Goal: Task Accomplishment & Management: Manage account settings

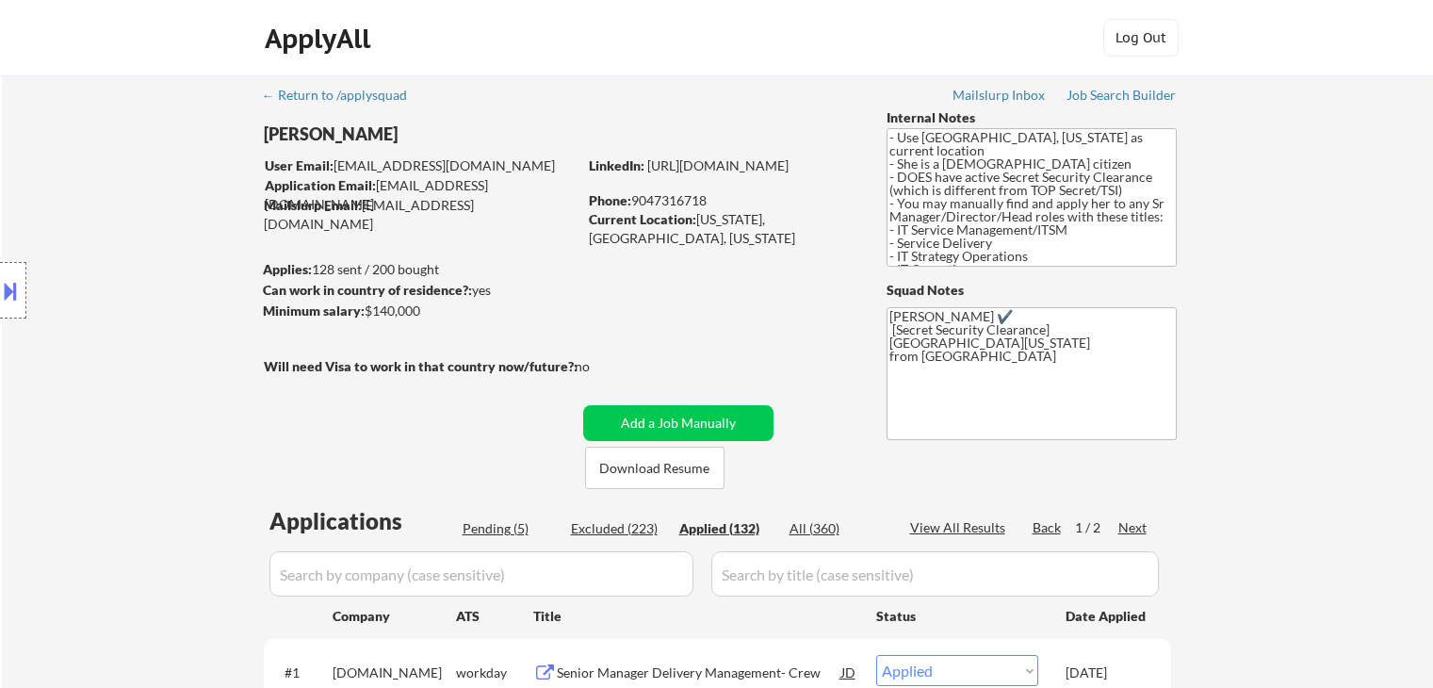
select select ""applied""
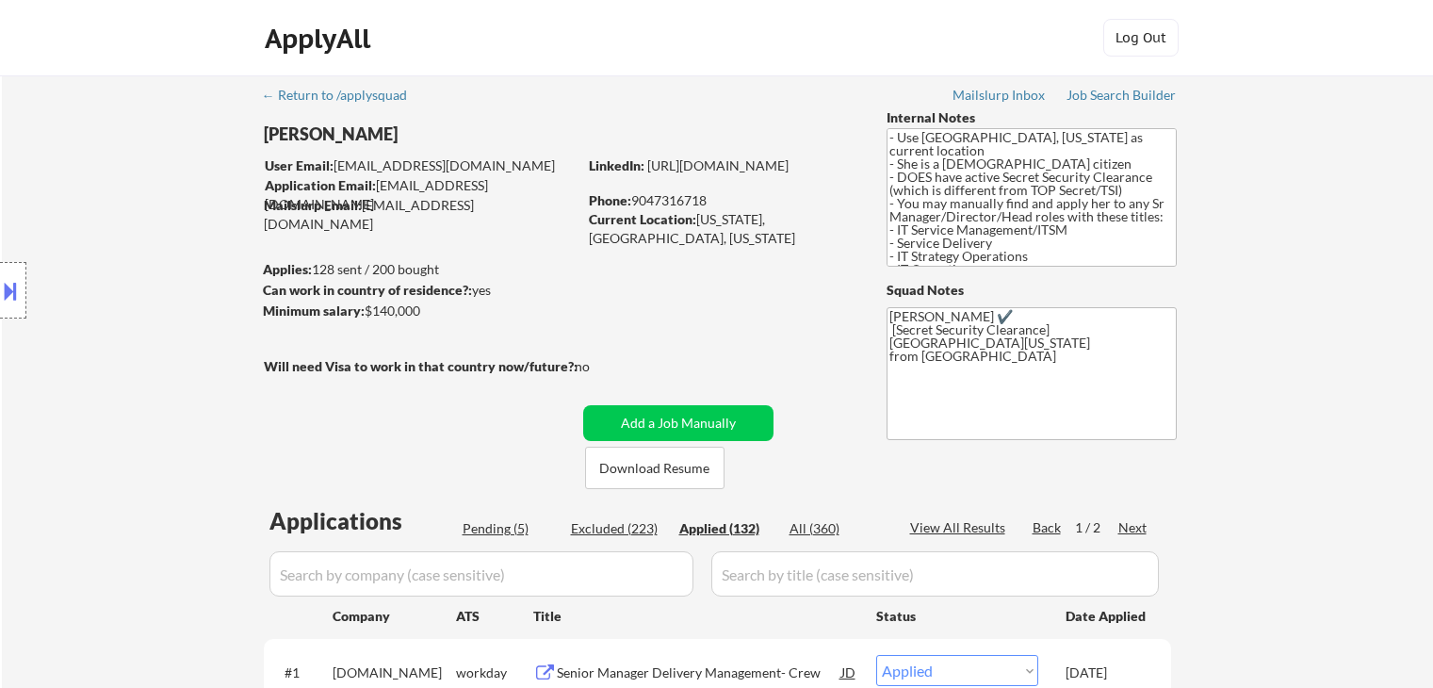
select select ""applied""
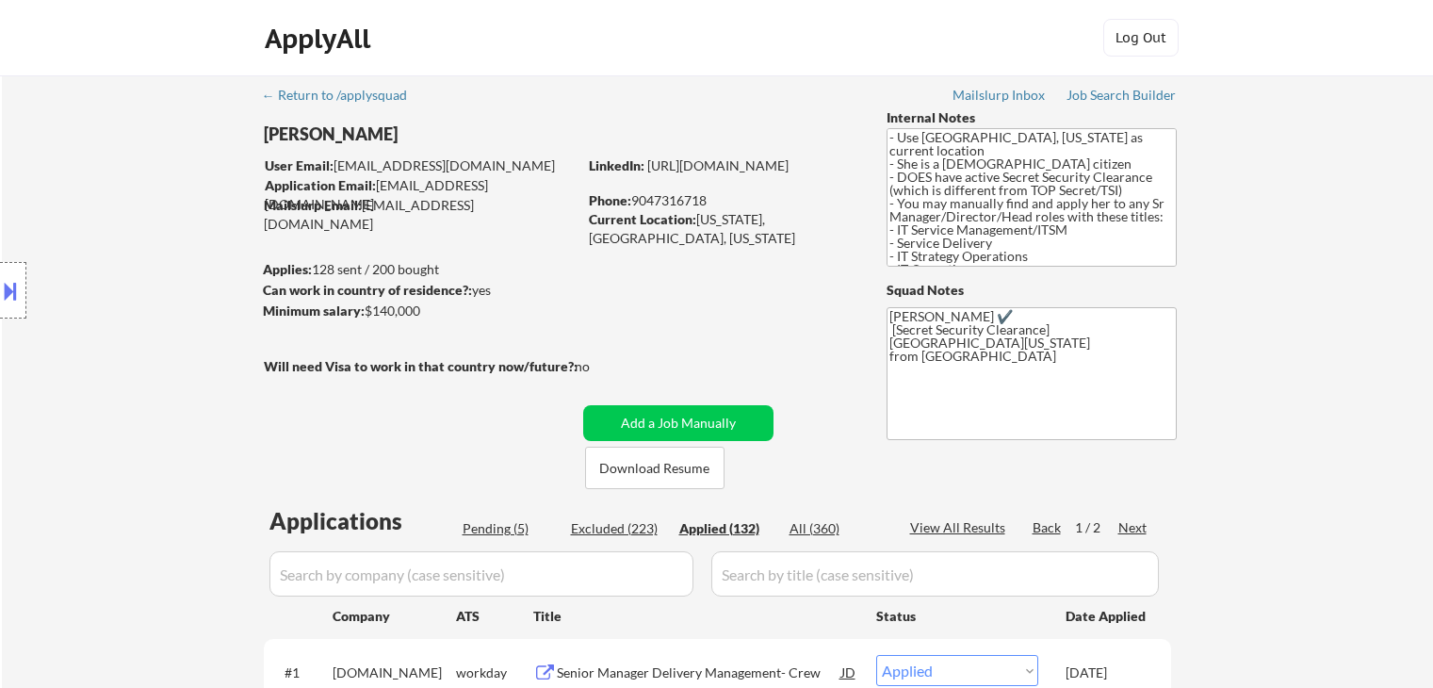
select select ""applied""
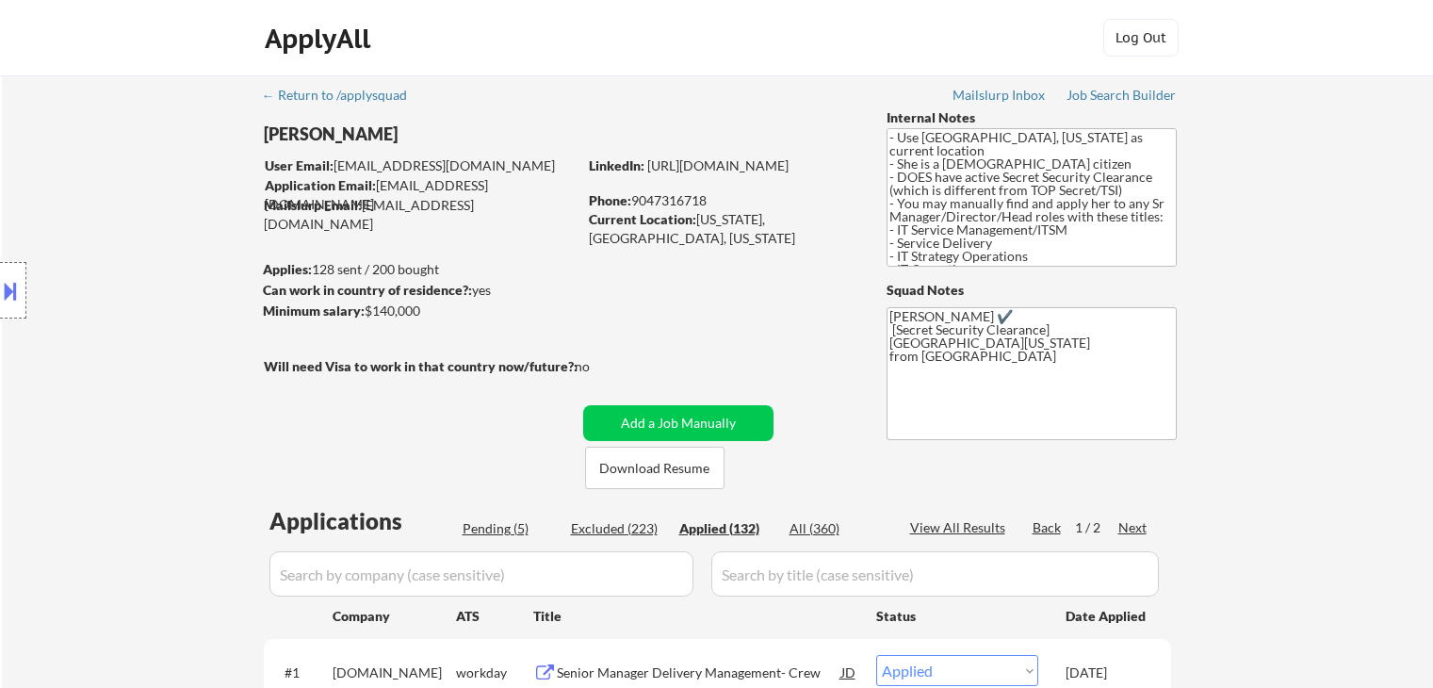
select select ""applied""
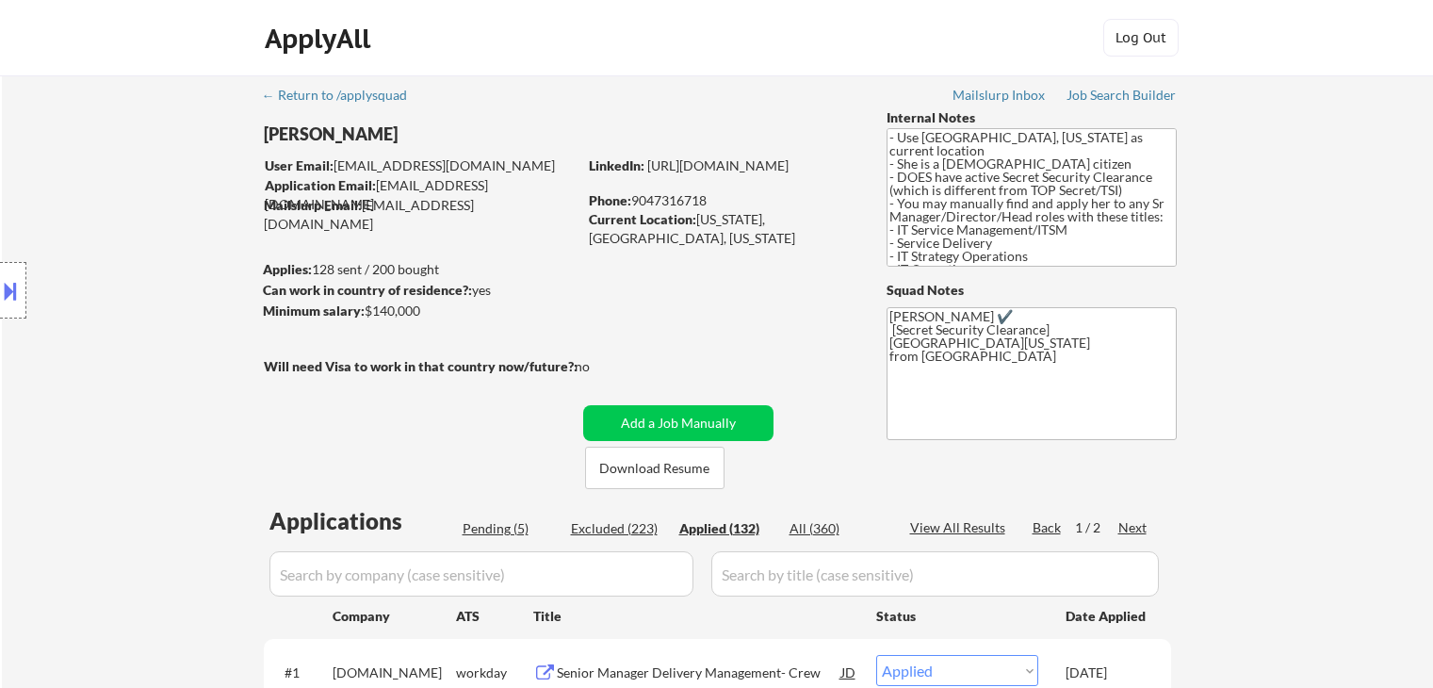
select select ""applied""
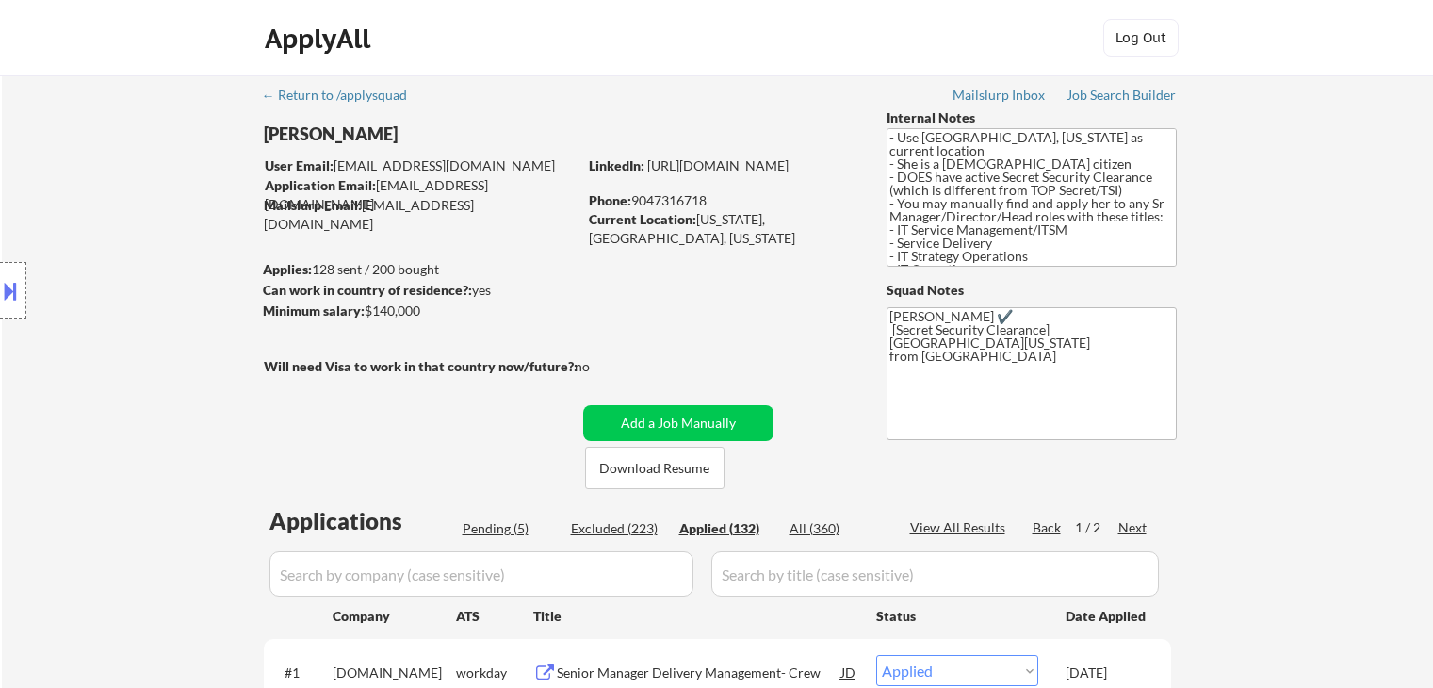
select select ""applied""
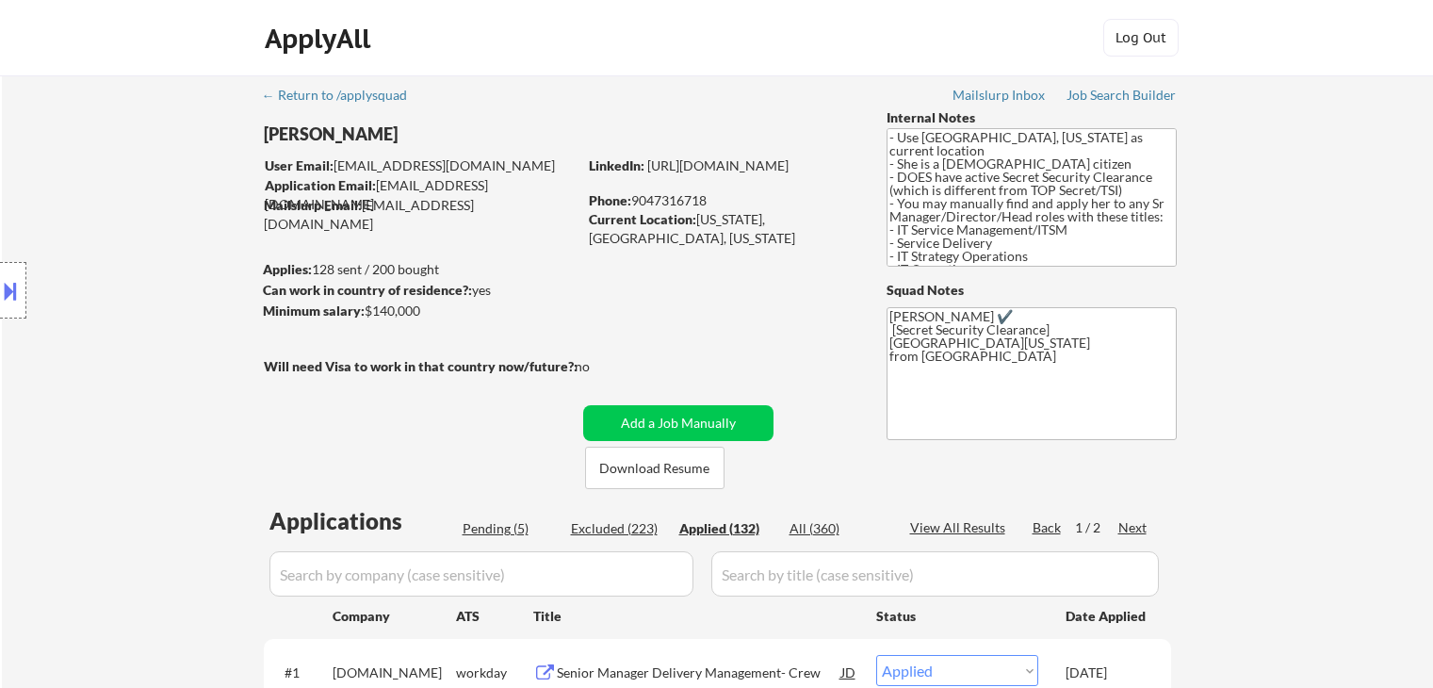
select select ""applied""
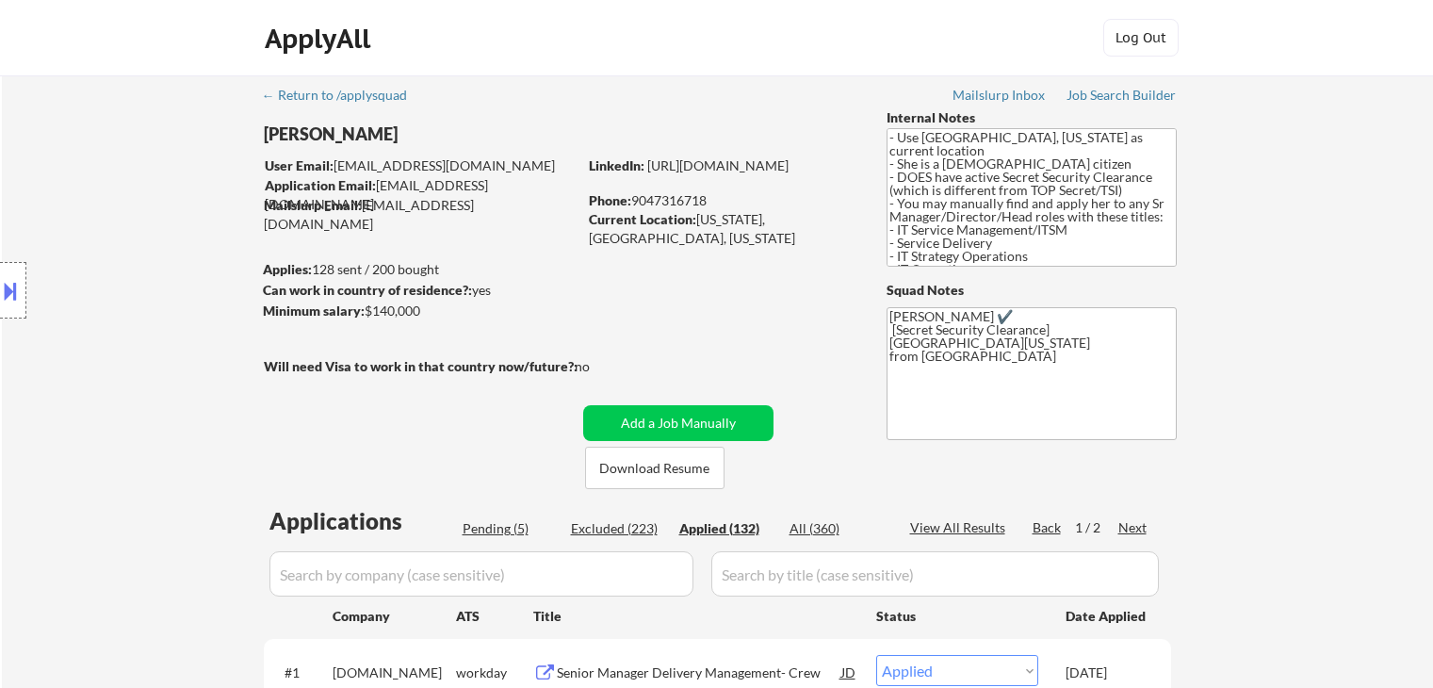
select select ""applied""
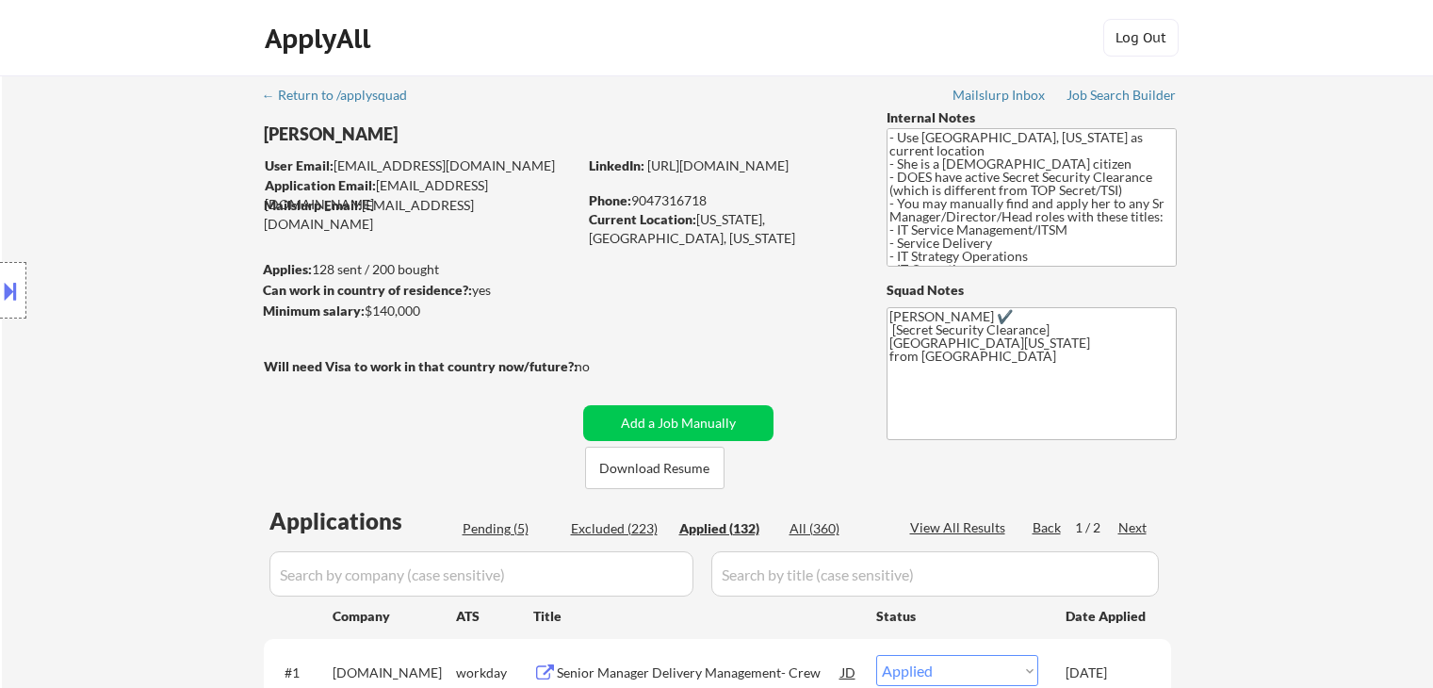
select select ""applied""
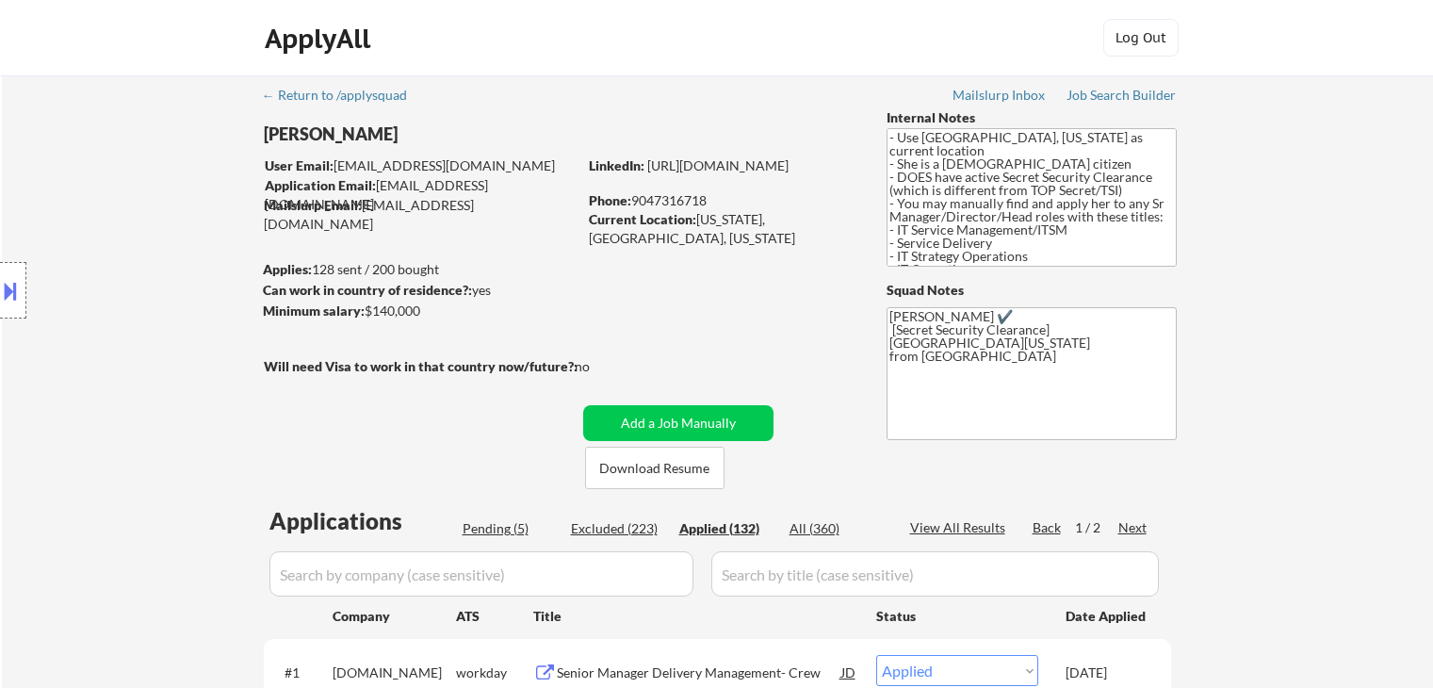
select select ""applied""
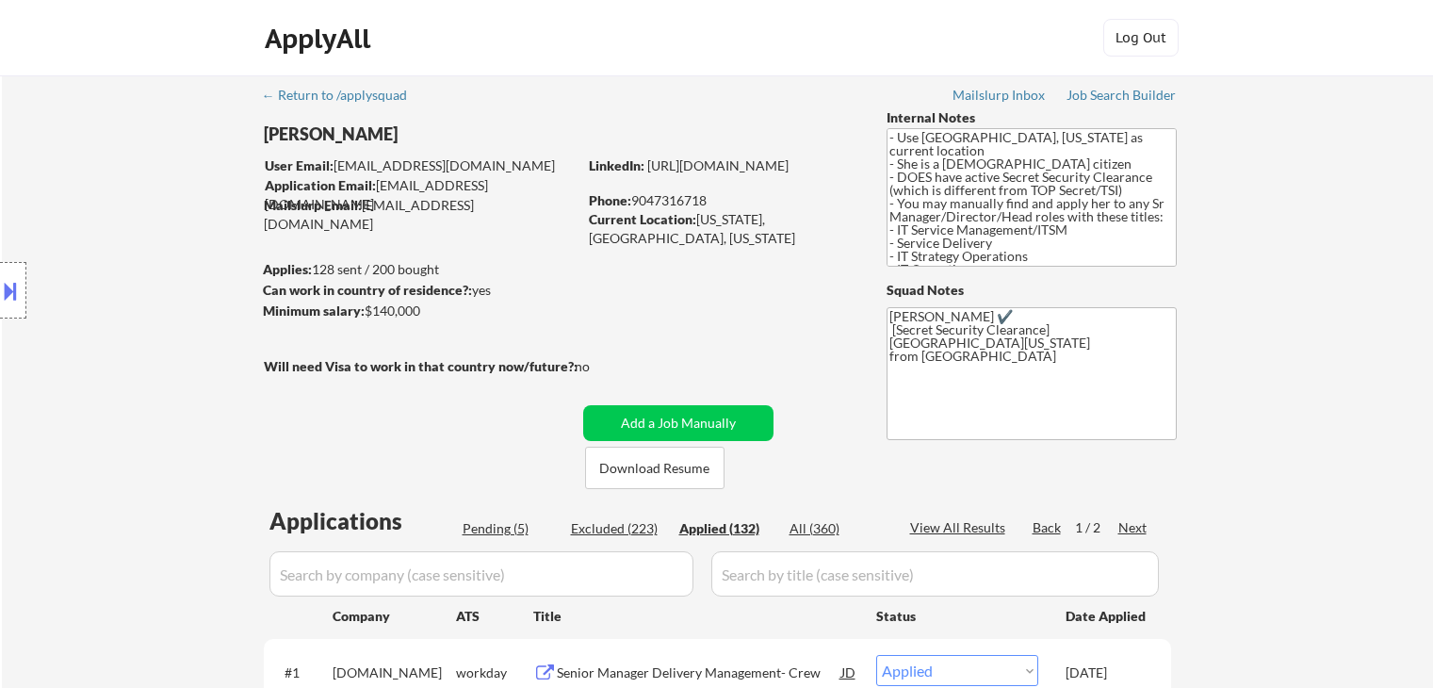
select select ""applied""
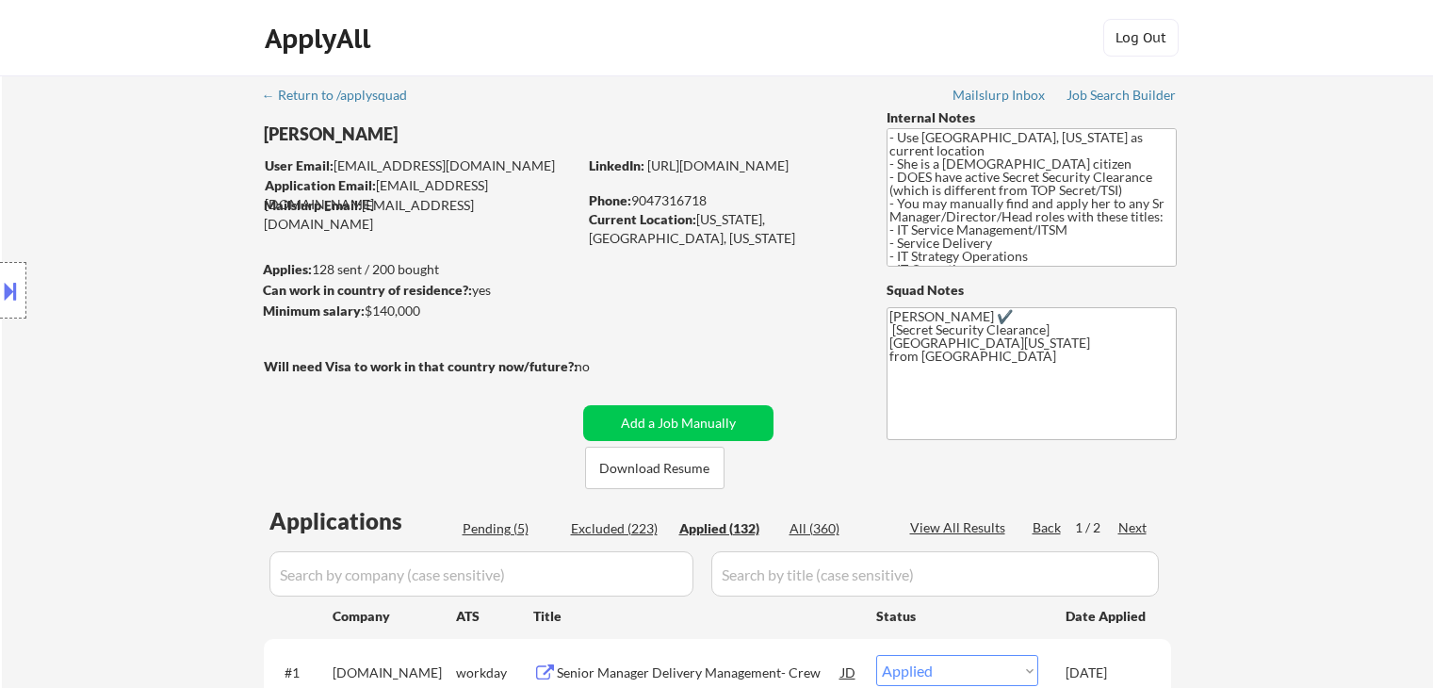
select select ""applied""
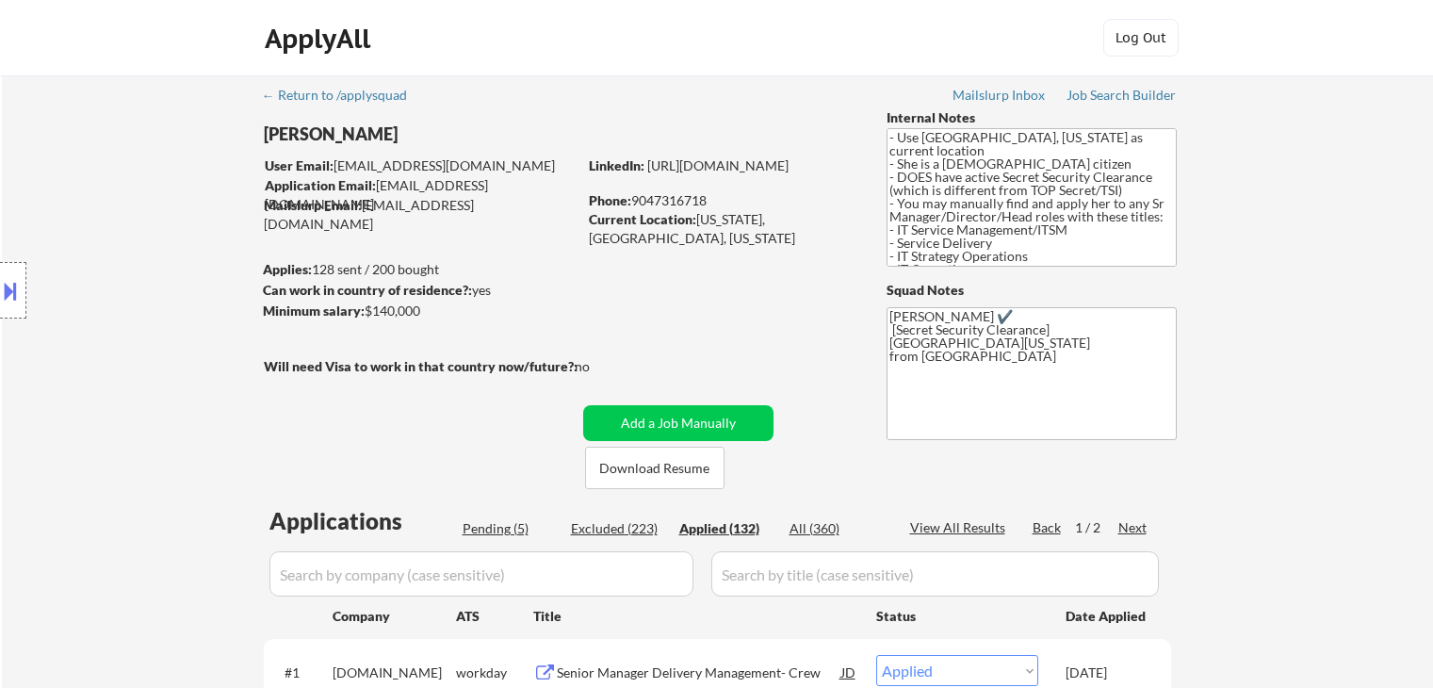
select select ""applied""
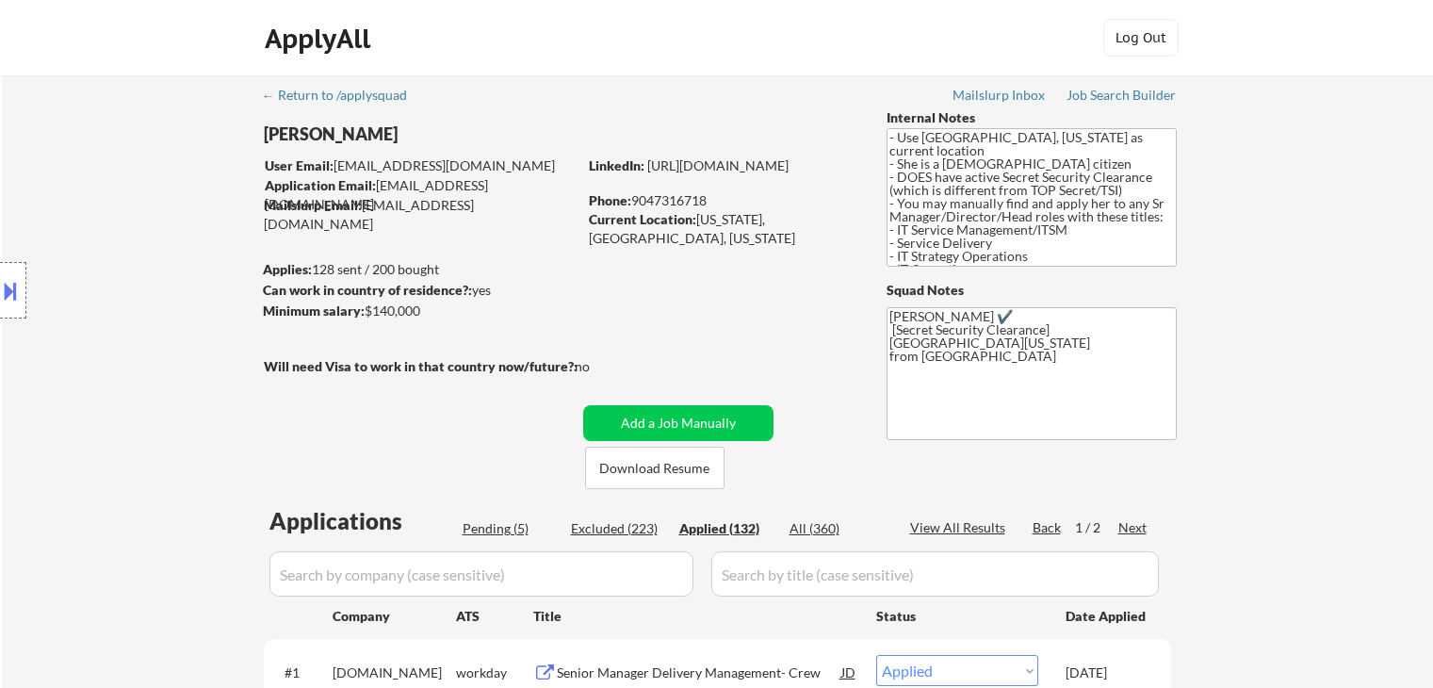
select select ""applied""
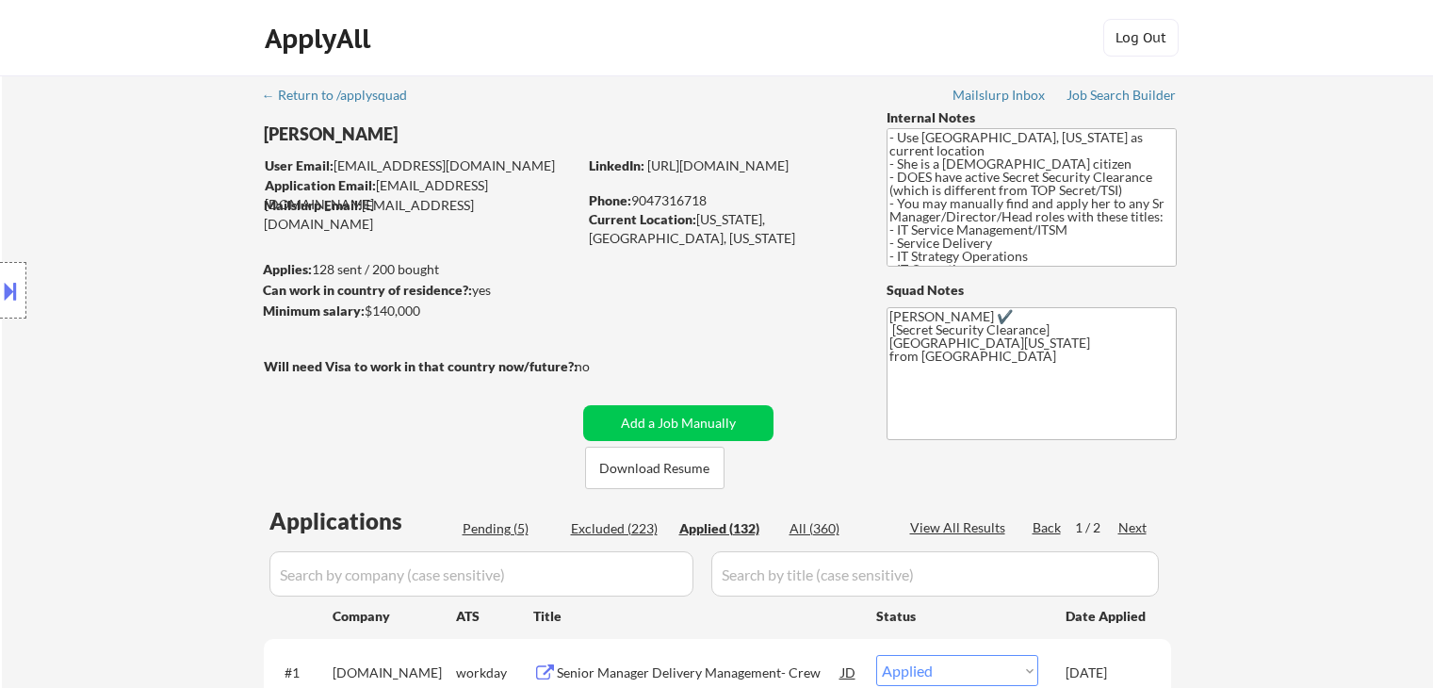
select select ""applied""
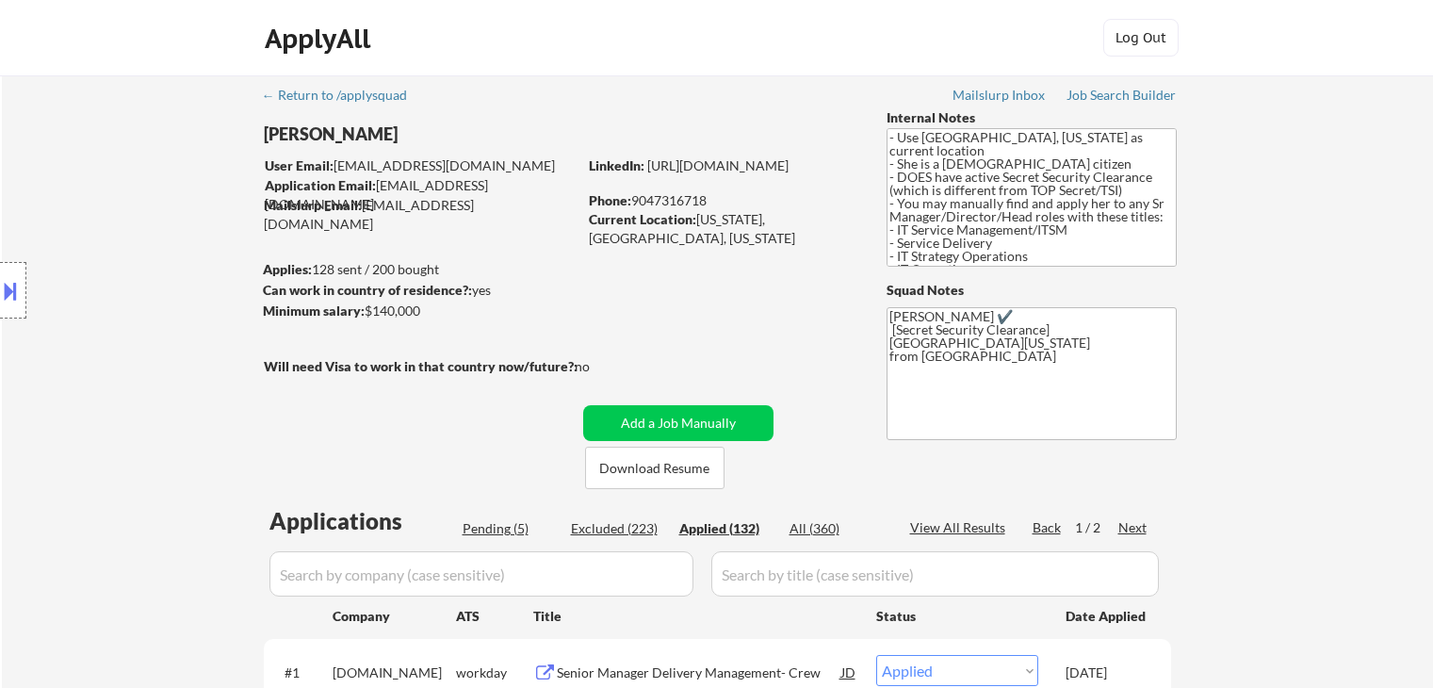
select select ""applied""
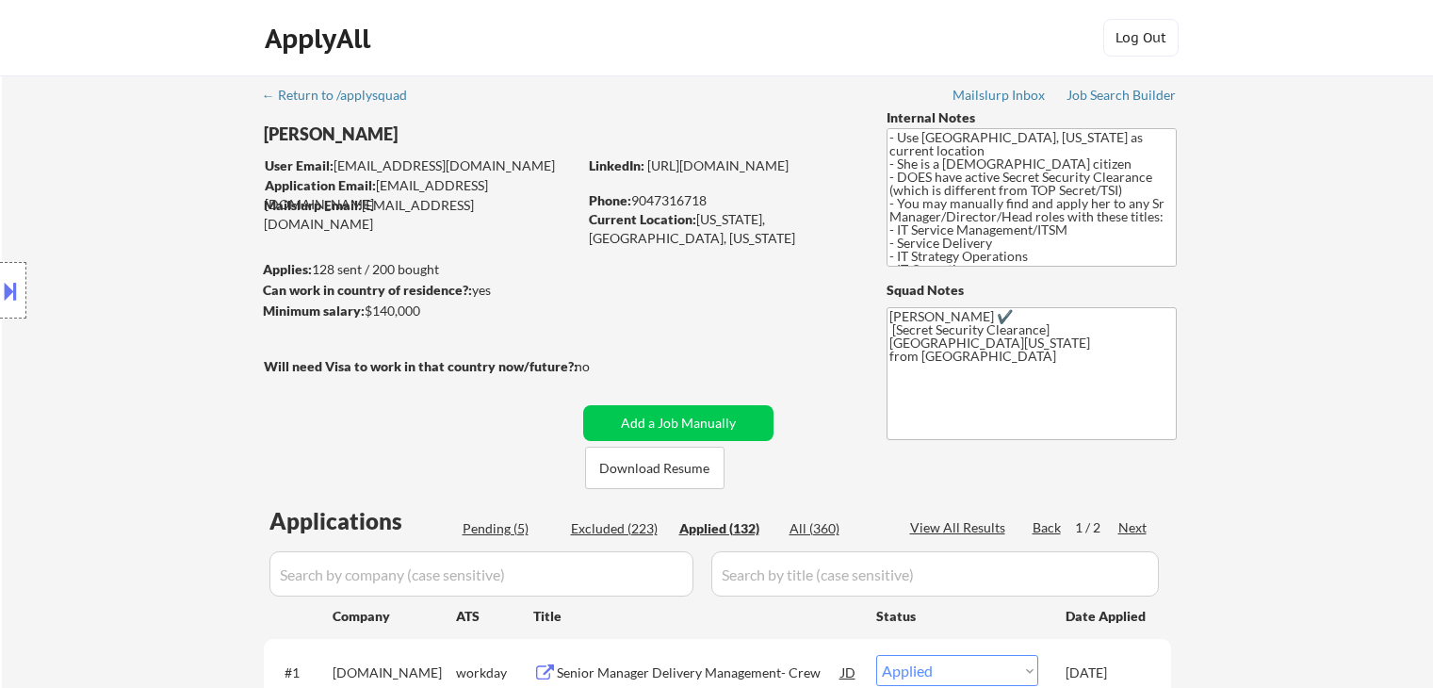
select select ""applied""
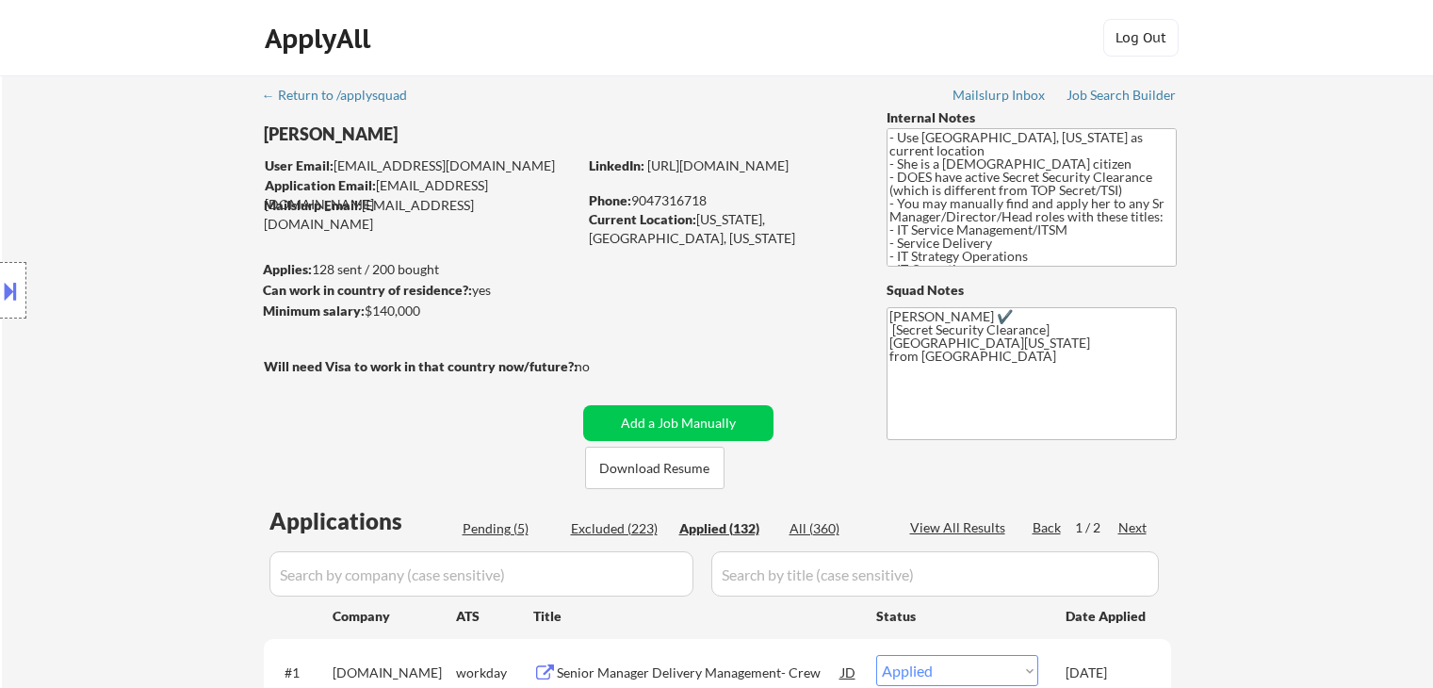
select select ""applied""
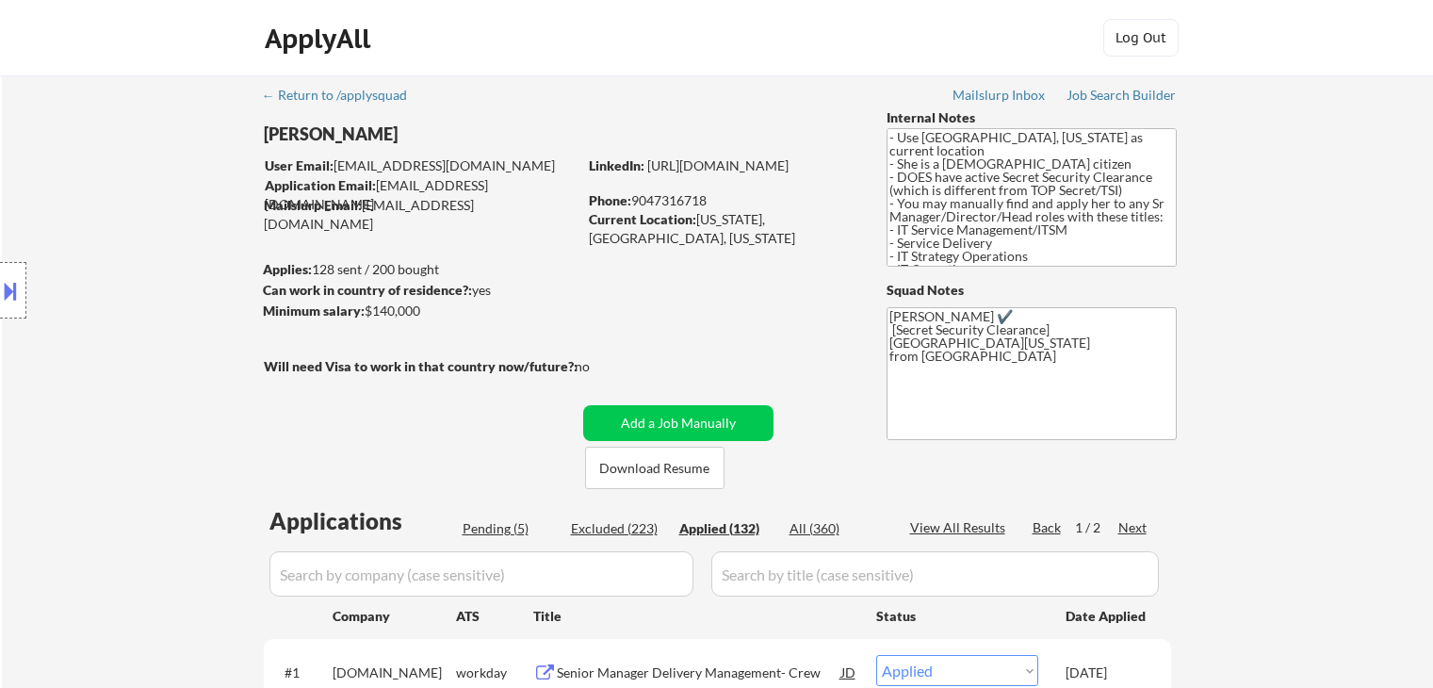
select select ""applied""
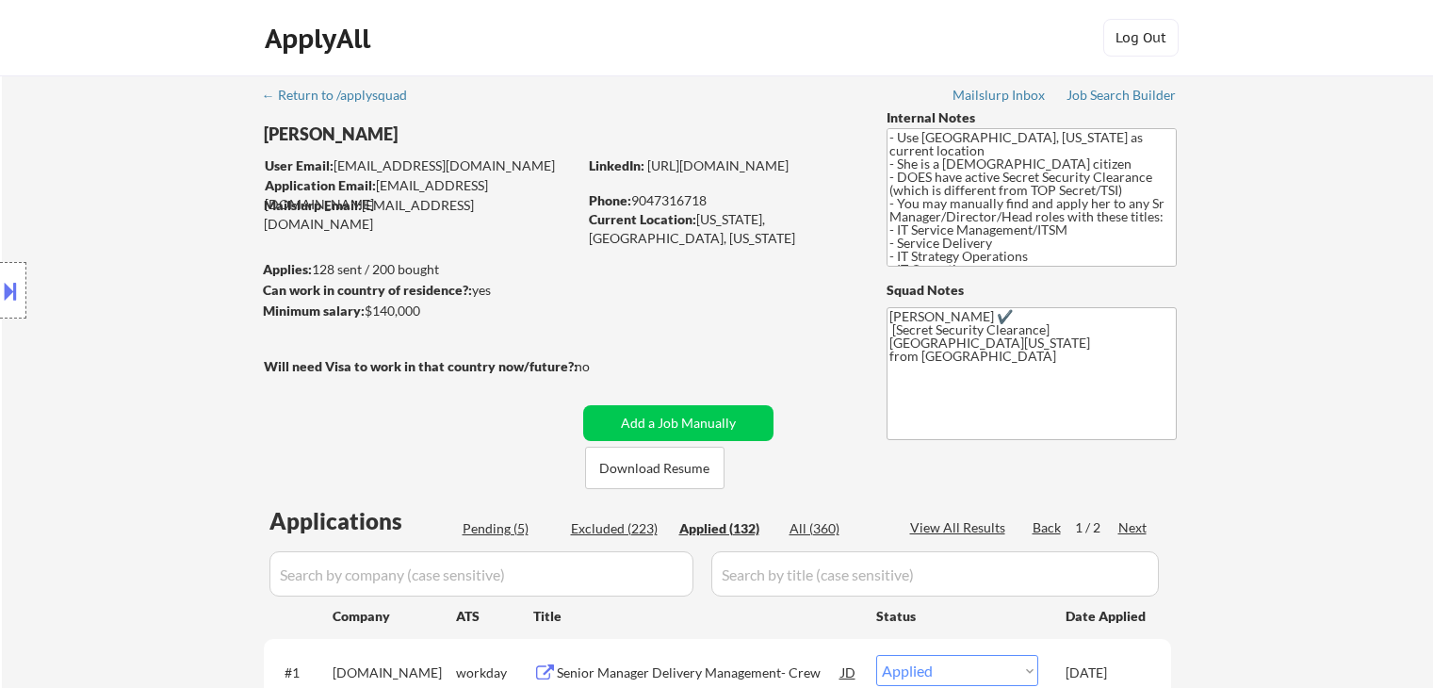
select select ""applied""
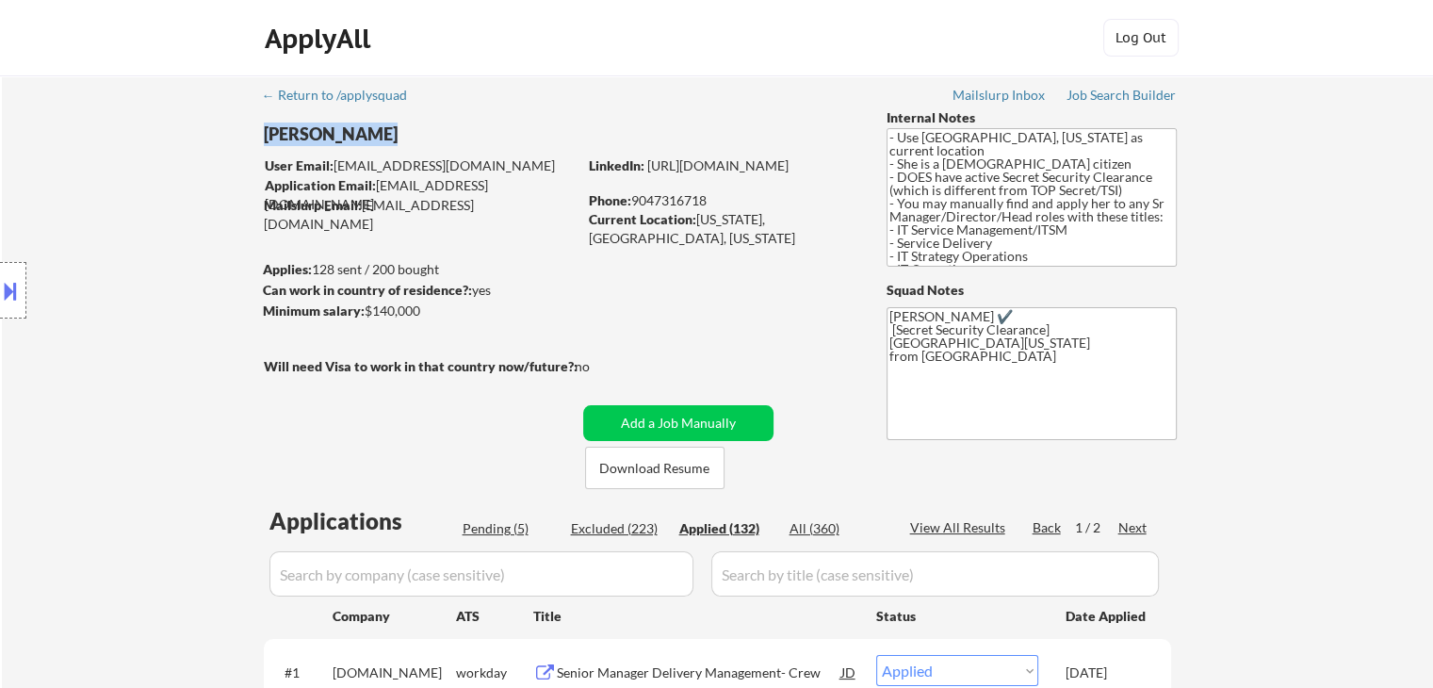
drag, startPoint x: 638, startPoint y: 203, endPoint x: 710, endPoint y: 200, distance: 72.6
click at [716, 200] on div "Phone: 9047316718" at bounding box center [722, 200] width 267 height 19
copy div "9047316718"
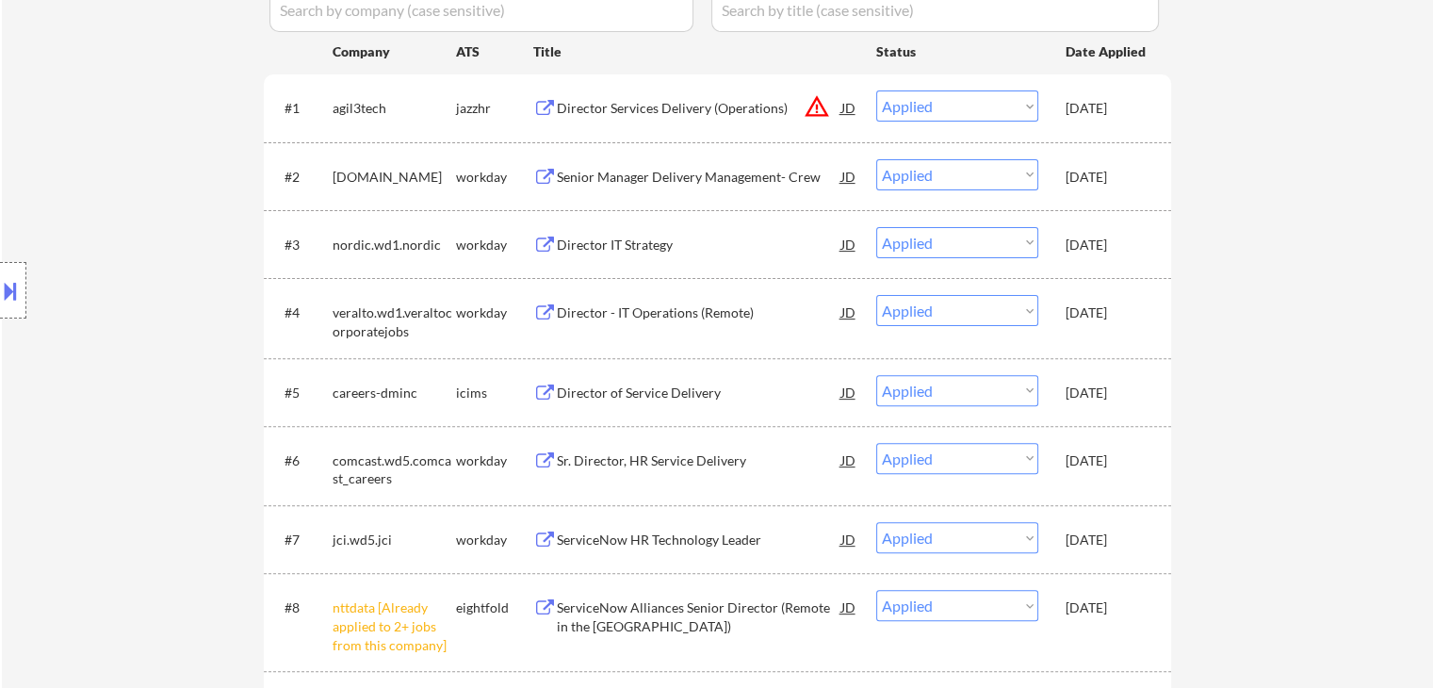
scroll to position [565, 0]
click at [1108, 398] on div "Sep 22, 2025" at bounding box center [1107, 392] width 83 height 19
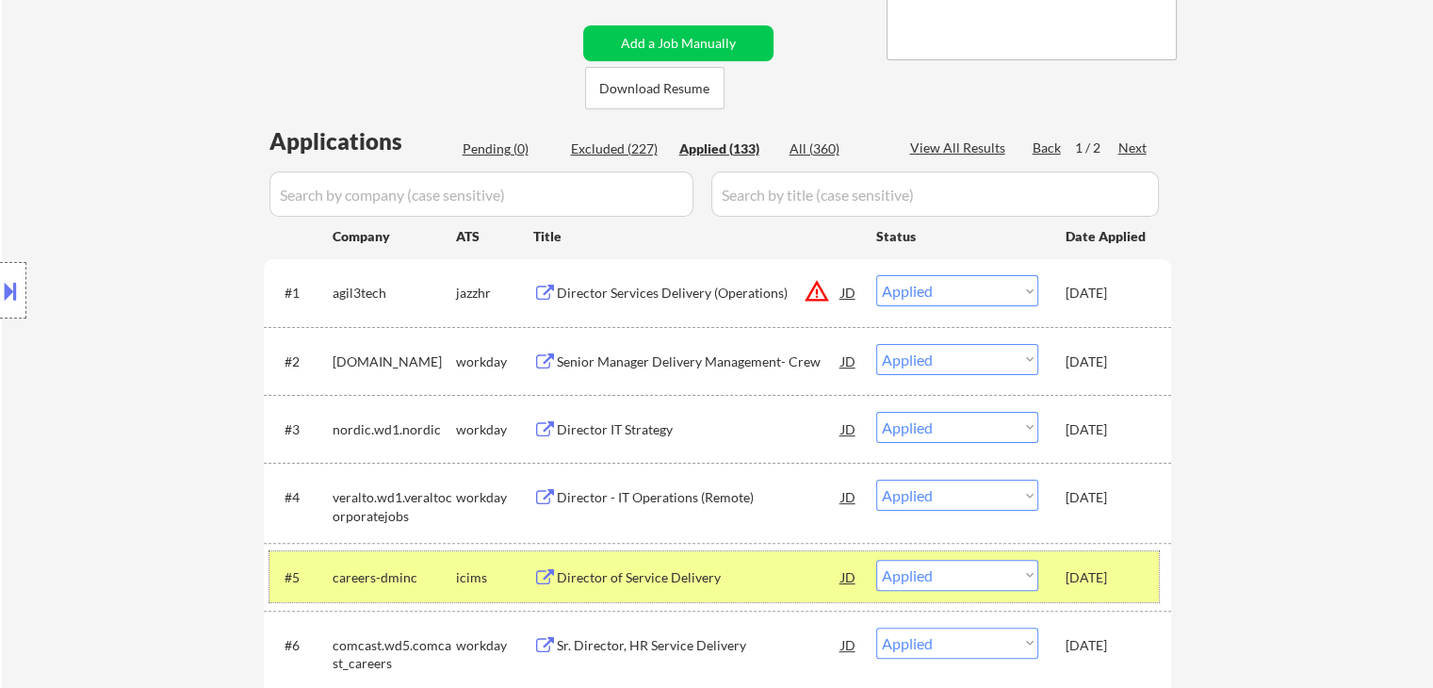
scroll to position [377, 0]
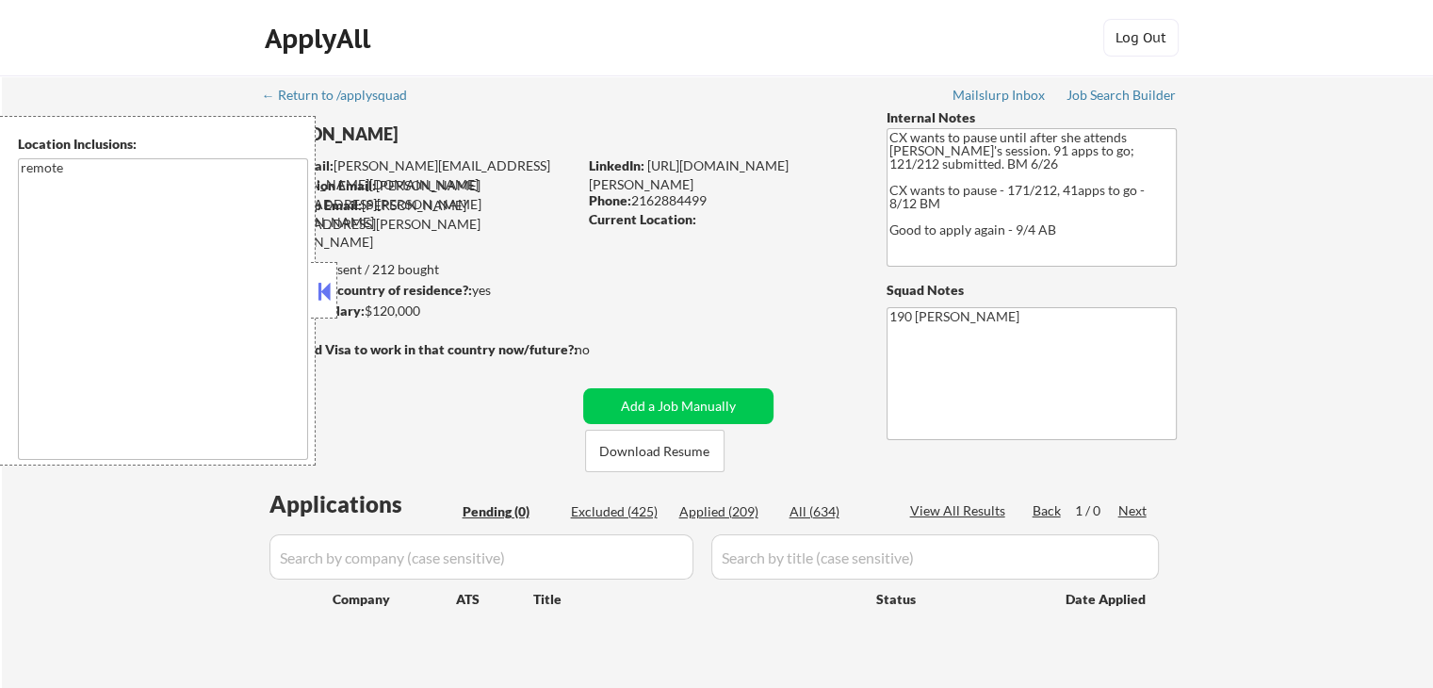
click at [332, 294] on button at bounding box center [324, 291] width 21 height 28
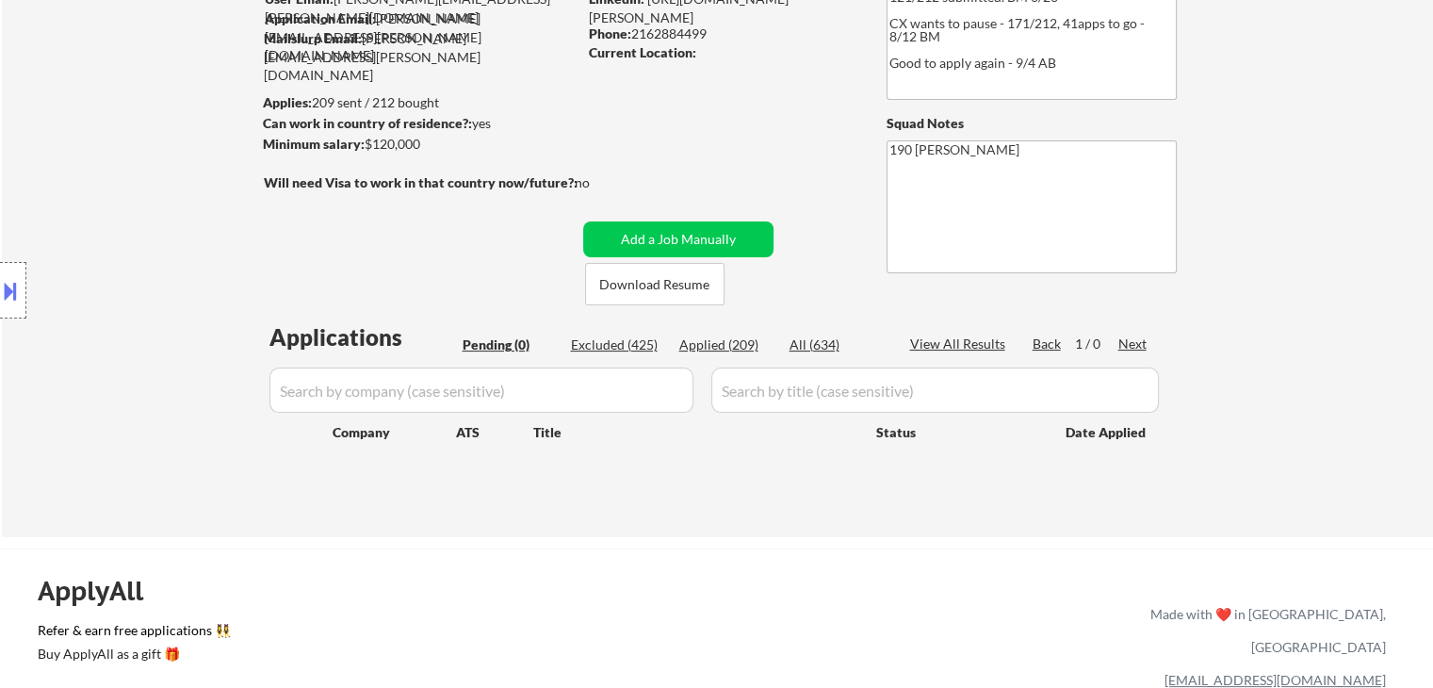
scroll to position [188, 0]
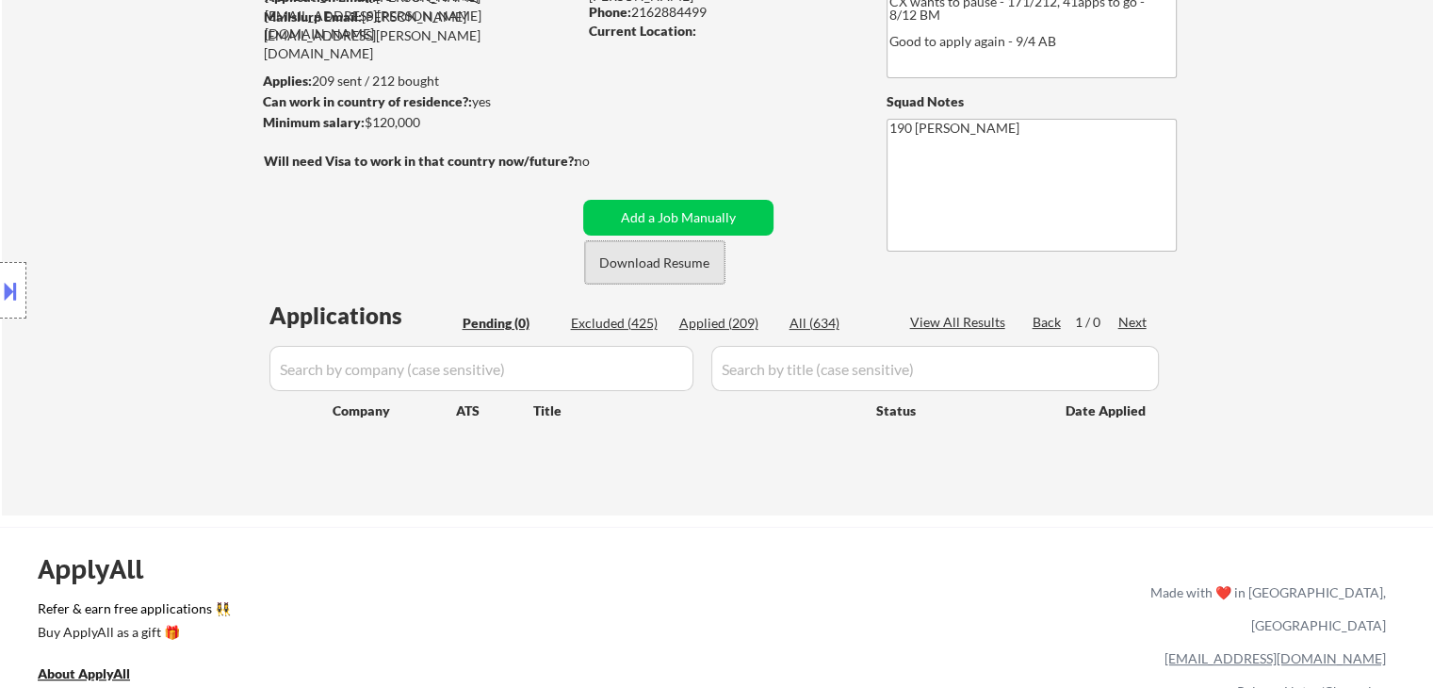
click at [702, 265] on button "Download Resume" at bounding box center [654, 262] width 139 height 42
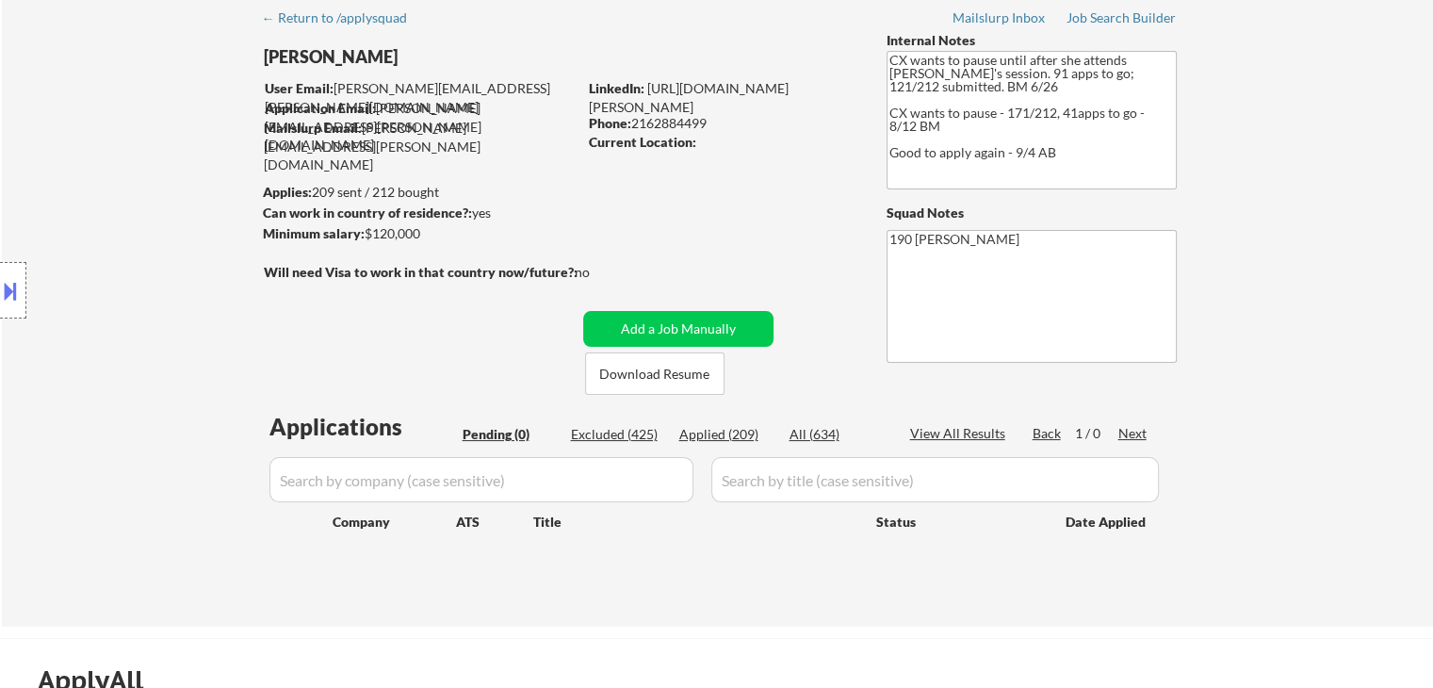
scroll to position [0, 0]
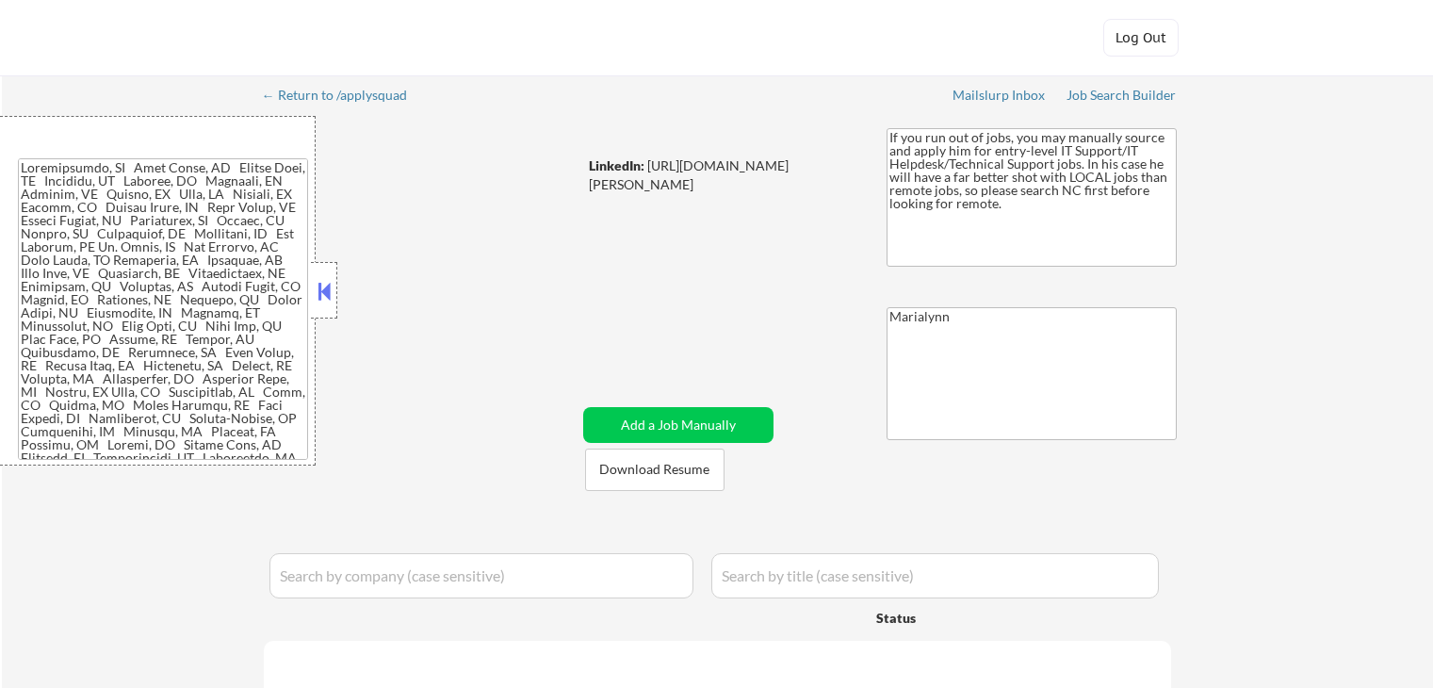
select select ""applied""
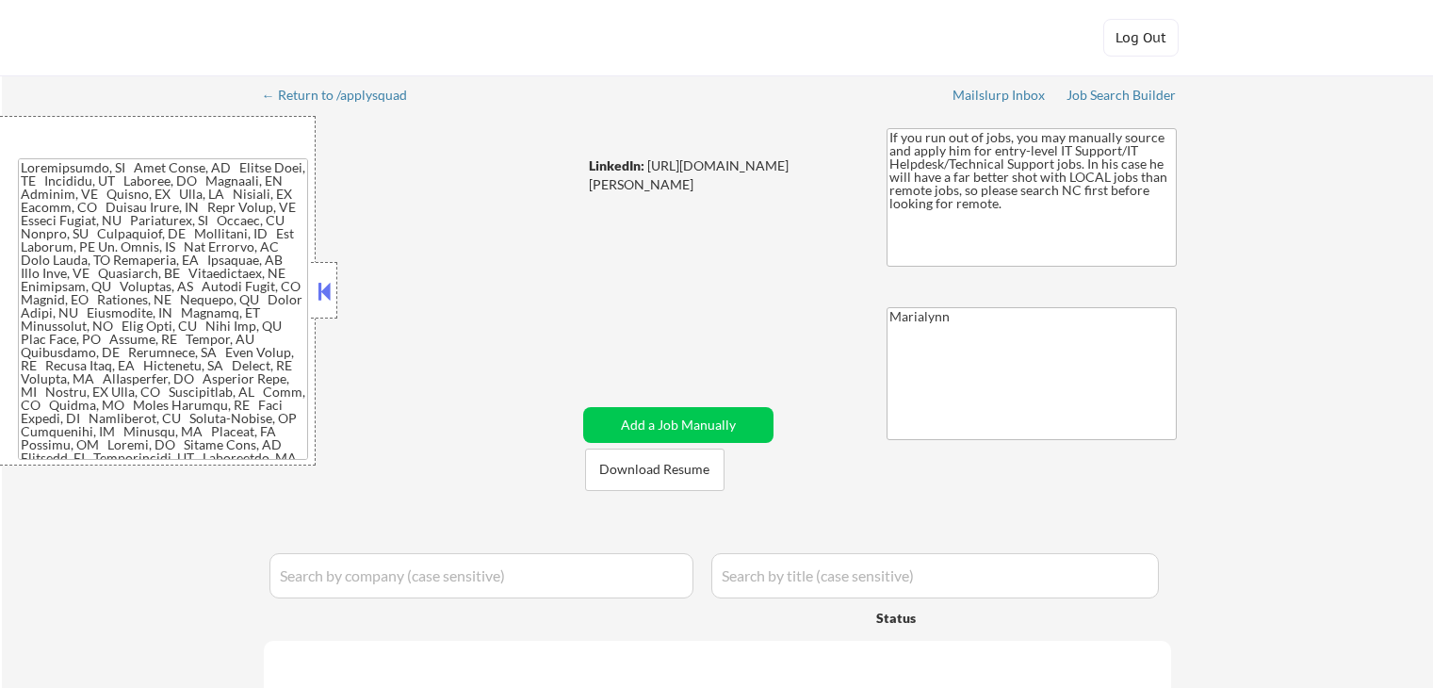
select select ""applied""
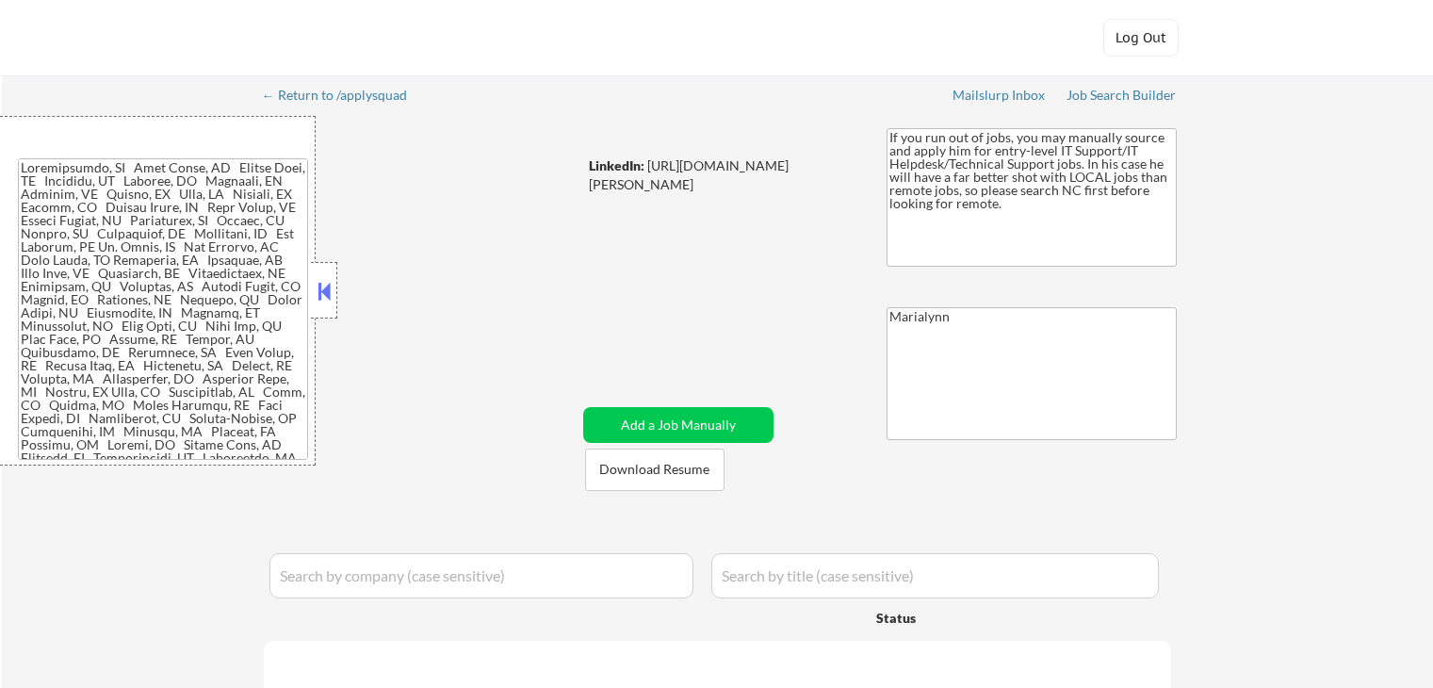
select select ""applied""
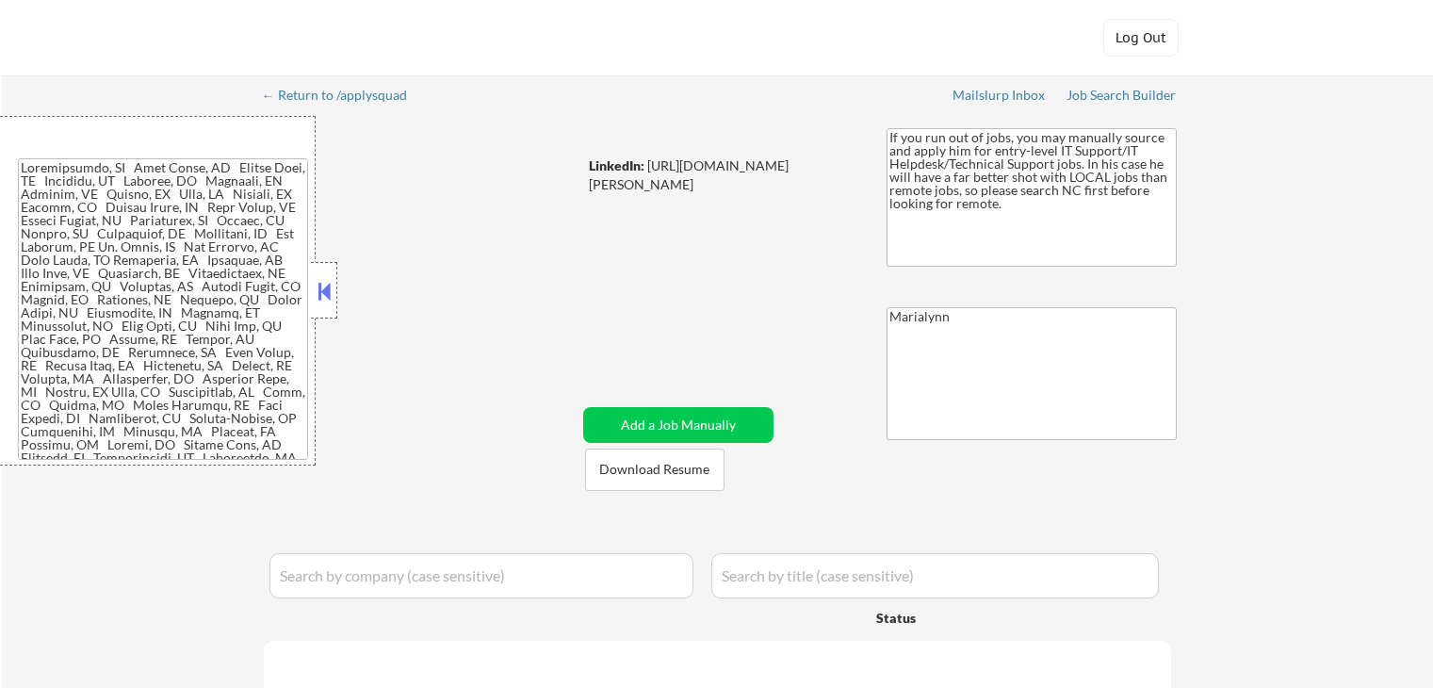
select select ""applied""
select select ""excluded""
select select ""applied""
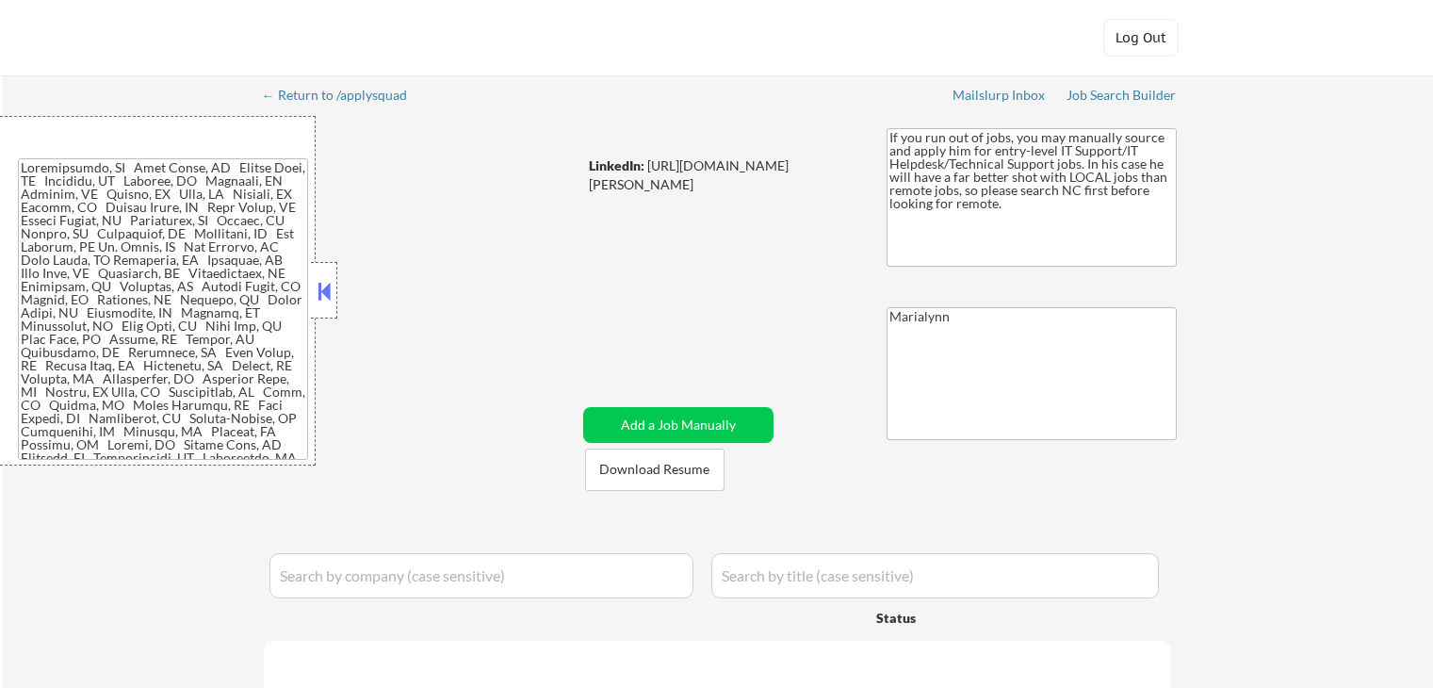
select select ""excluded""
select select ""applied""
select select ""excluded""
select select ""applied""
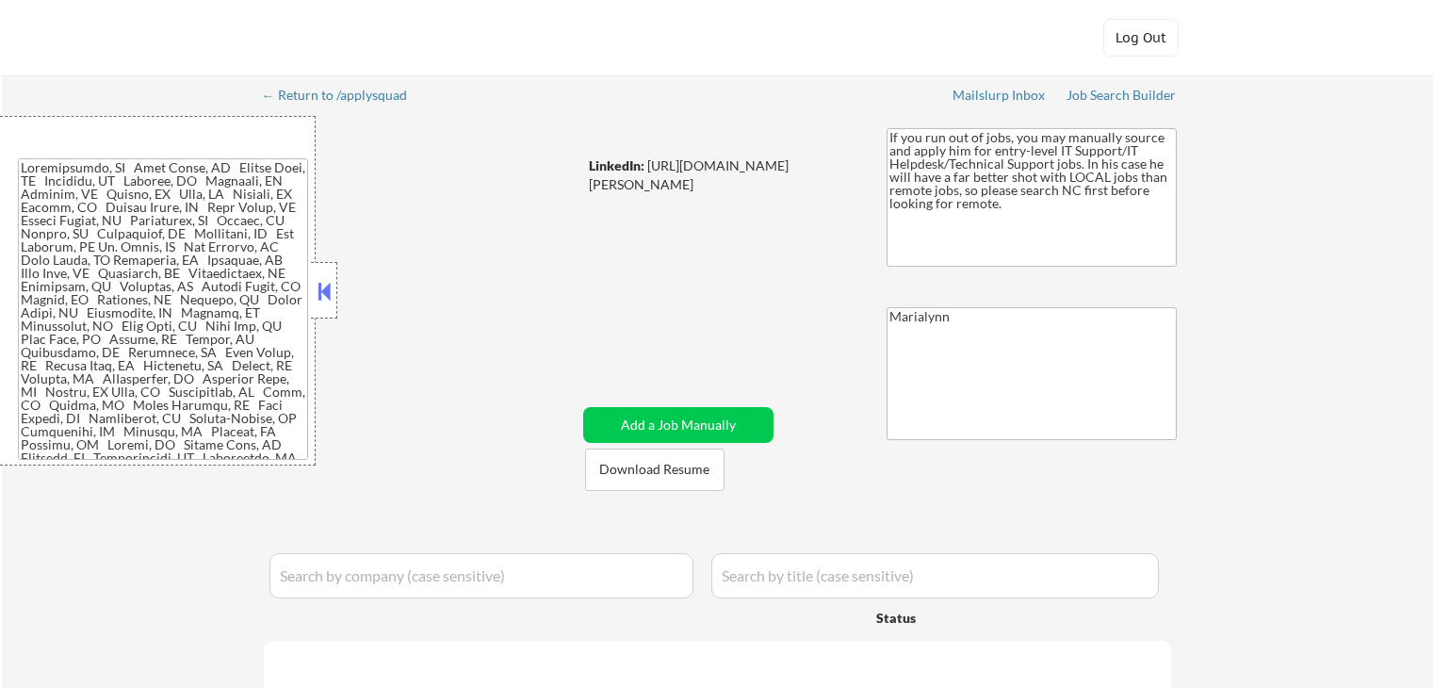
select select ""applied""
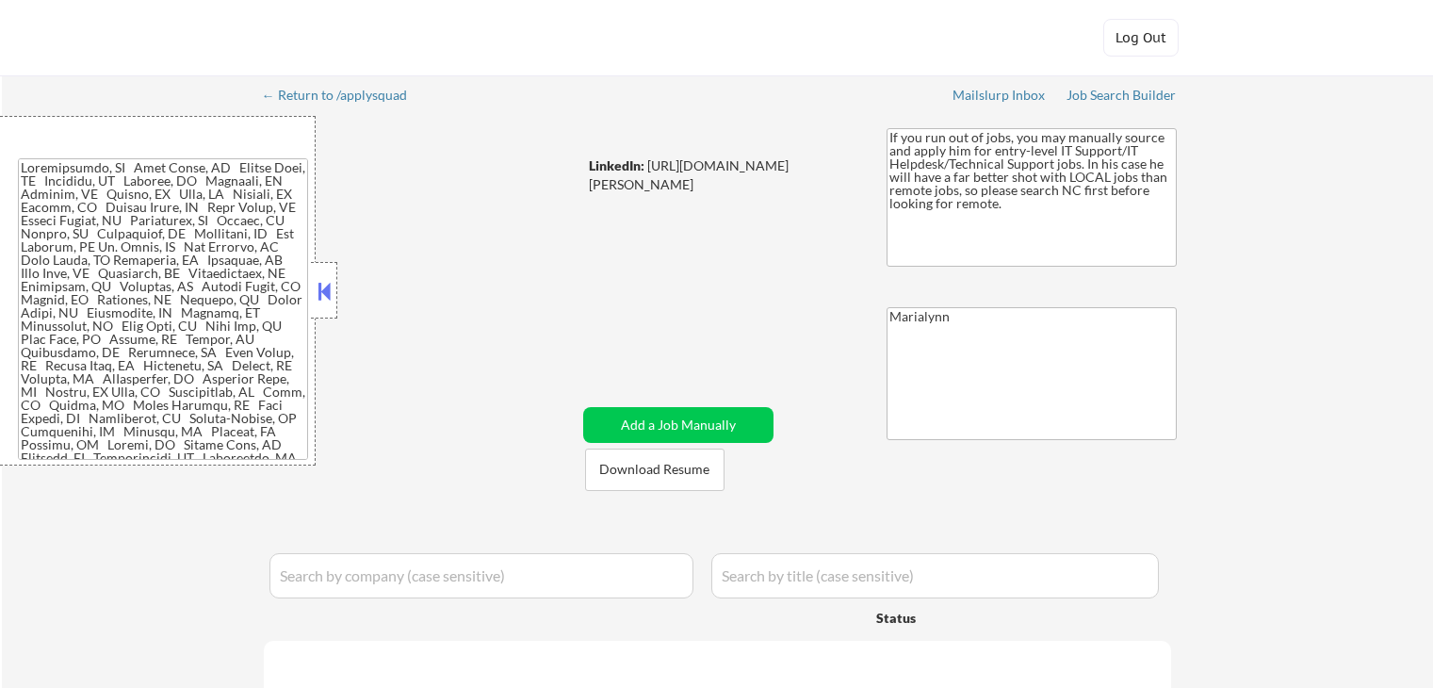
select select ""applied""
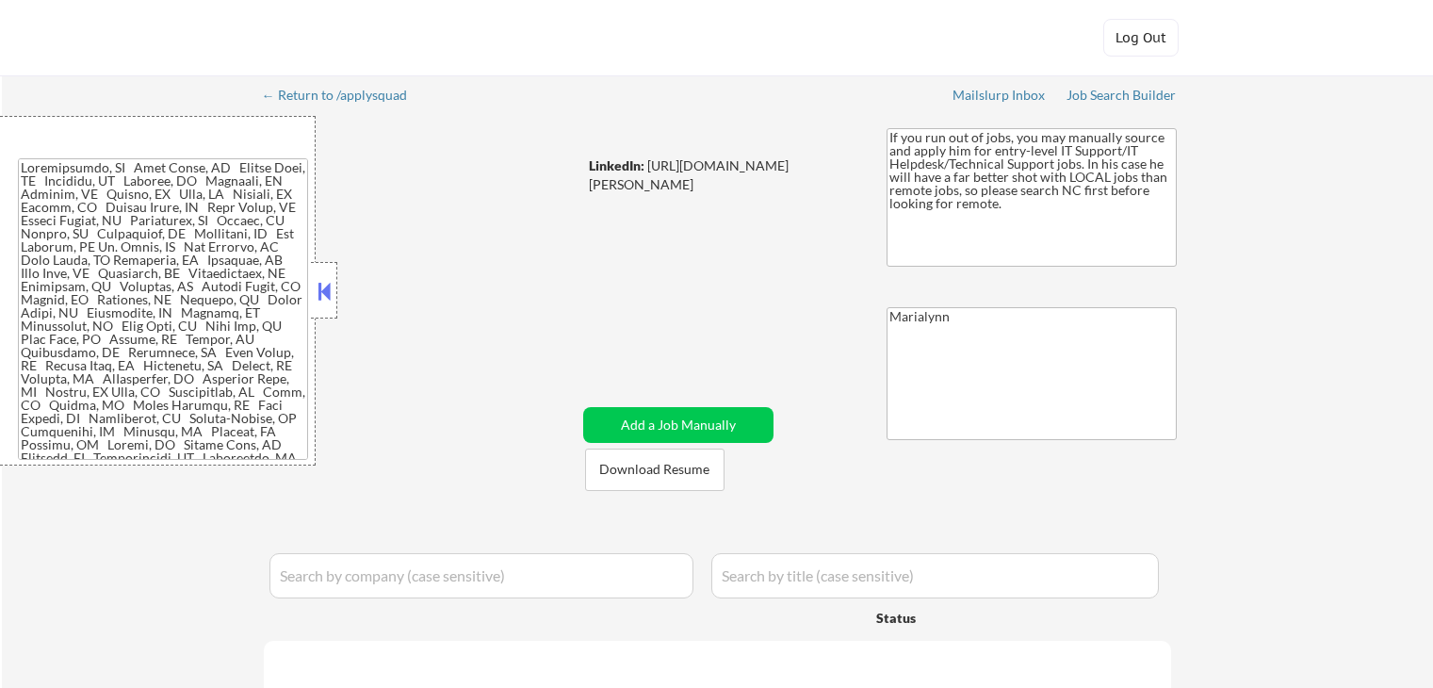
select select ""applied""
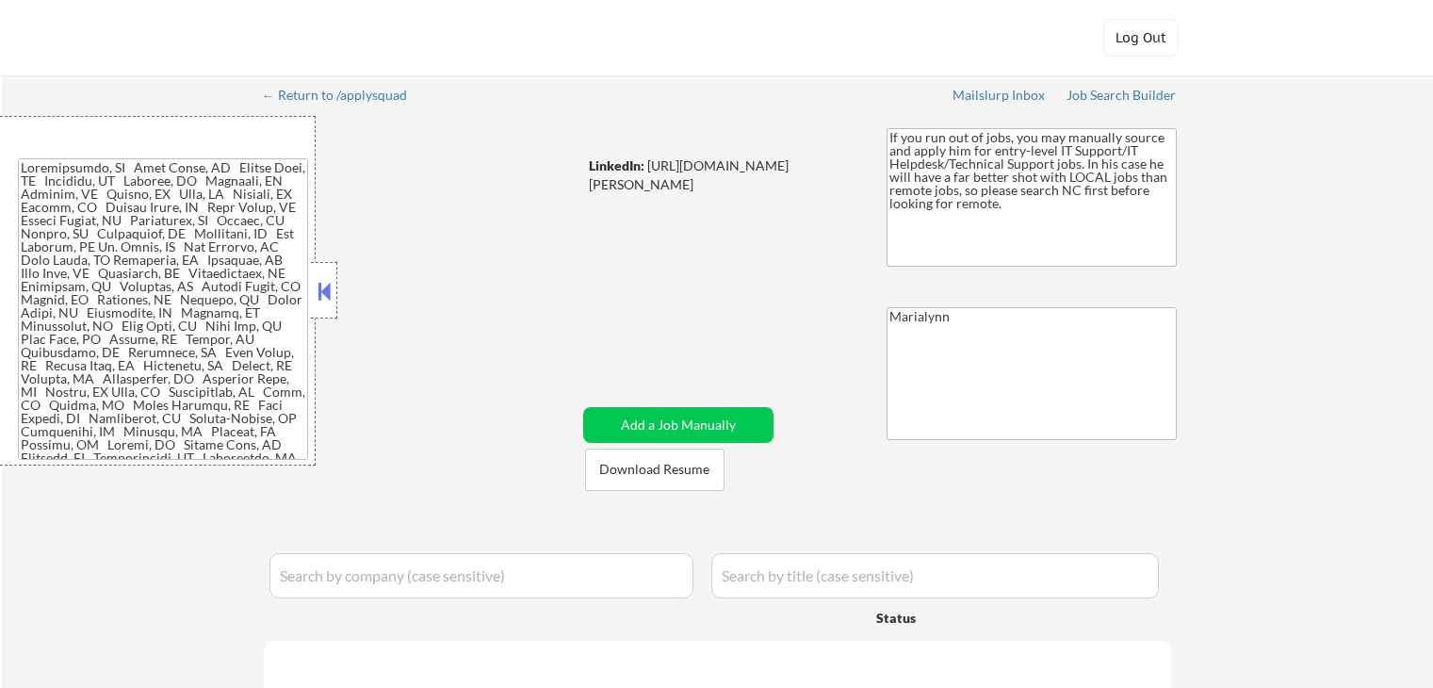
select select ""applied""
select select ""excluded__location_""
select select ""applied""
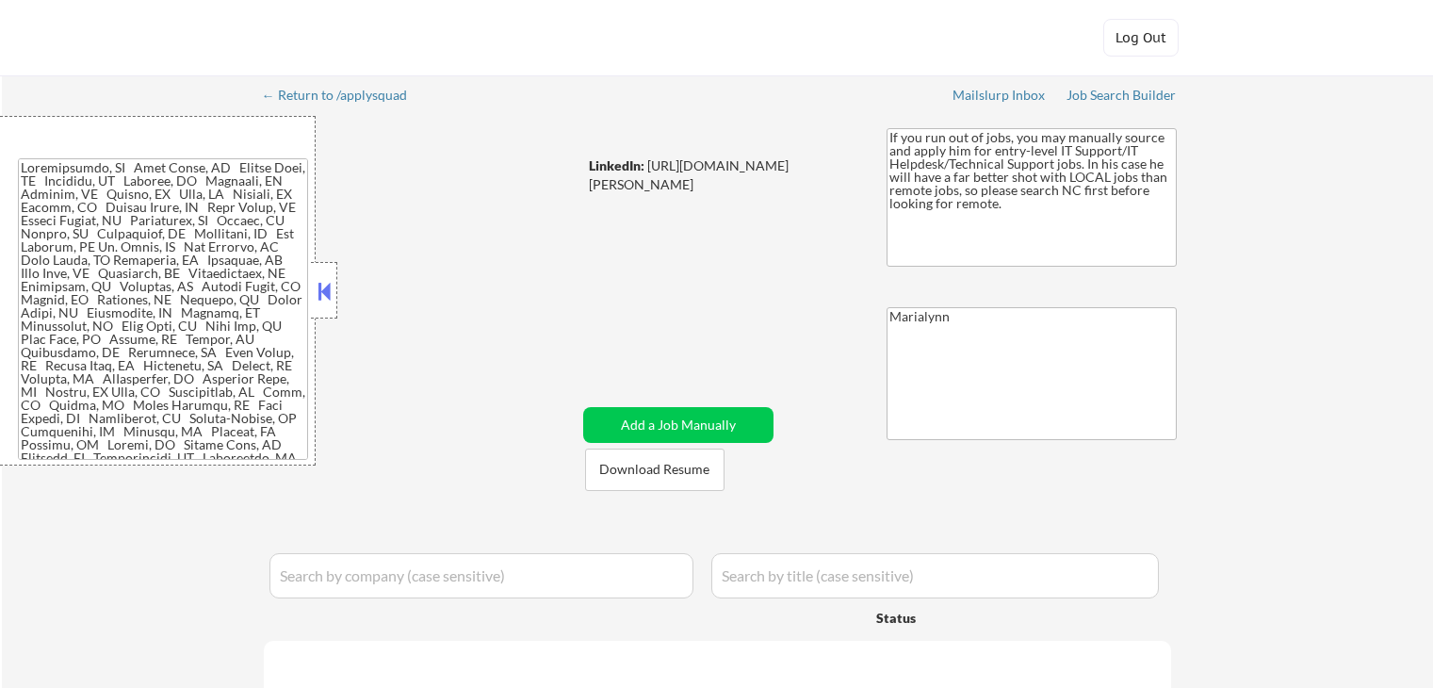
select select ""applied""
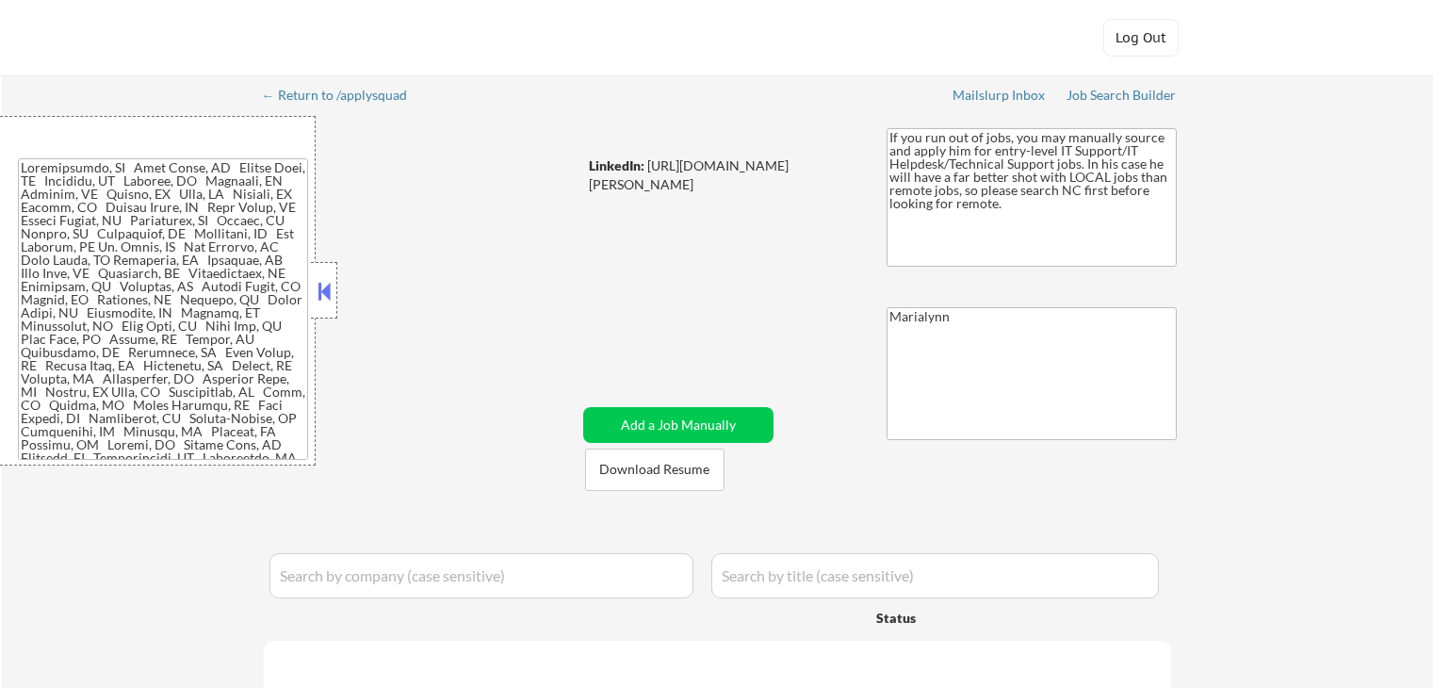
select select ""applied""
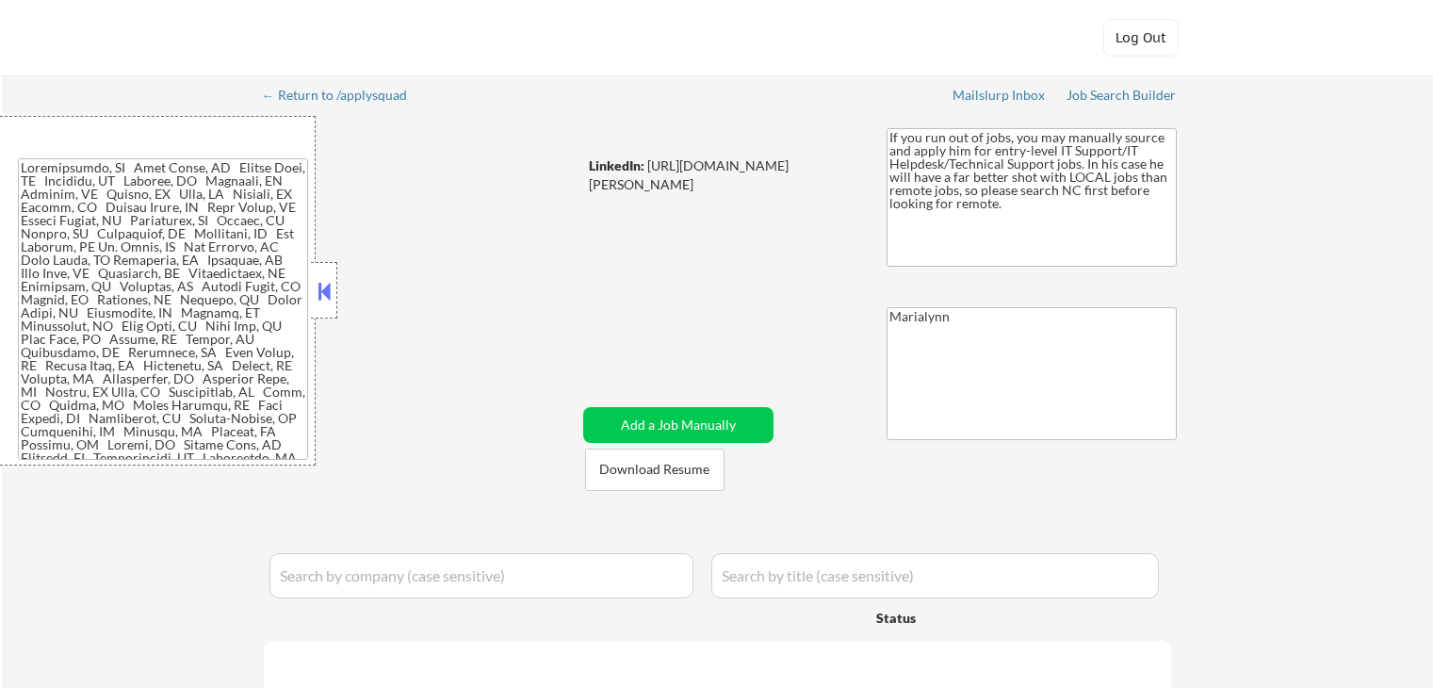
select select ""applied""
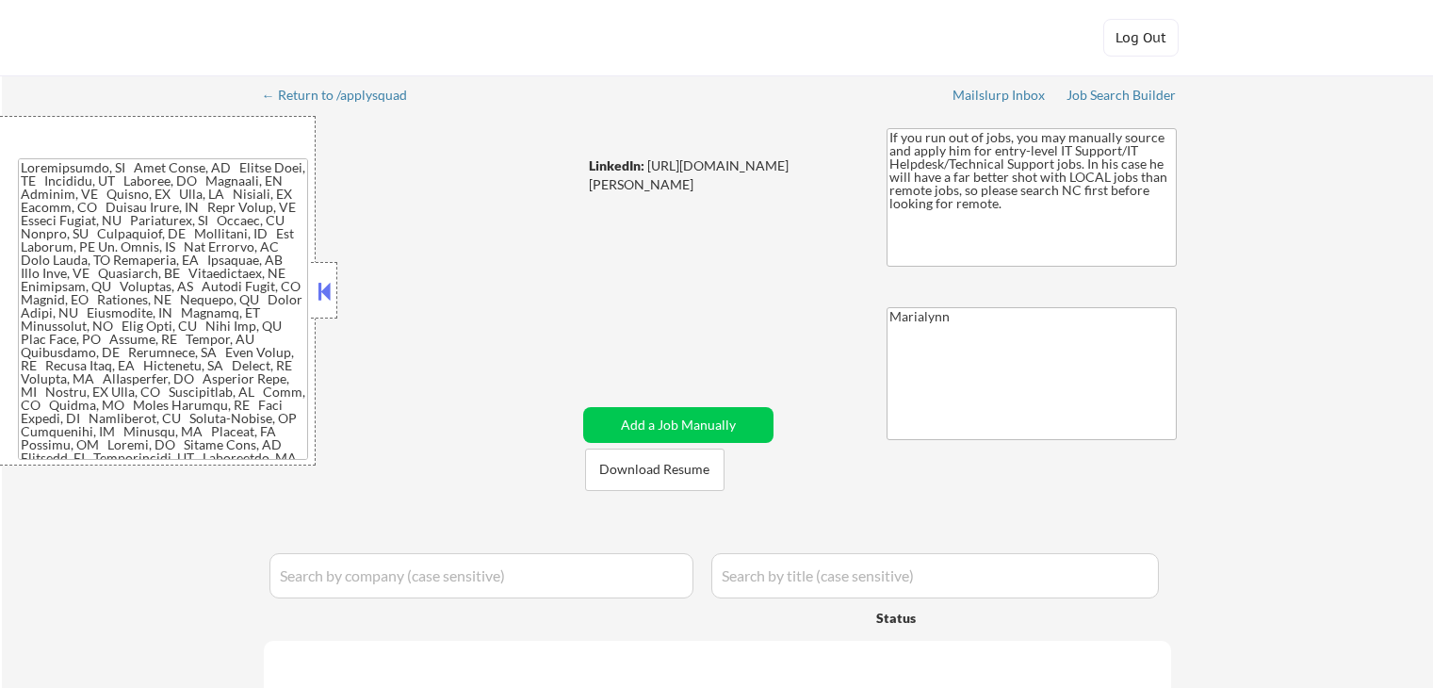
select select ""applied""
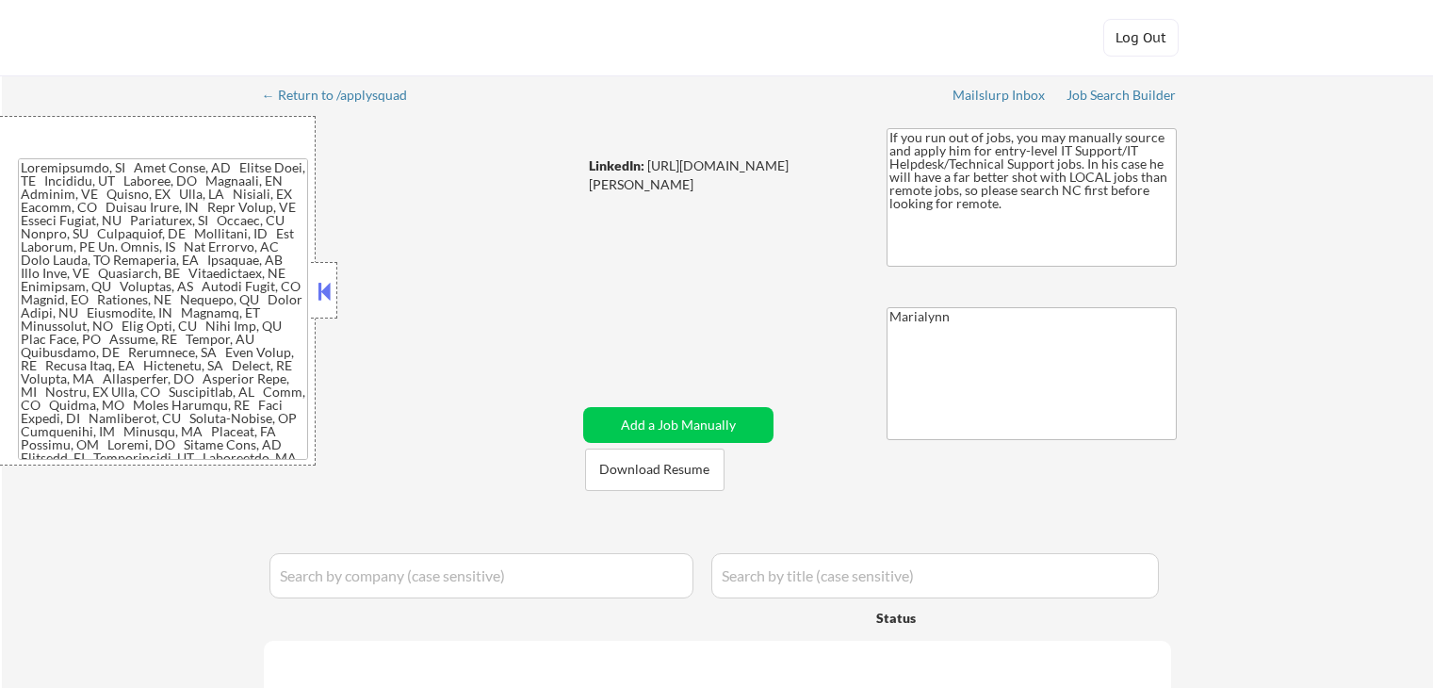
select select ""applied""
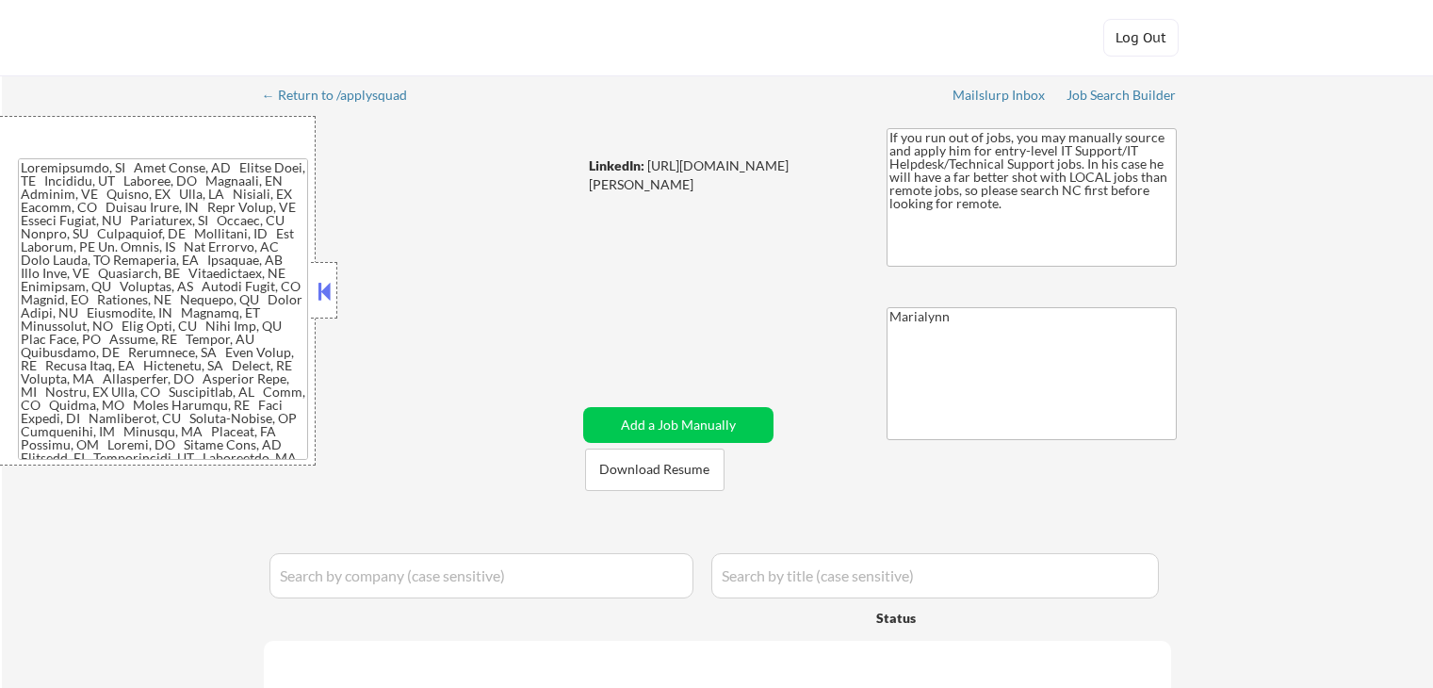
select select ""applied""
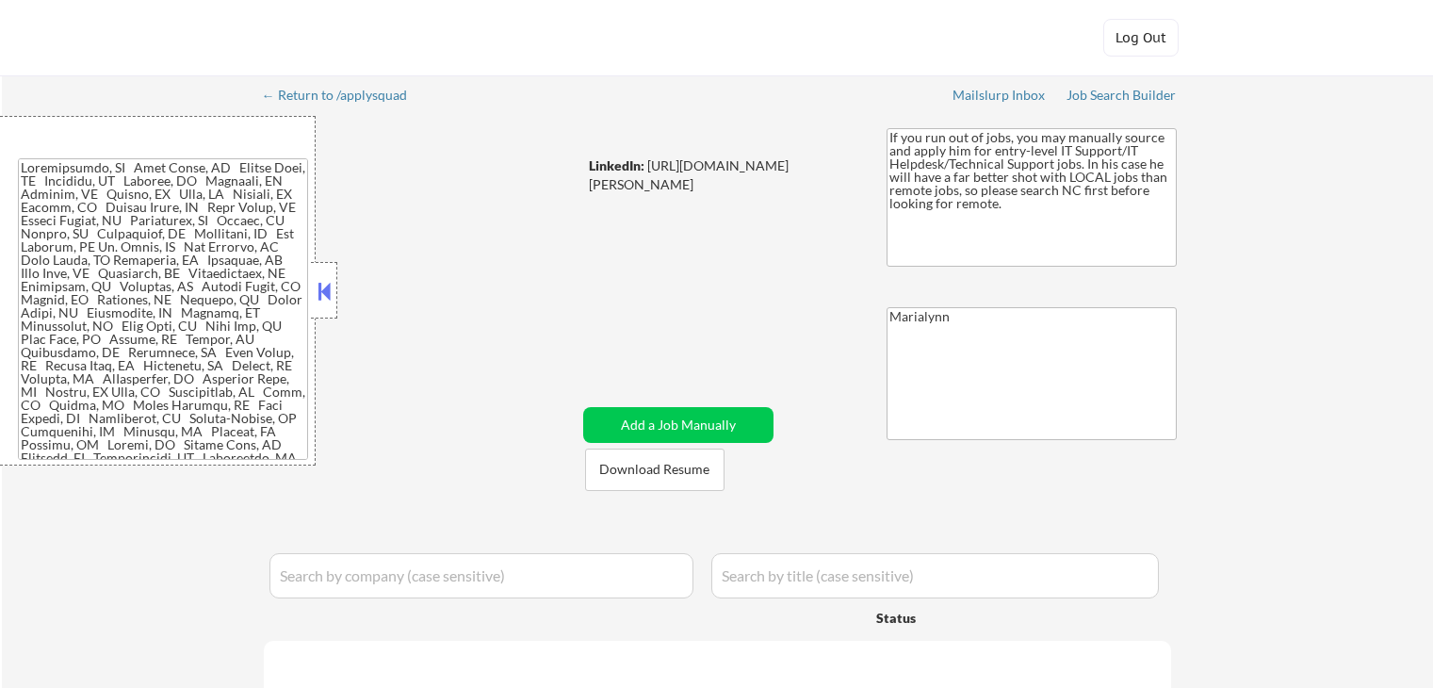
select select ""applied""
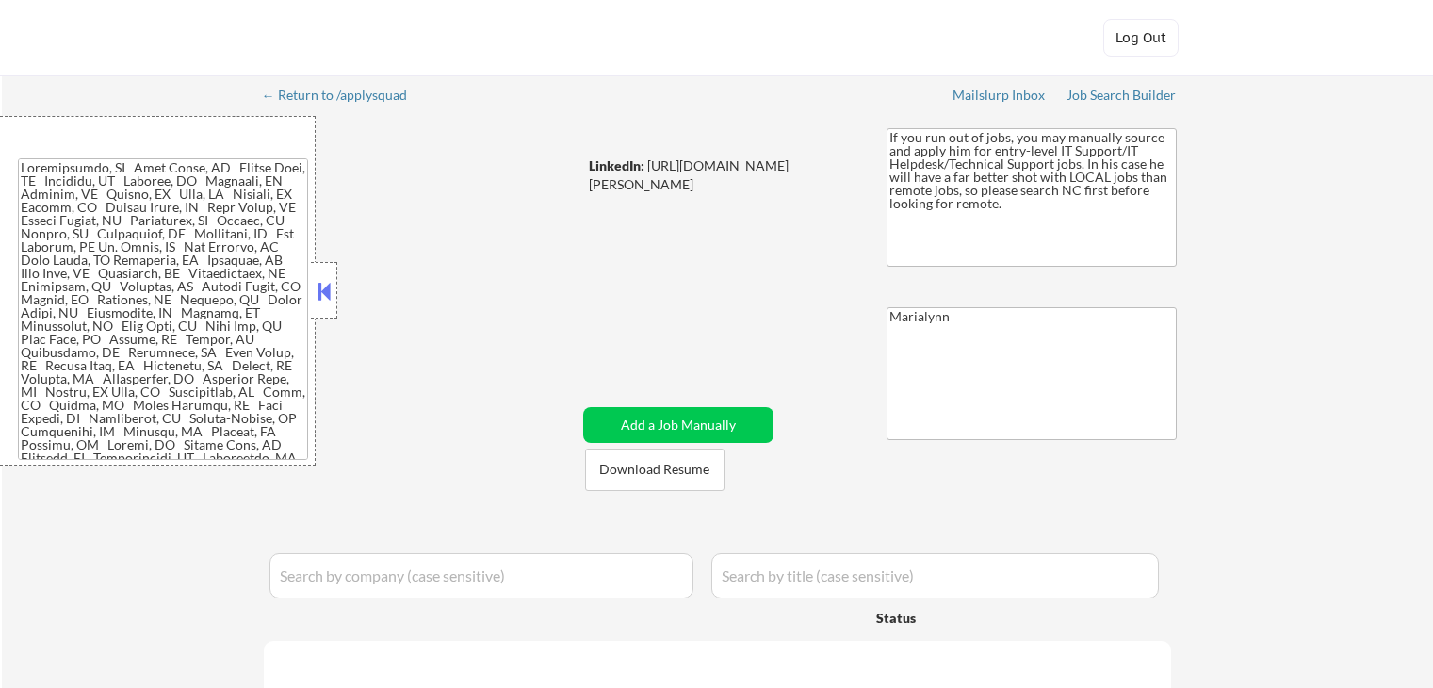
select select ""applied""
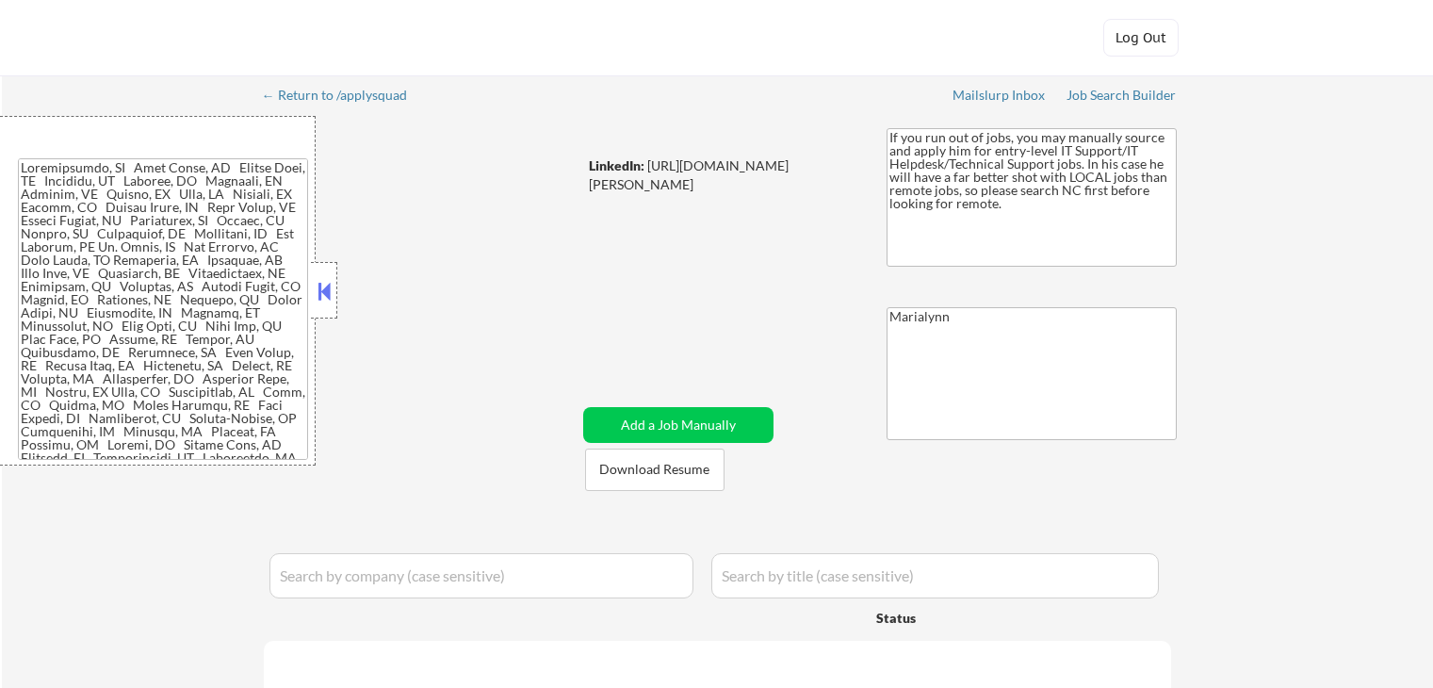
select select ""applied""
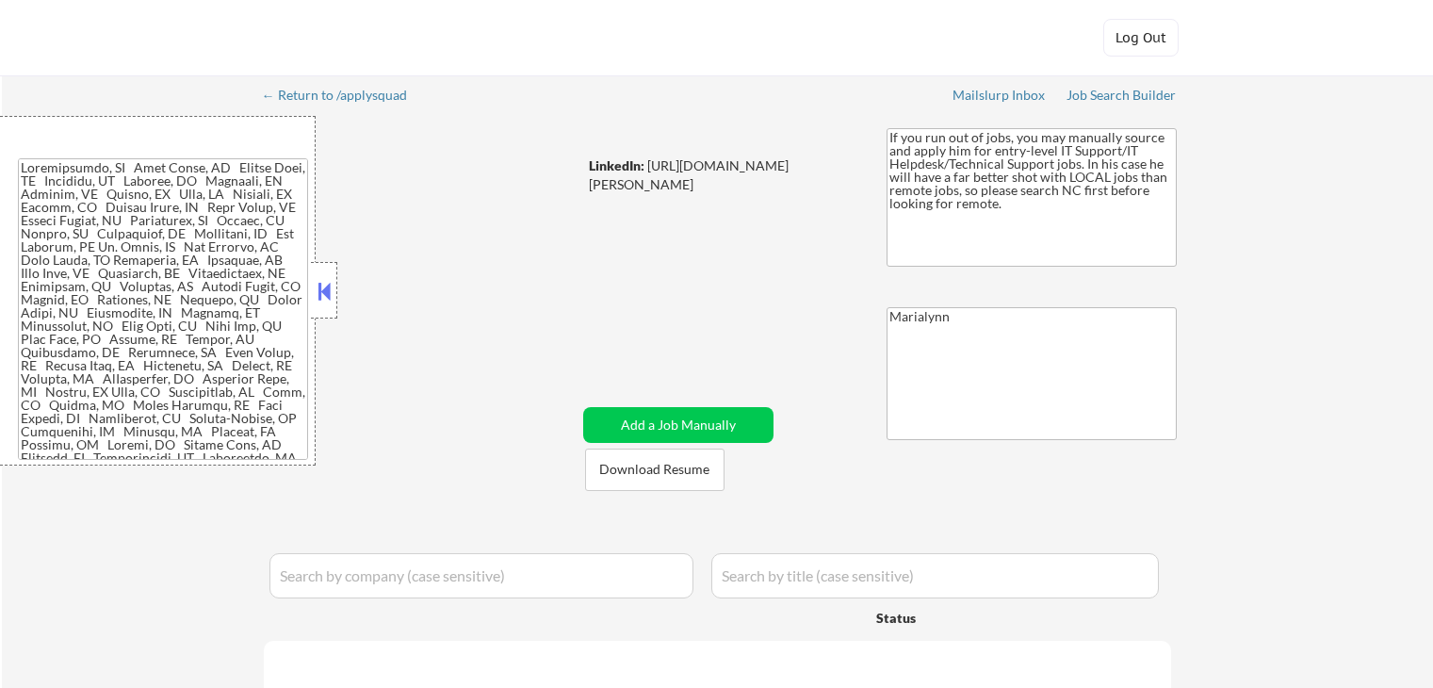
select select ""applied""
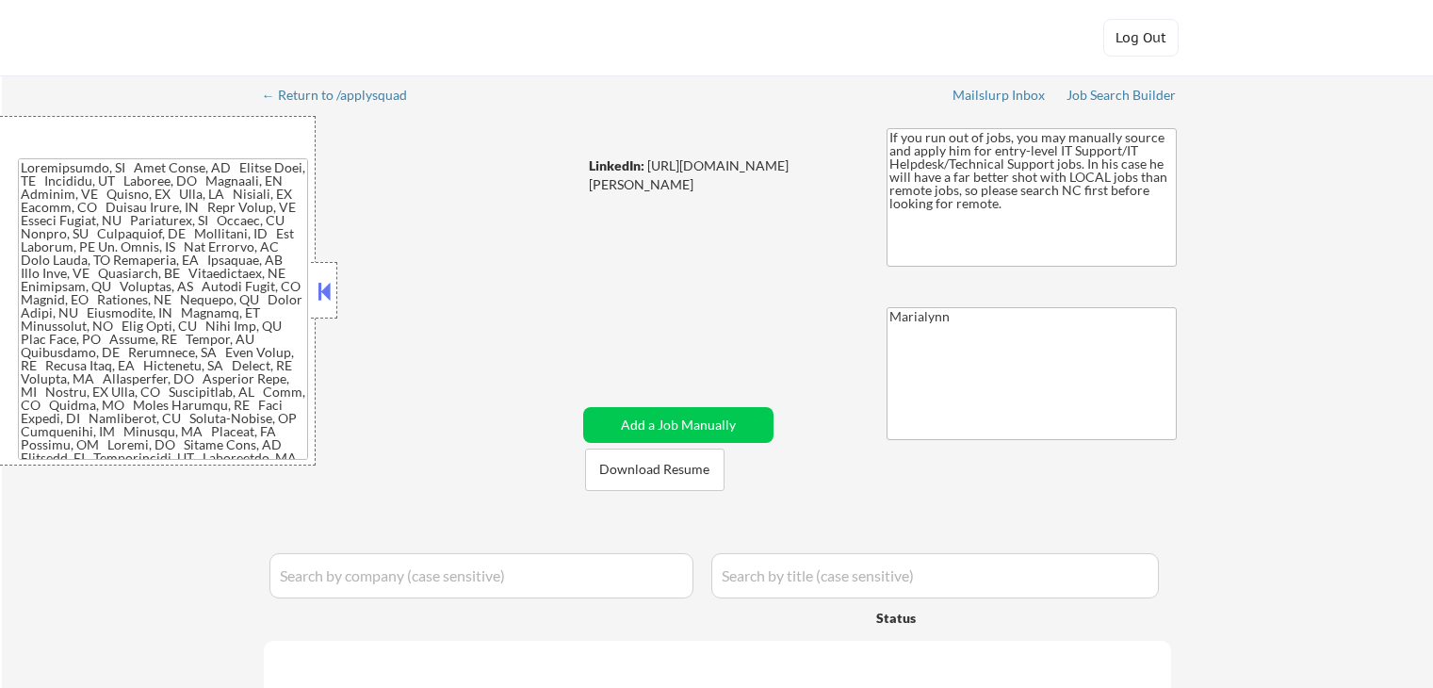
select select ""applied""
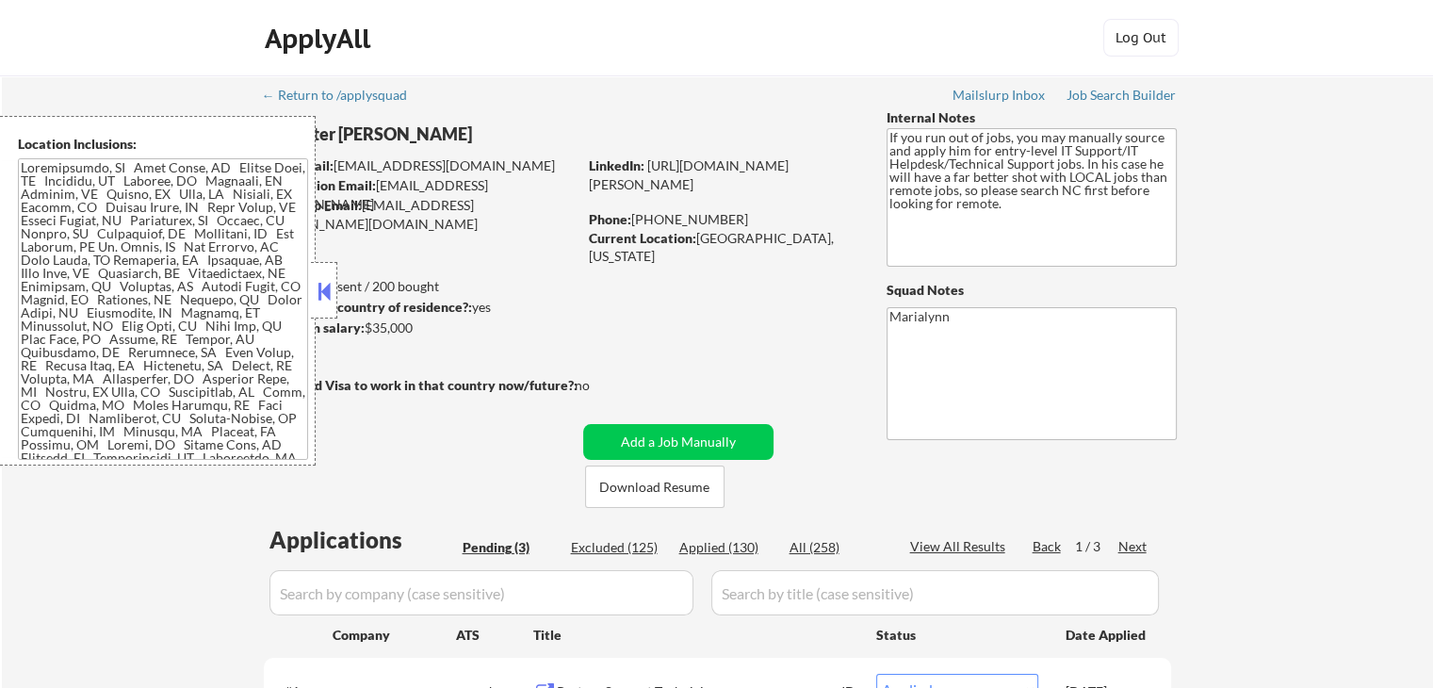
drag, startPoint x: 329, startPoint y: 291, endPoint x: 347, endPoint y: 343, distance: 54.8
click at [329, 293] on button at bounding box center [324, 291] width 21 height 28
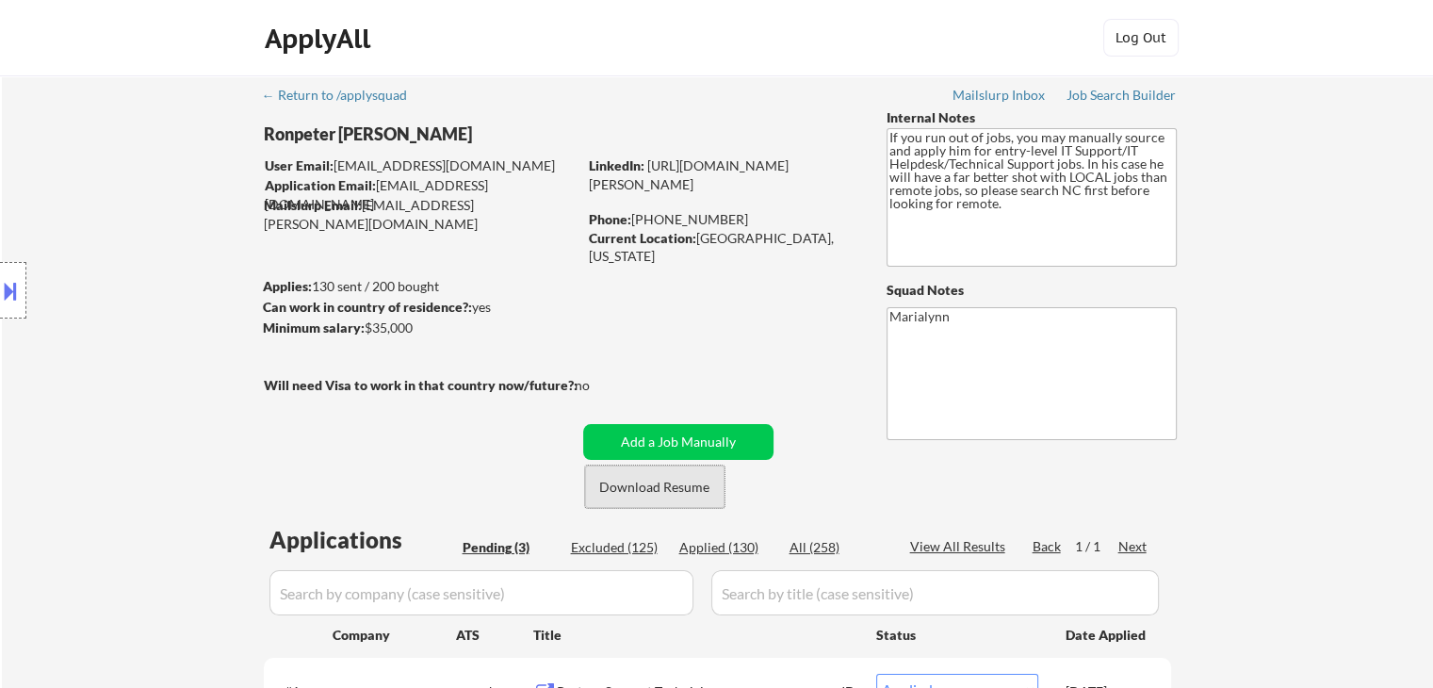
click at [630, 483] on button "Download Resume" at bounding box center [654, 486] width 139 height 42
select select ""pending""
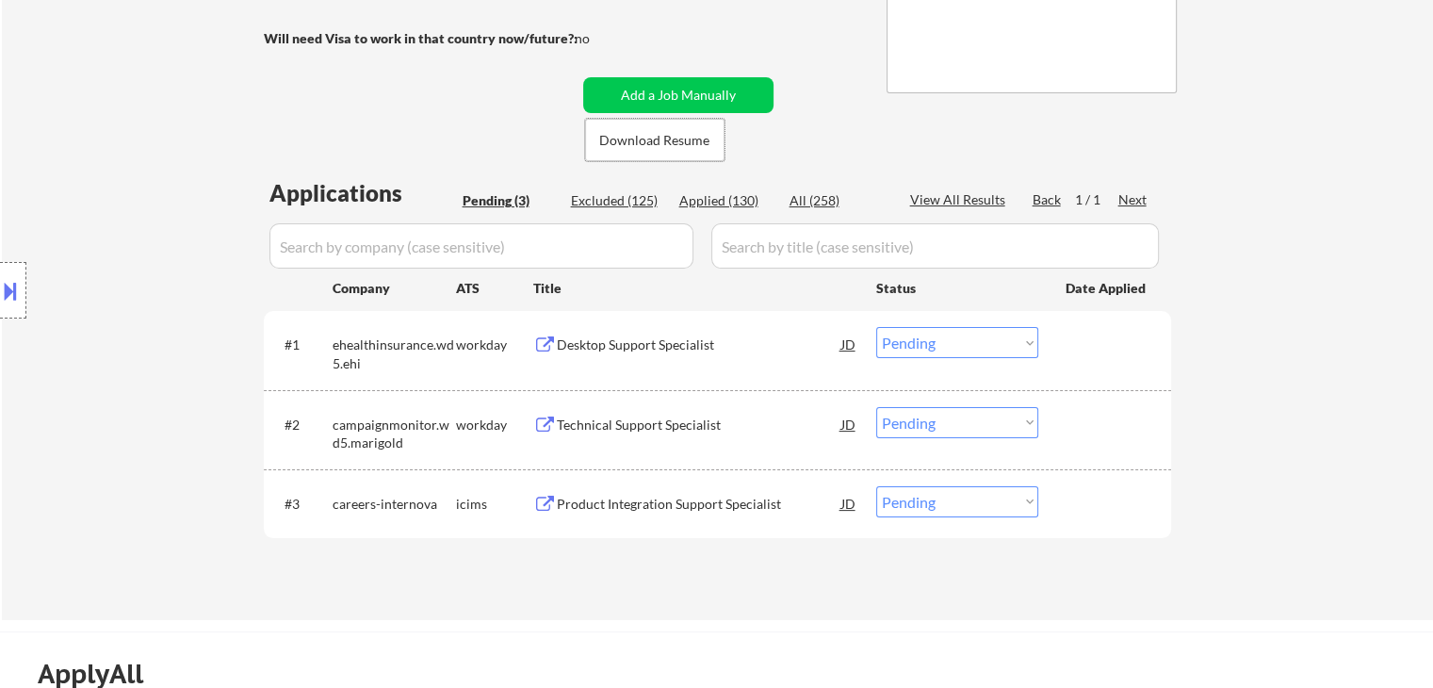
scroll to position [377, 0]
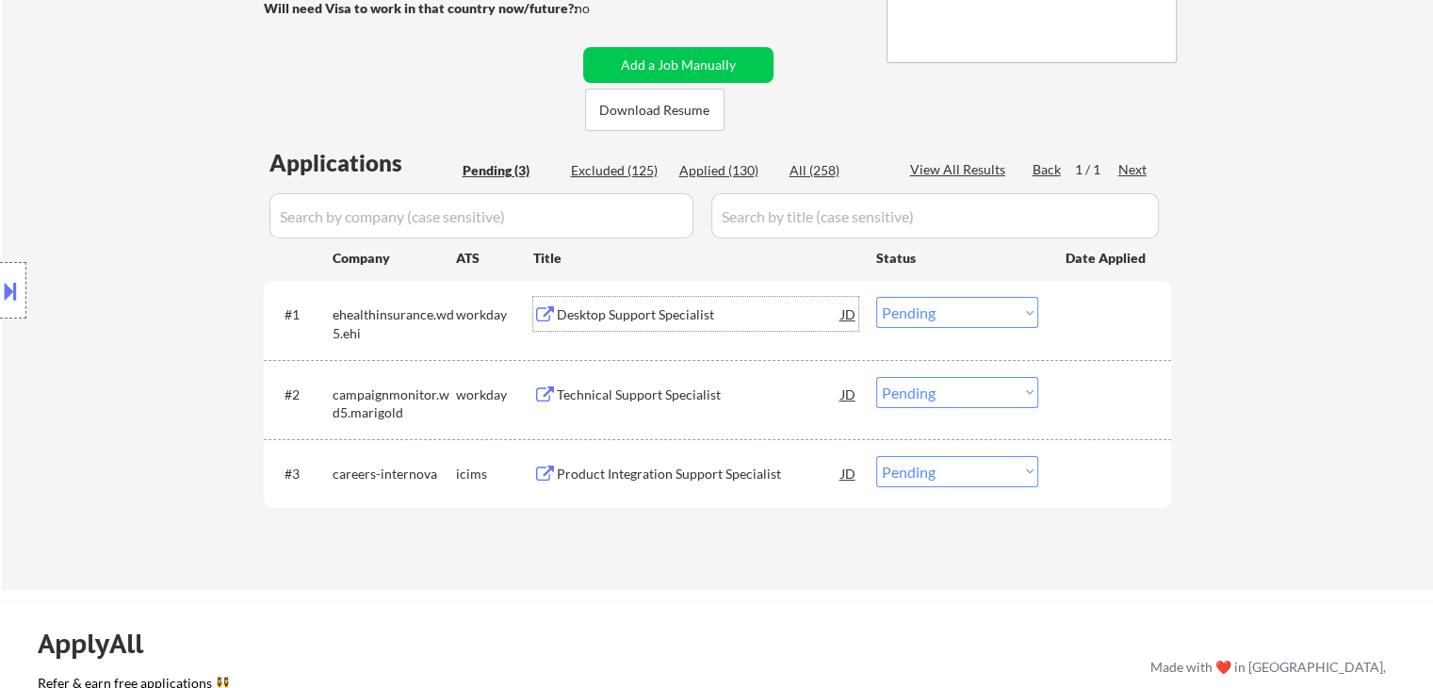
click at [670, 321] on div "Desktop Support Specialist" at bounding box center [699, 314] width 285 height 19
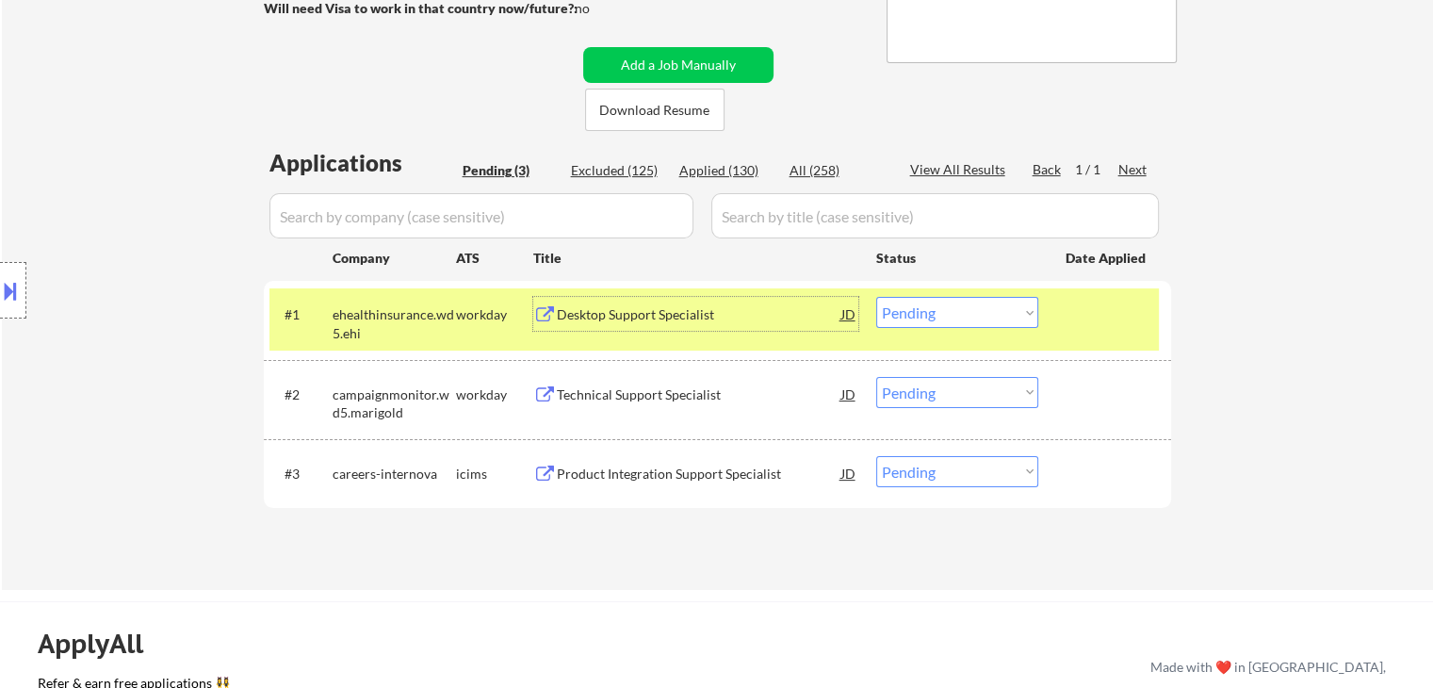
drag, startPoint x: 984, startPoint y: 314, endPoint x: 990, endPoint y: 326, distance: 13.9
click at [985, 315] on select "Choose an option... Pending Applied Excluded (Questions) Excluded (Expired) Exc…" at bounding box center [957, 312] width 162 height 31
click at [876, 297] on select "Choose an option... Pending Applied Excluded (Questions) Excluded (Expired) Exc…" at bounding box center [957, 312] width 162 height 31
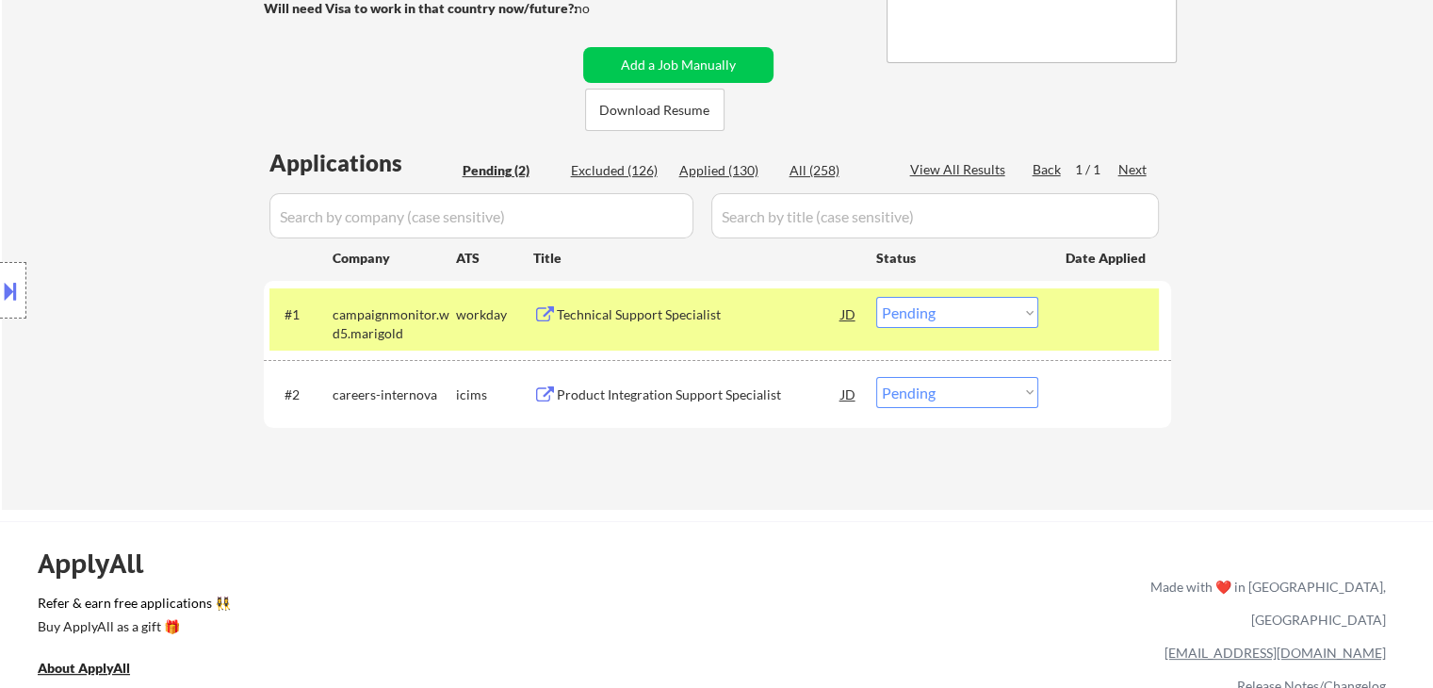
click at [638, 310] on div "Technical Support Specialist" at bounding box center [699, 314] width 285 height 19
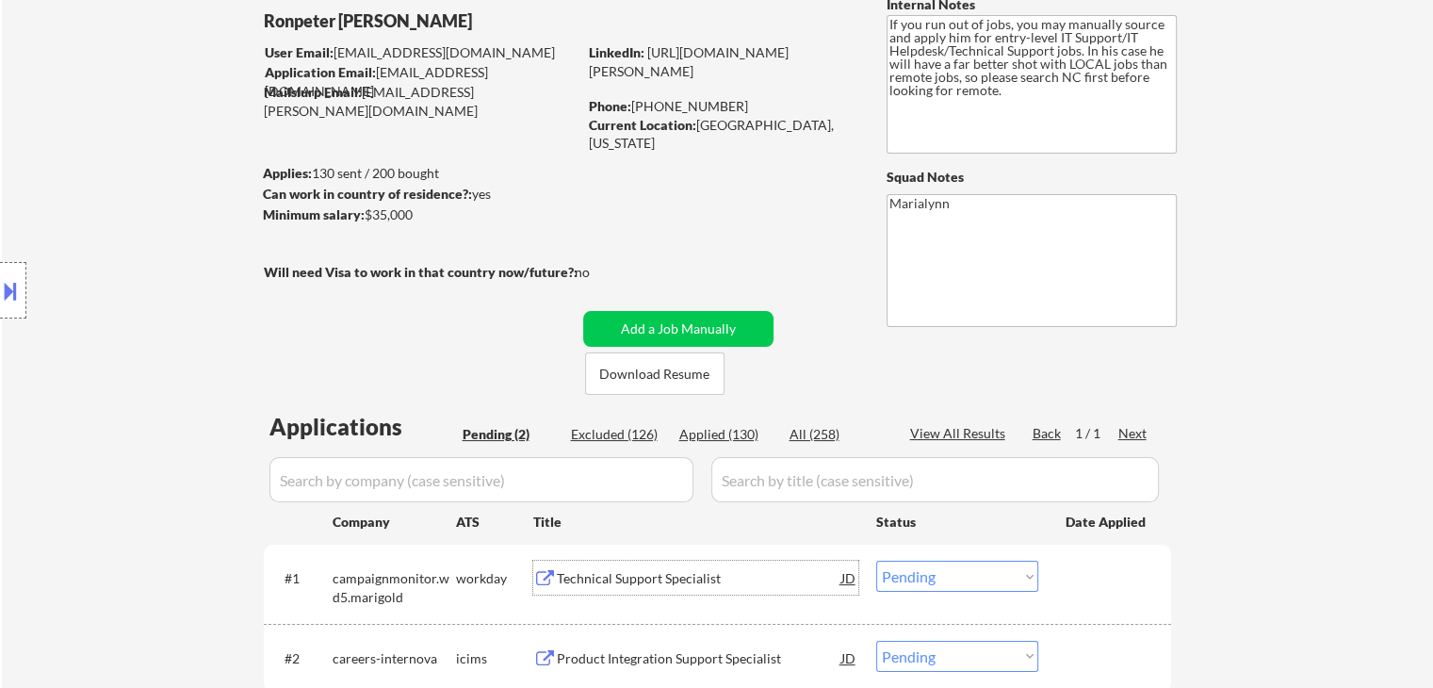
scroll to position [283, 0]
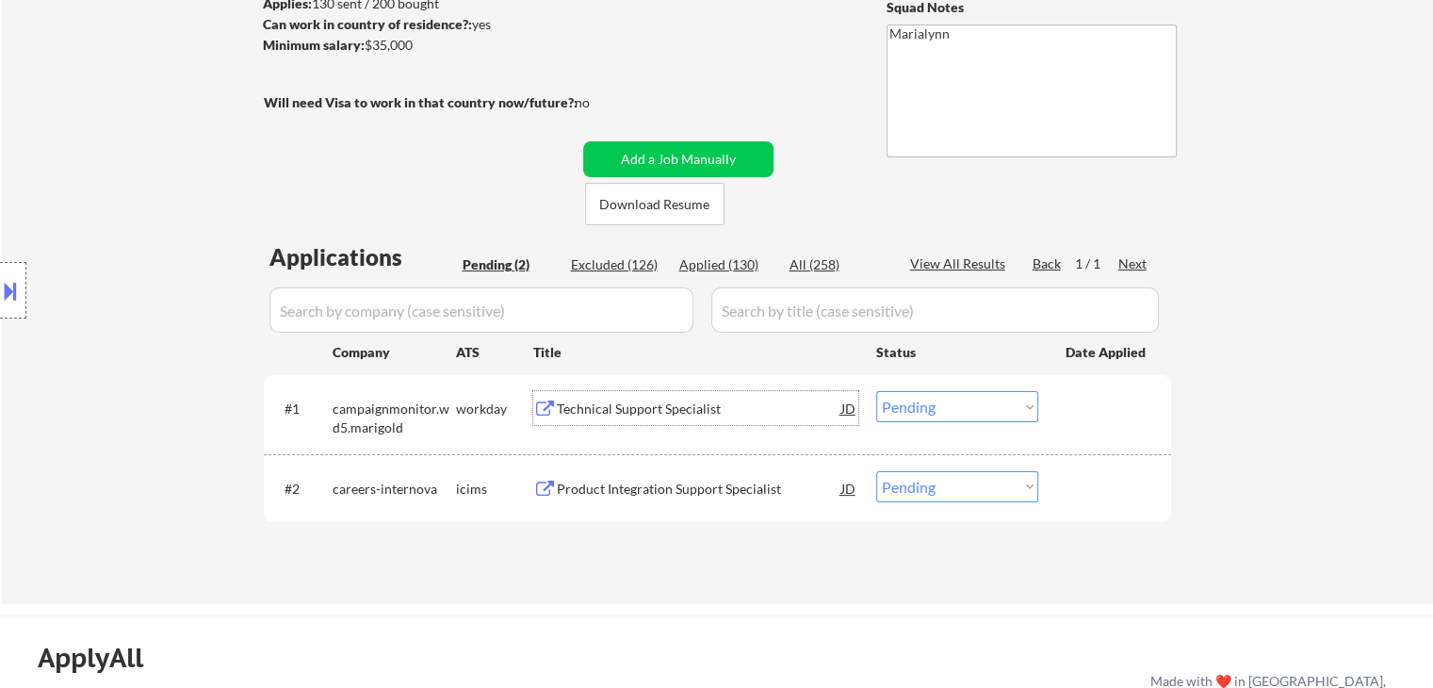
click at [1009, 404] on select "Choose an option... Pending Applied Excluded (Questions) Excluded (Expired) Exc…" at bounding box center [957, 406] width 162 height 31
click at [876, 391] on select "Choose an option... Pending Applied Excluded (Questions) Excluded (Expired) Exc…" at bounding box center [957, 406] width 162 height 31
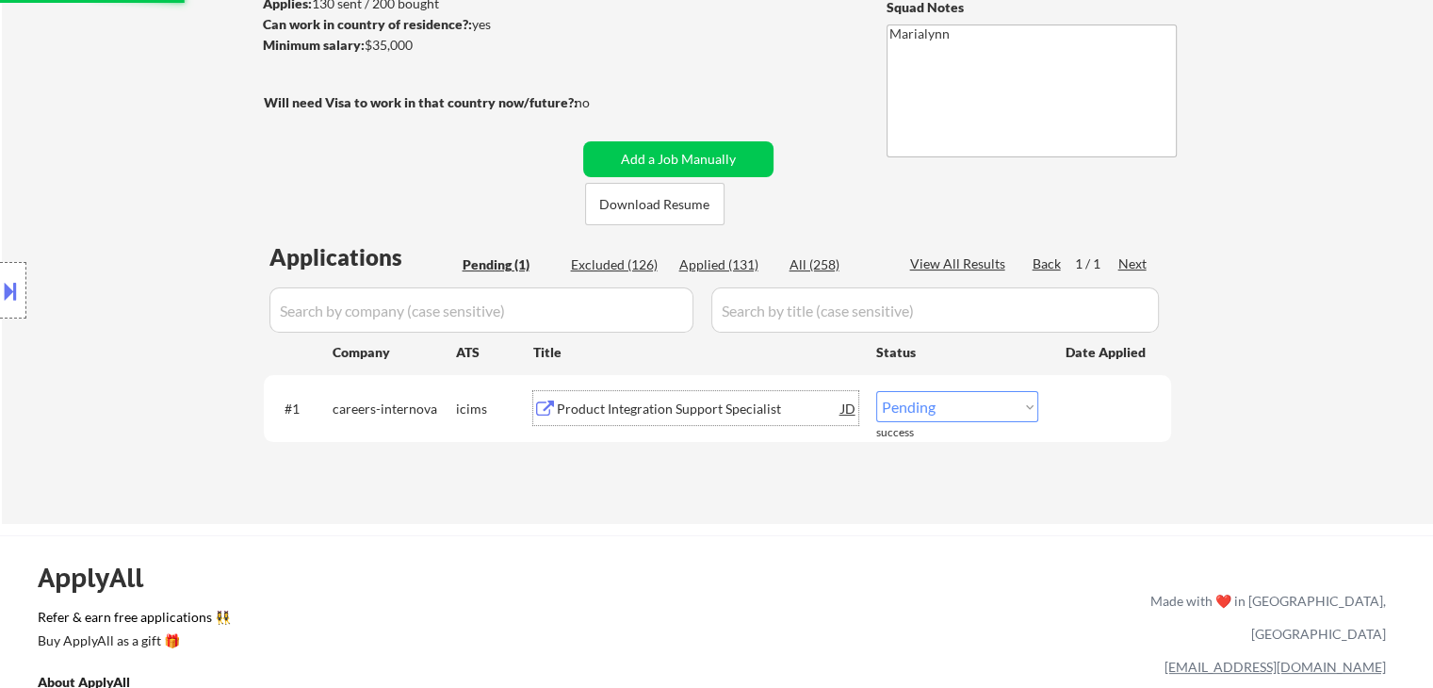
click at [719, 407] on div "Product Integration Support Specialist" at bounding box center [699, 408] width 285 height 19
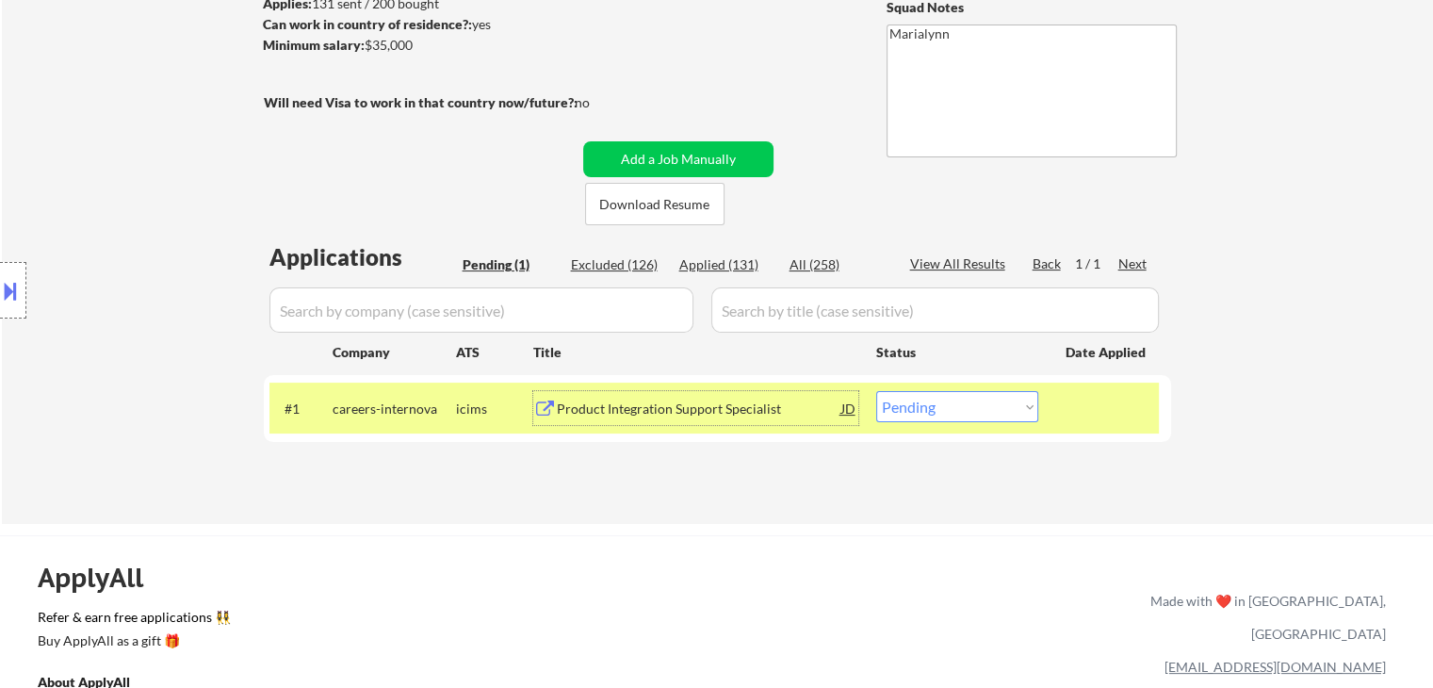
click at [931, 403] on select "Choose an option... Pending Applied Excluded (Questions) Excluded (Expired) Exc…" at bounding box center [957, 406] width 162 height 31
select select ""applied""
click at [876, 391] on select "Choose an option... Pending Applied Excluded (Questions) Excluded (Expired) Exc…" at bounding box center [957, 406] width 162 height 31
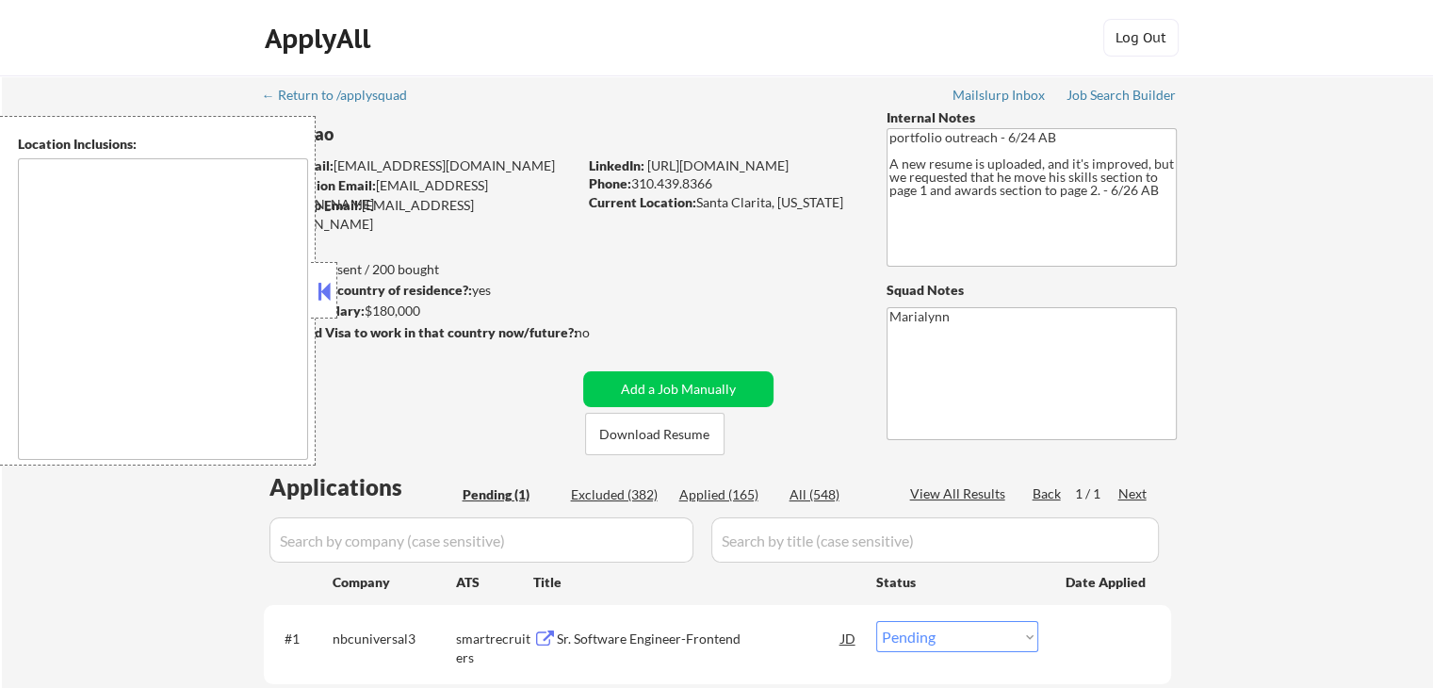
drag, startPoint x: 322, startPoint y: 286, endPoint x: 339, endPoint y: 264, distance: 28.3
click at [323, 285] on button at bounding box center [324, 291] width 21 height 28
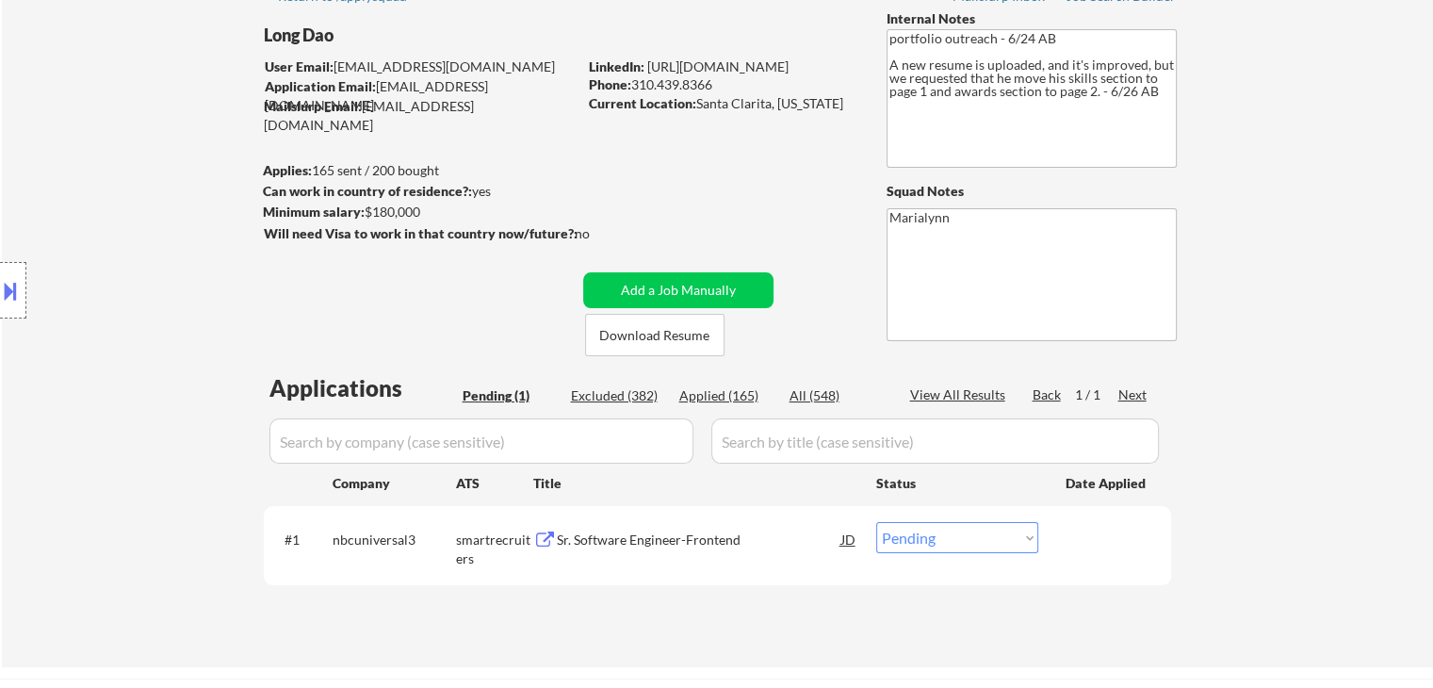
scroll to position [188, 0]
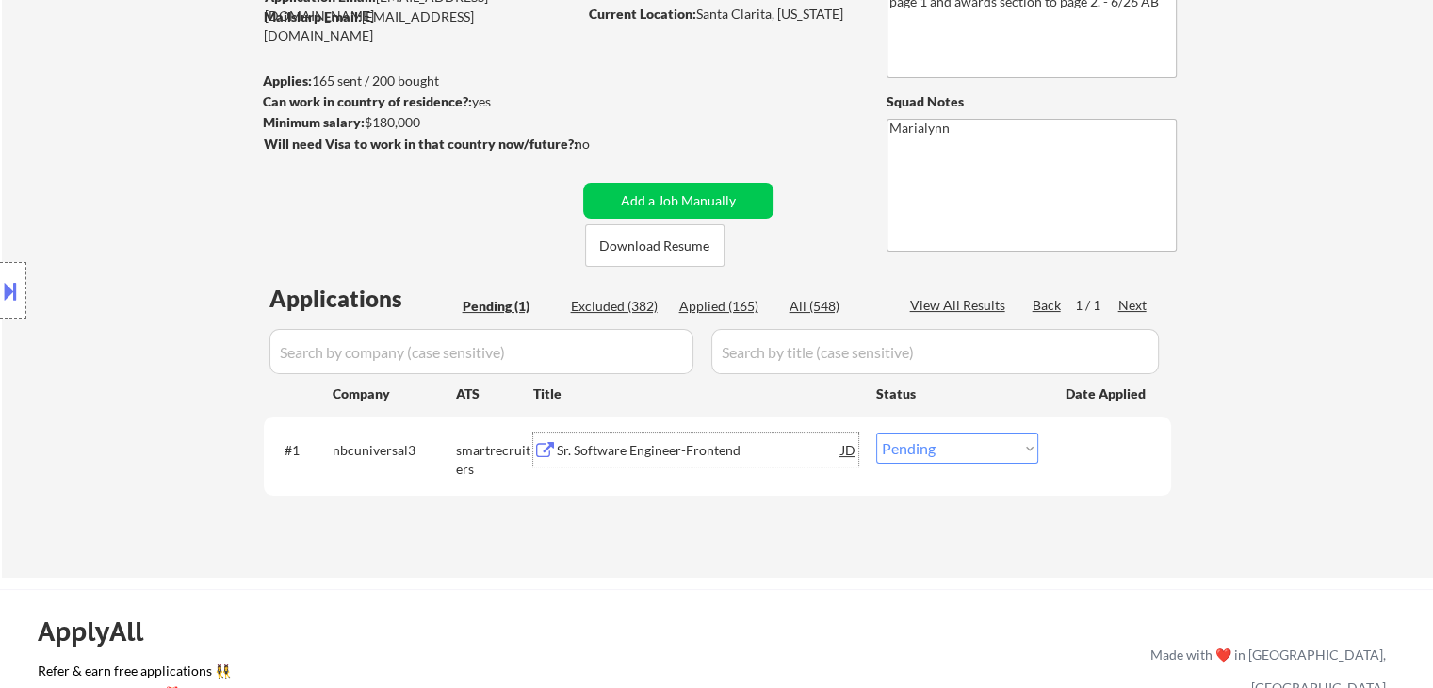
click at [682, 449] on div "Sr. Software Engineer-Frontend" at bounding box center [699, 450] width 285 height 19
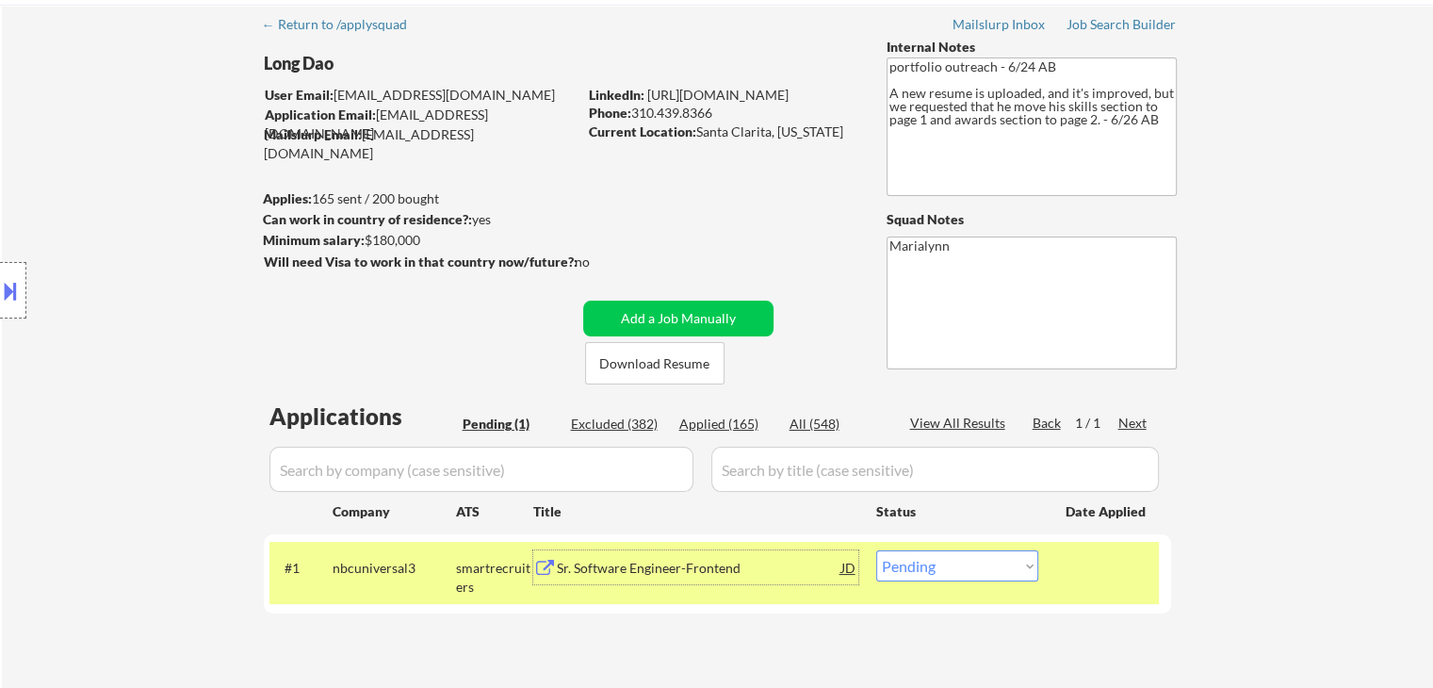
scroll to position [0, 0]
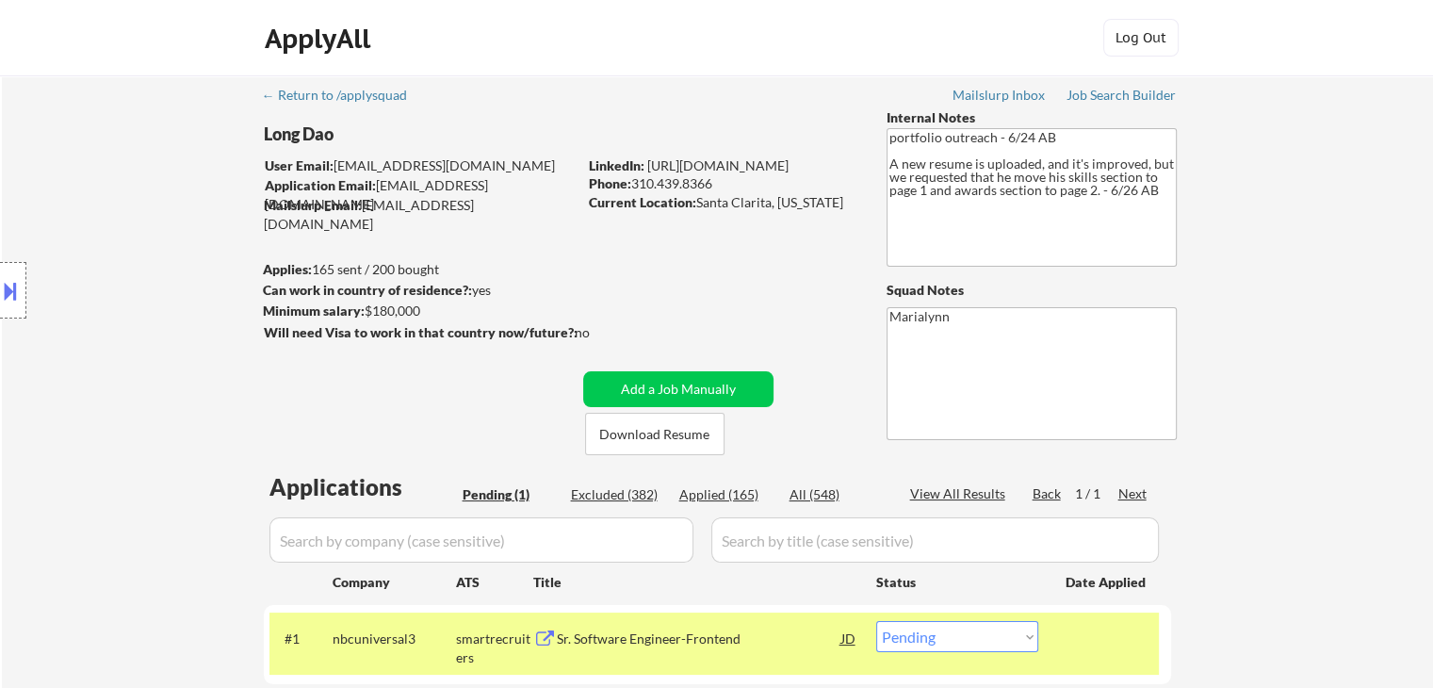
click at [19, 291] on button at bounding box center [10, 290] width 21 height 31
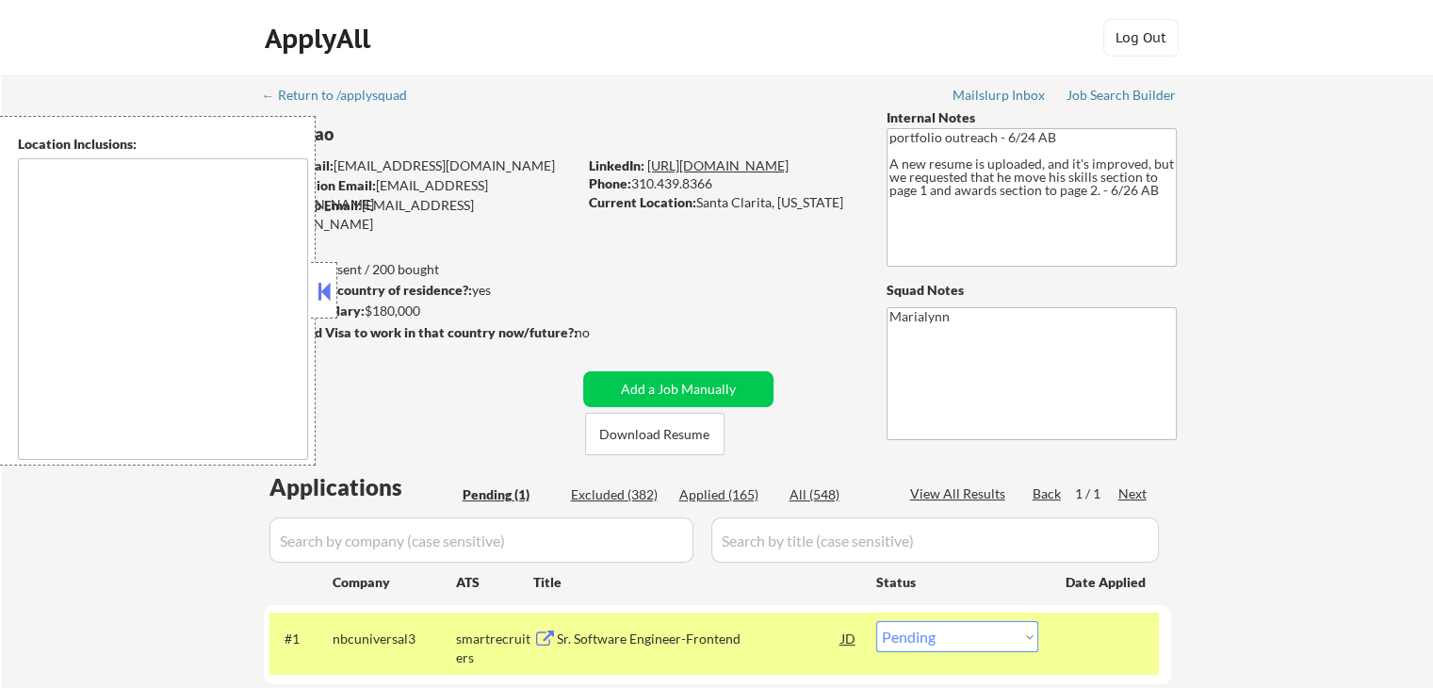
click at [725, 167] on link "https://www.linkedin.com/in/long-d/" at bounding box center [717, 165] width 141 height 16
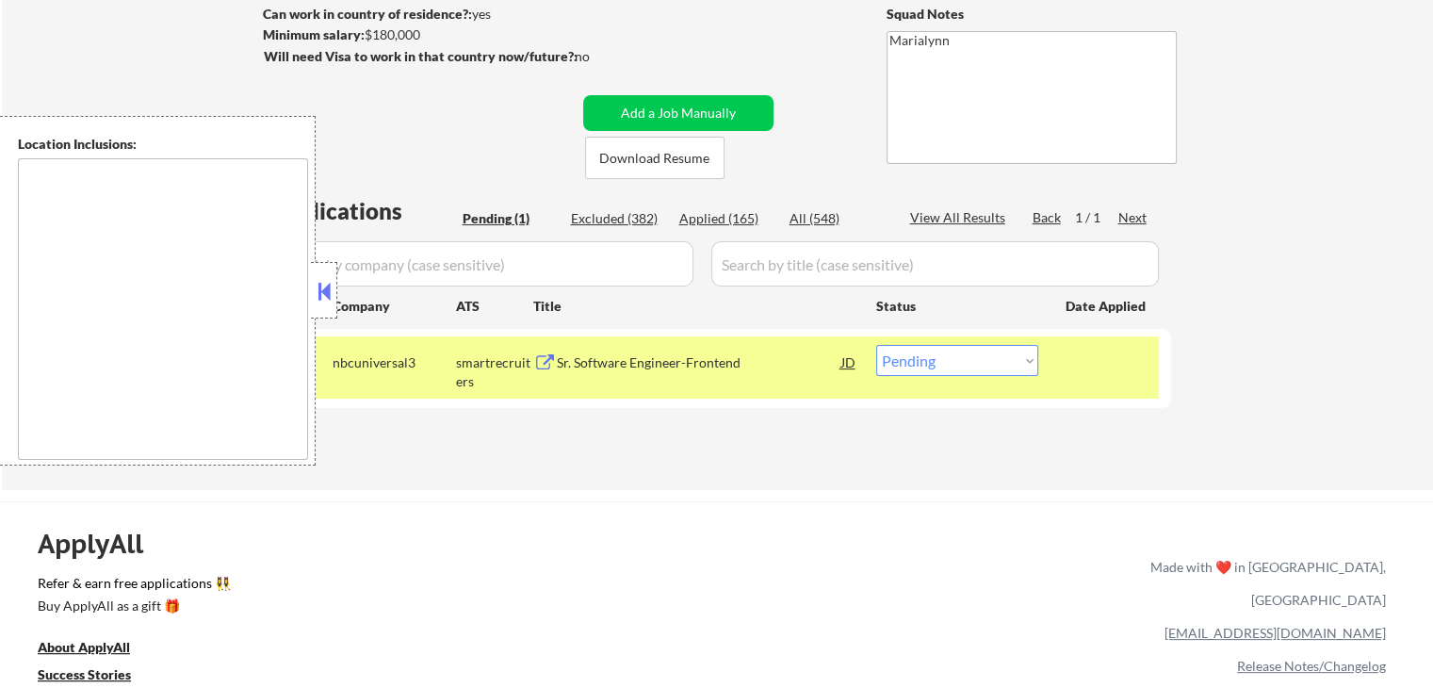
scroll to position [283, 0]
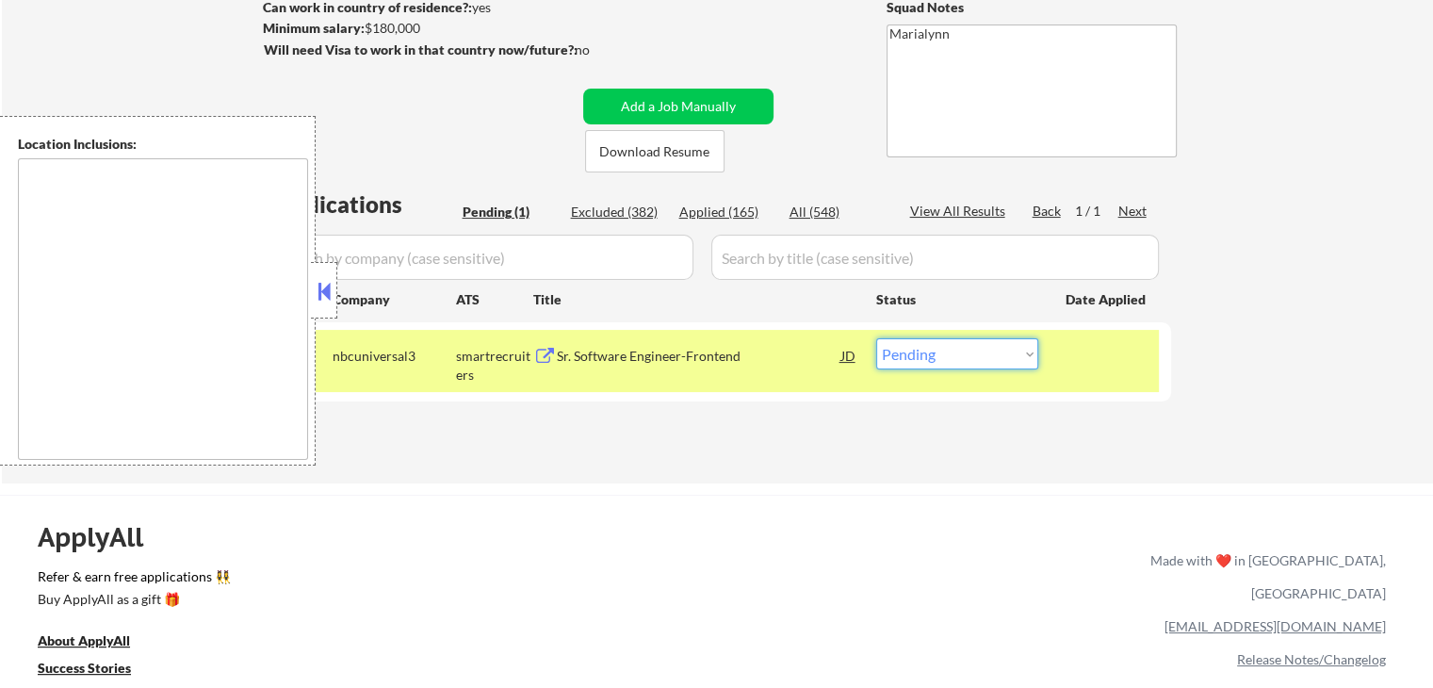
click at [917, 363] on select "Choose an option... Pending Applied Excluded (Questions) Excluded (Expired) Exc…" at bounding box center [957, 353] width 162 height 31
select select ""applied""
click at [876, 338] on select "Choose an option... Pending Applied Excluded (Questions) Excluded (Expired) Exc…" at bounding box center [957, 353] width 162 height 31
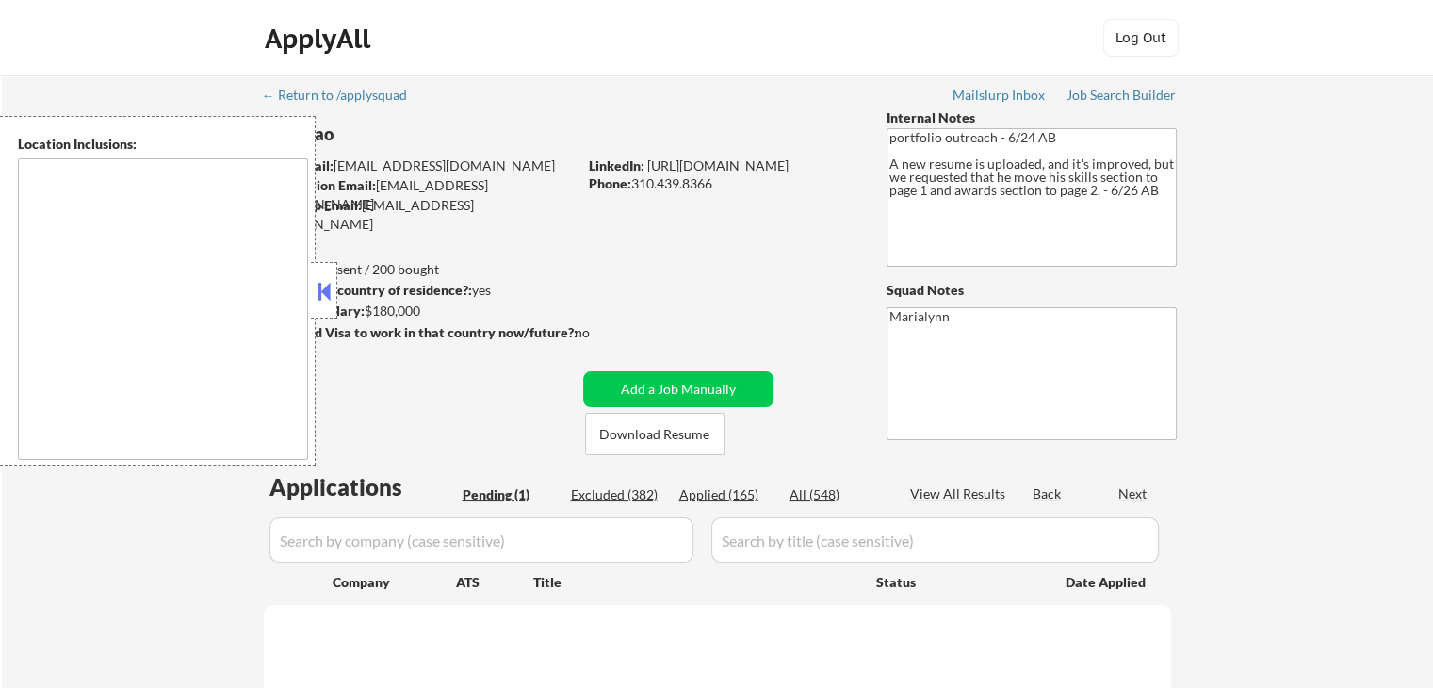
select select ""pending""
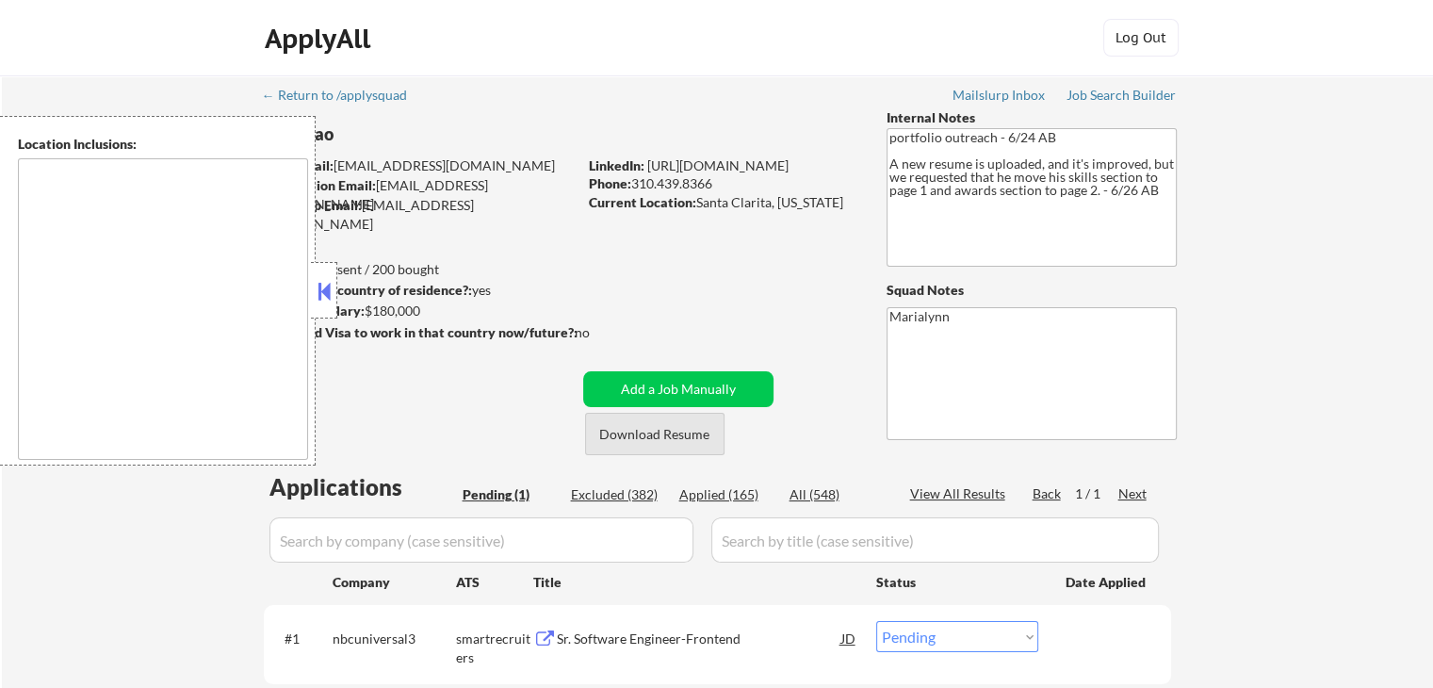
click at [666, 438] on button "Download Resume" at bounding box center [654, 434] width 139 height 42
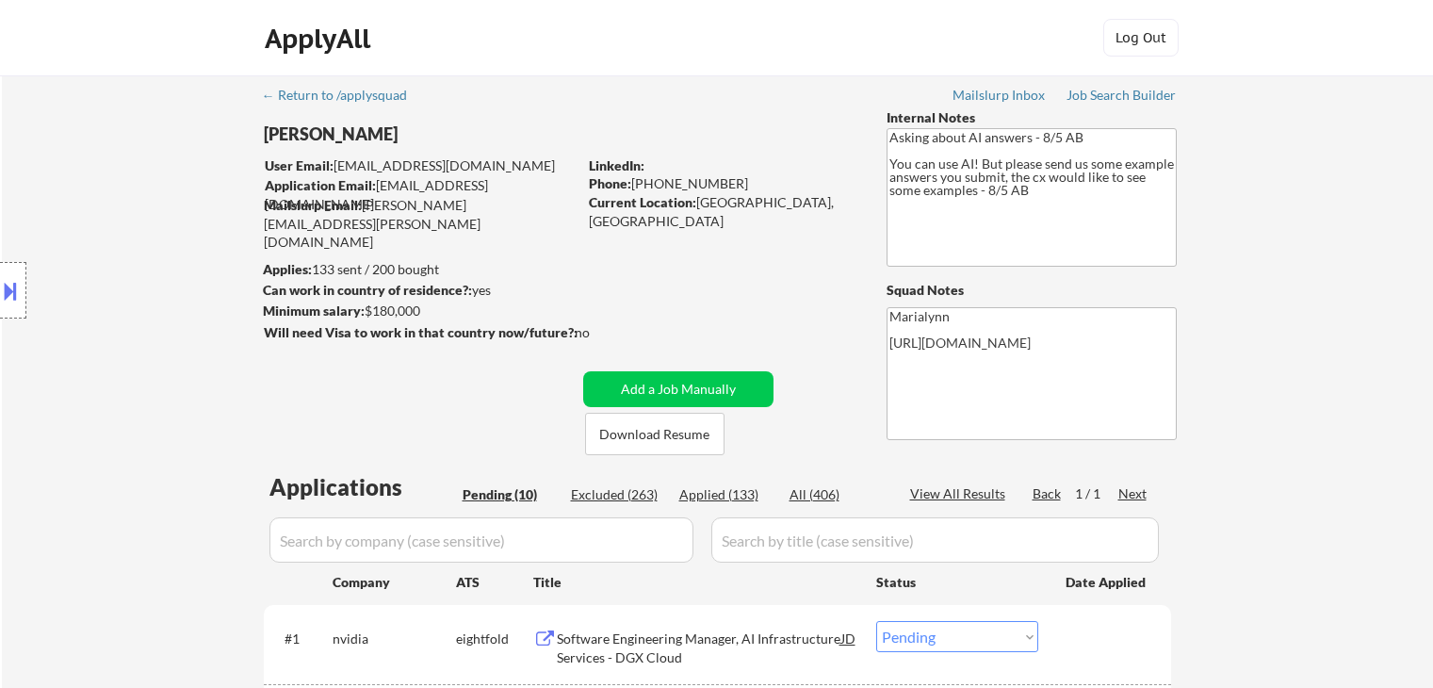
select select ""pending""
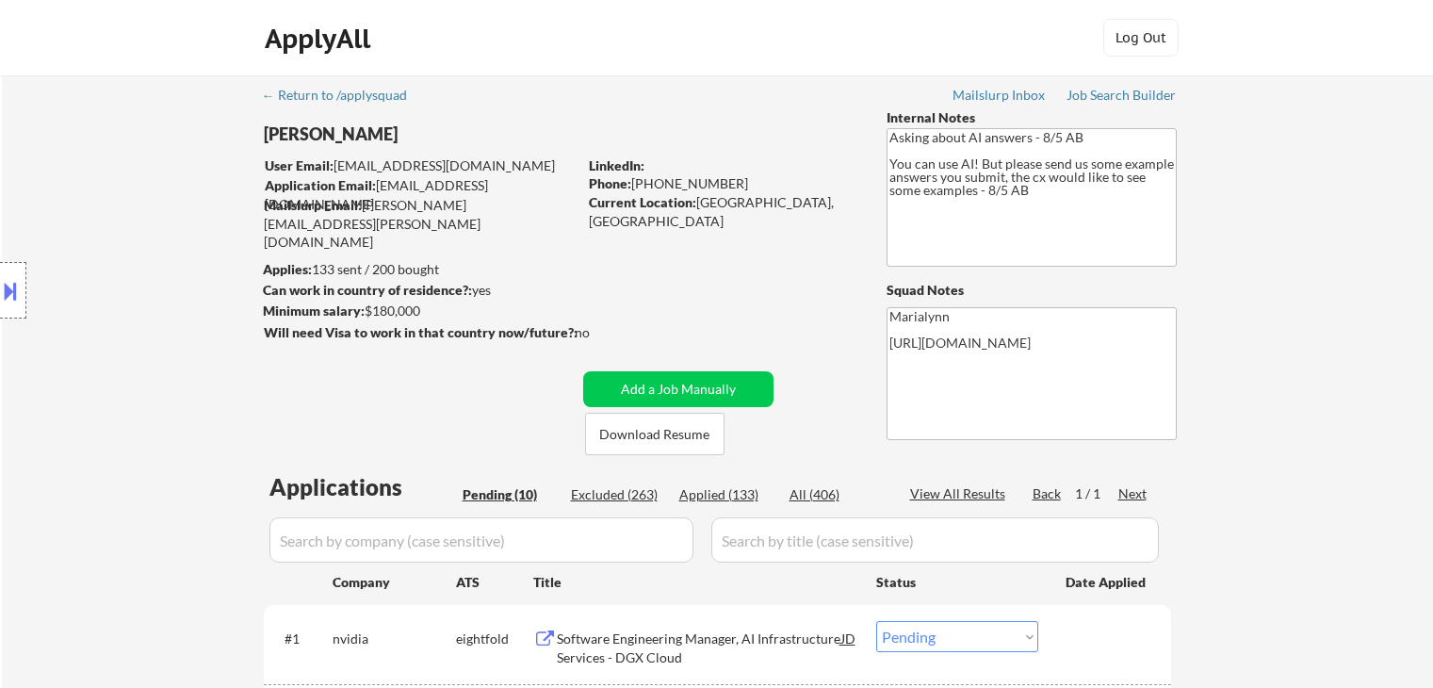
select select ""pending""
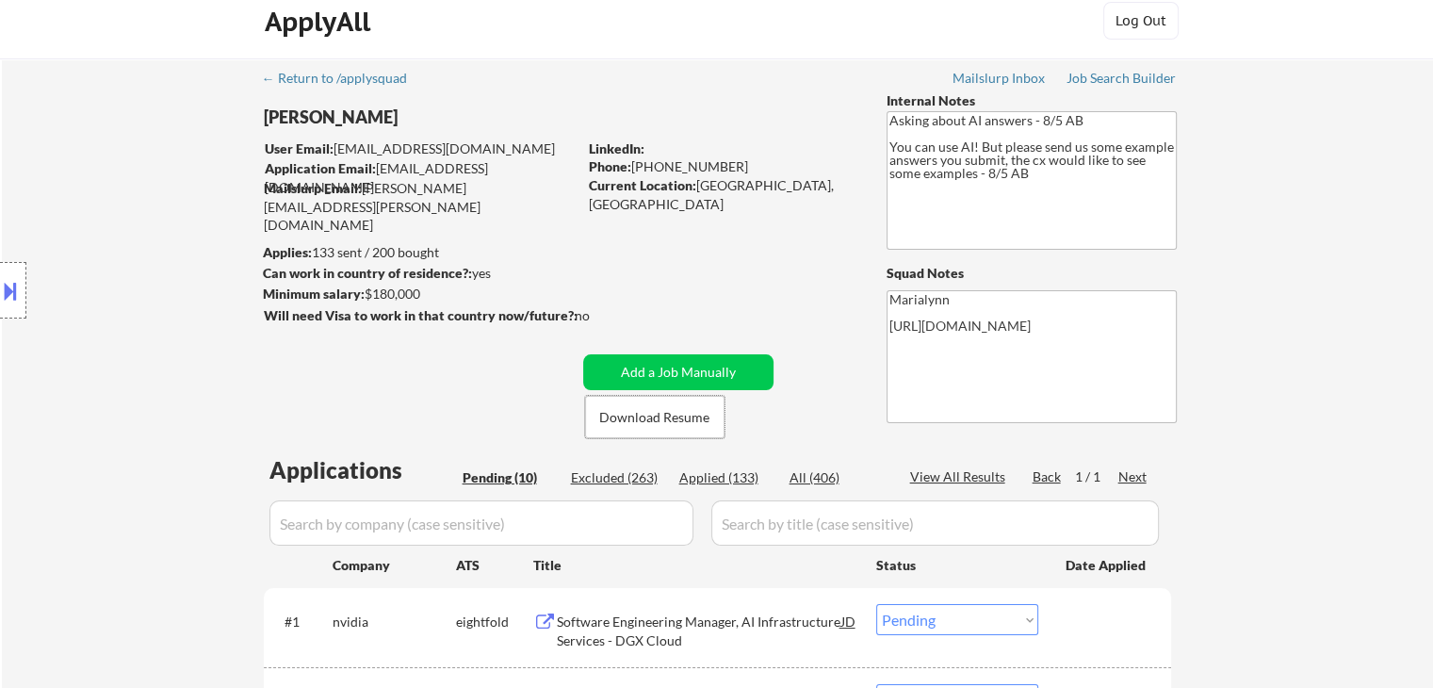
scroll to position [377, 0]
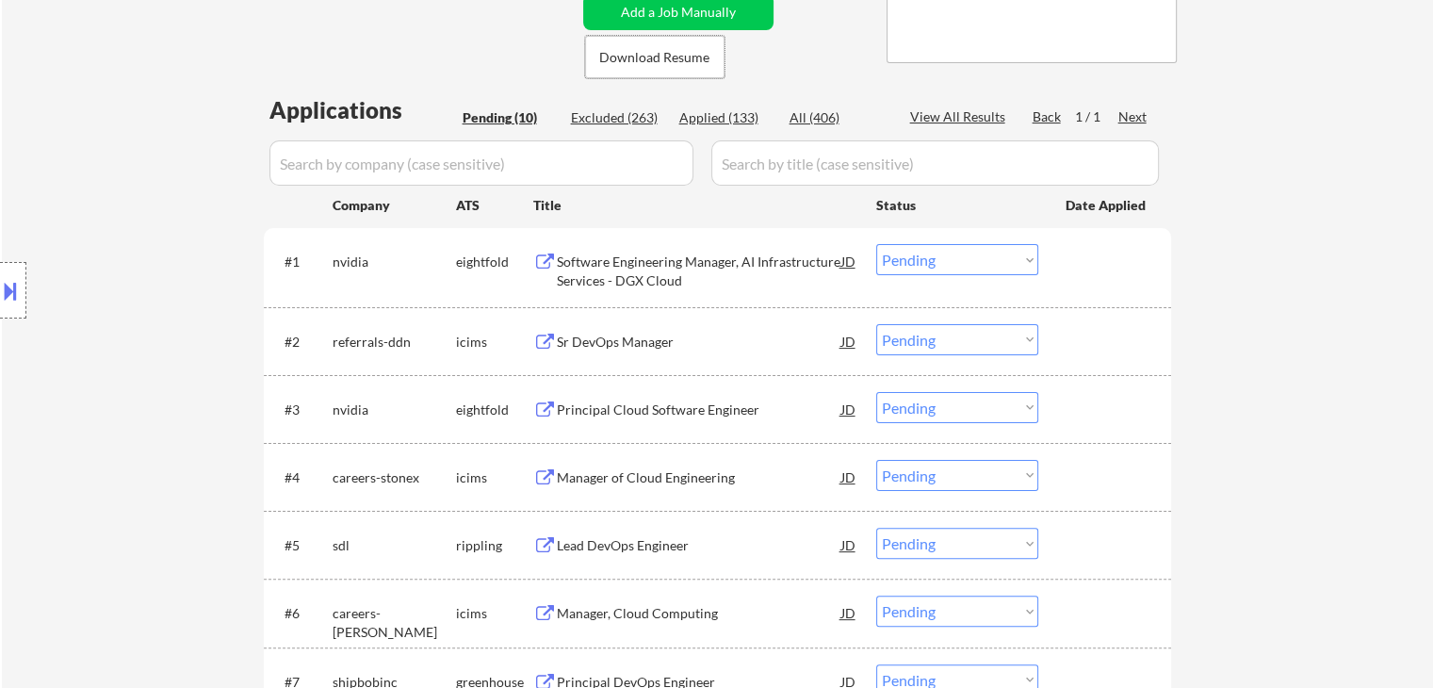
click at [657, 266] on div "Software Engineering Manager, AI Infrastructure Services - DGX Cloud" at bounding box center [699, 271] width 285 height 37
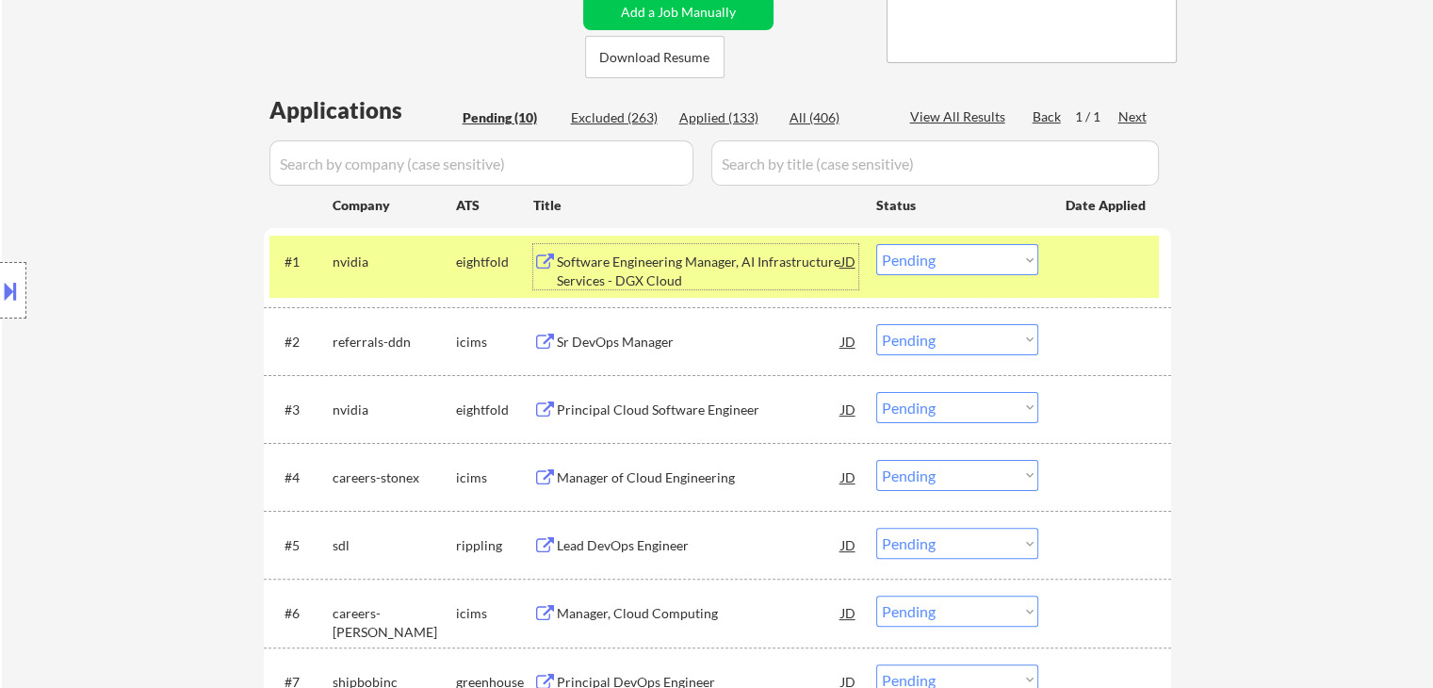
click at [976, 256] on select "Choose an option... Pending Applied Excluded (Questions) Excluded (Expired) Exc…" at bounding box center [957, 259] width 162 height 31
click at [876, 244] on select "Choose an option... Pending Applied Excluded (Questions) Excluded (Expired) Exc…" at bounding box center [957, 259] width 162 height 31
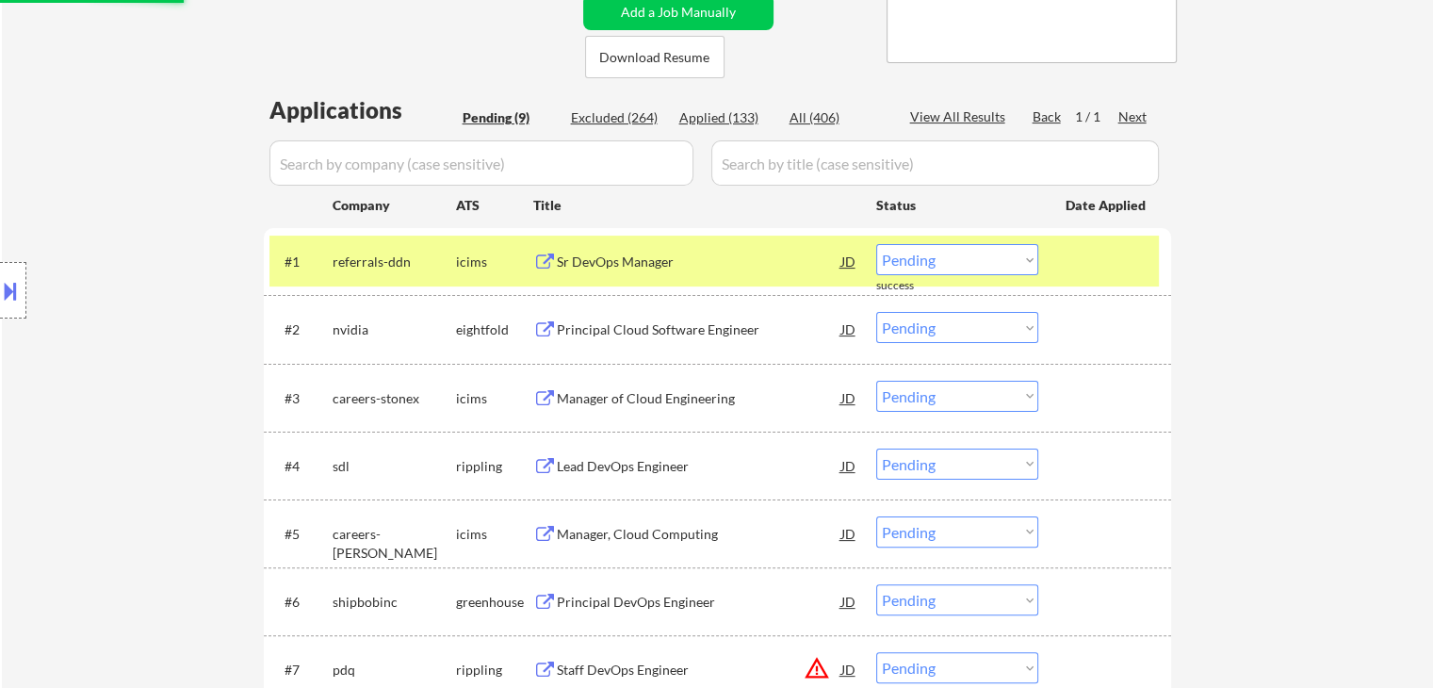
click at [622, 259] on div "Sr DevOps Manager" at bounding box center [699, 262] width 285 height 19
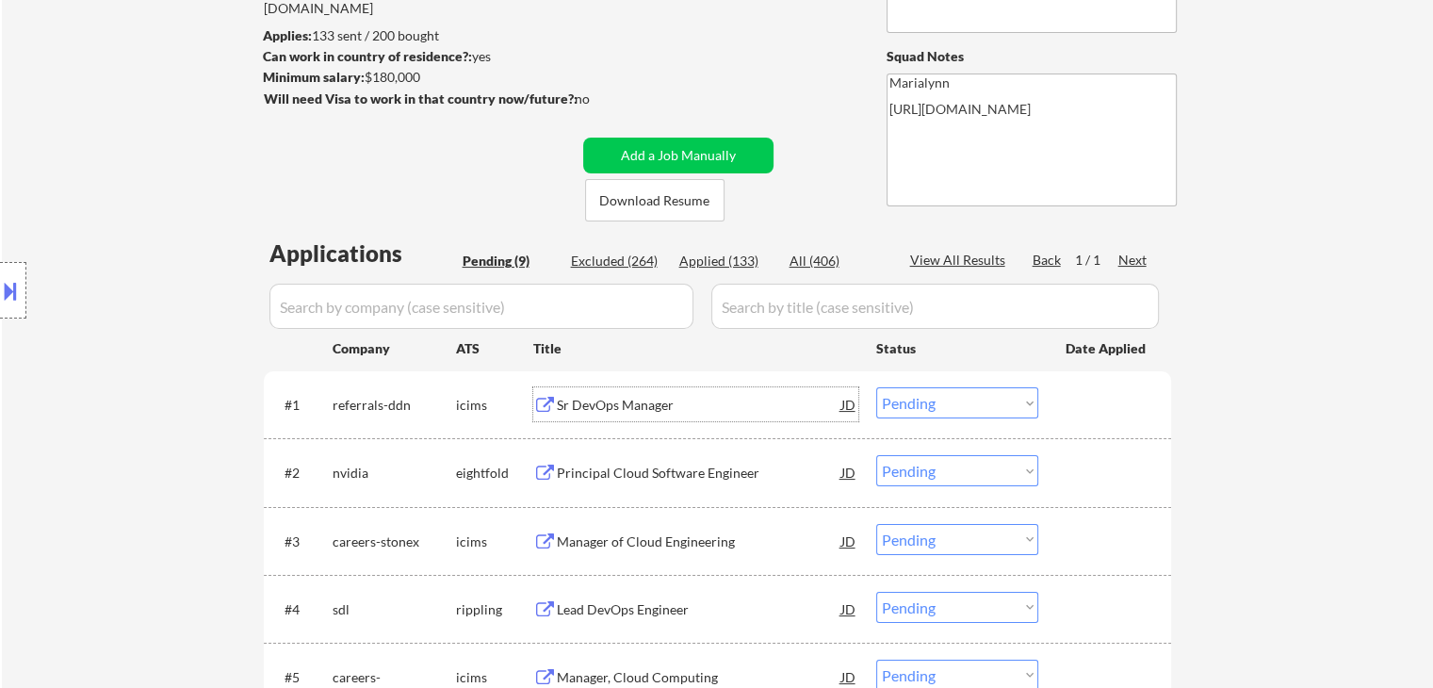
scroll to position [94, 0]
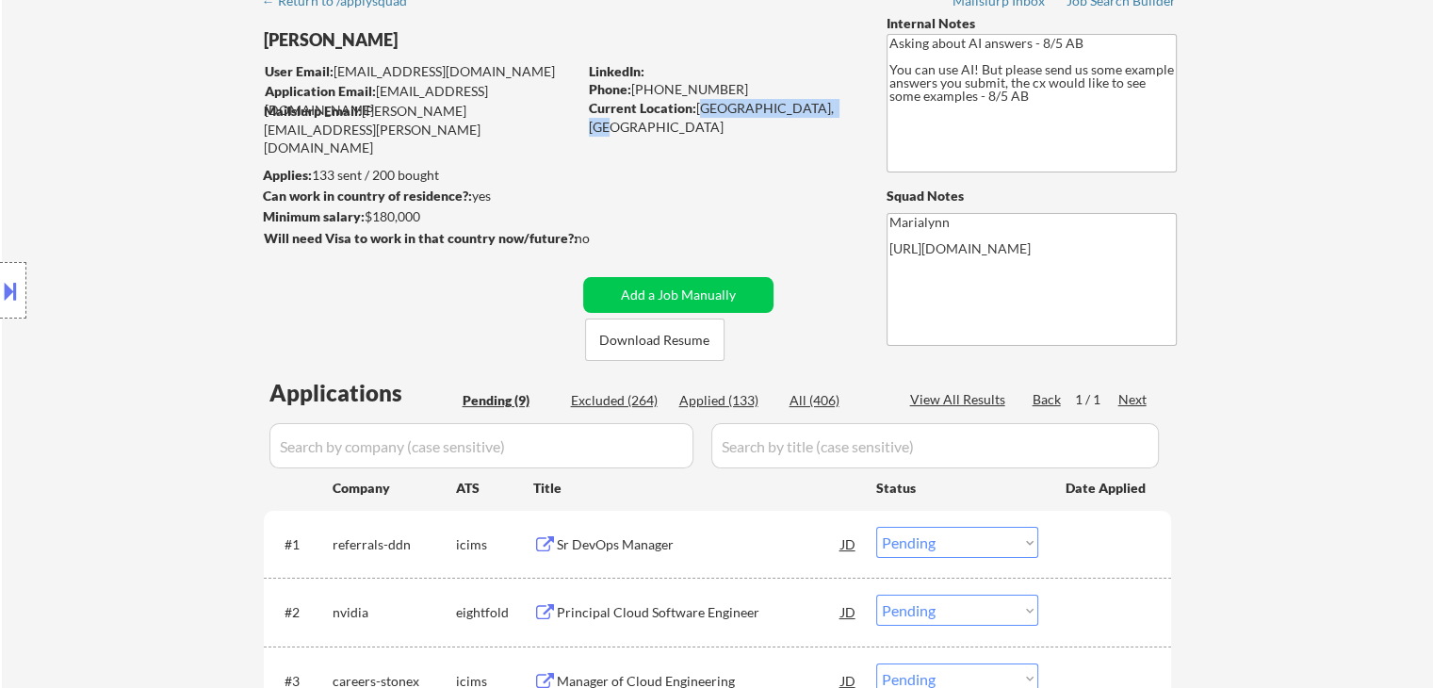
drag, startPoint x: 696, startPoint y: 105, endPoint x: 826, endPoint y: 99, distance: 130.1
click at [826, 99] on div "Current Location: [GEOGRAPHIC_DATA], [GEOGRAPHIC_DATA] Metro Area" at bounding box center [722, 117] width 267 height 37
copy div "[GEOGRAPHIC_DATA], [GEOGRAPHIC_DATA]"
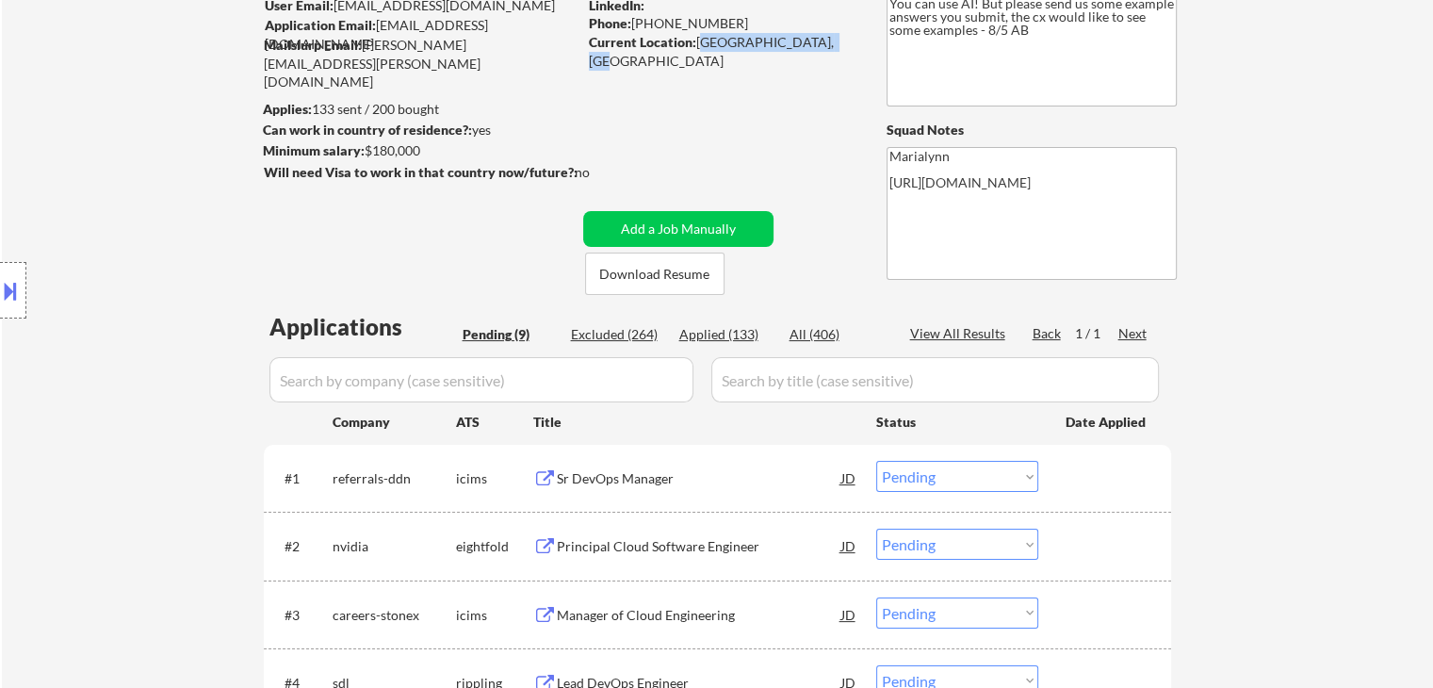
scroll to position [283, 0]
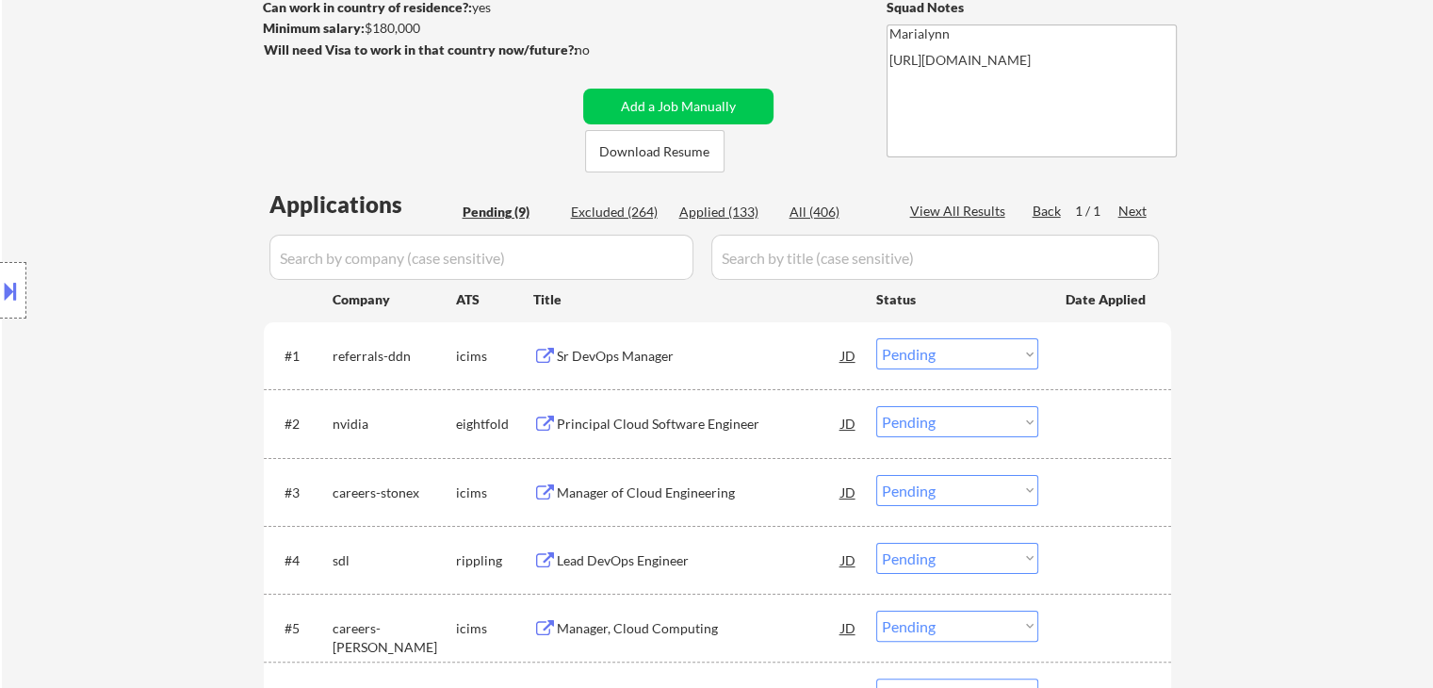
click at [958, 359] on select "Choose an option... Pending Applied Excluded (Questions) Excluded (Expired) Exc…" at bounding box center [957, 353] width 162 height 31
click at [876, 338] on select "Choose an option... Pending Applied Excluded (Questions) Excluded (Expired) Exc…" at bounding box center [957, 353] width 162 height 31
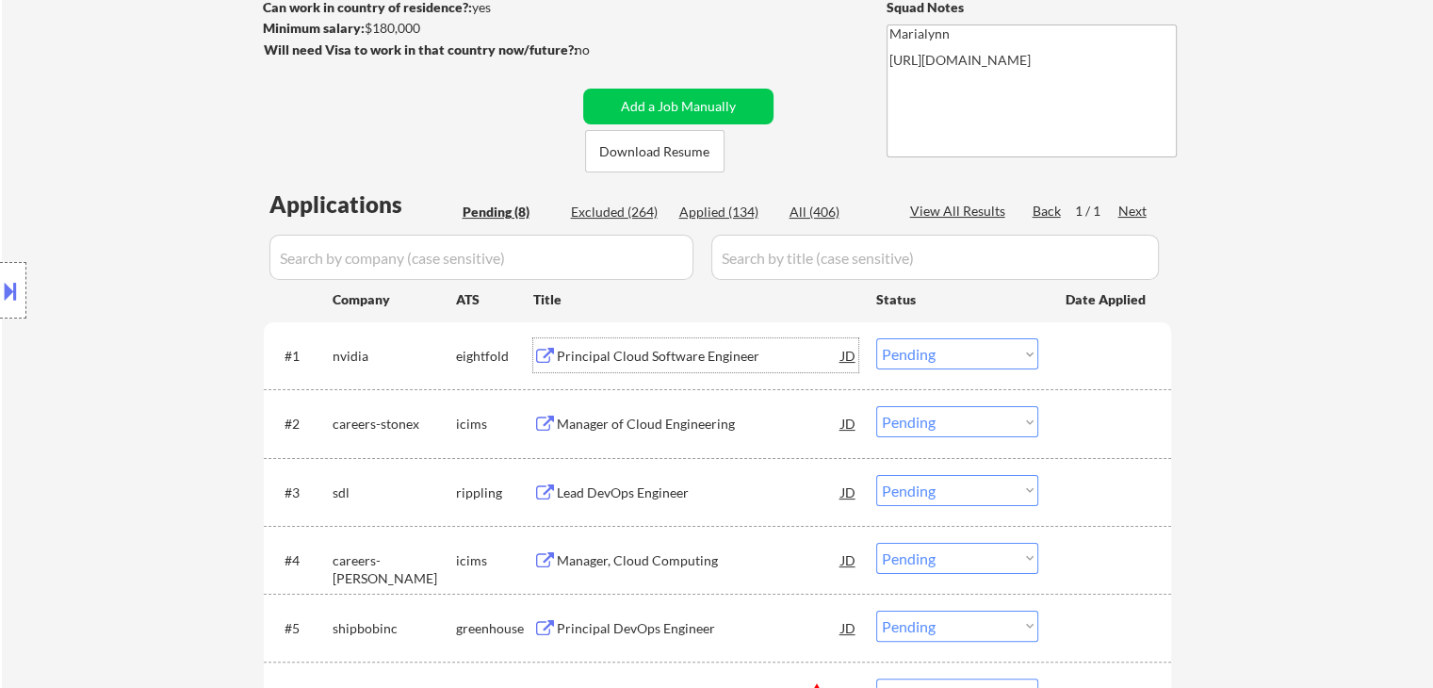
click at [656, 351] on div "Principal Cloud Software Engineer" at bounding box center [699, 356] width 285 height 19
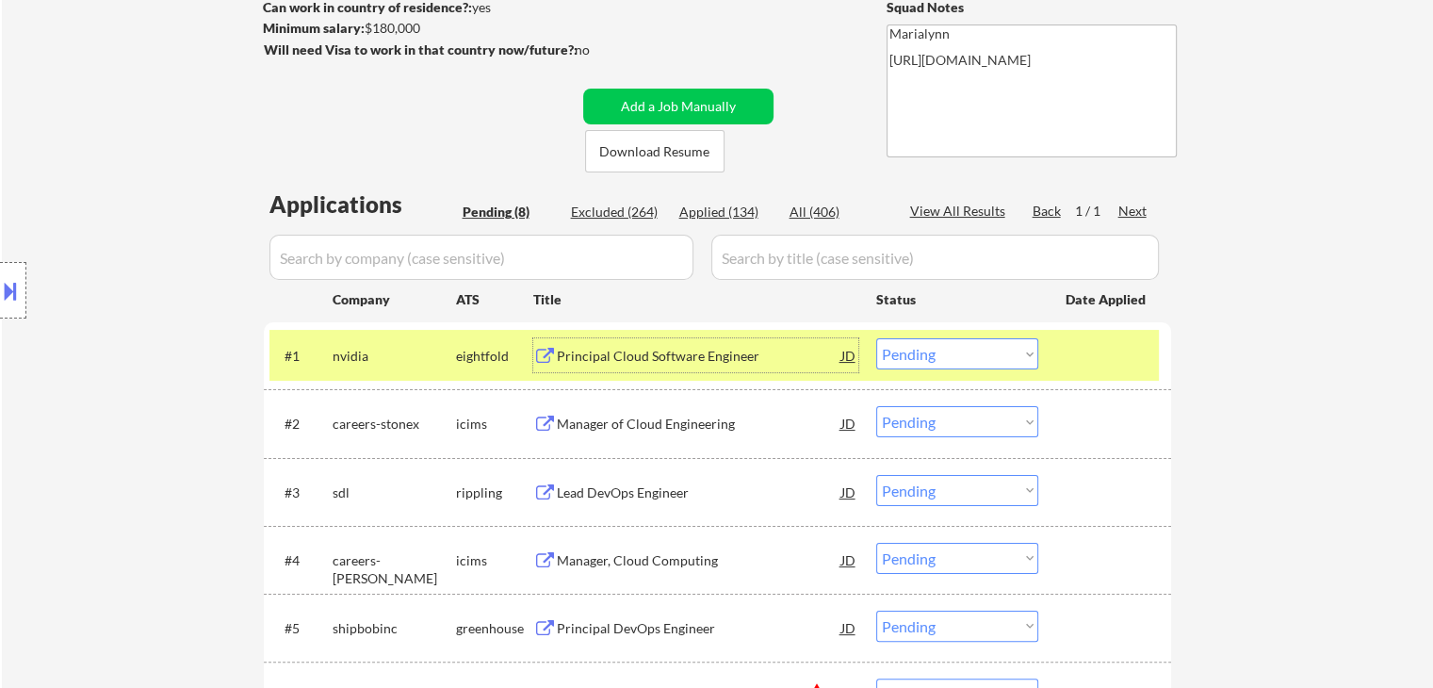
scroll to position [188, 0]
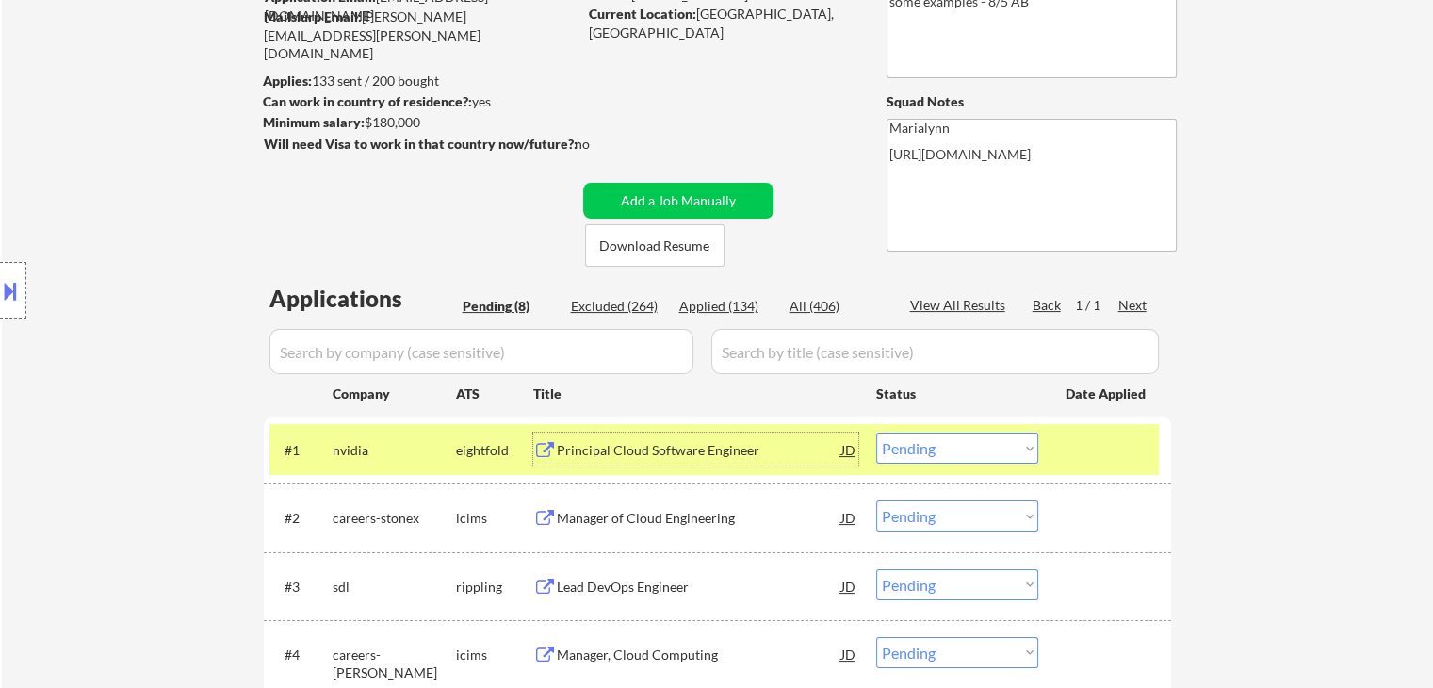
click at [949, 451] on select "Choose an option... Pending Applied Excluded (Questions) Excluded (Expired) Exc…" at bounding box center [957, 447] width 162 height 31
click at [876, 432] on select "Choose an option... Pending Applied Excluded (Questions) Excluded (Expired) Exc…" at bounding box center [957, 447] width 162 height 31
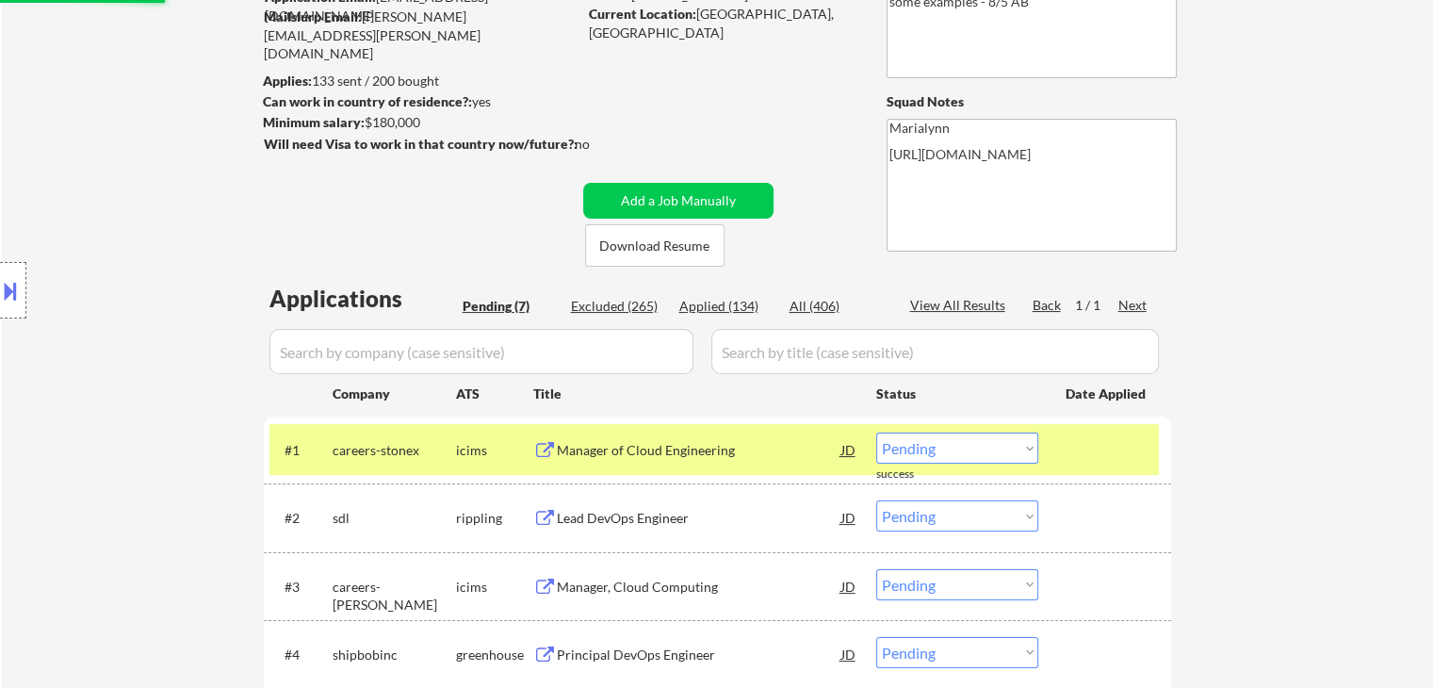
click at [597, 454] on div "Manager of Cloud Engineering" at bounding box center [699, 450] width 285 height 19
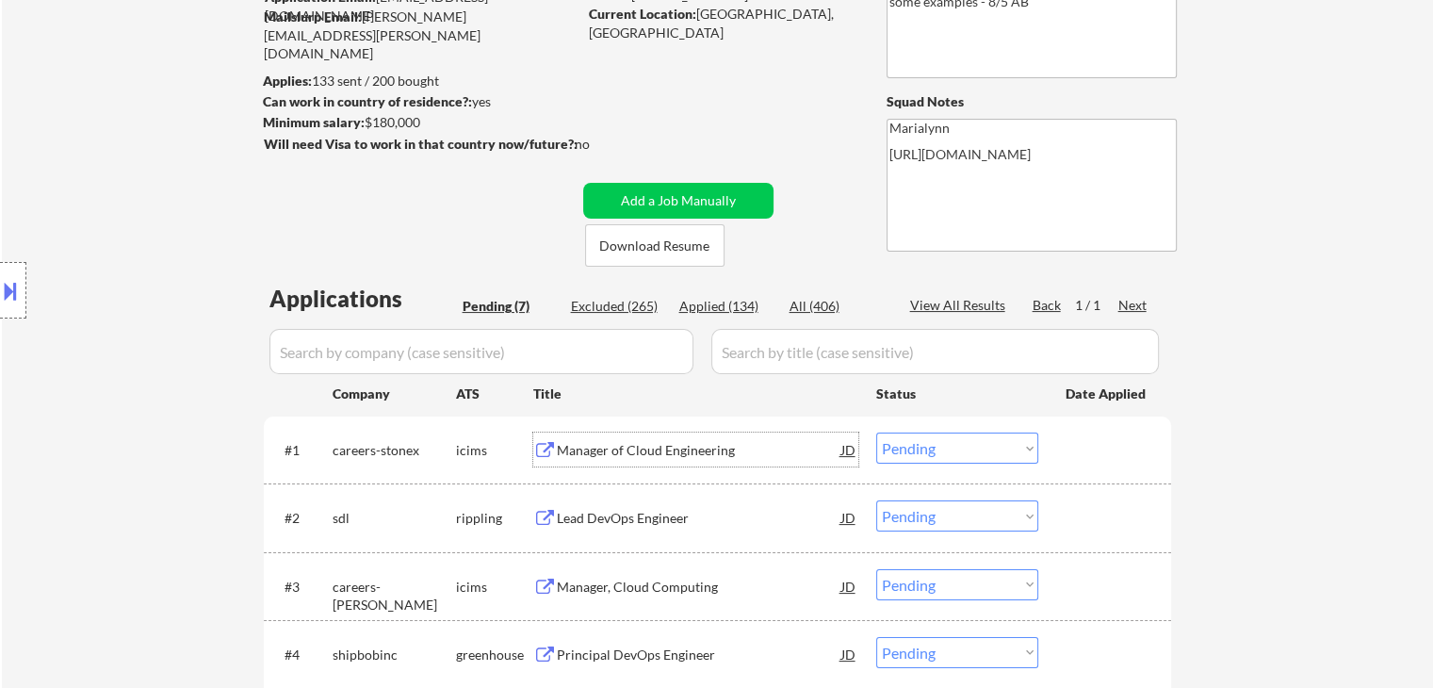
click at [961, 449] on select "Choose an option... Pending Applied Excluded (Questions) Excluded (Expired) Exc…" at bounding box center [957, 447] width 162 height 31
click at [876, 432] on select "Choose an option... Pending Applied Excluded (Questions) Excluded (Expired) Exc…" at bounding box center [957, 447] width 162 height 31
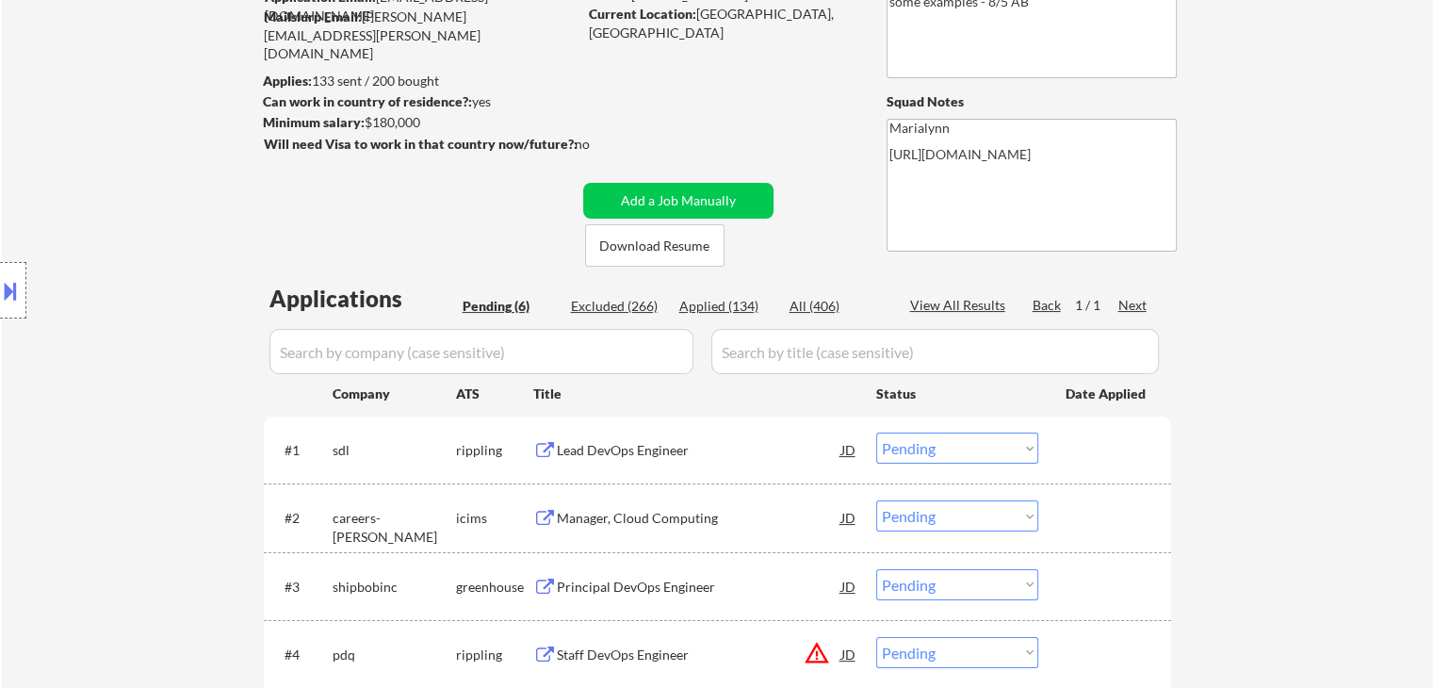
click at [645, 451] on div "Lead DevOps Engineer" at bounding box center [699, 450] width 285 height 19
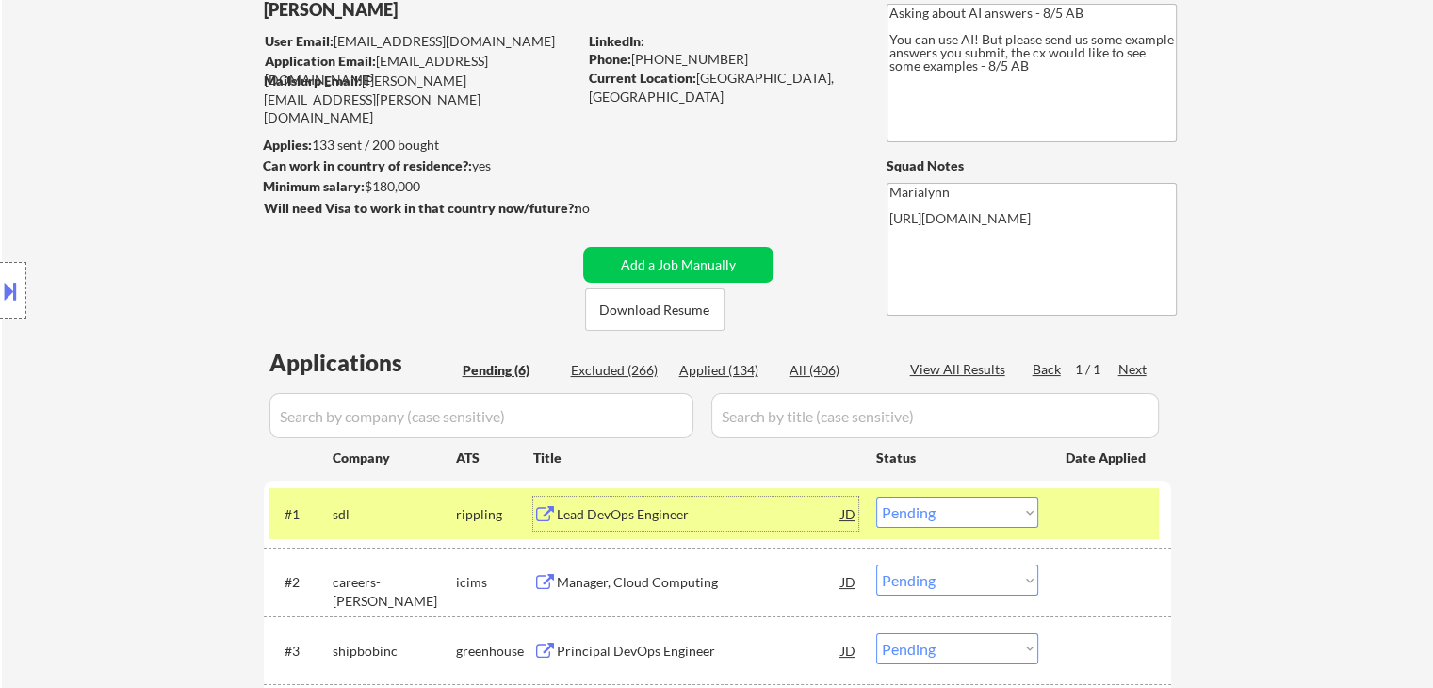
scroll to position [283, 0]
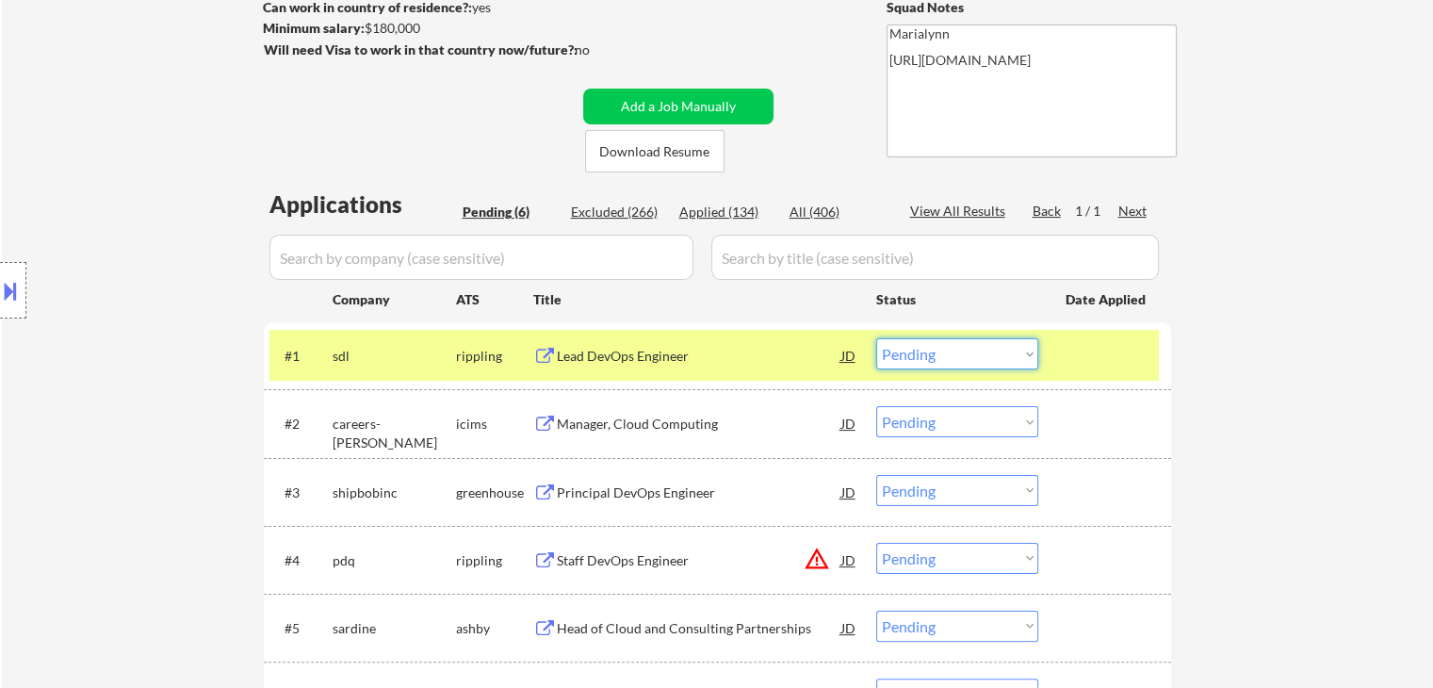
click at [965, 356] on select "Choose an option... Pending Applied Excluded (Questions) Excluded (Expired) Exc…" at bounding box center [957, 353] width 162 height 31
click at [876, 338] on select "Choose an option... Pending Applied Excluded (Questions) Excluded (Expired) Exc…" at bounding box center [957, 353] width 162 height 31
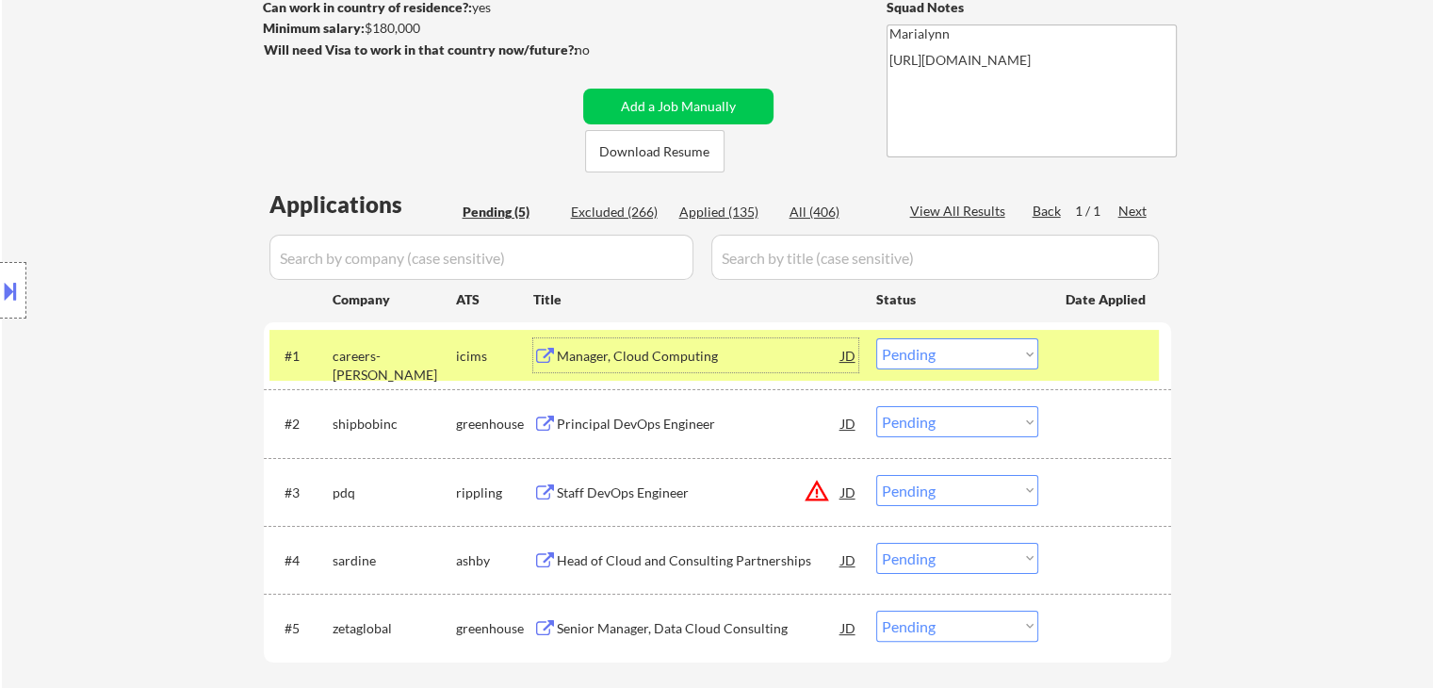
click at [620, 363] on div "Manager, Cloud Computing" at bounding box center [699, 356] width 285 height 19
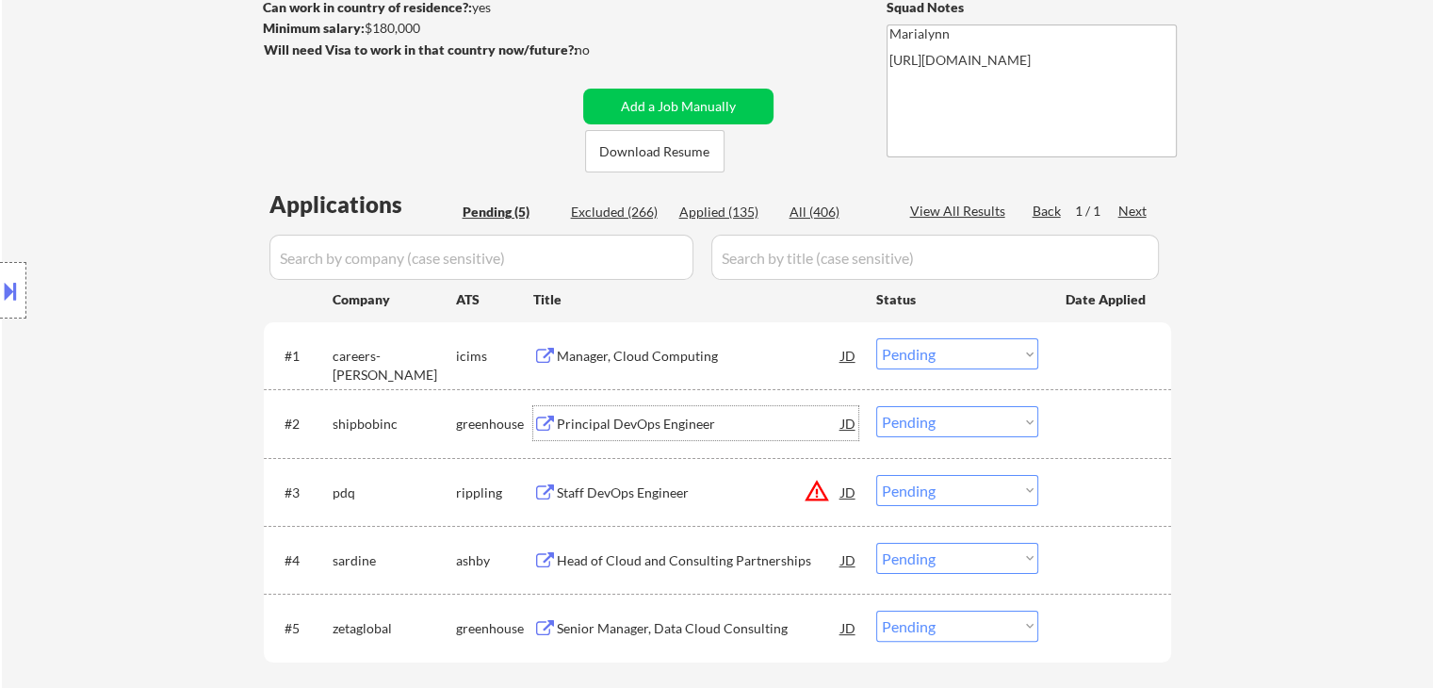
click at [647, 420] on div "Principal DevOps Engineer" at bounding box center [699, 424] width 285 height 19
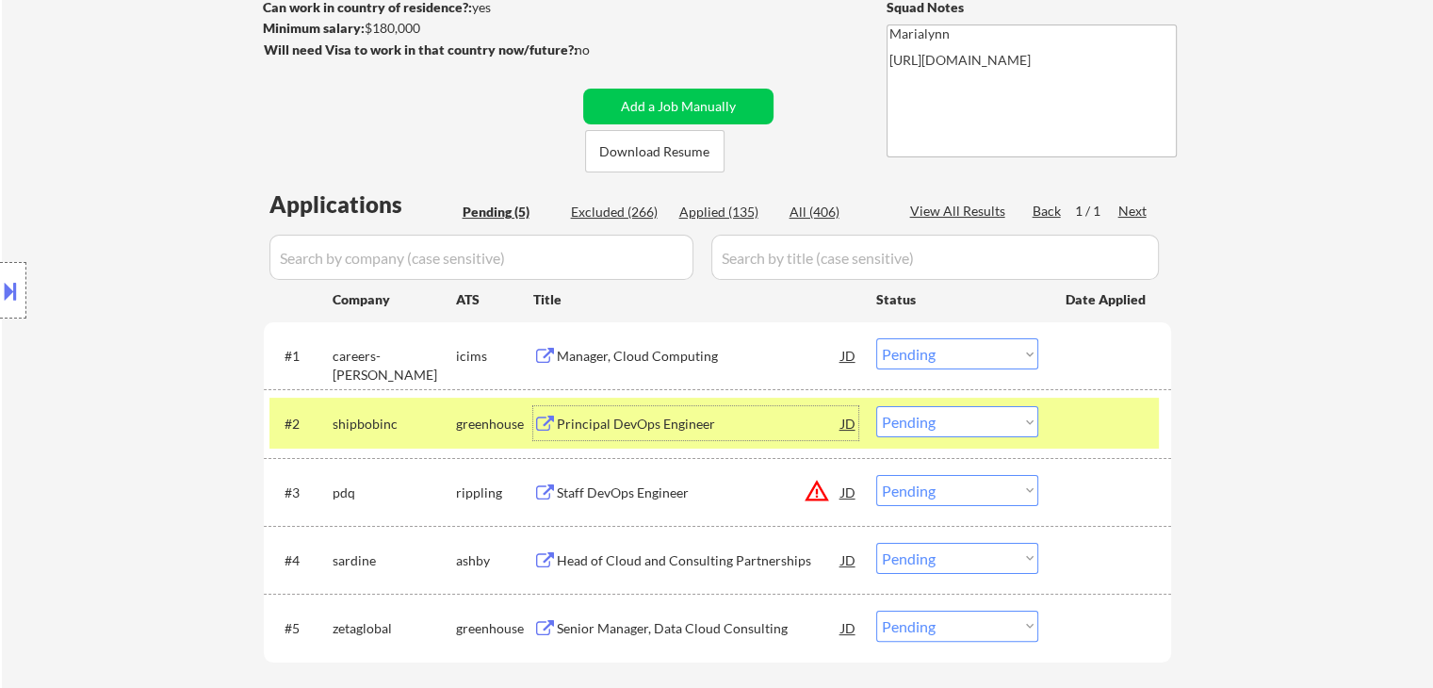
click at [415, 355] on div "careers-peraton" at bounding box center [394, 365] width 123 height 37
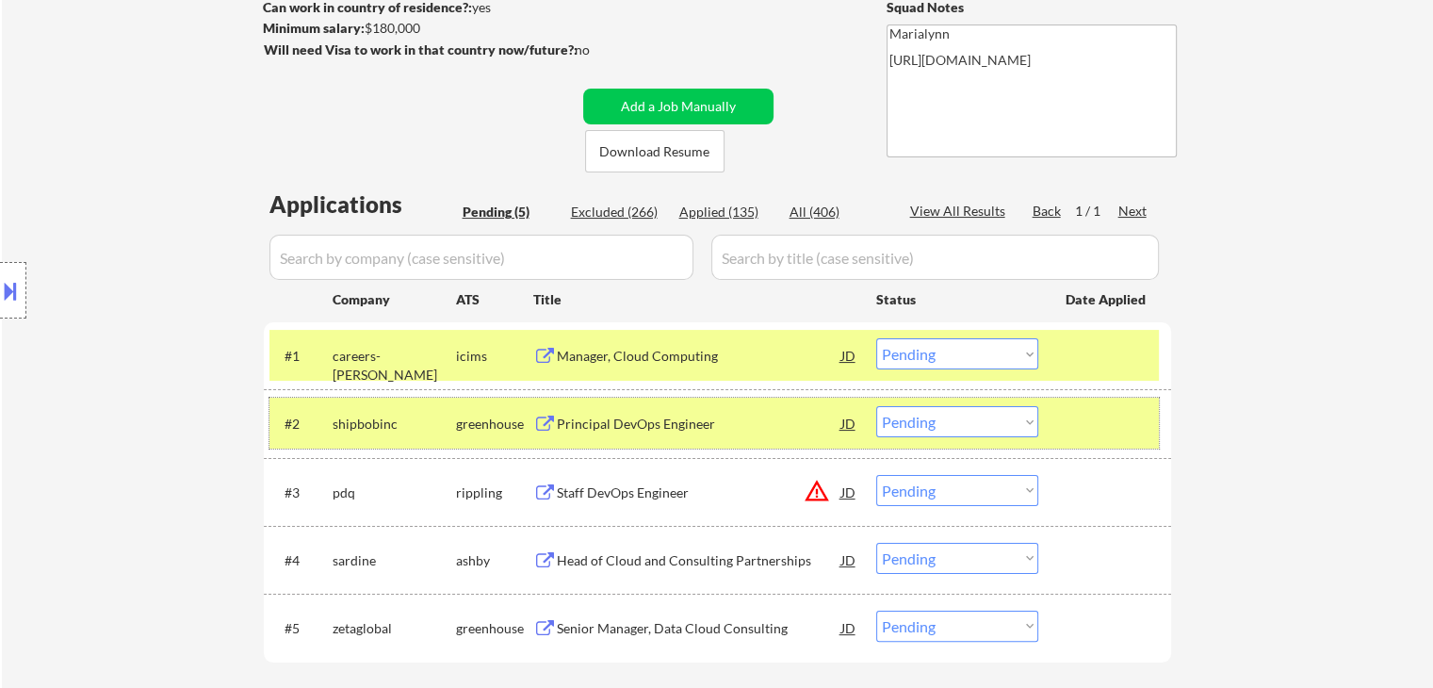
click at [438, 429] on div "shipbobinc" at bounding box center [394, 424] width 123 height 19
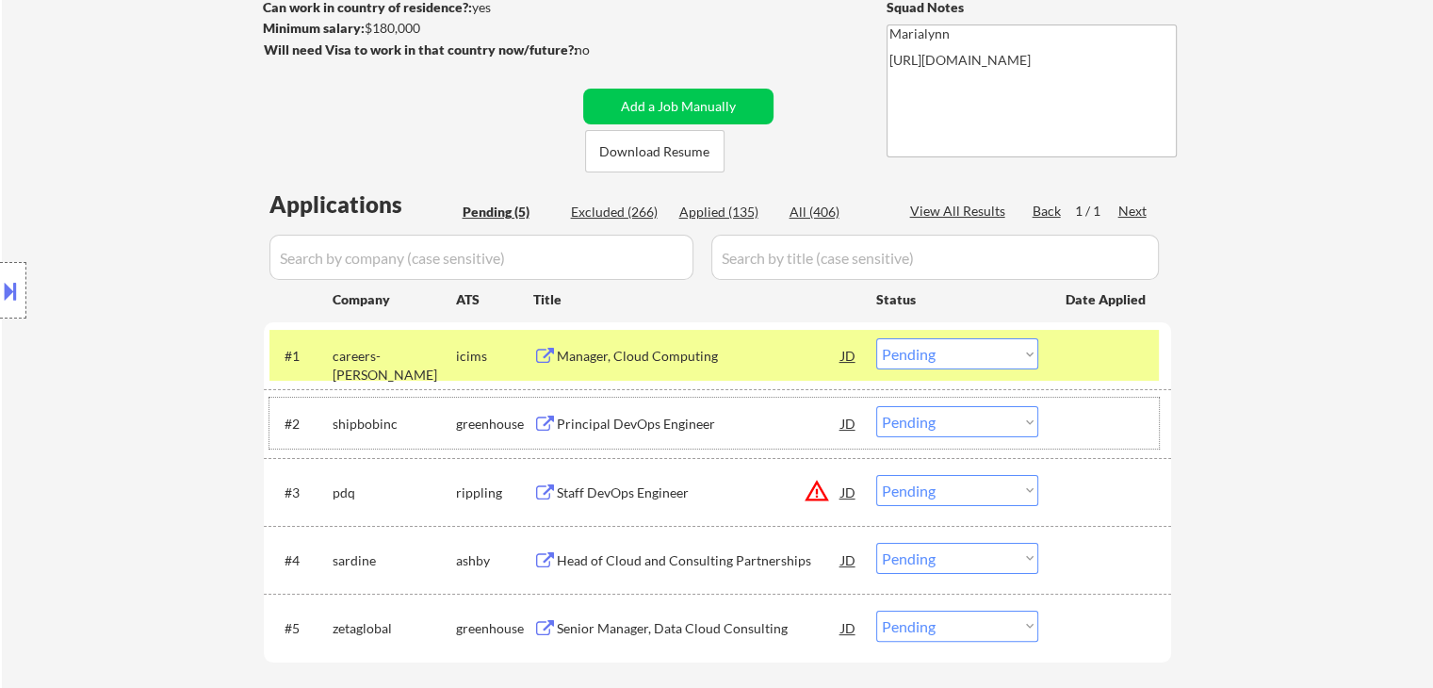
click at [936, 348] on select "Choose an option... Pending Applied Excluded (Questions) Excluded (Expired) Exc…" at bounding box center [957, 353] width 162 height 31
click at [876, 338] on select "Choose an option... Pending Applied Excluded (Questions) Excluded (Expired) Exc…" at bounding box center [957, 353] width 162 height 31
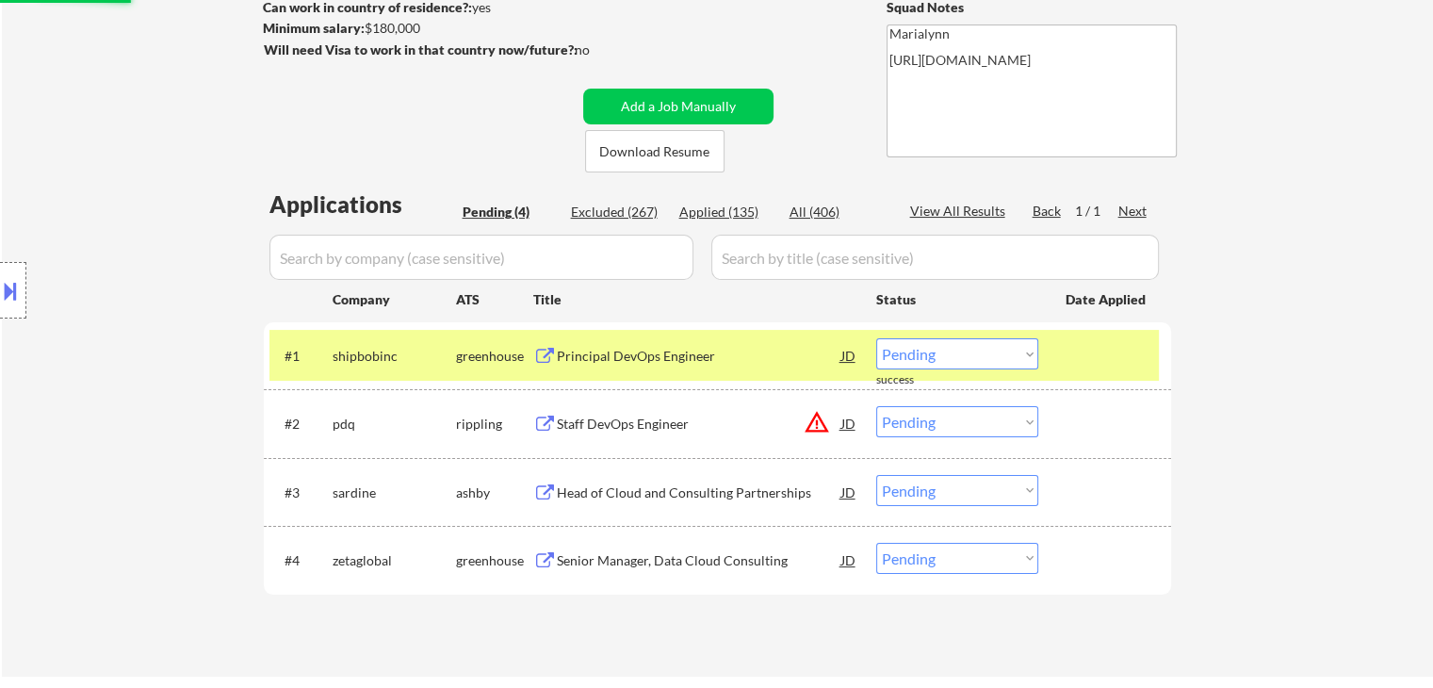
click at [622, 351] on div "Principal DevOps Engineer" at bounding box center [699, 356] width 285 height 19
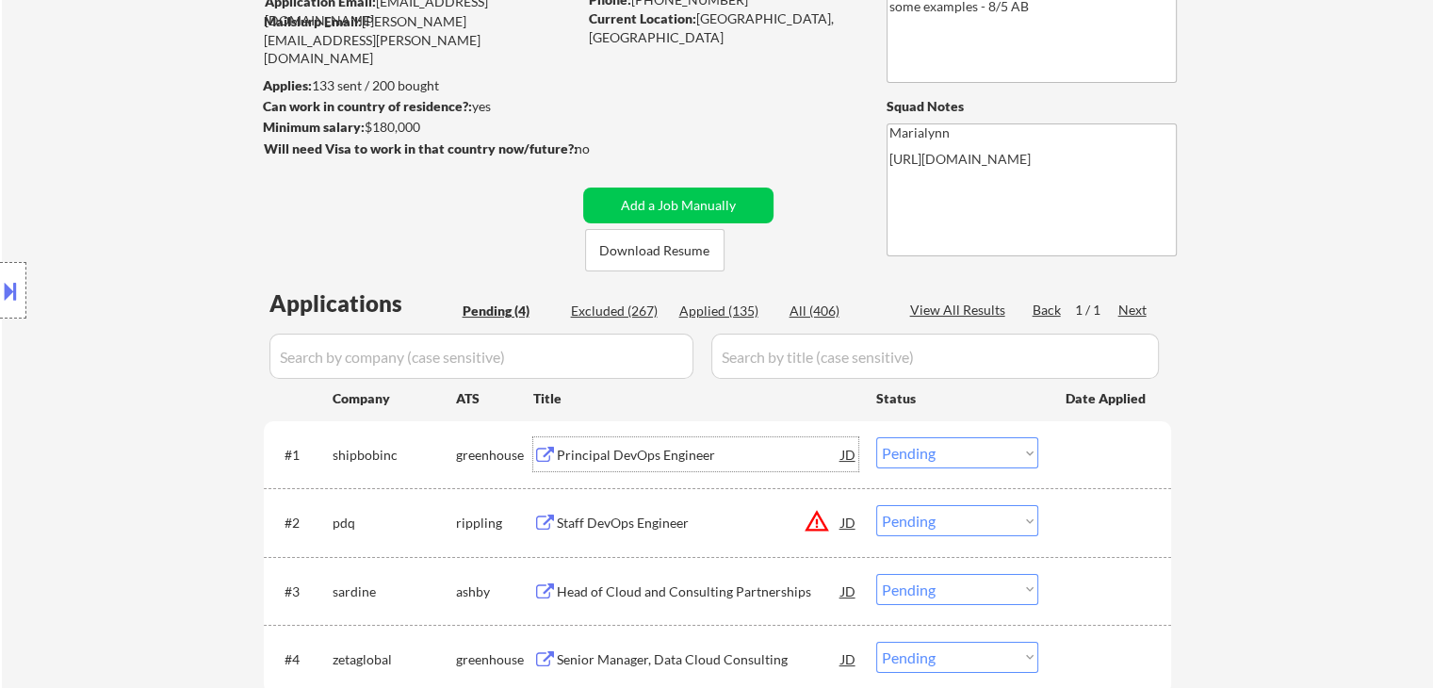
scroll to position [188, 0]
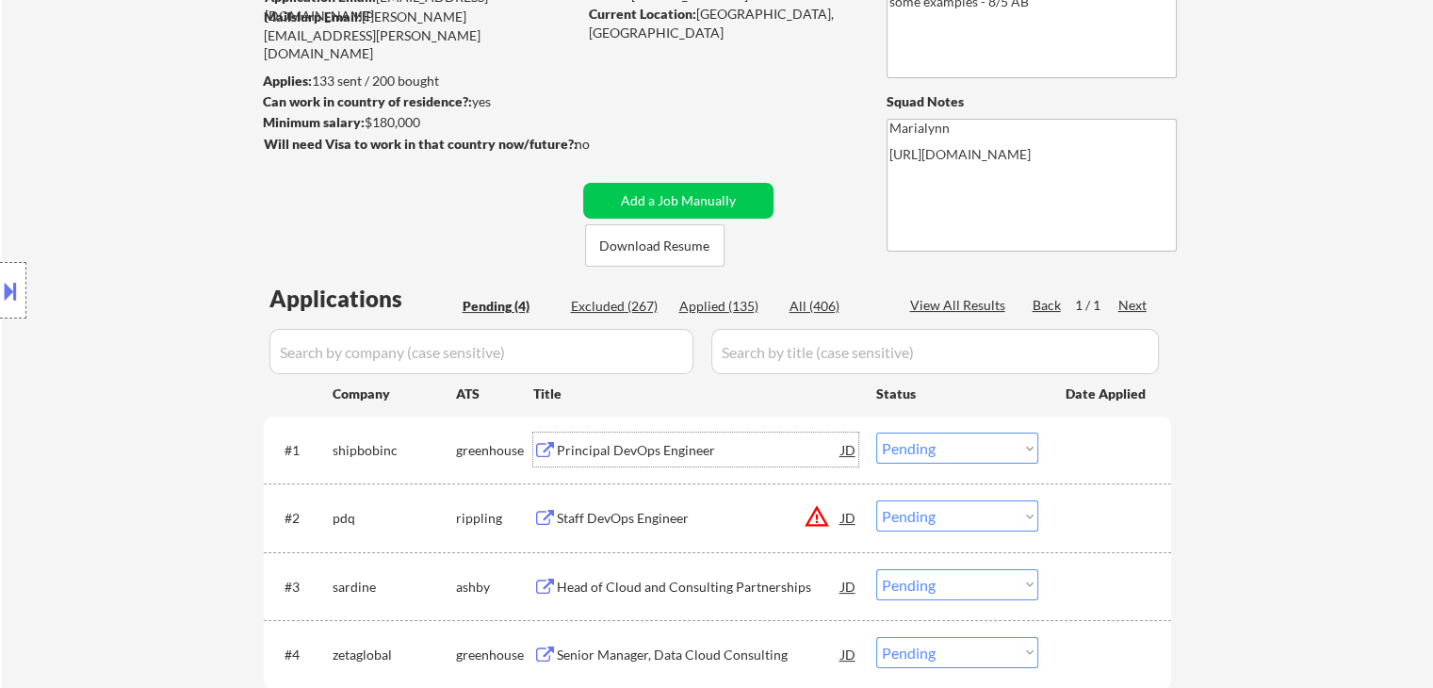
drag, startPoint x: 996, startPoint y: 448, endPoint x: 995, endPoint y: 476, distance: 28.3
click at [996, 448] on select "Choose an option... Pending Applied Excluded (Questions) Excluded (Expired) Exc…" at bounding box center [957, 447] width 162 height 31
click at [876, 432] on select "Choose an option... Pending Applied Excluded (Questions) Excluded (Expired) Exc…" at bounding box center [957, 447] width 162 height 31
select select ""pending""
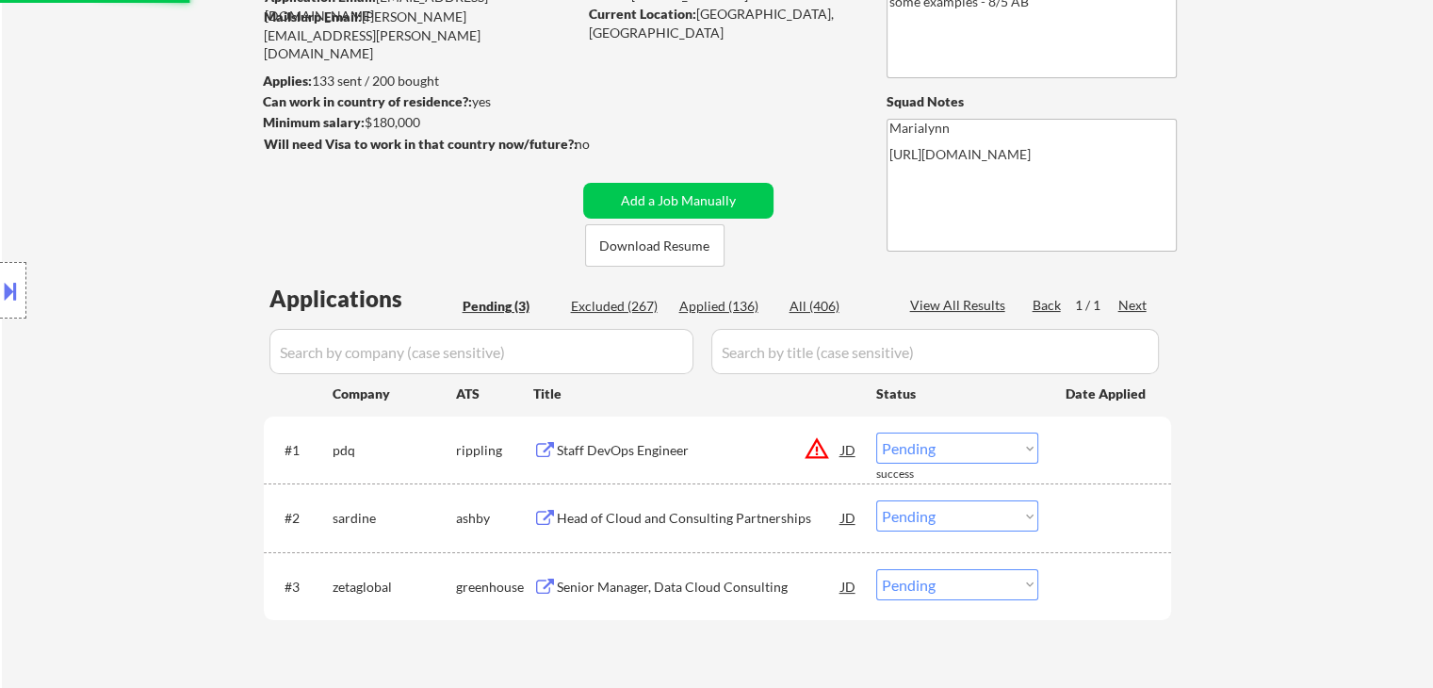
click at [583, 513] on div "Head of Cloud and Consulting Partnerships" at bounding box center [699, 518] width 285 height 19
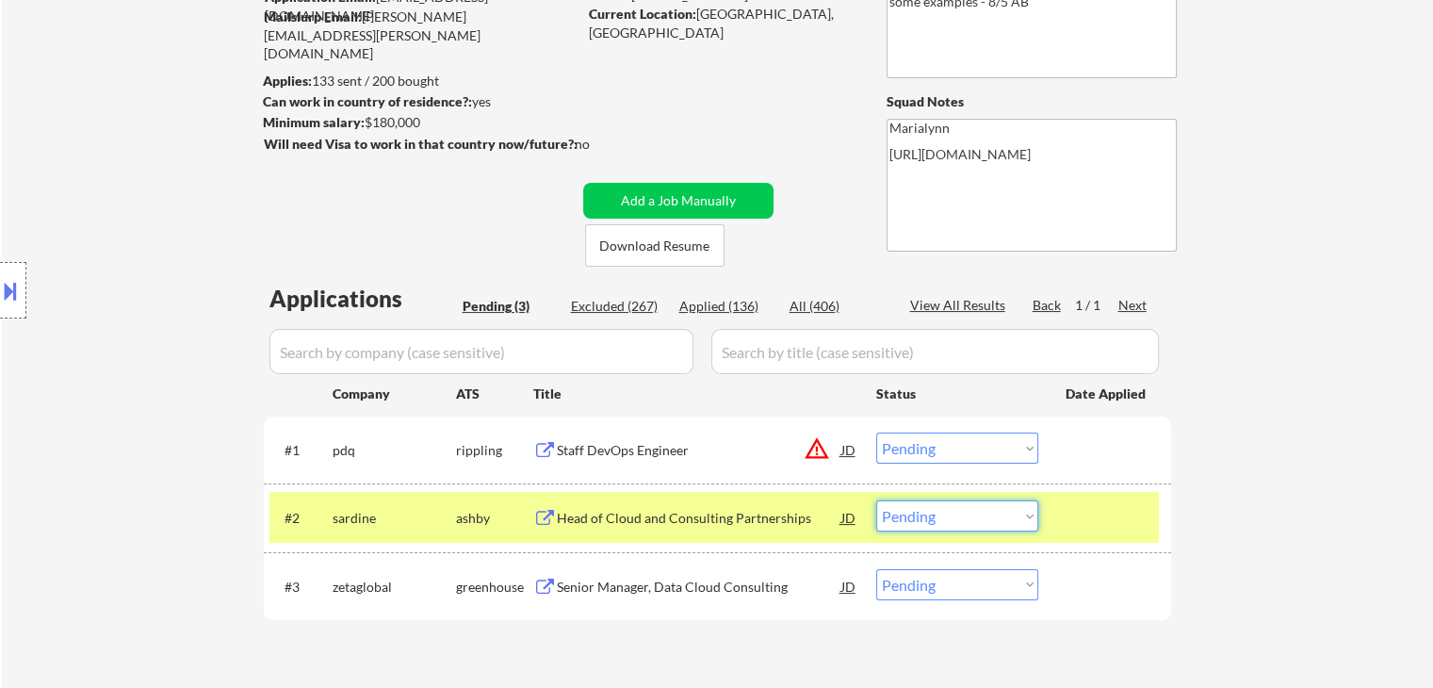
click at [952, 513] on select "Choose an option... Pending Applied Excluded (Questions) Excluded (Expired) Exc…" at bounding box center [957, 515] width 162 height 31
click at [876, 500] on select "Choose an option... Pending Applied Excluded (Questions) Excluded (Expired) Exc…" at bounding box center [957, 515] width 162 height 31
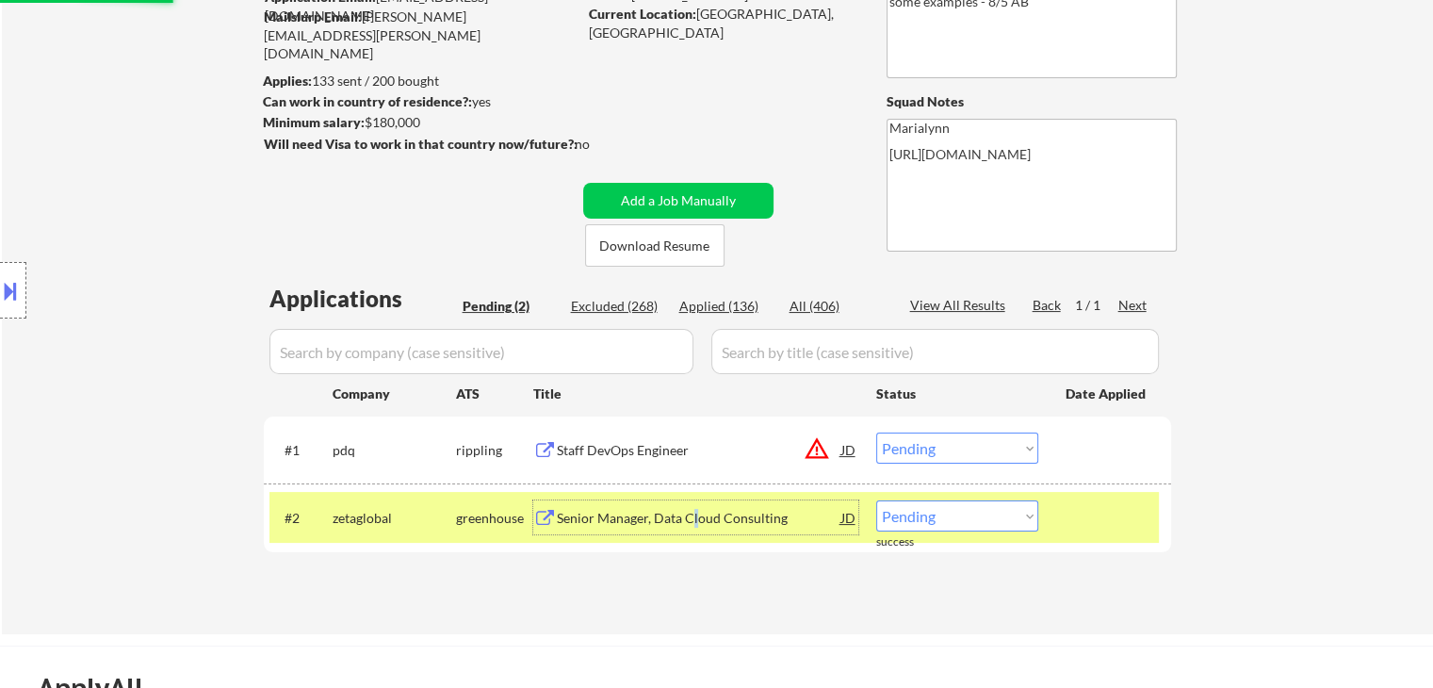
click at [693, 517] on div "Senior Manager, Data Cloud Consulting" at bounding box center [699, 518] width 285 height 19
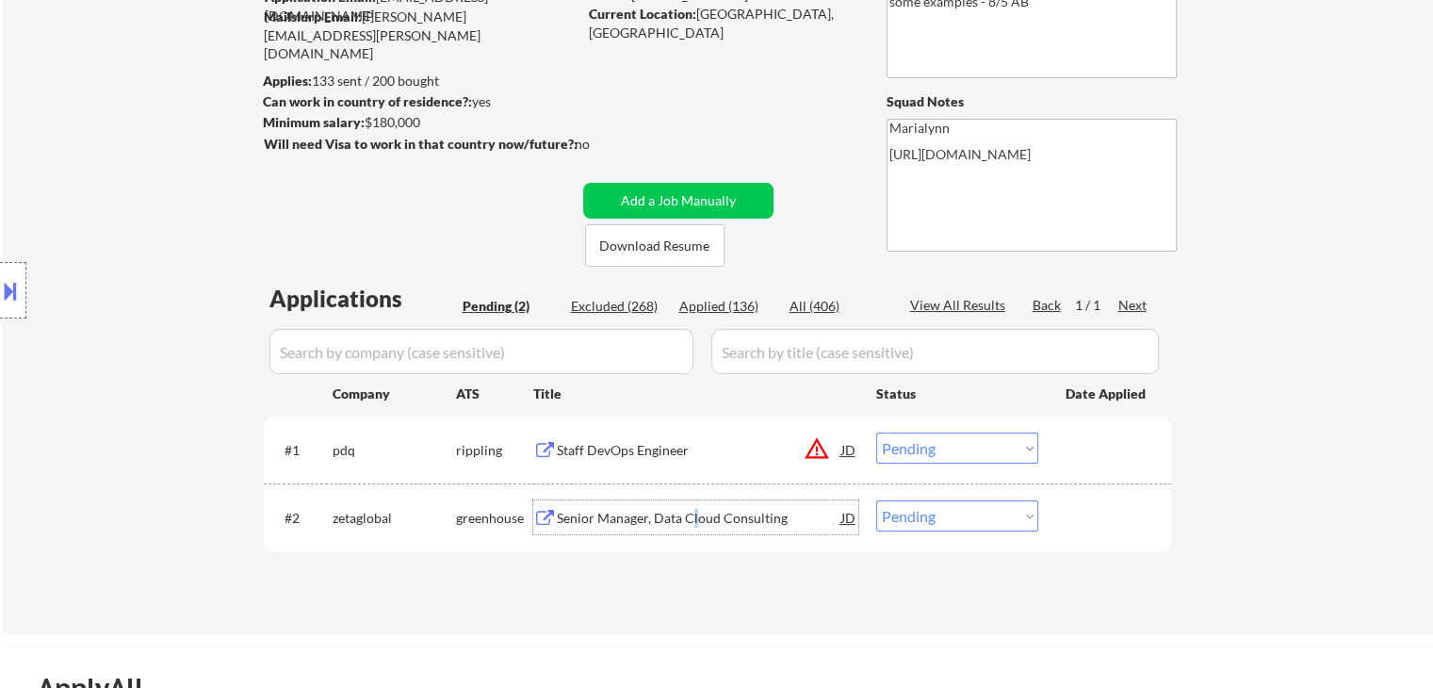
click at [930, 526] on select "Choose an option... Pending Applied Excluded (Questions) Excluded (Expired) Exc…" at bounding box center [957, 515] width 162 height 31
select select ""excluded__bad_match_""
click at [876, 500] on select "Choose an option... Pending Applied Excluded (Questions) Excluded (Expired) Exc…" at bounding box center [957, 515] width 162 height 31
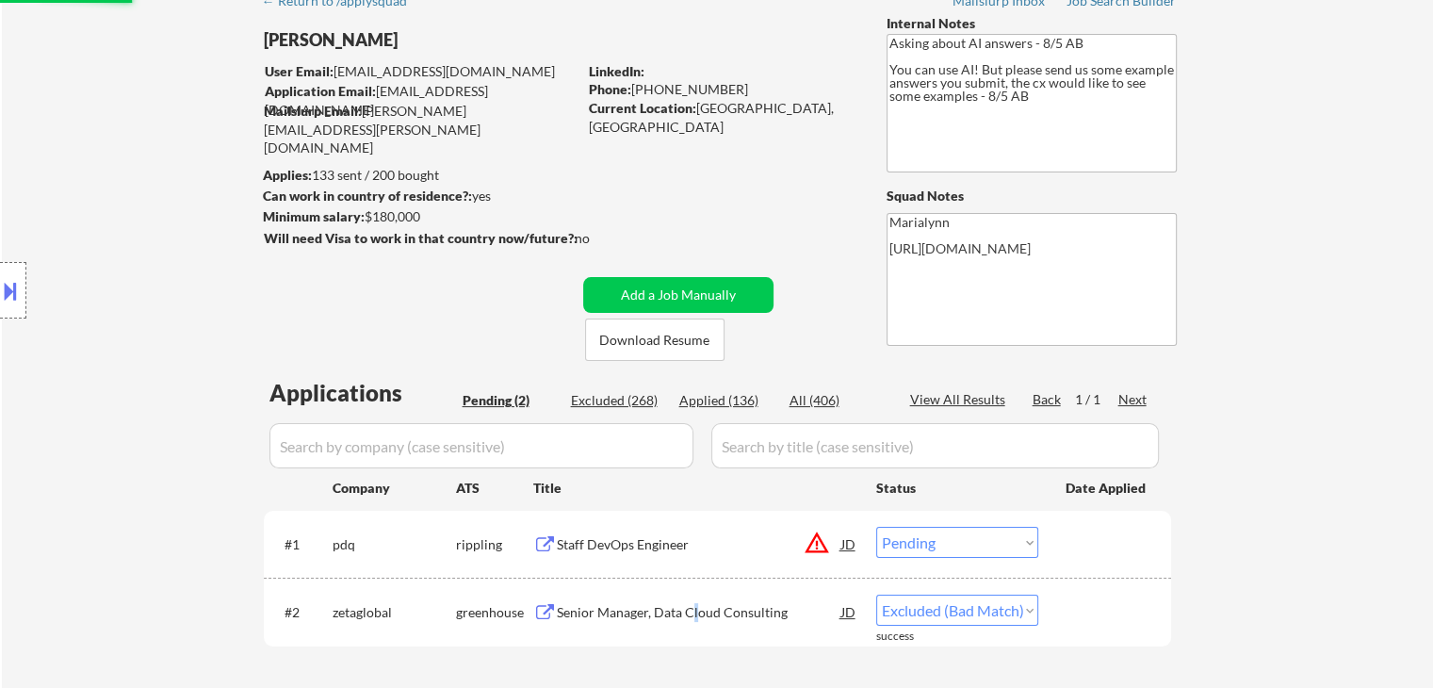
scroll to position [283, 0]
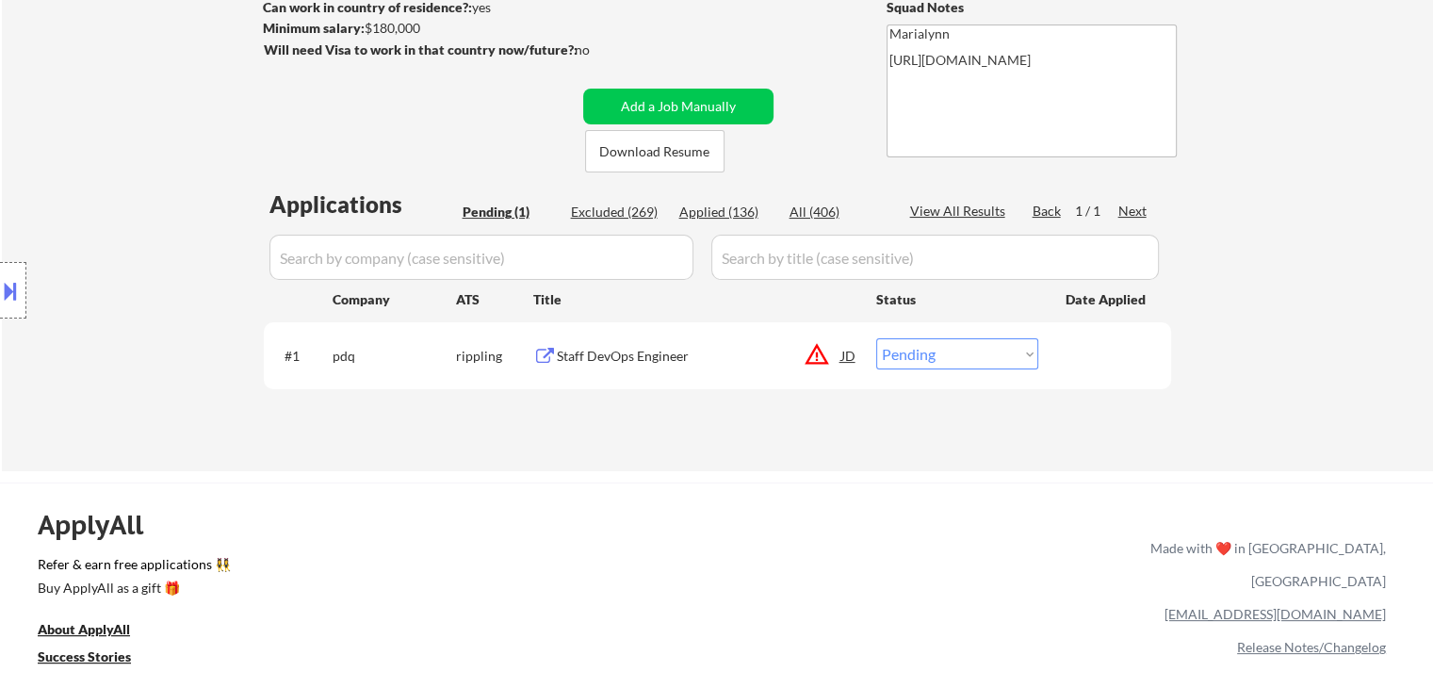
click at [628, 365] on div "Staff DevOps Engineer" at bounding box center [699, 356] width 285 height 19
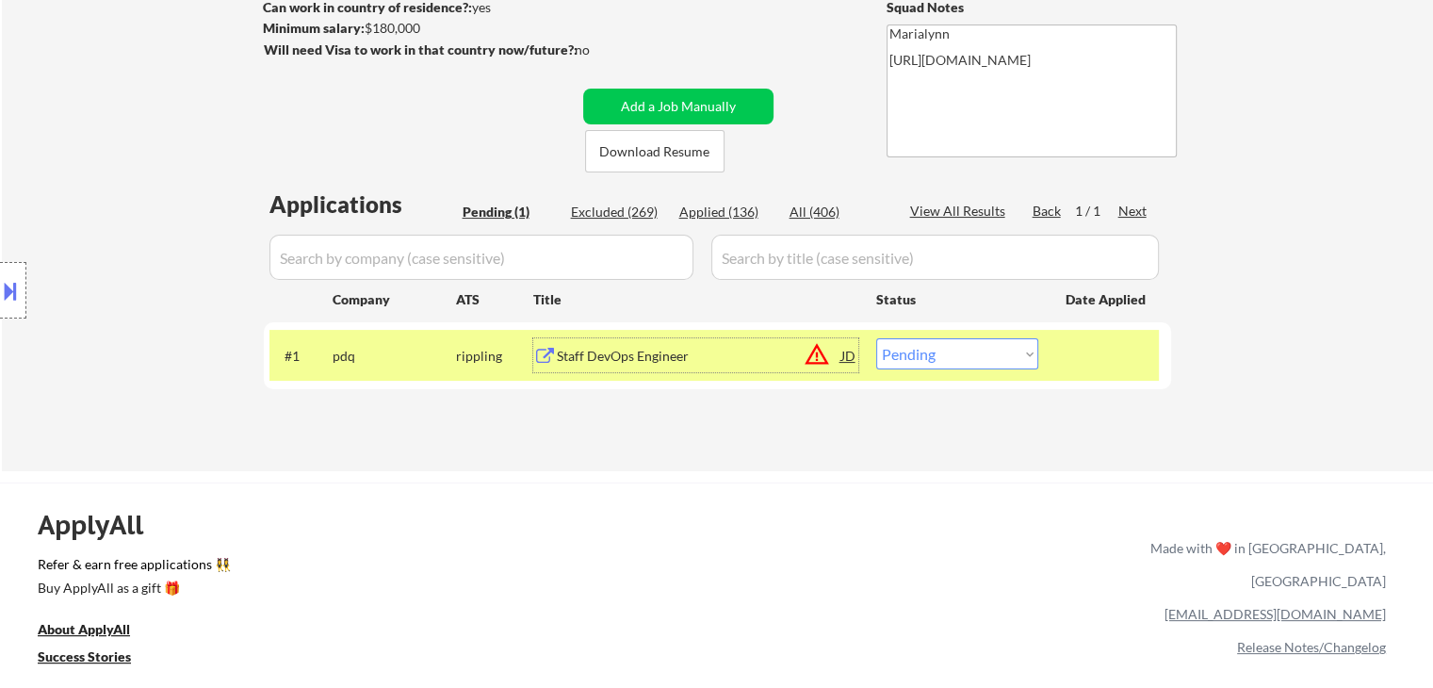
click at [983, 345] on select "Choose an option... Pending Applied Excluded (Questions) Excluded (Expired) Exc…" at bounding box center [957, 353] width 162 height 31
select select ""excluded__location_""
click at [876, 338] on select "Choose an option... Pending Applied Excluded (Questions) Excluded (Expired) Exc…" at bounding box center [957, 353] width 162 height 31
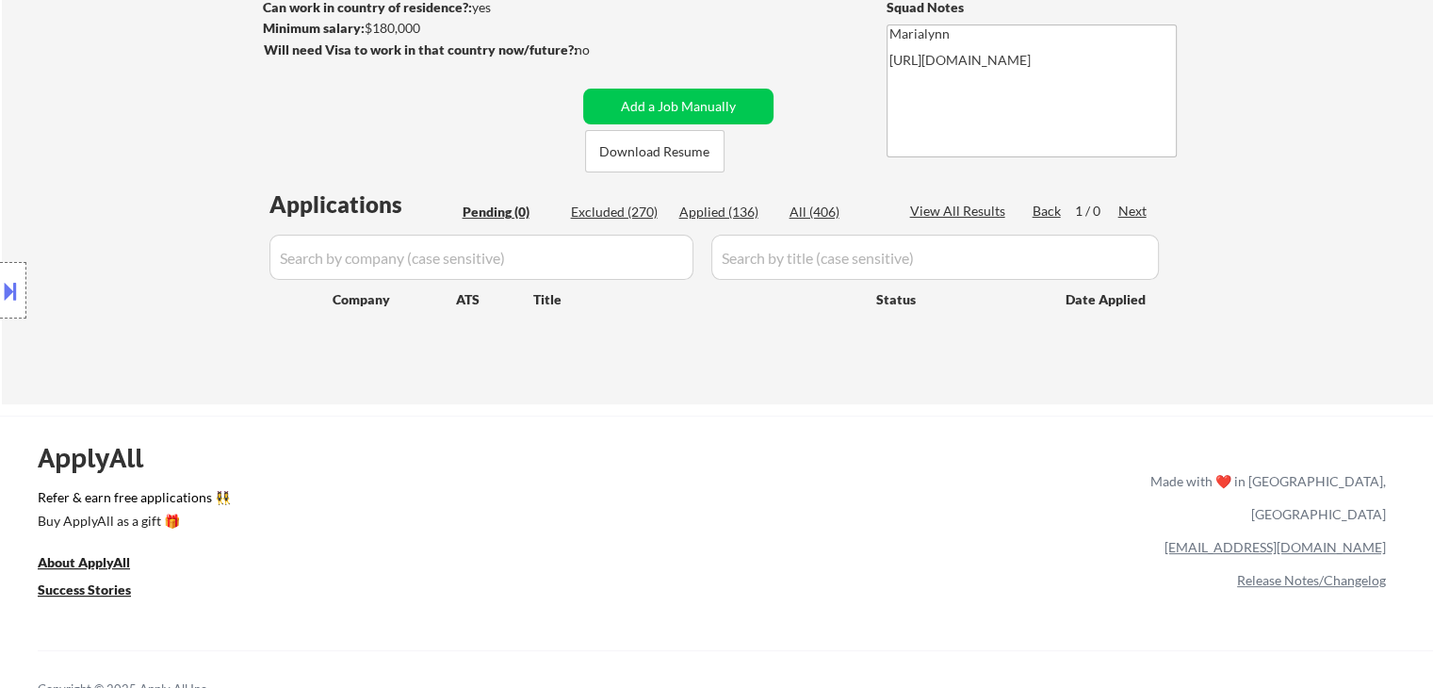
click at [722, 212] on div "Applied (136)" at bounding box center [726, 212] width 94 height 19
select select ""applied""
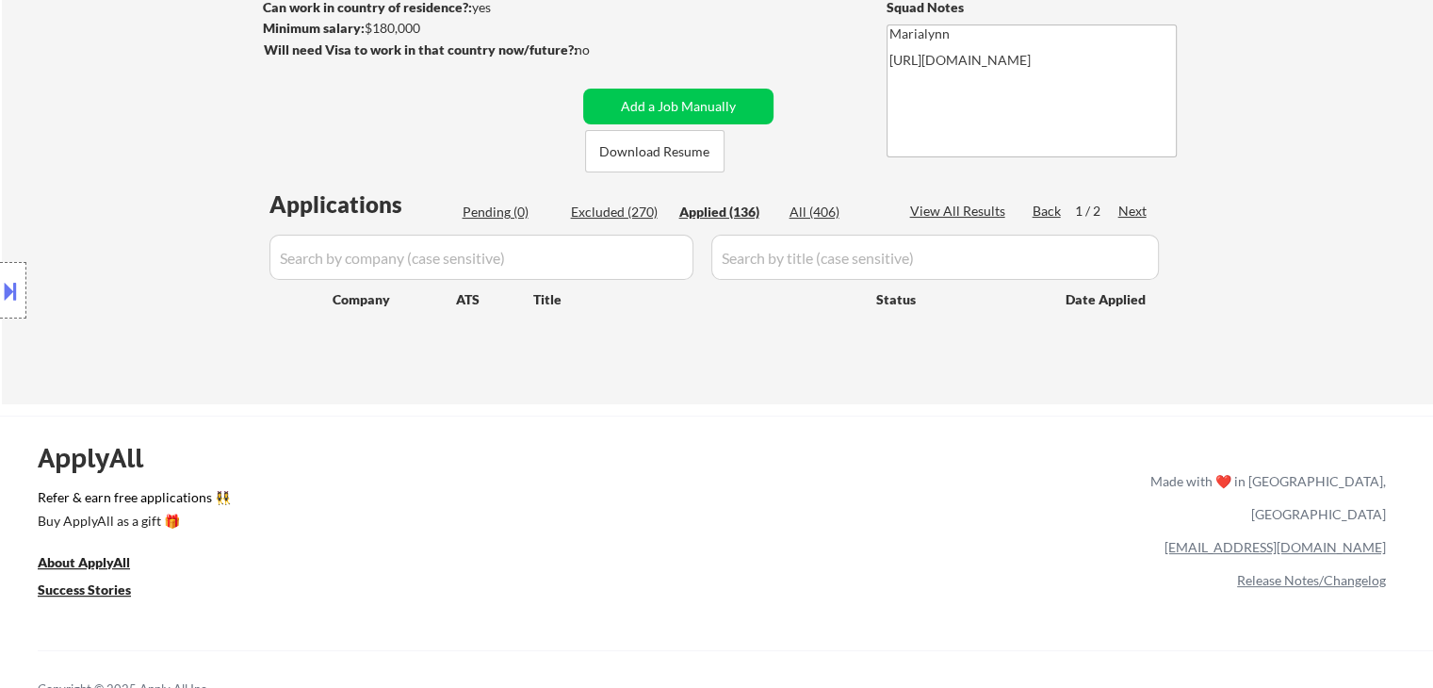
select select ""applied""
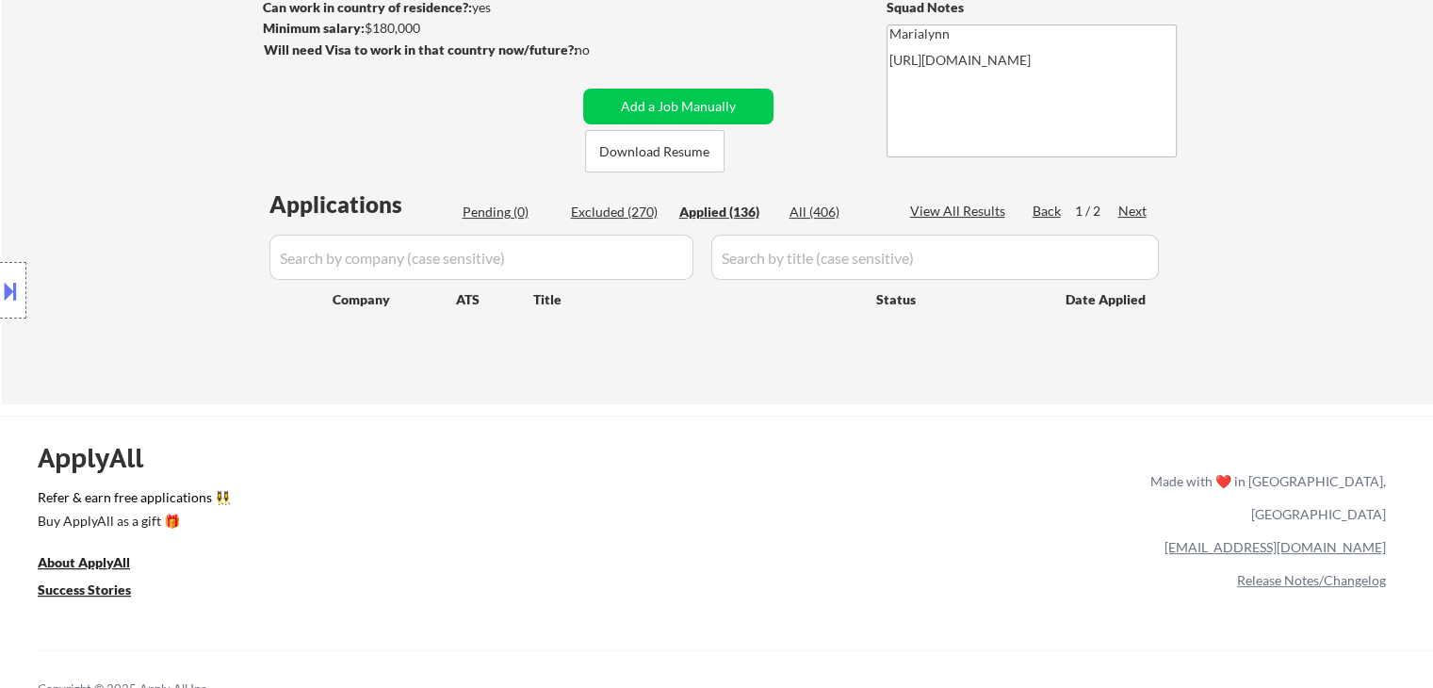
select select ""applied""
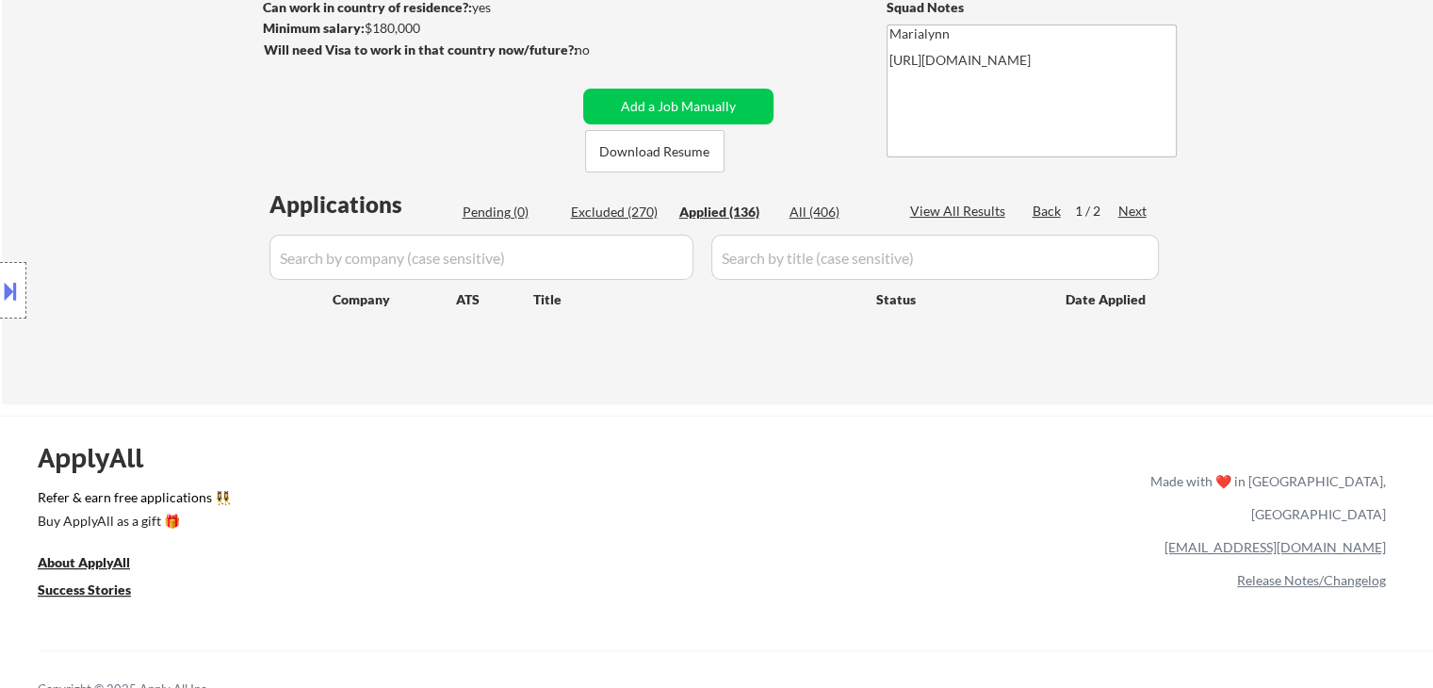
select select ""applied""
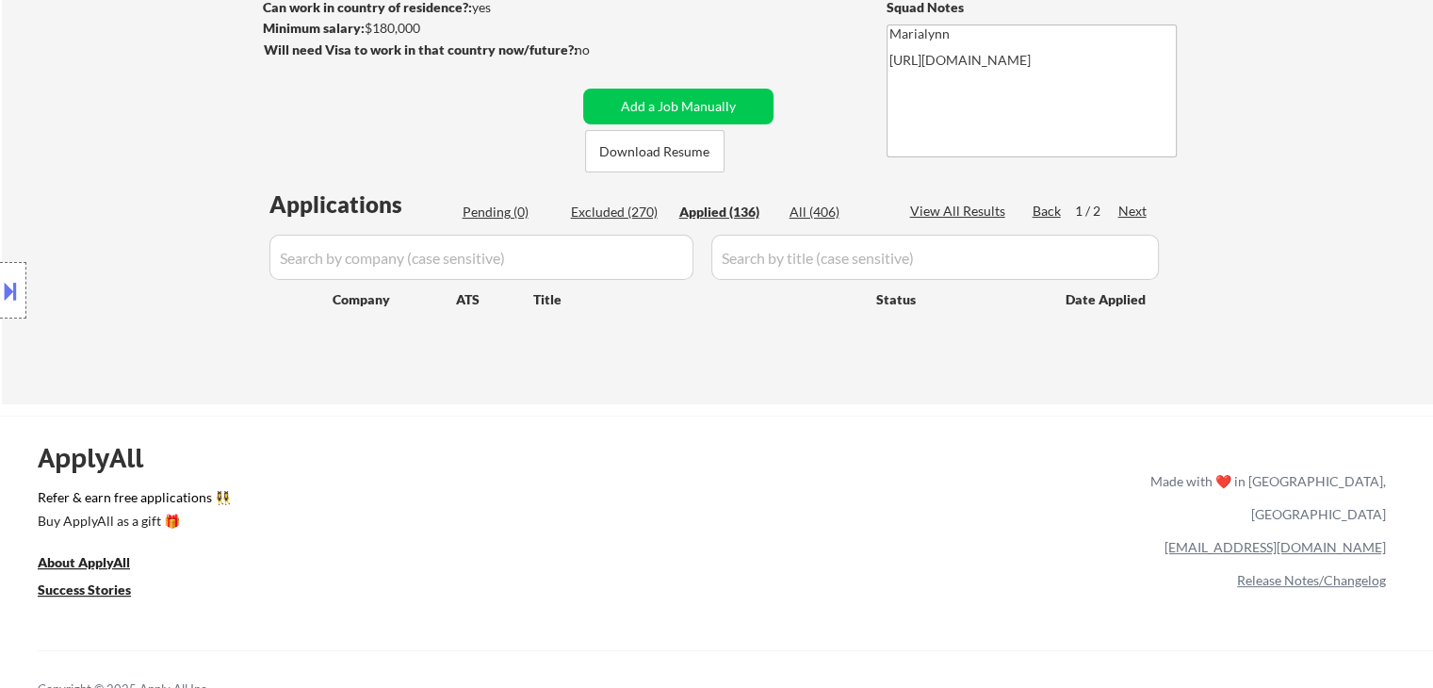
select select ""applied""
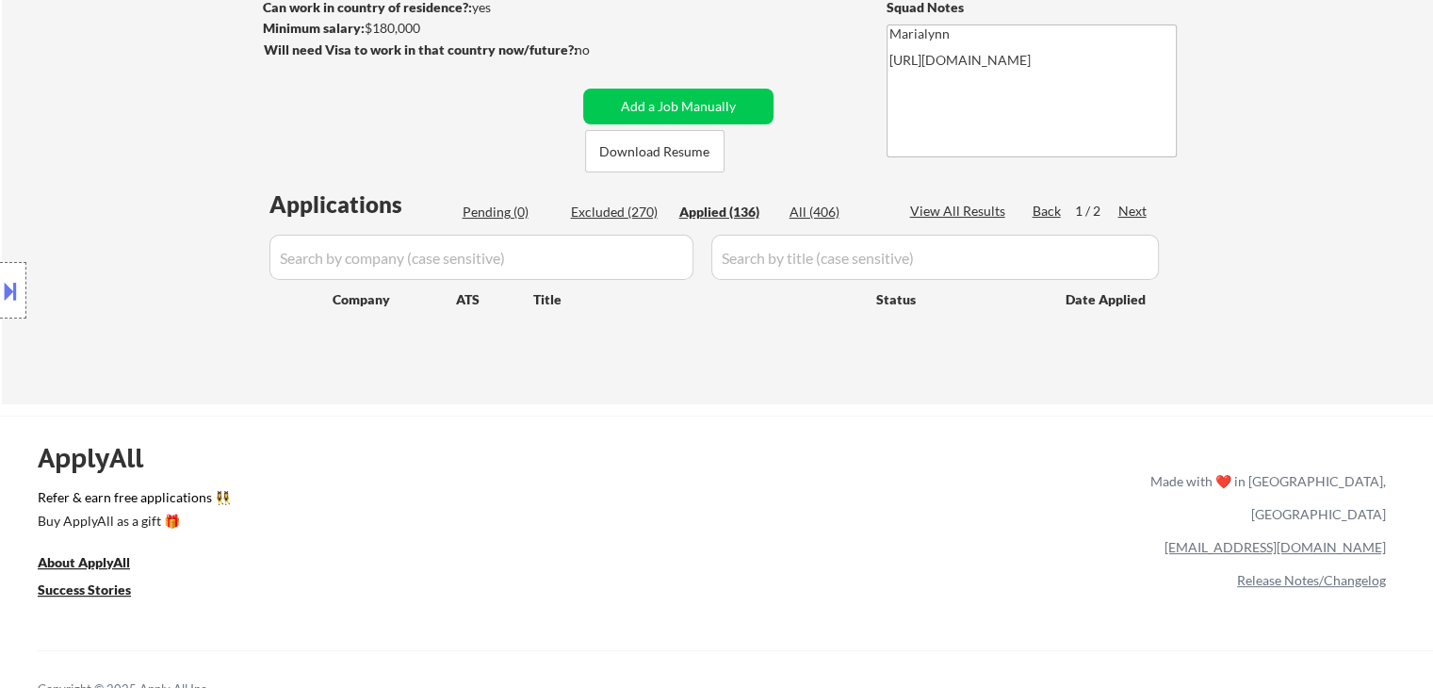
select select ""applied""
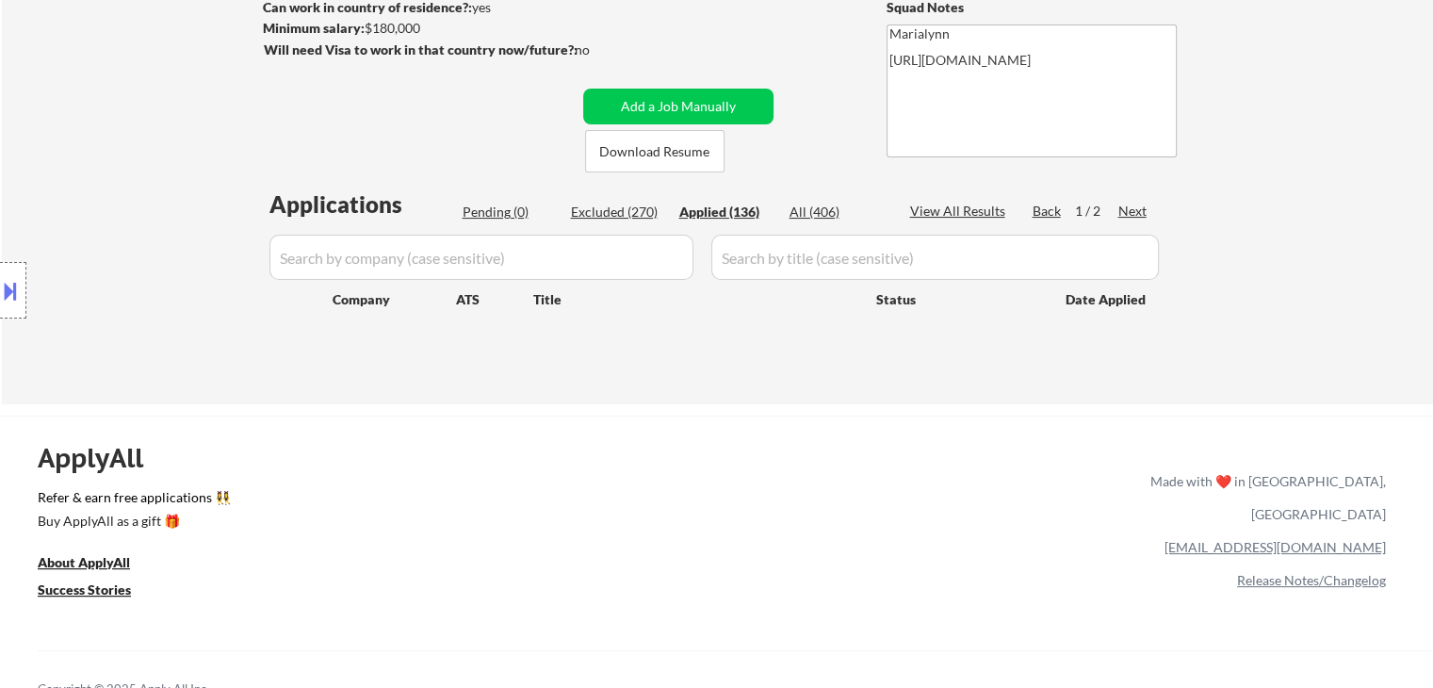
select select ""applied""
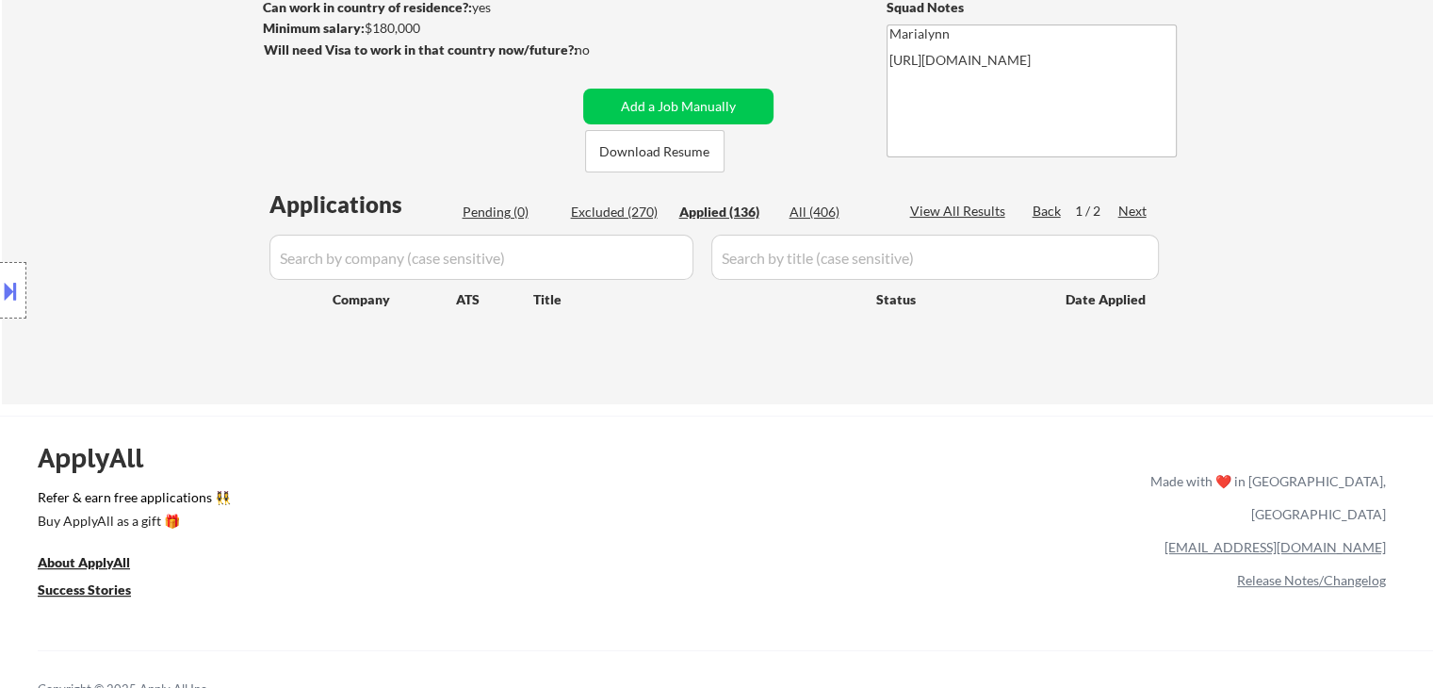
select select ""applied""
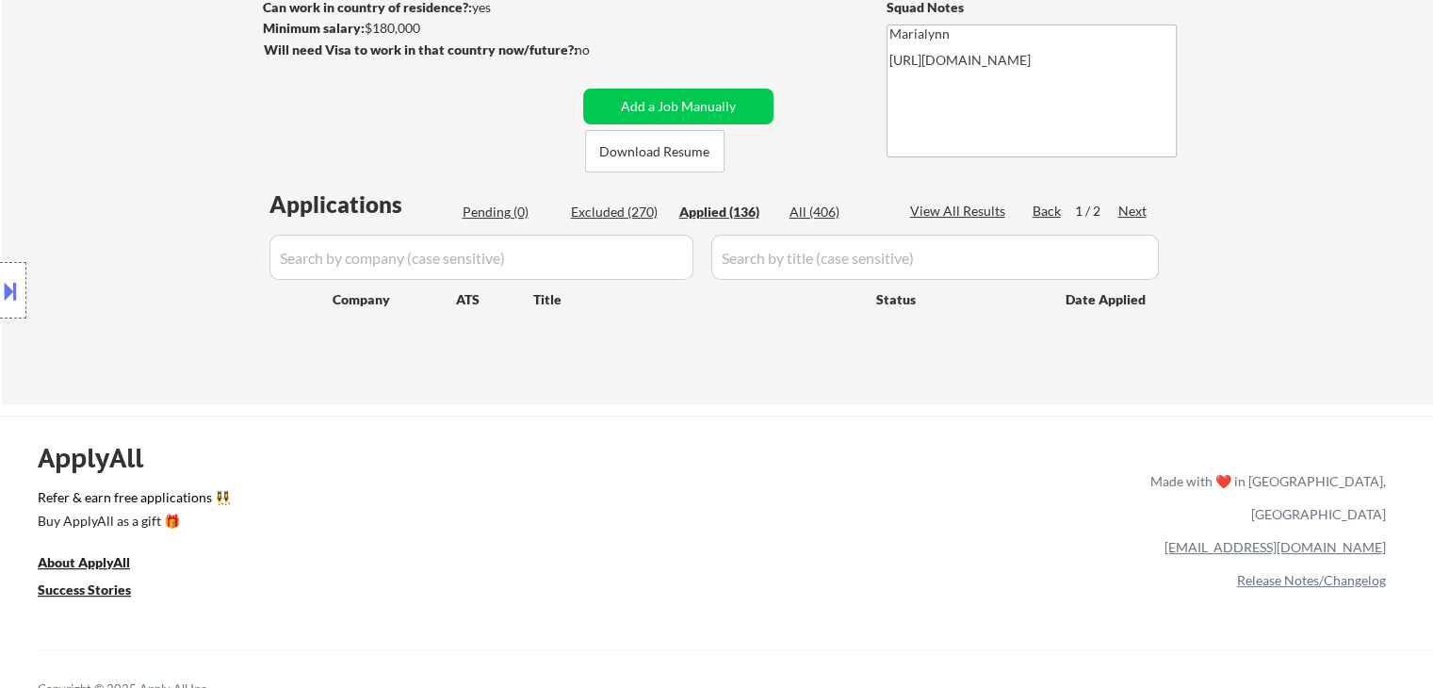
select select ""applied""
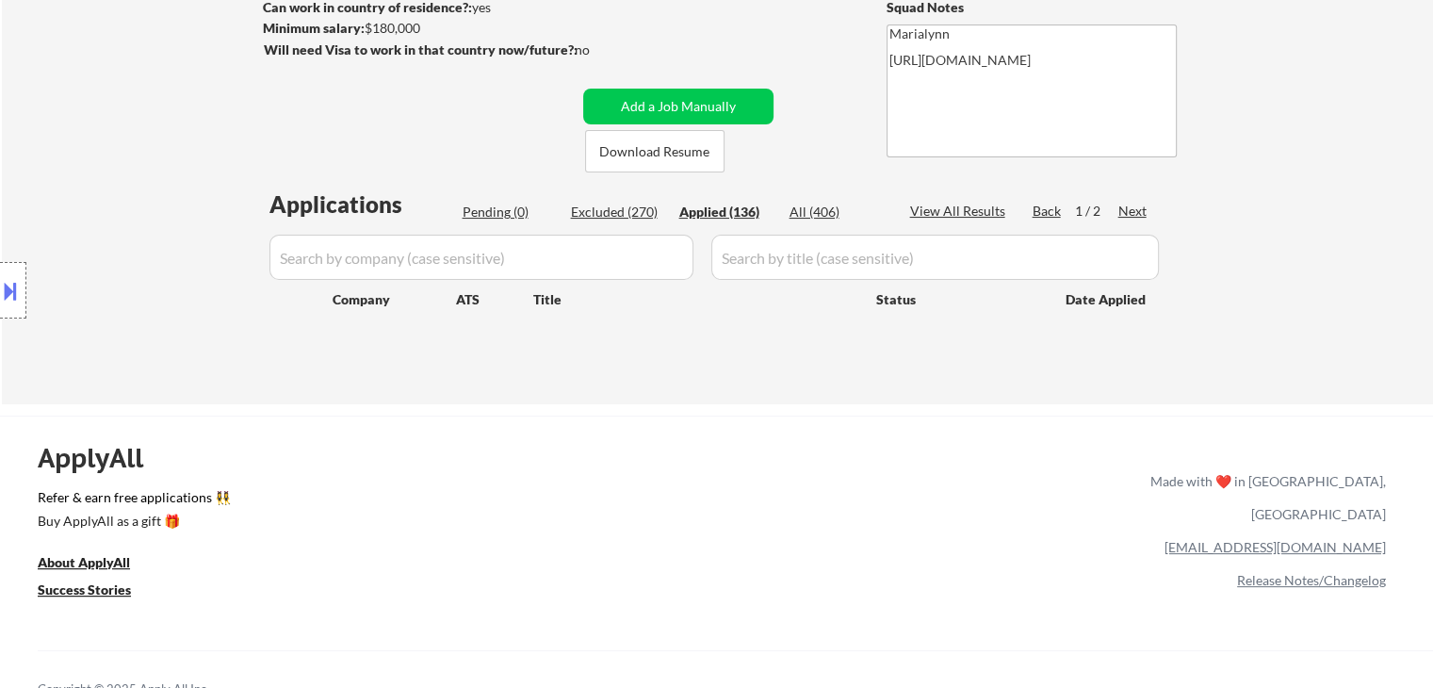
select select ""applied""
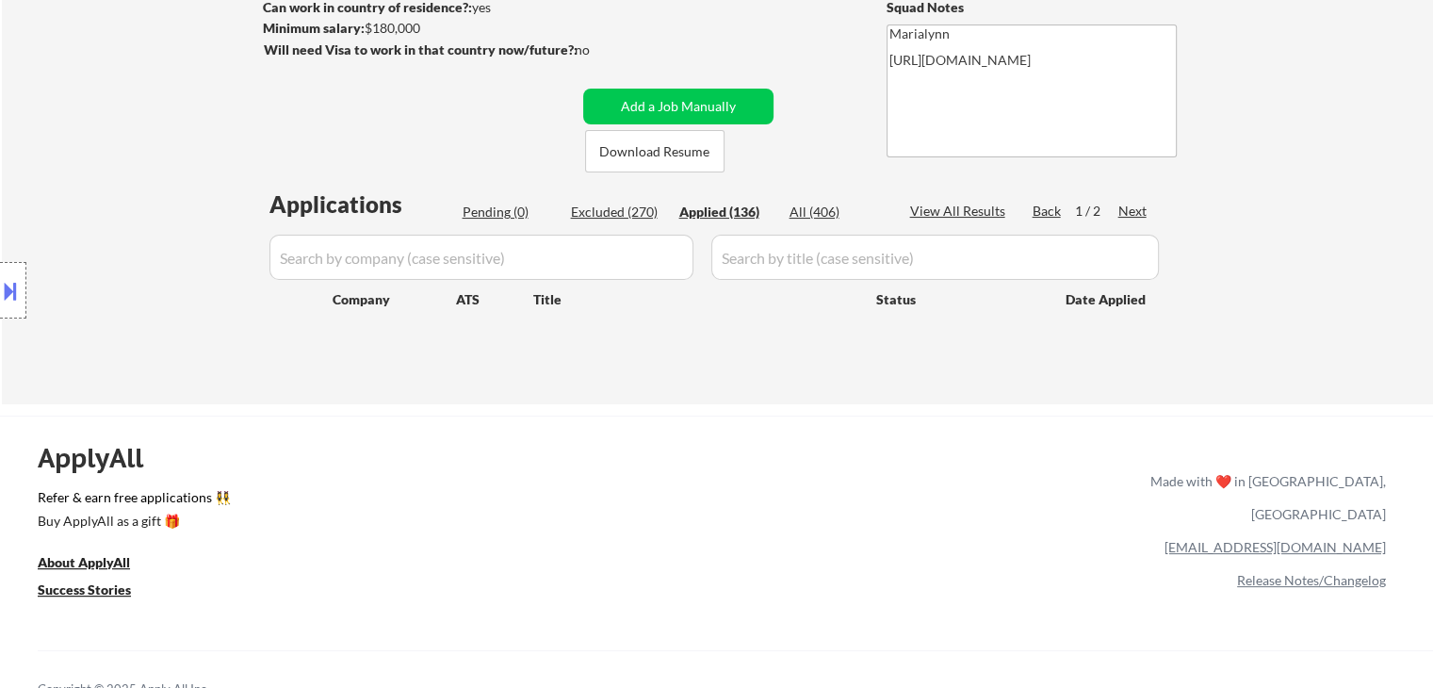
select select ""applied""
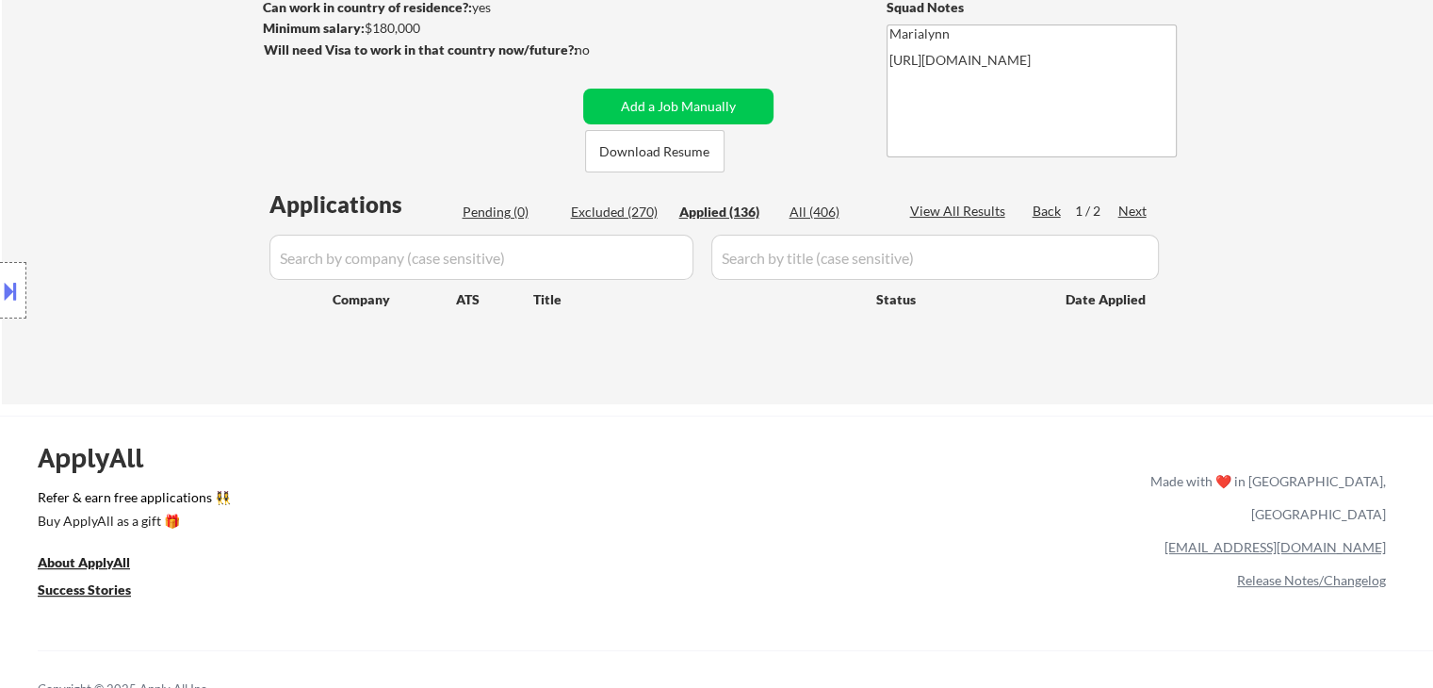
select select ""applied""
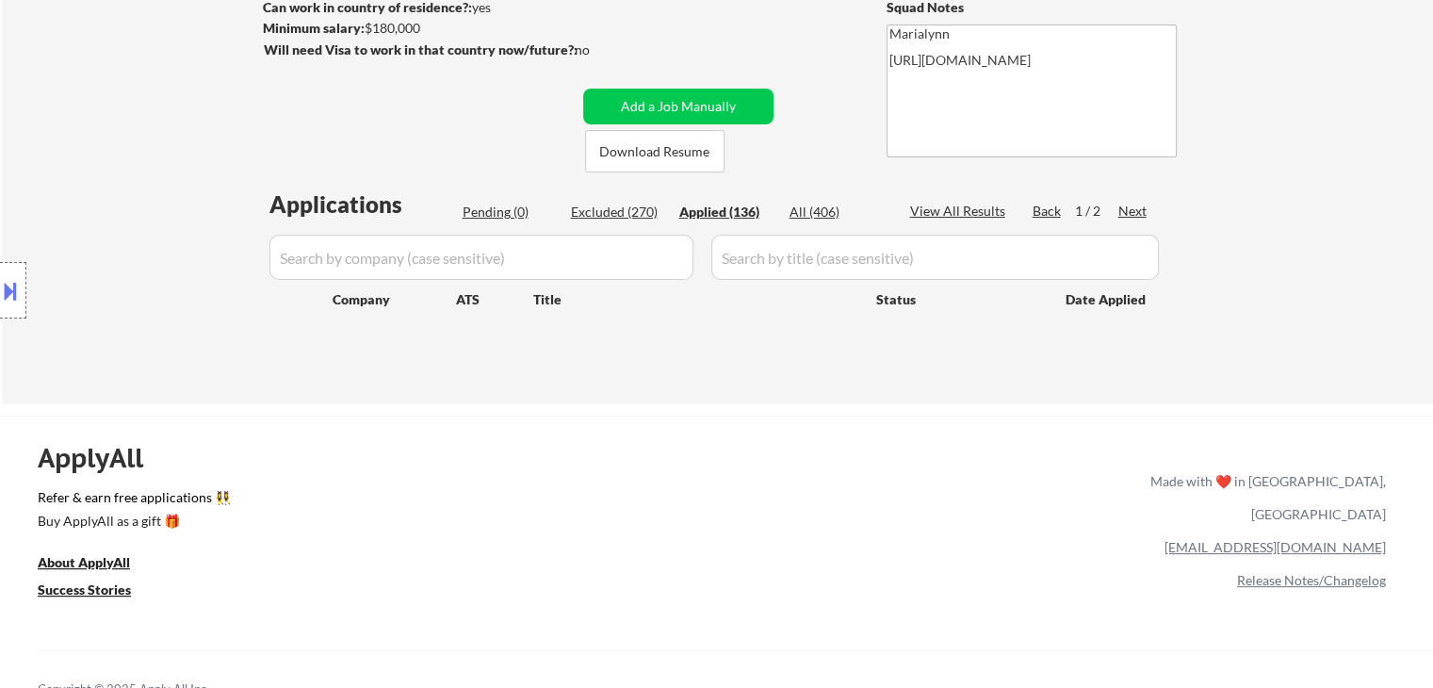
select select ""applied""
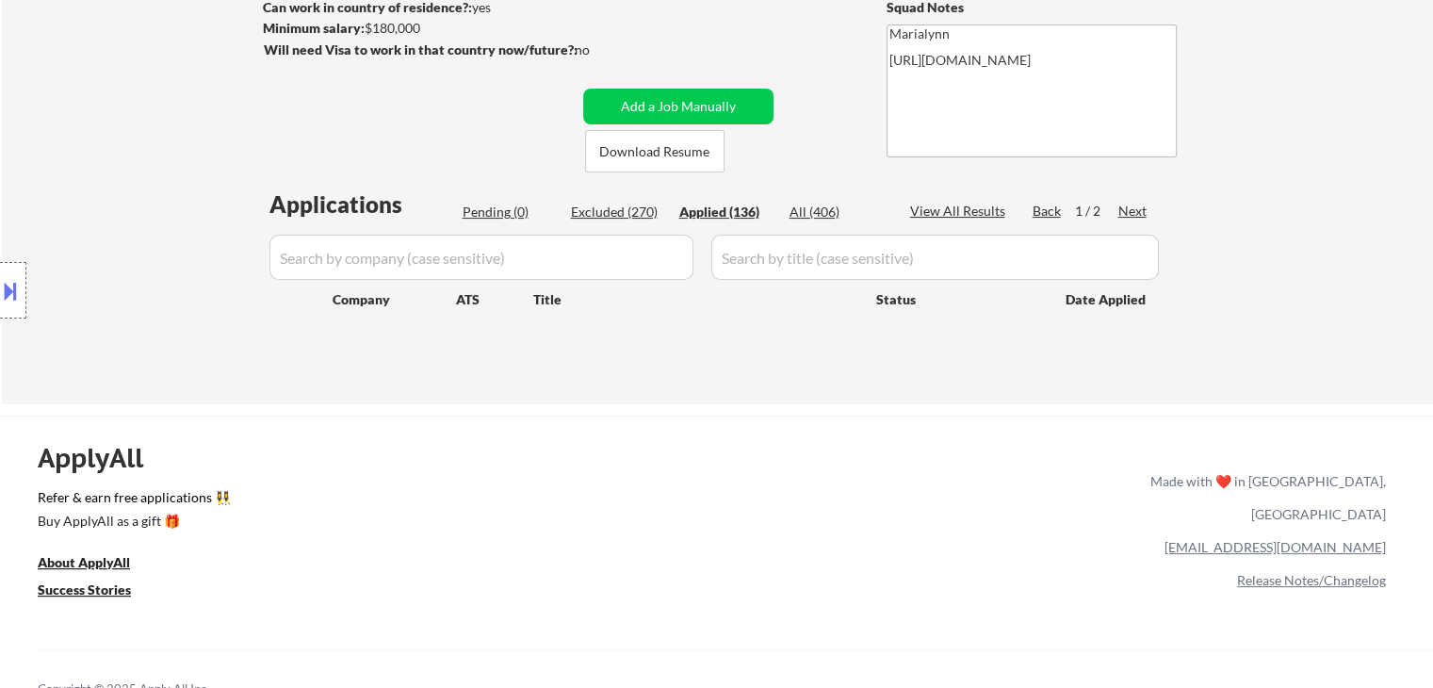
select select ""applied""
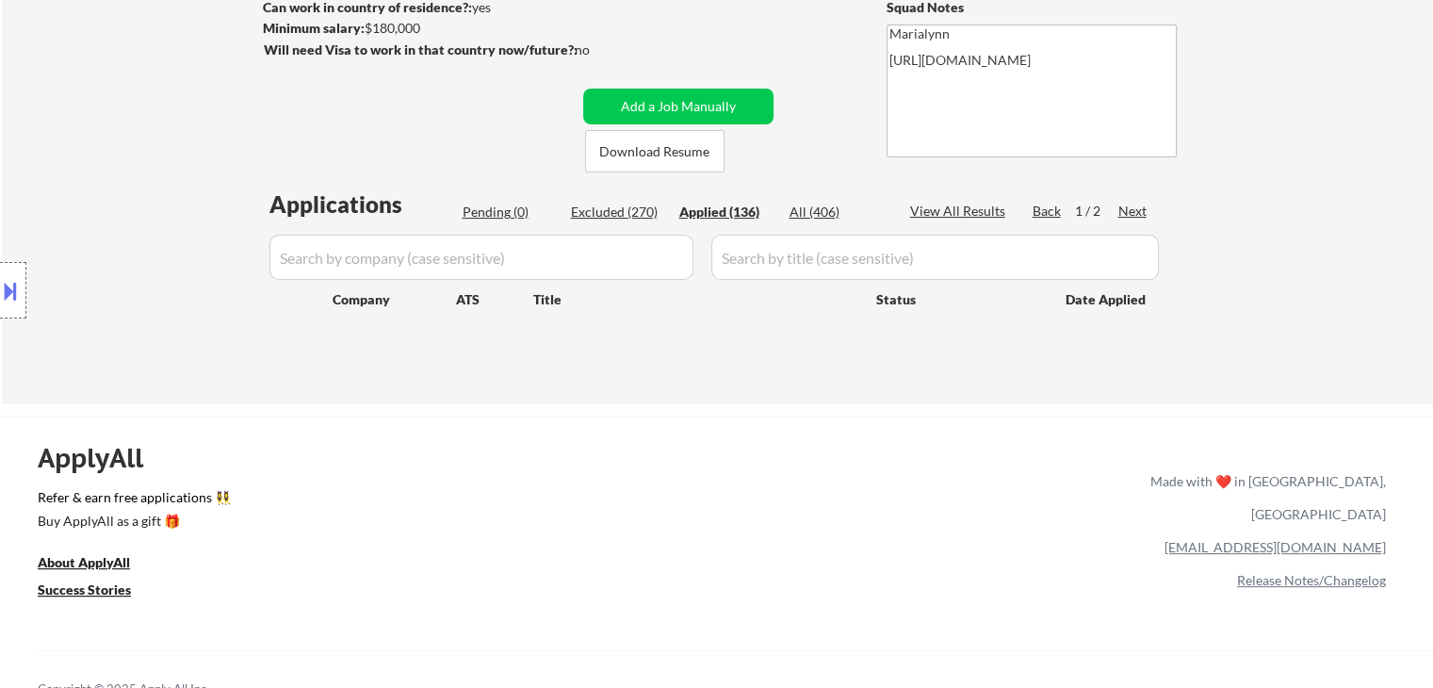
select select ""applied""
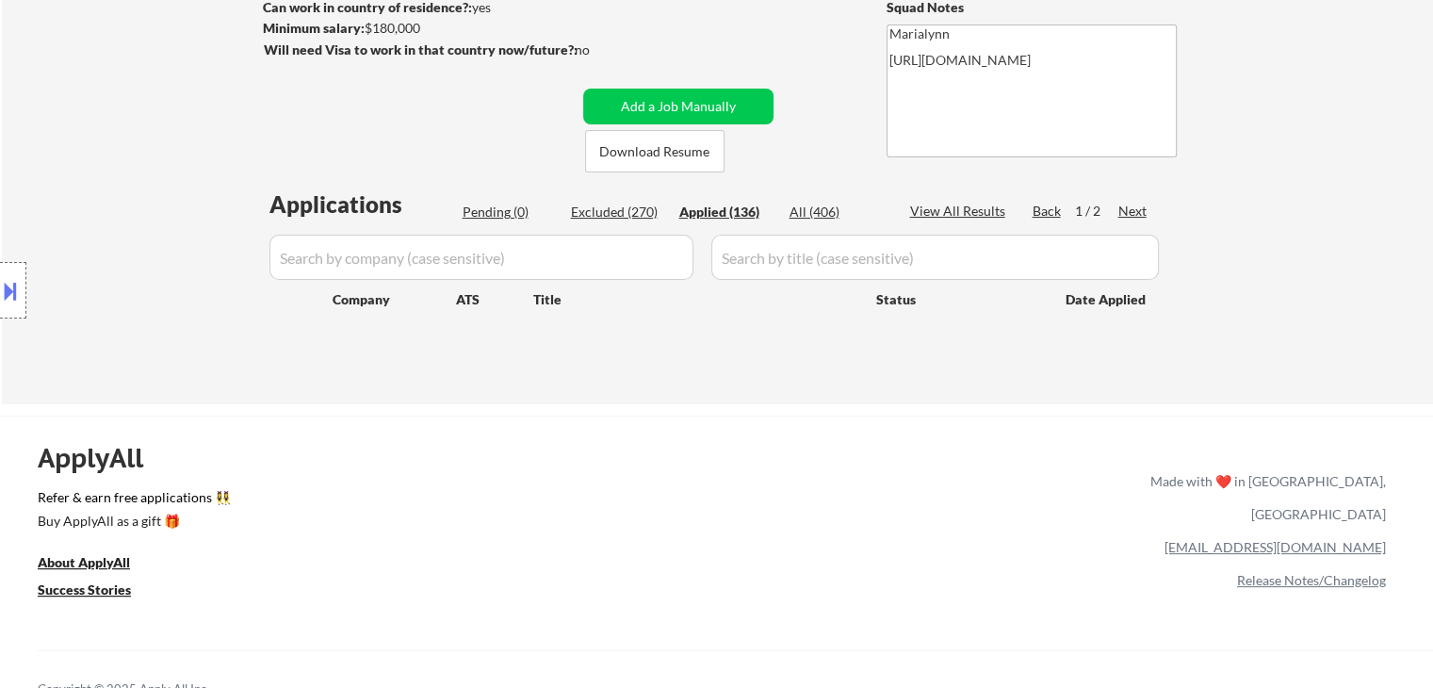
select select ""applied""
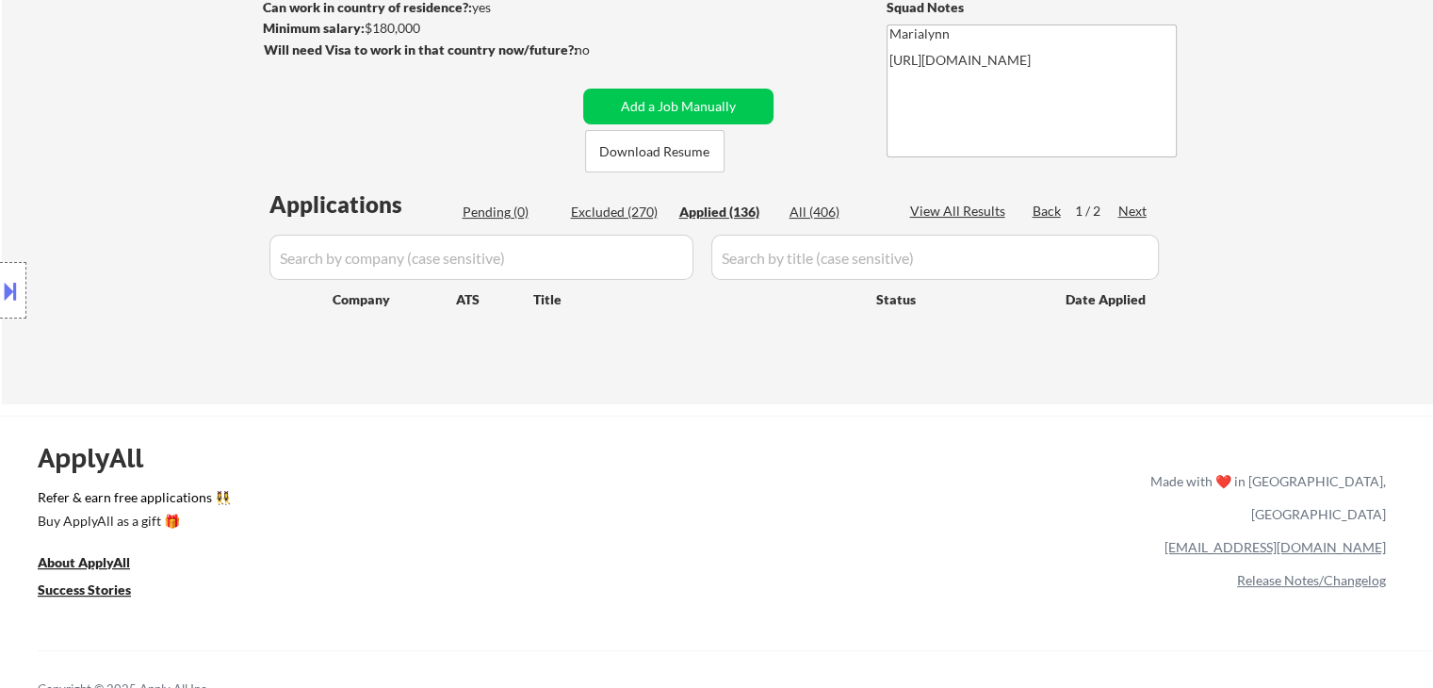
select select ""applied""
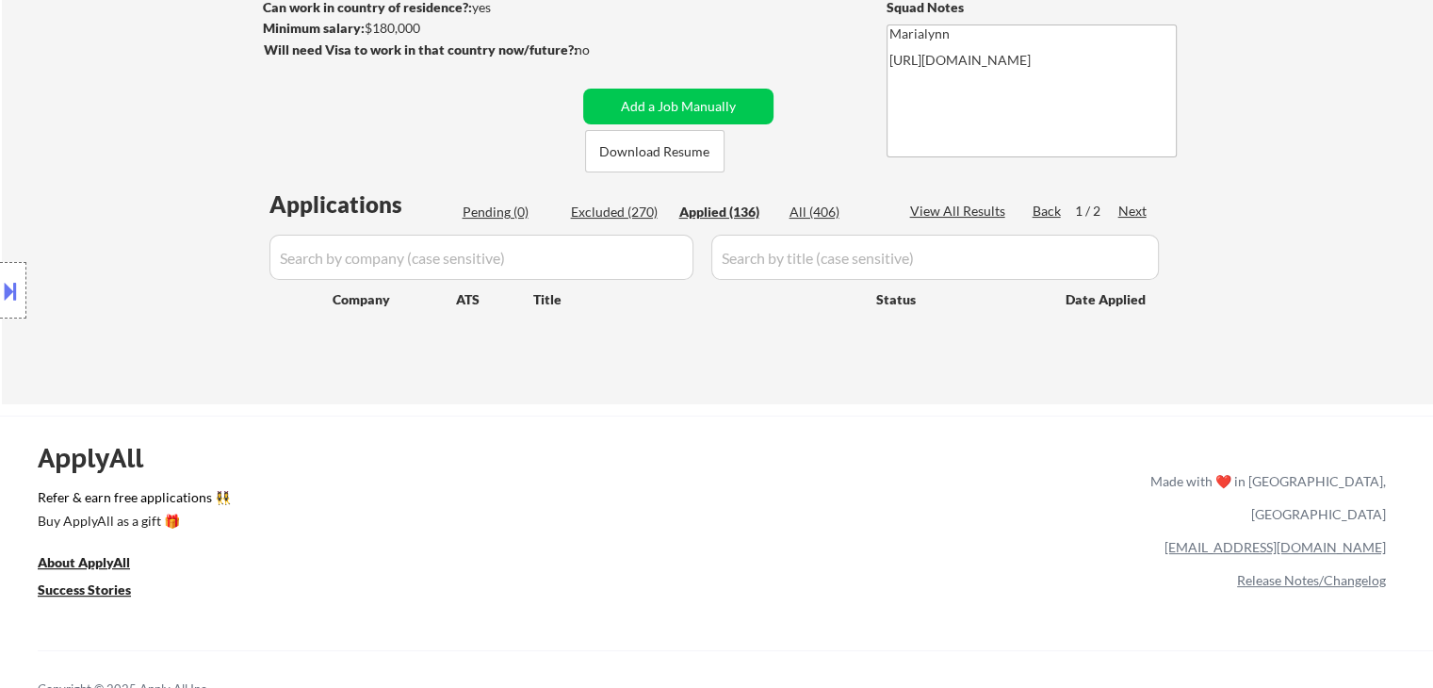
select select ""applied""
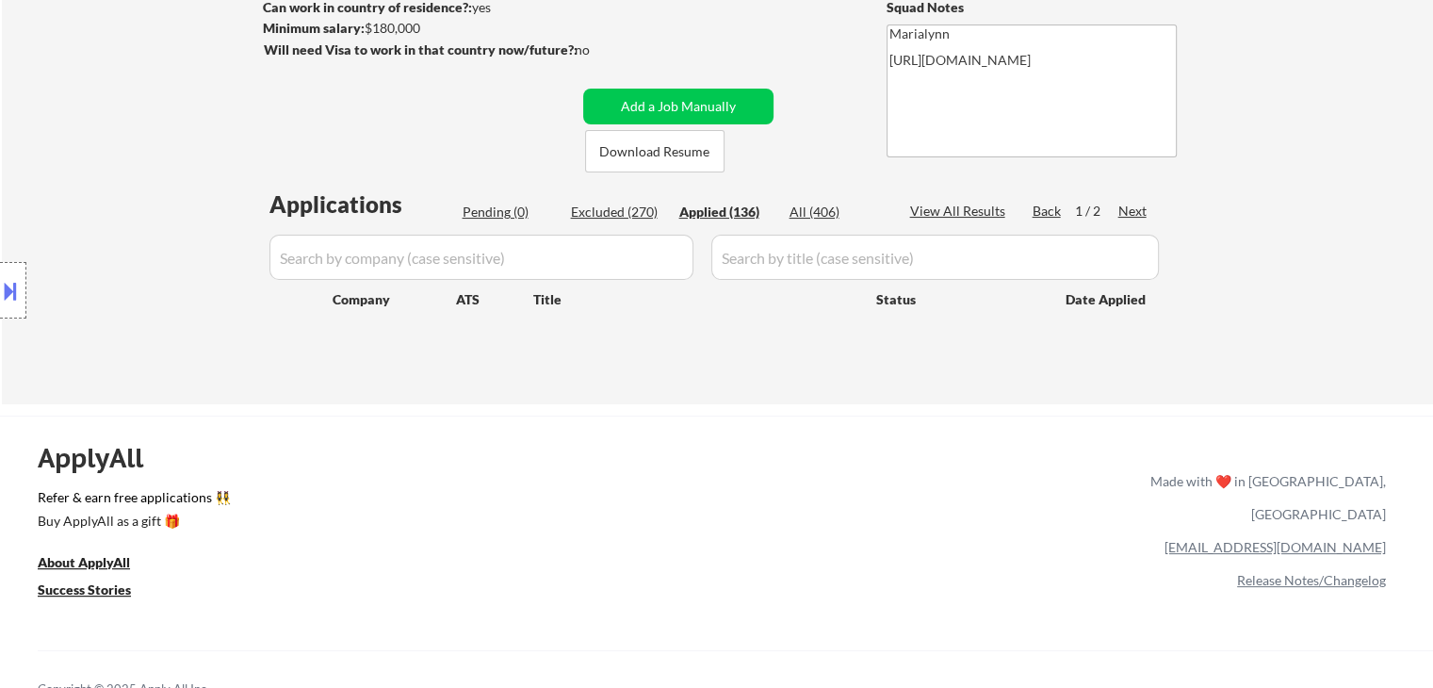
select select ""applied""
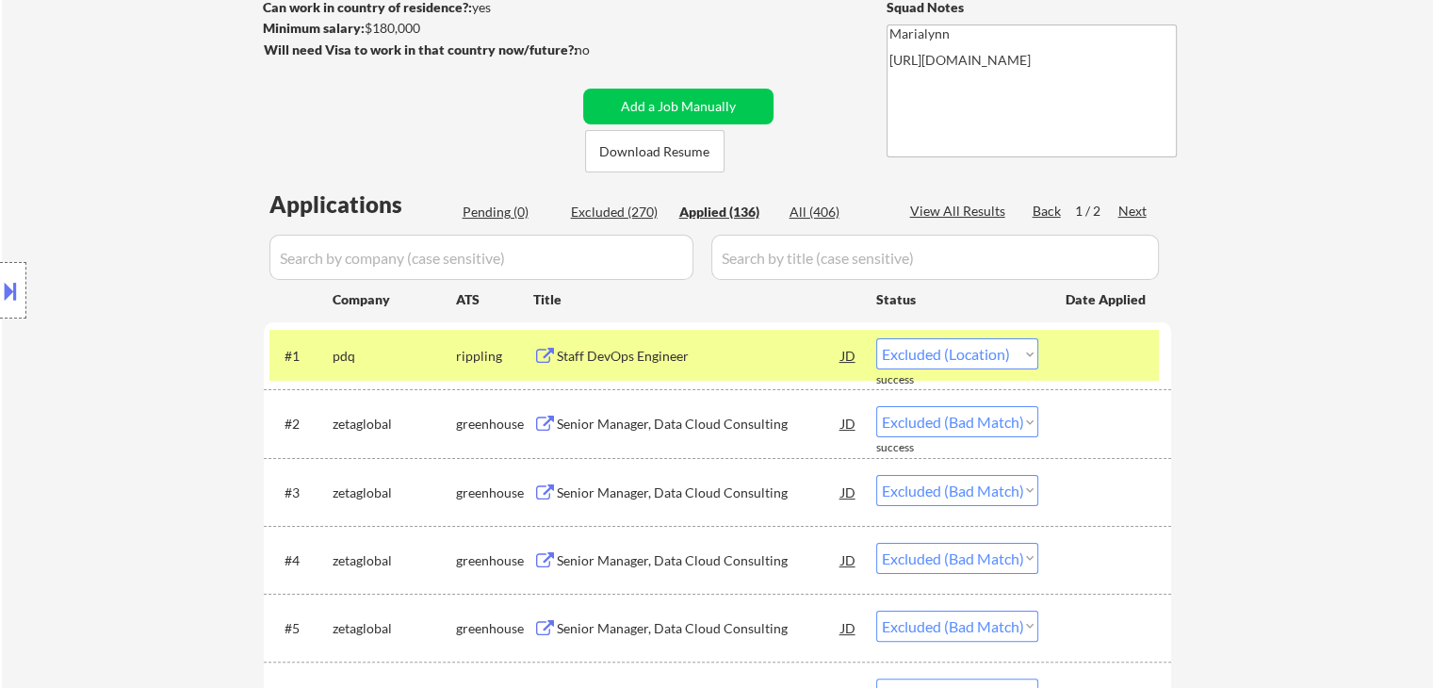
select select ""applied""
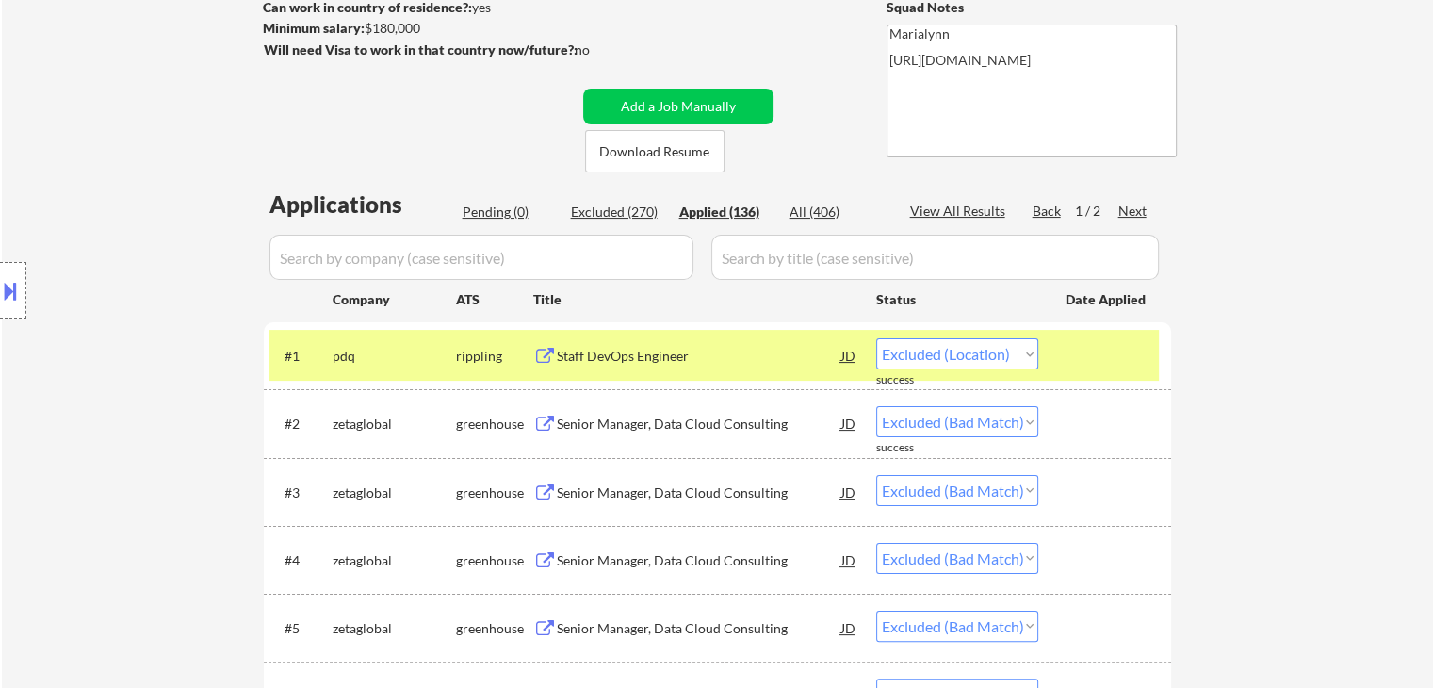
select select ""applied""
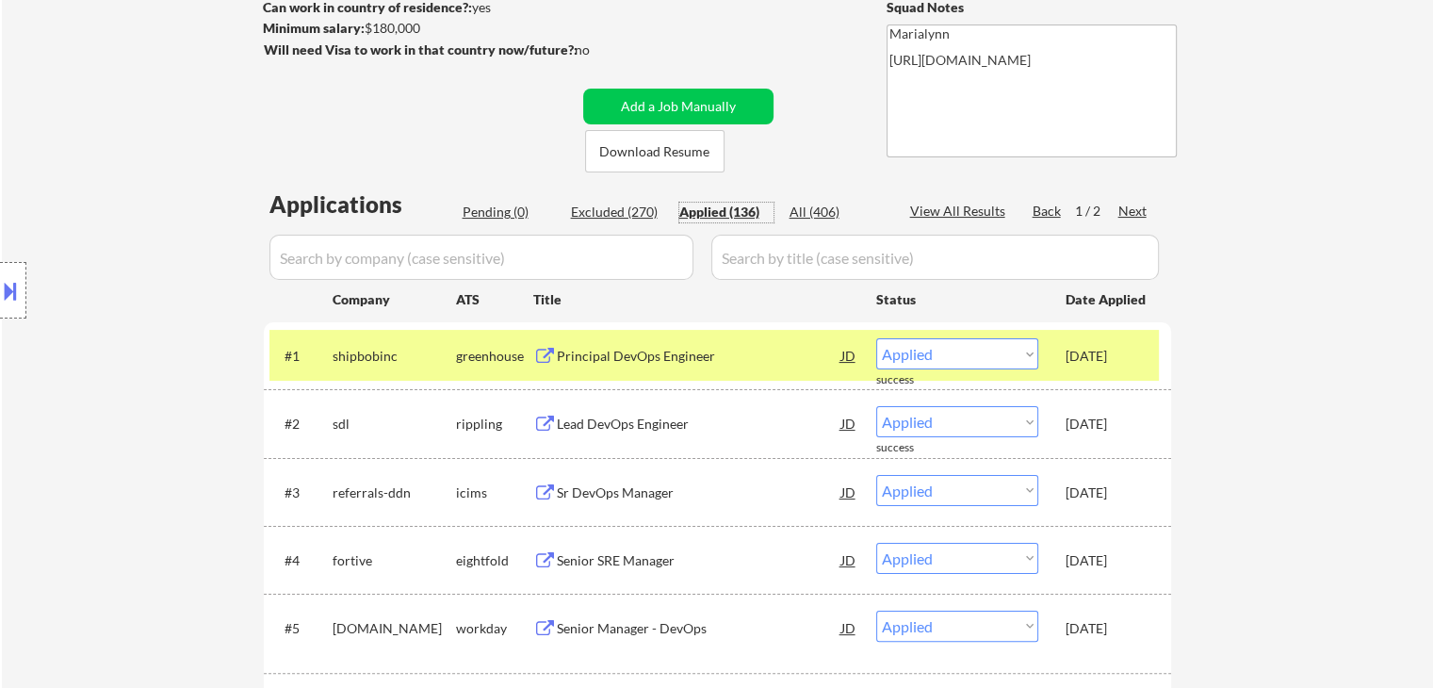
click at [1097, 496] on div "Sep 22, 2025" at bounding box center [1107, 492] width 83 height 19
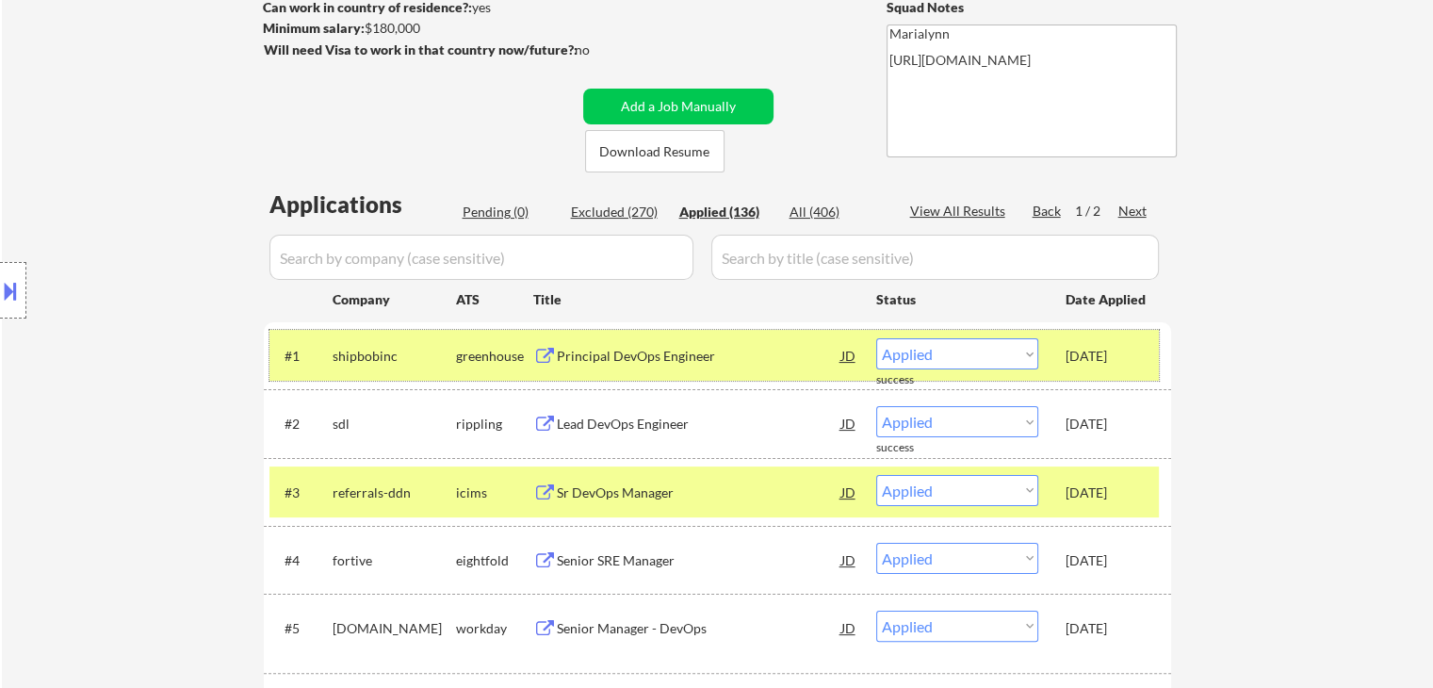
click at [1097, 361] on div "Sep 22, 2025" at bounding box center [1107, 356] width 83 height 19
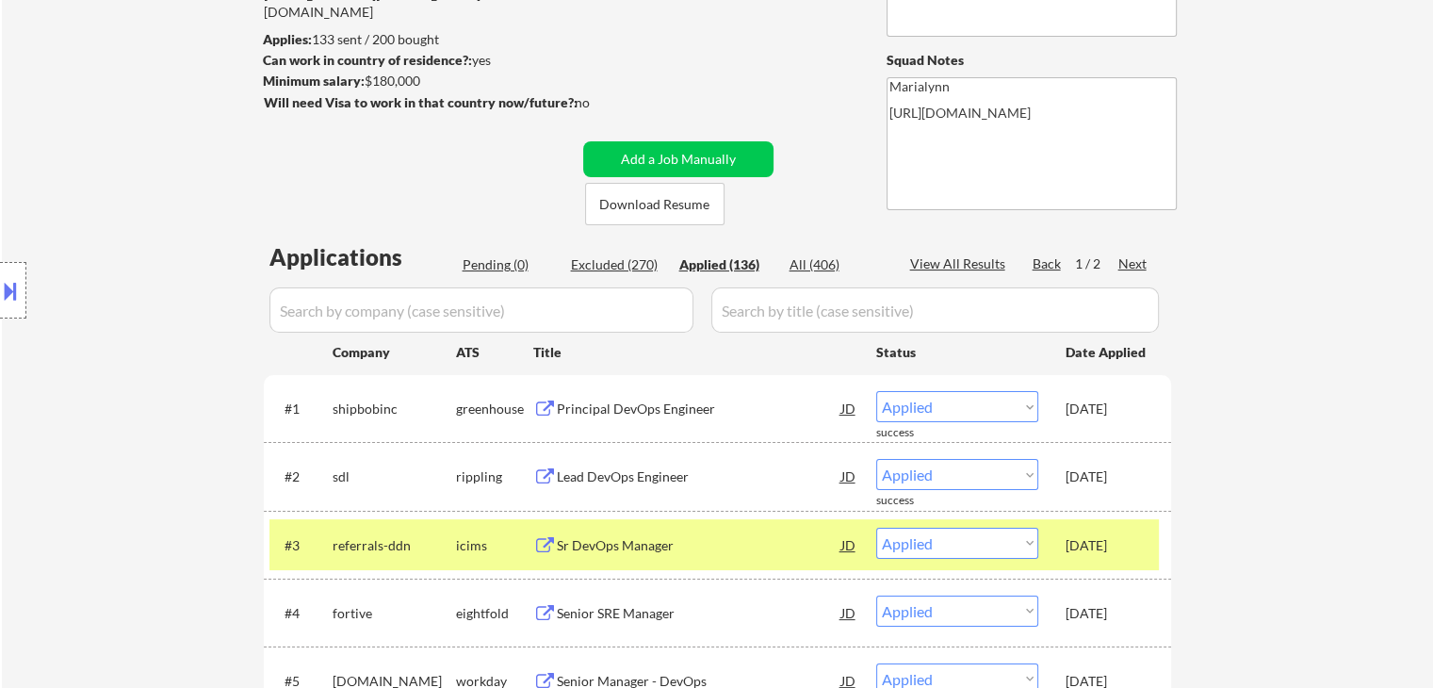
scroll to position [188, 0]
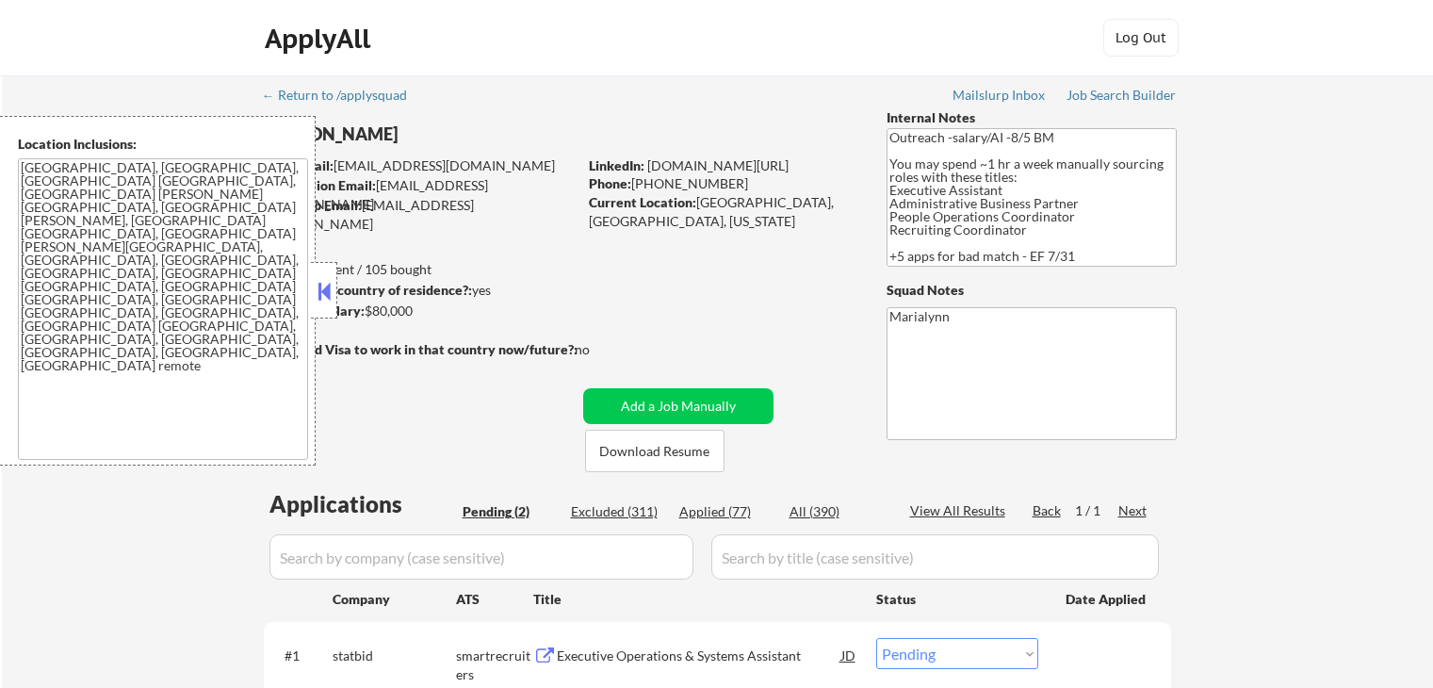
select select ""pending""
click at [312, 283] on div at bounding box center [324, 290] width 26 height 57
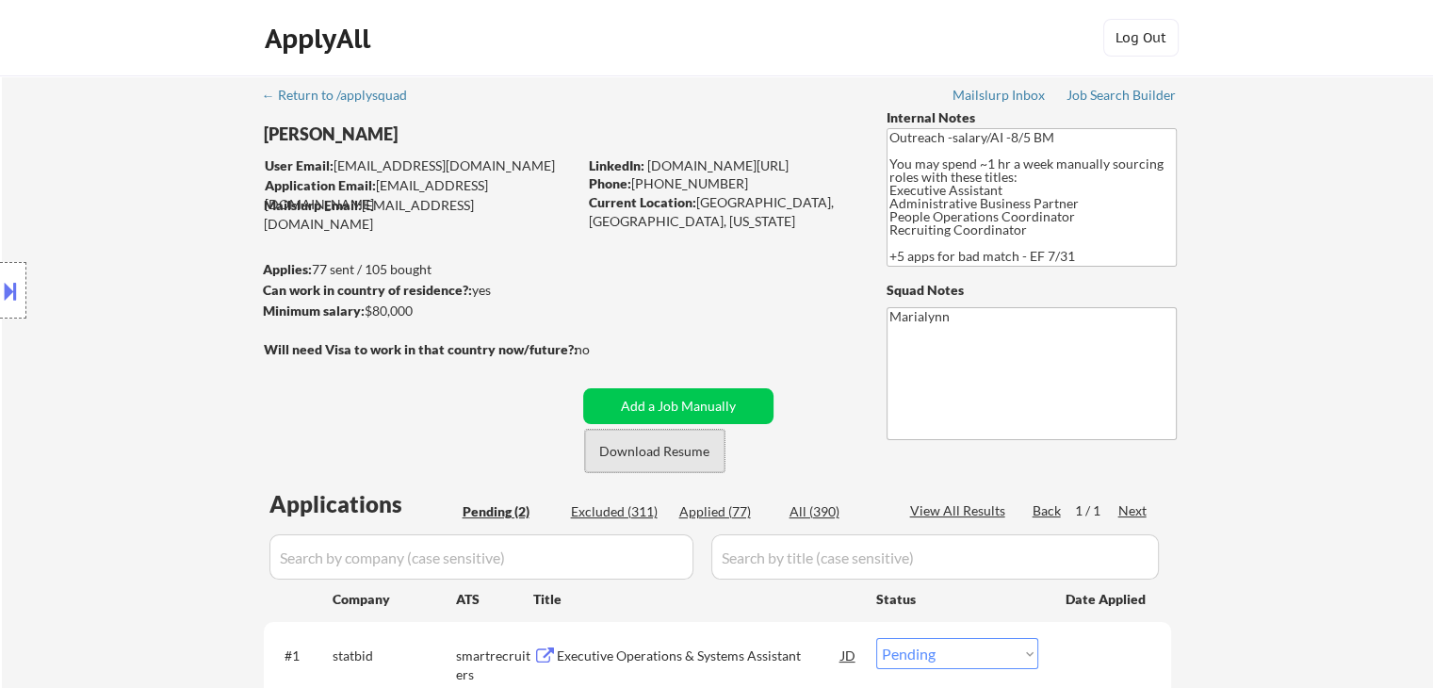
click at [671, 448] on button "Download Resume" at bounding box center [654, 451] width 139 height 42
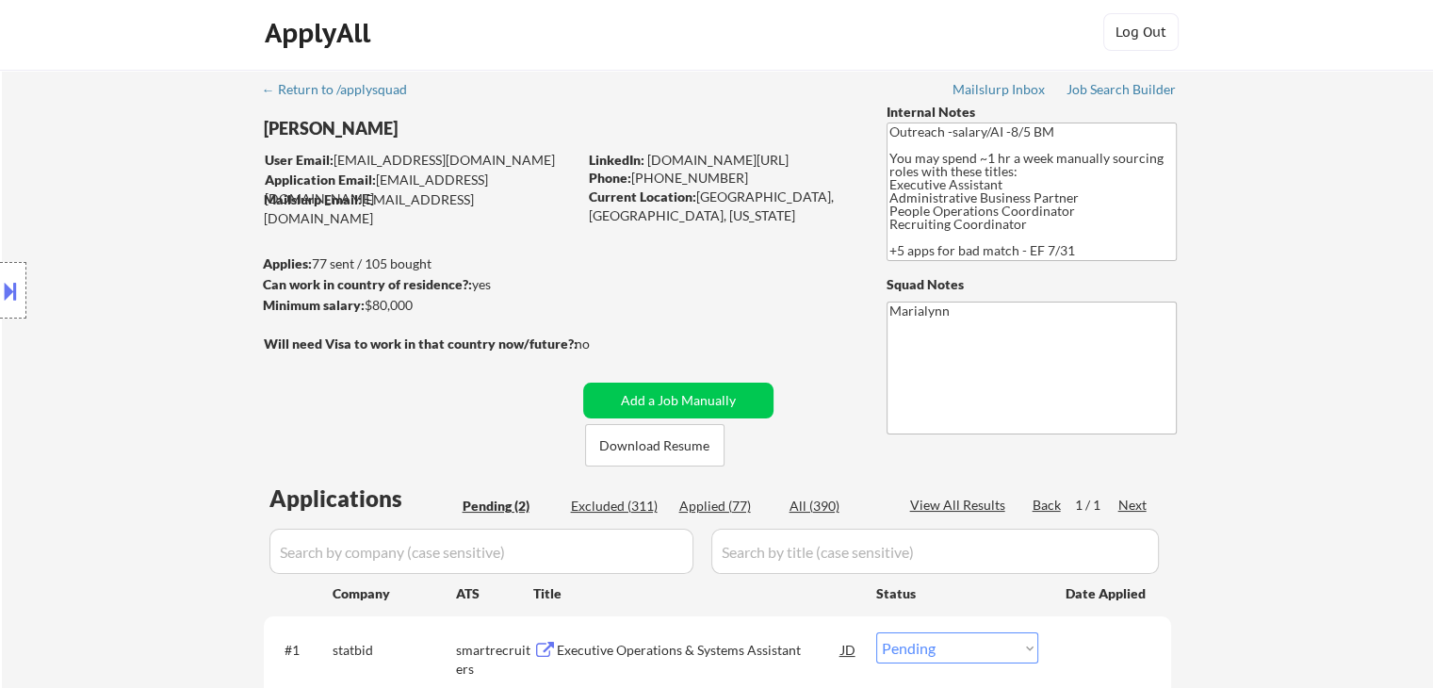
scroll to position [188, 0]
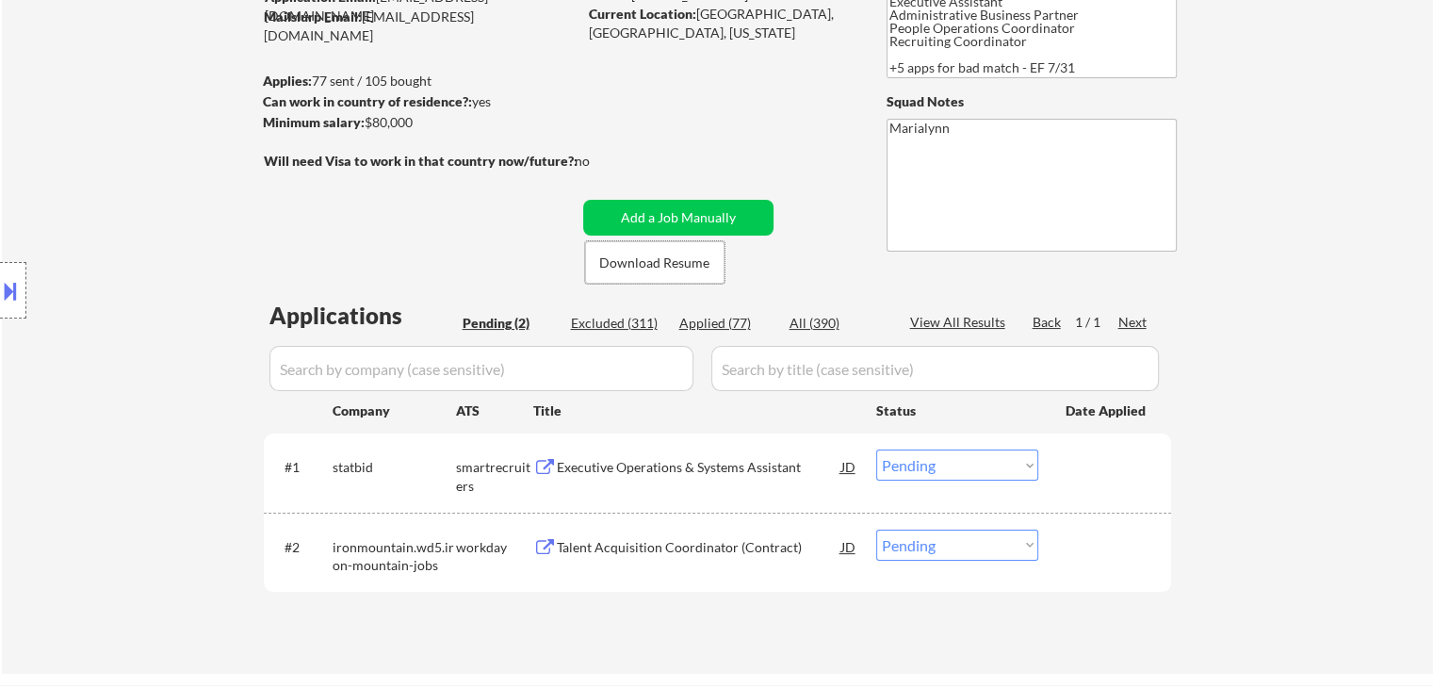
click at [603, 460] on div "Executive Operations & Systems Assistant" at bounding box center [699, 467] width 285 height 19
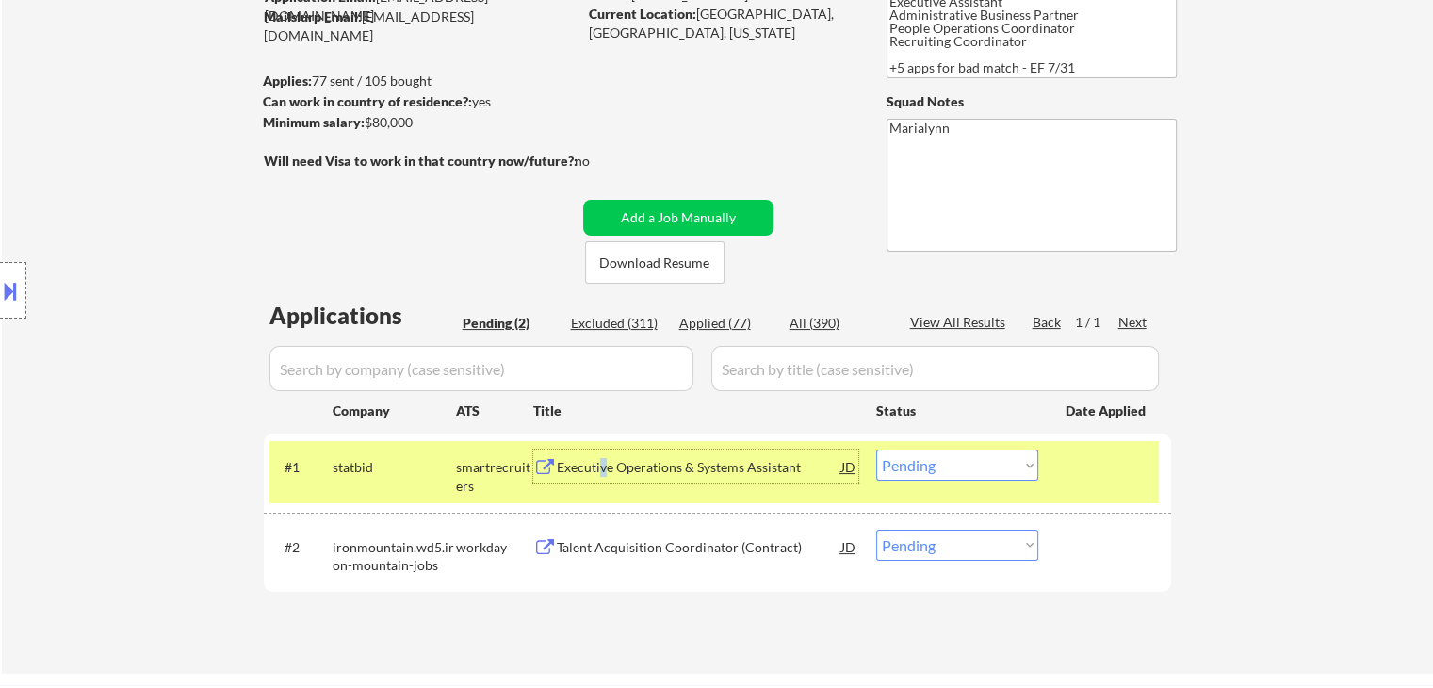
drag, startPoint x: 968, startPoint y: 464, endPoint x: 984, endPoint y: 480, distance: 22.7
click at [968, 464] on select "Choose an option... Pending Applied Excluded (Questions) Excluded (Expired) Exc…" at bounding box center [957, 464] width 162 height 31
click at [876, 449] on select "Choose an option... Pending Applied Excluded (Questions) Excluded (Expired) Exc…" at bounding box center [957, 464] width 162 height 31
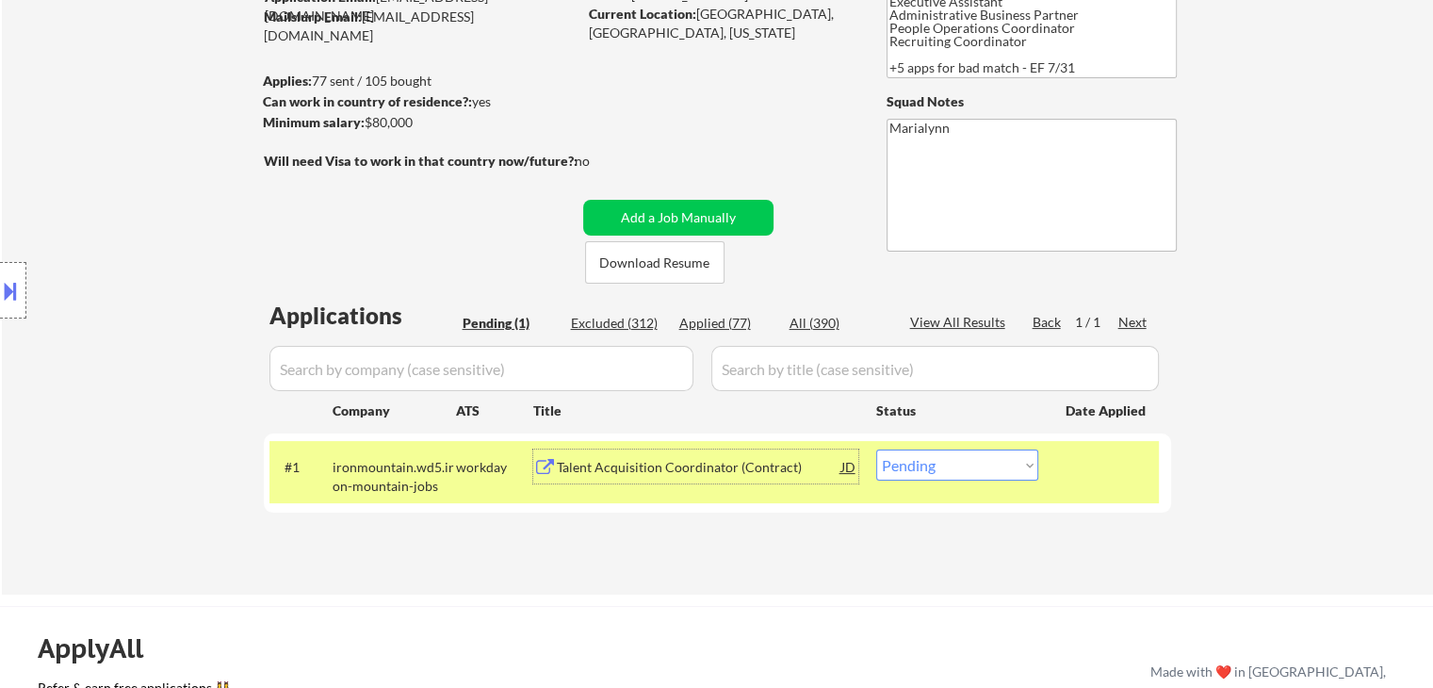
click at [749, 480] on div "Talent Acquisition Coordinator (Contract)" at bounding box center [699, 466] width 285 height 34
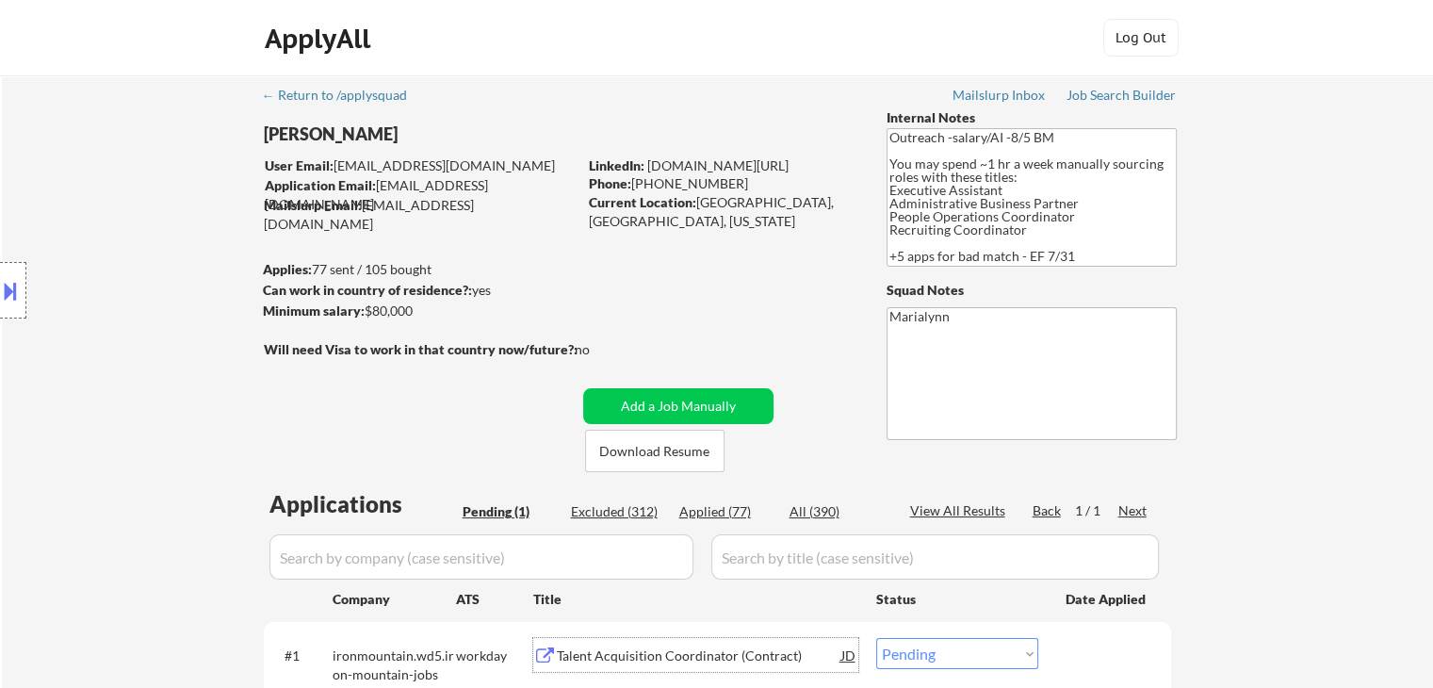
scroll to position [377, 0]
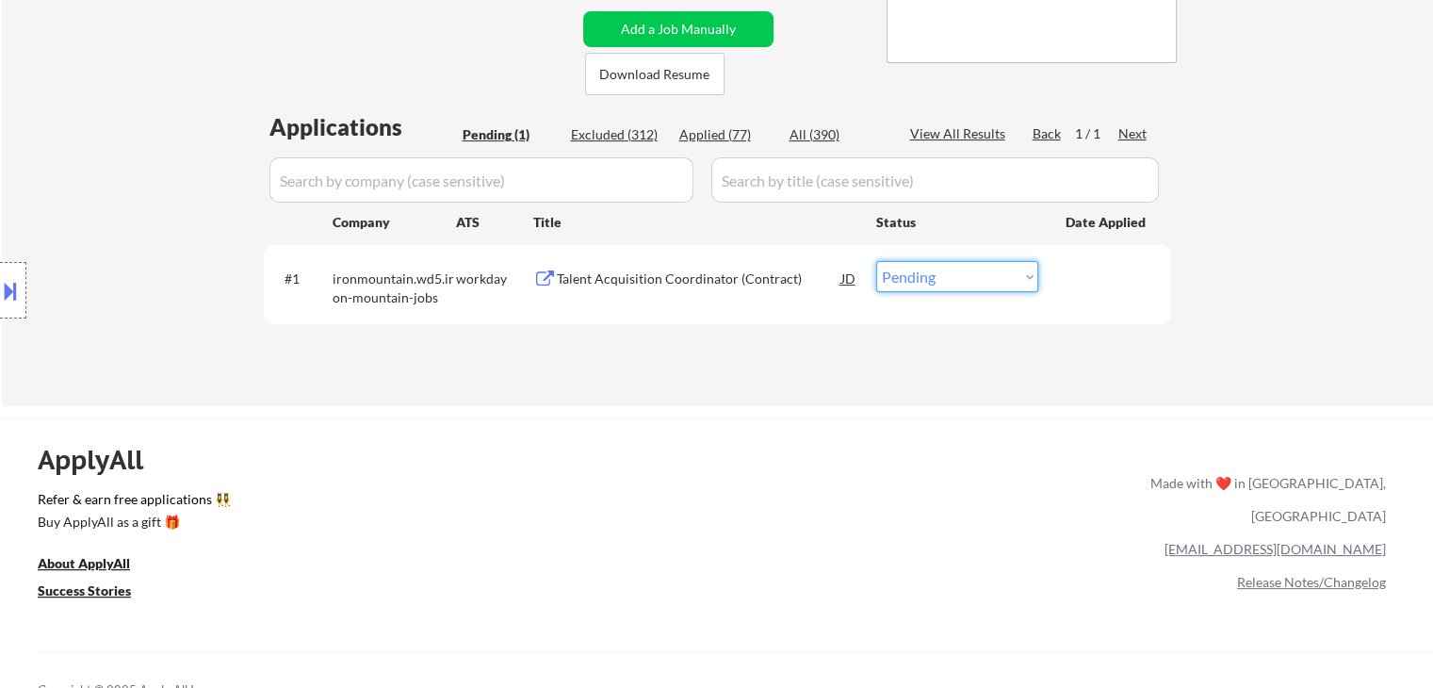
drag, startPoint x: 921, startPoint y: 276, endPoint x: 931, endPoint y: 291, distance: 17.8
click at [922, 276] on select "Choose an option... Pending Applied Excluded (Questions) Excluded (Expired) Exc…" at bounding box center [957, 276] width 162 height 31
select select ""applied""
click at [876, 261] on select "Choose an option... Pending Applied Excluded (Questions) Excluded (Expired) Exc…" at bounding box center [957, 276] width 162 height 31
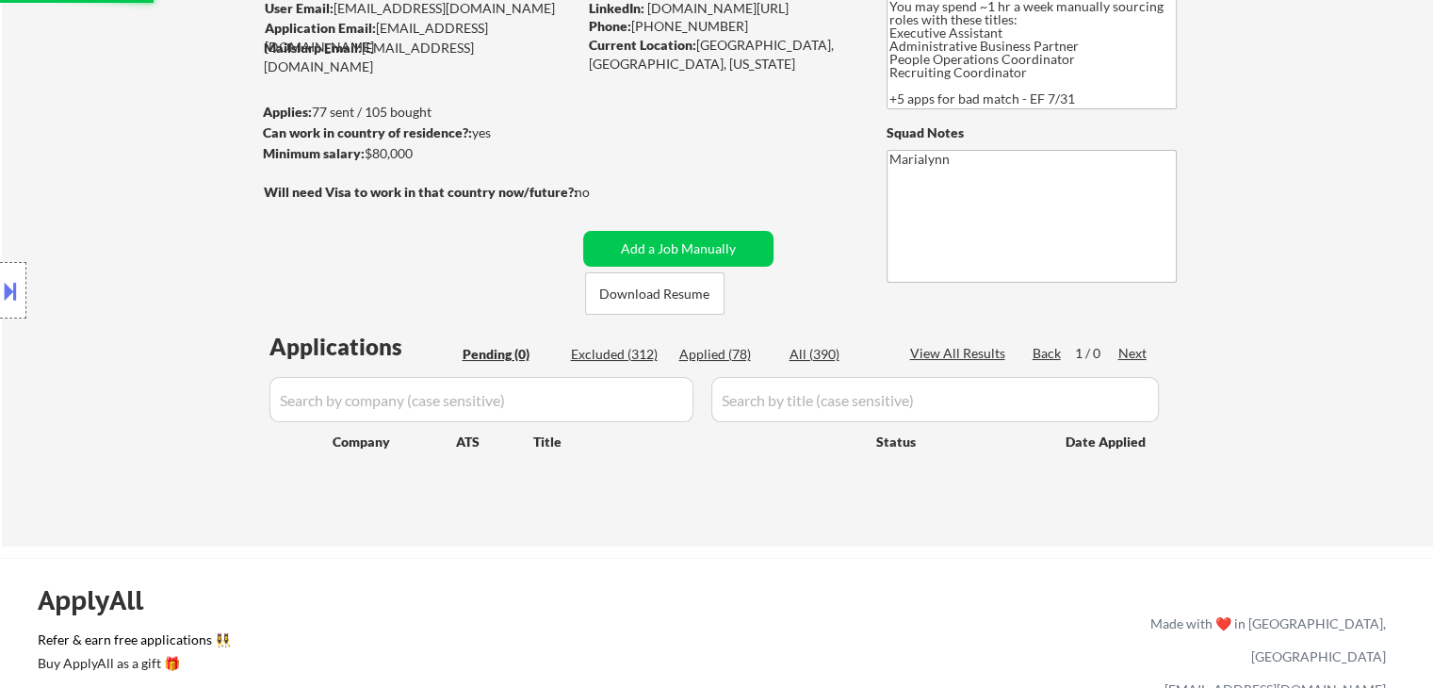
scroll to position [94, 0]
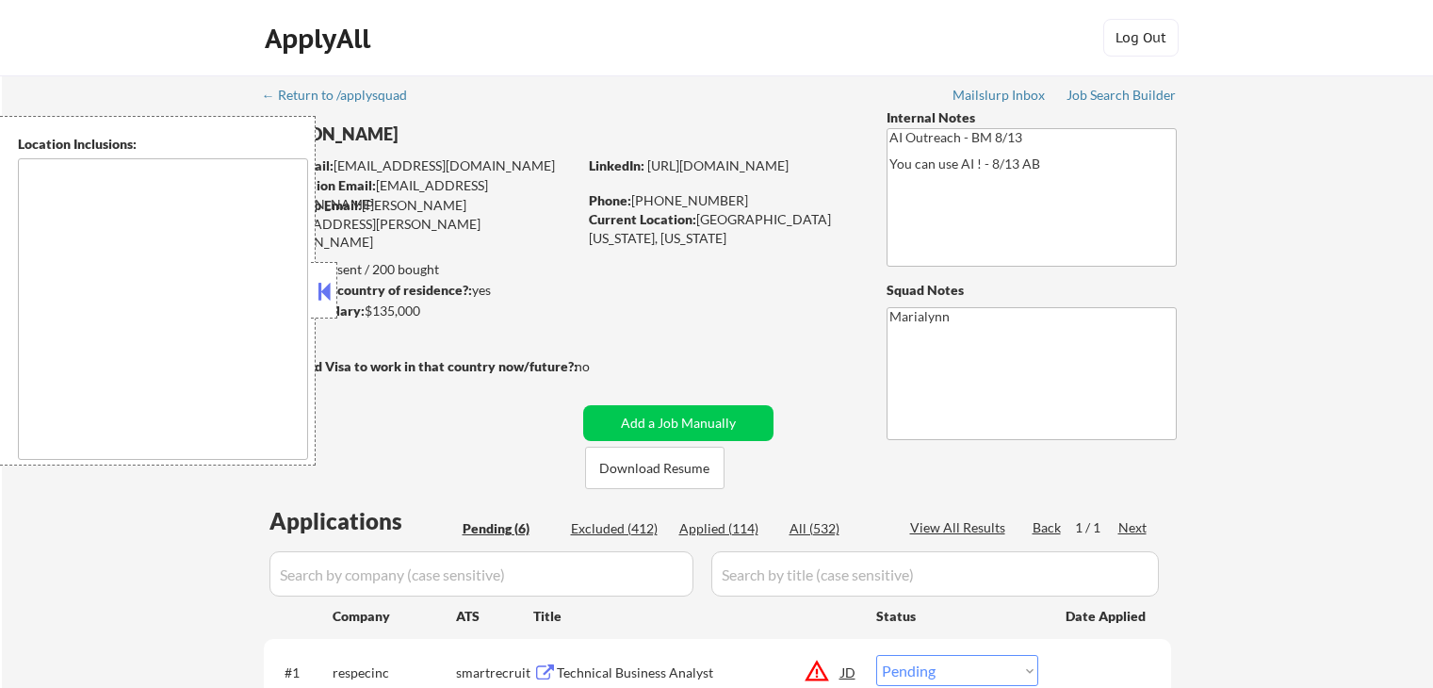
select select ""pending""
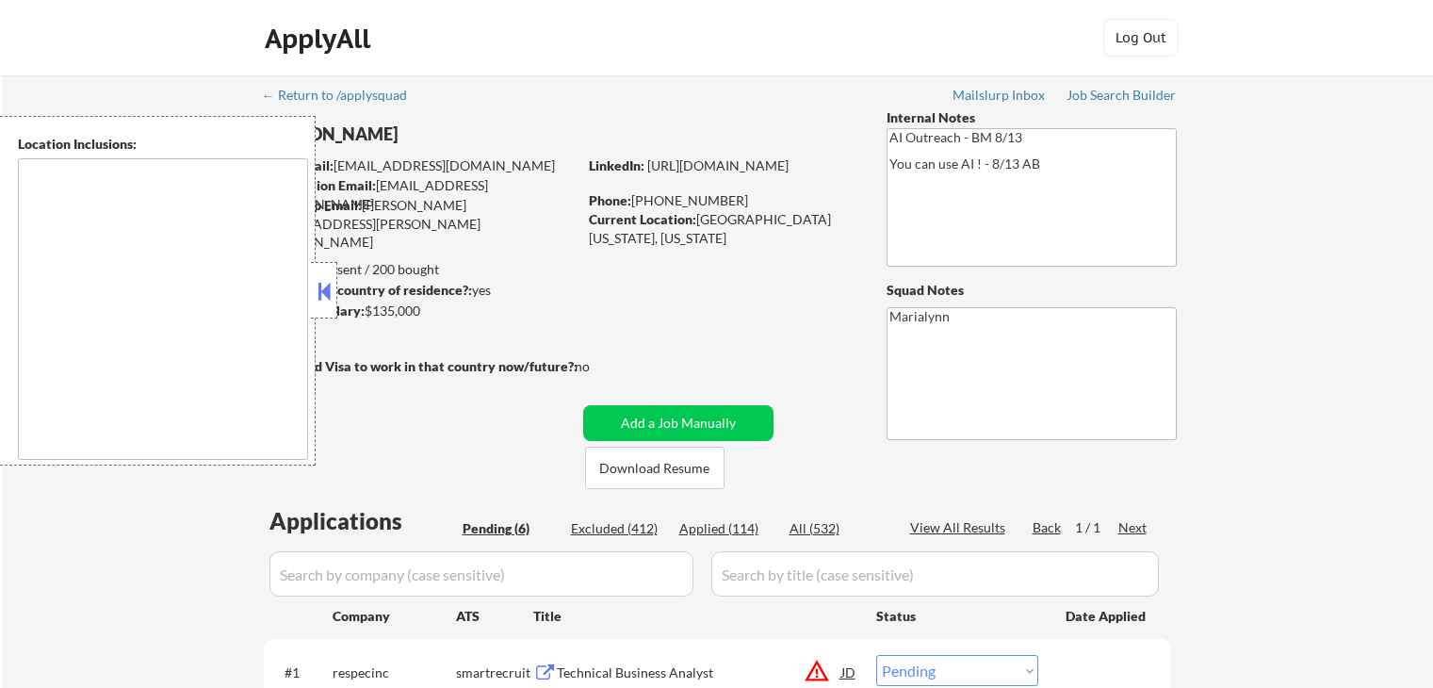
select select ""pending""
drag, startPoint x: 327, startPoint y: 294, endPoint x: 391, endPoint y: 337, distance: 77.4
click at [330, 294] on button at bounding box center [324, 291] width 21 height 28
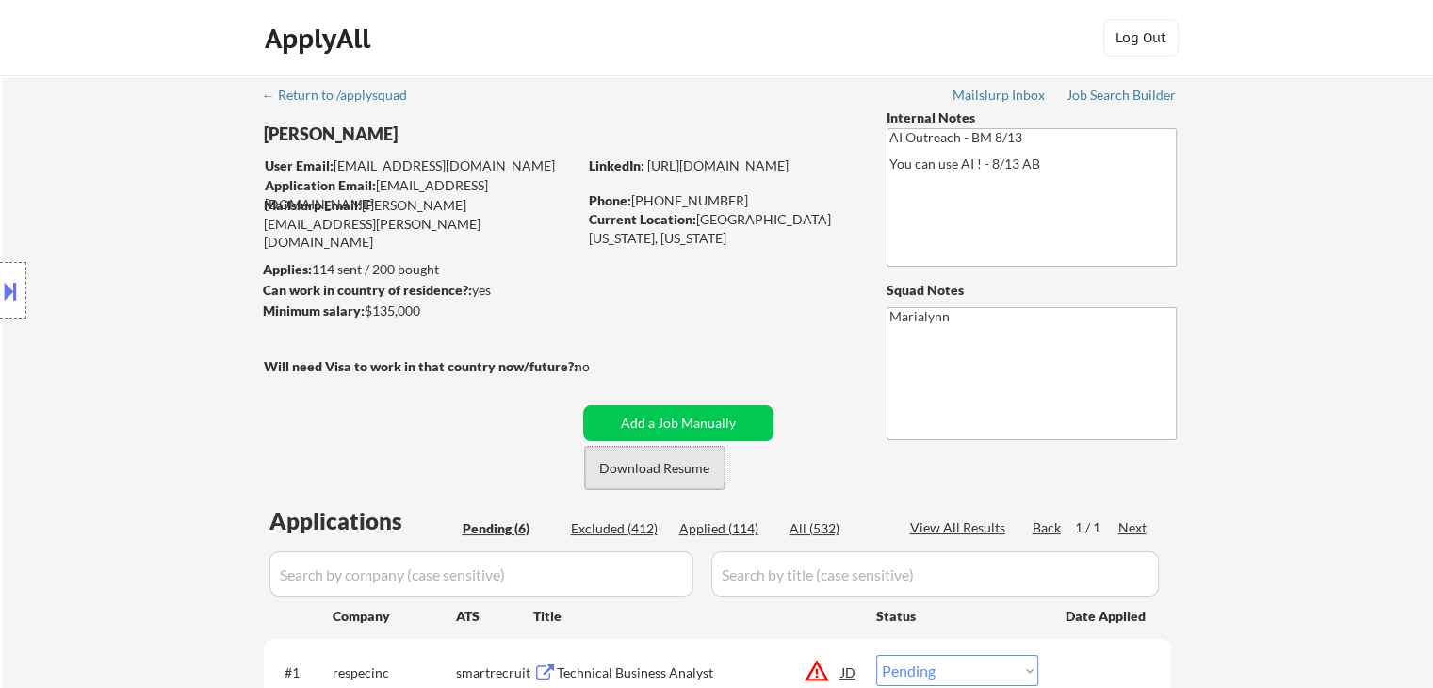
click at [638, 469] on button "Download Resume" at bounding box center [654, 468] width 139 height 42
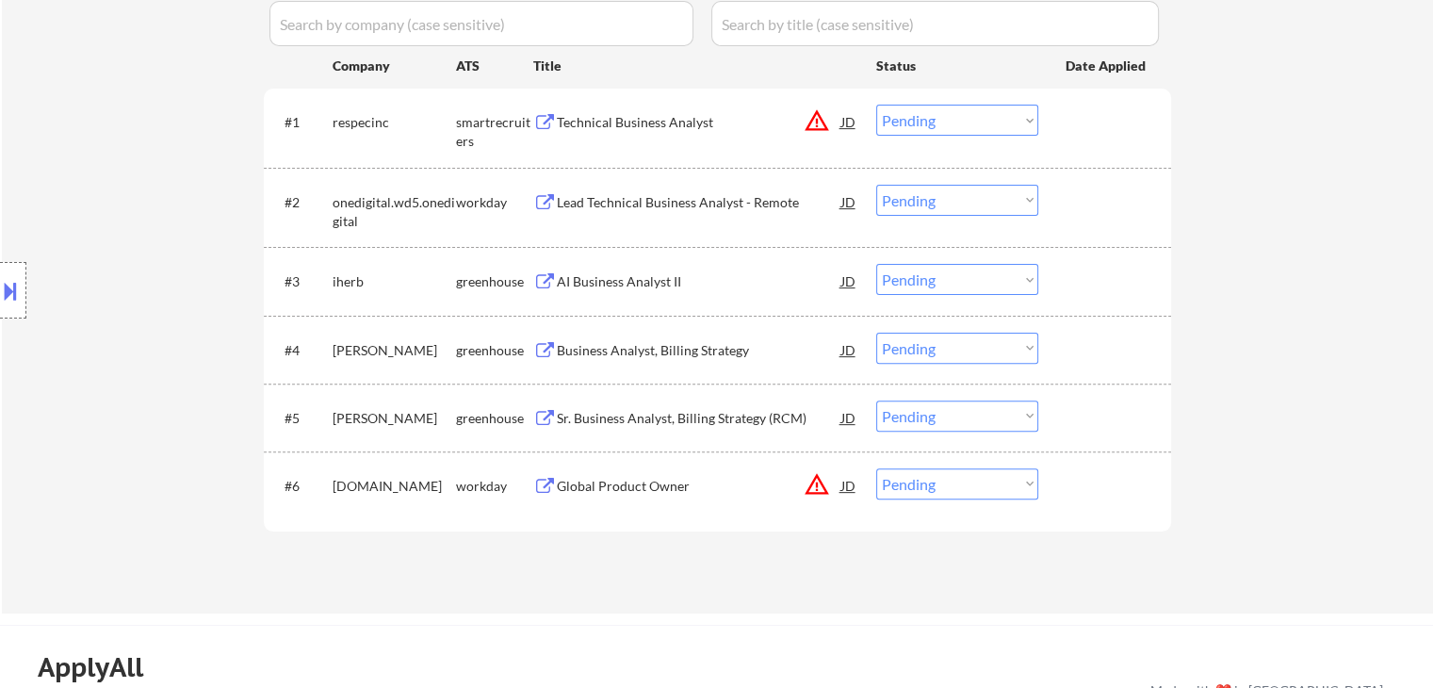
scroll to position [471, 0]
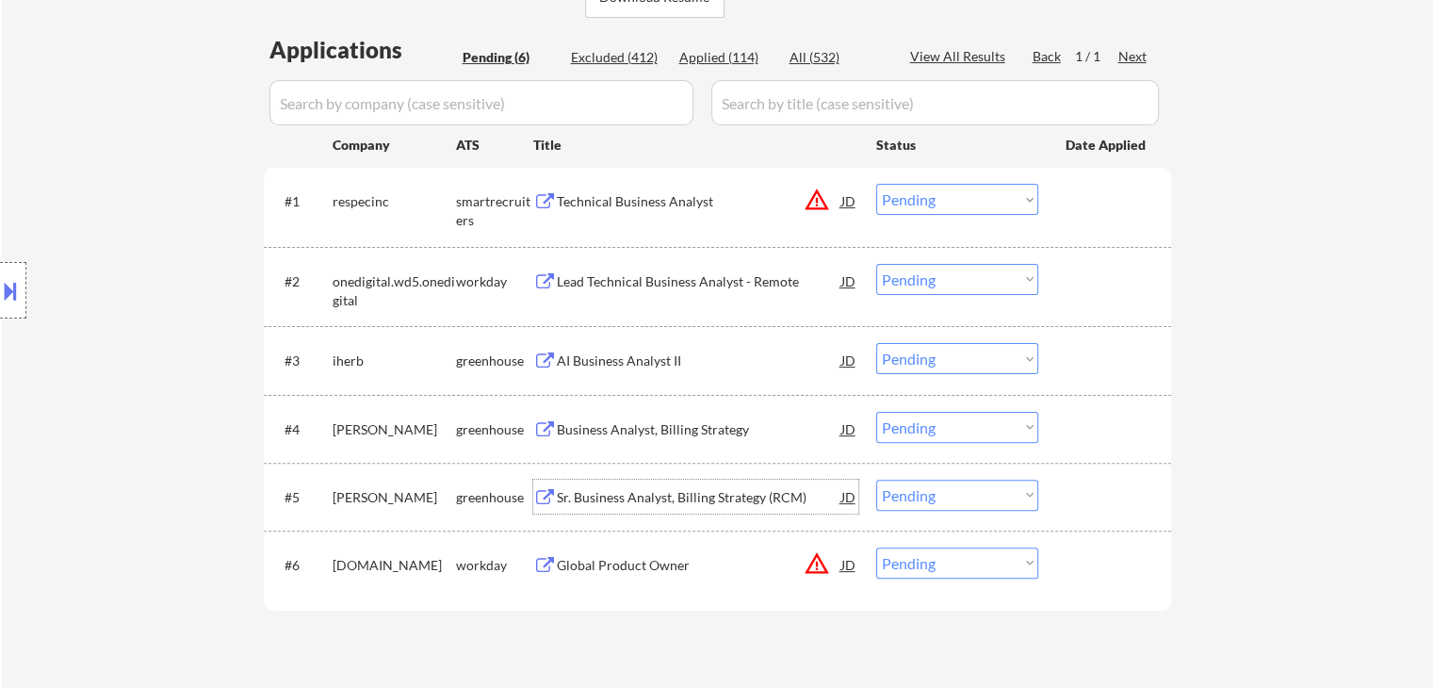
click at [760, 503] on div "Sr. Business Analyst, Billing Strategy (RCM)" at bounding box center [699, 497] width 285 height 19
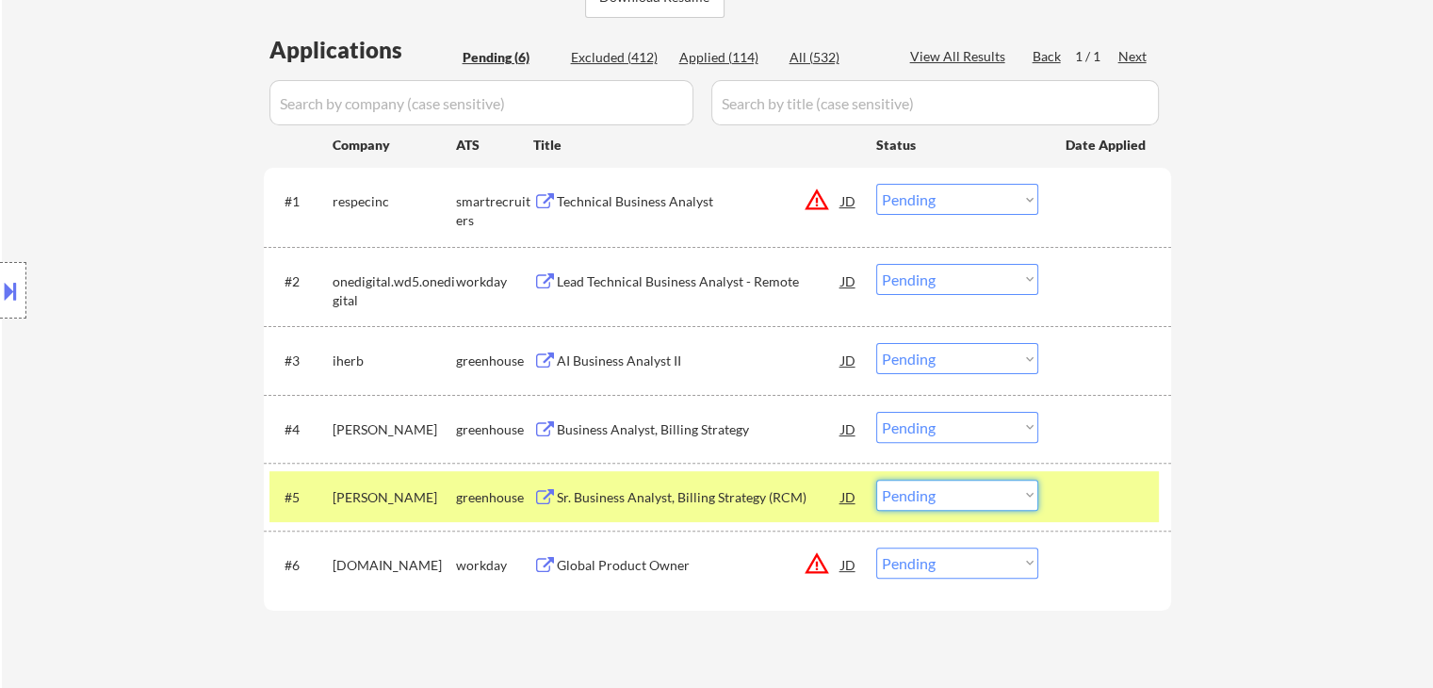
click at [937, 489] on select "Choose an option... Pending Applied Excluded (Questions) Excluded (Expired) Exc…" at bounding box center [957, 495] width 162 height 31
click at [876, 480] on select "Choose an option... Pending Applied Excluded (Questions) Excluded (Expired) Exc…" at bounding box center [957, 495] width 162 height 31
select select ""pending""
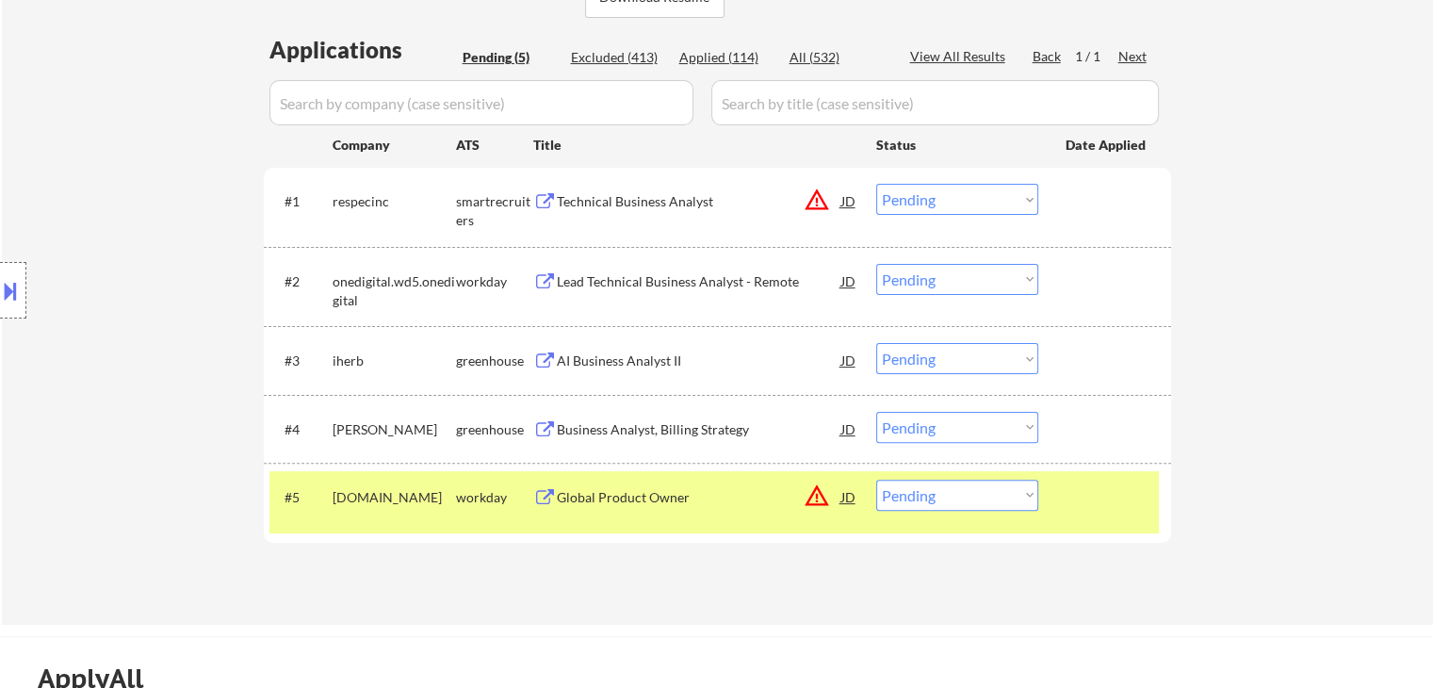
click at [444, 491] on div "[DOMAIN_NAME]" at bounding box center [394, 497] width 123 height 19
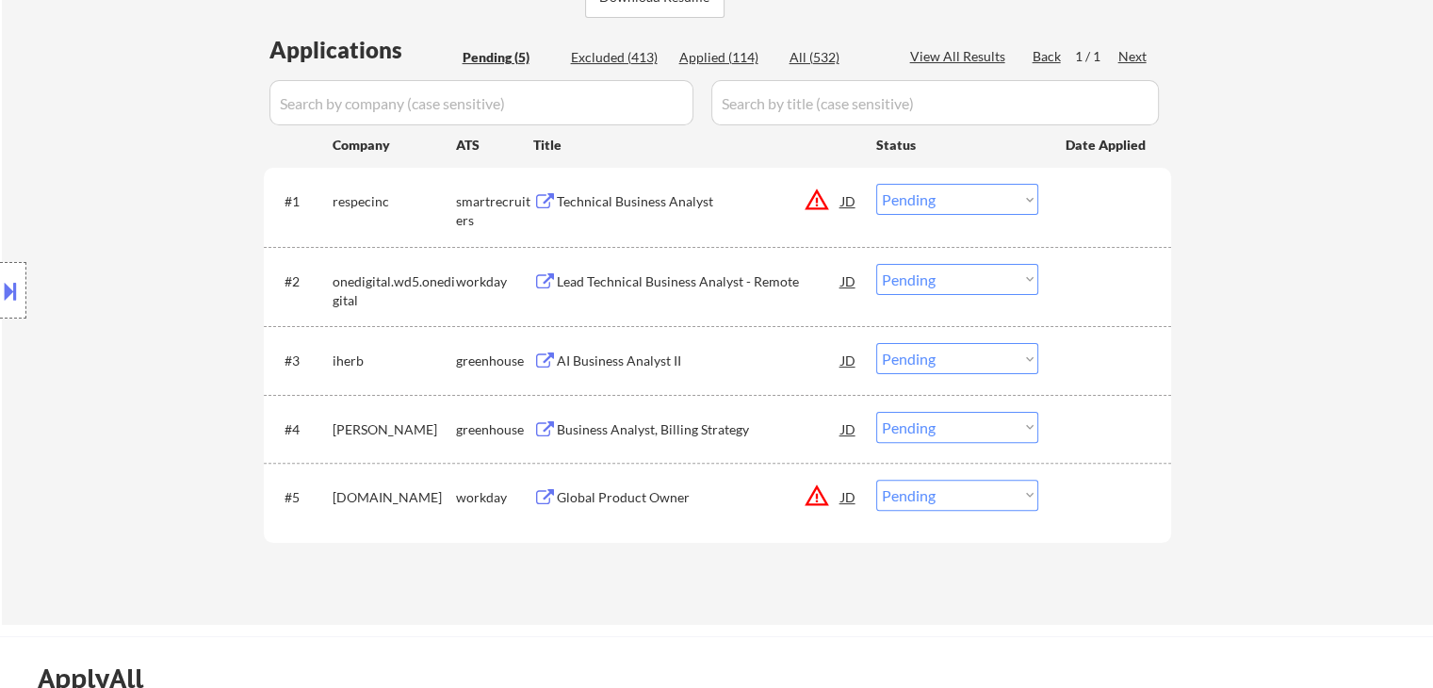
click at [656, 431] on div "Business Analyst, Billing Strategy" at bounding box center [699, 429] width 285 height 19
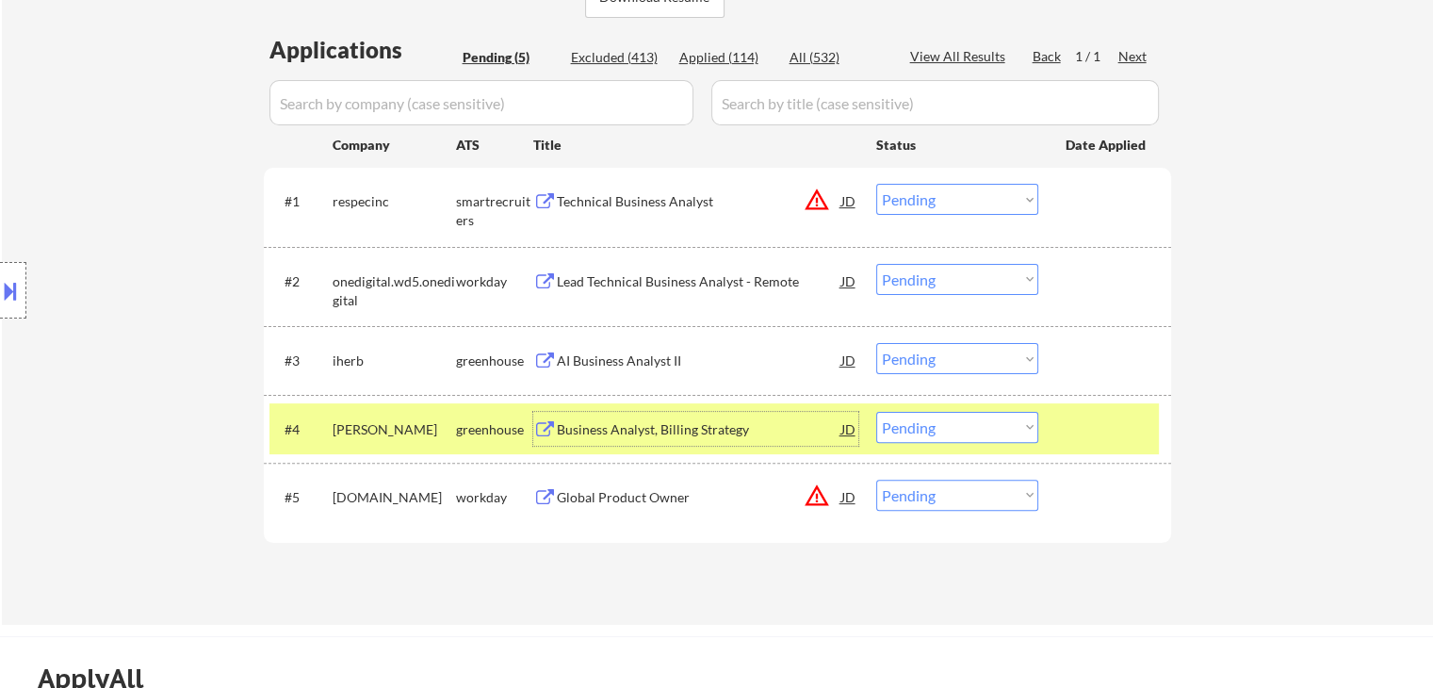
click at [680, 433] on div "Business Analyst, Billing Strategy" at bounding box center [699, 429] width 285 height 19
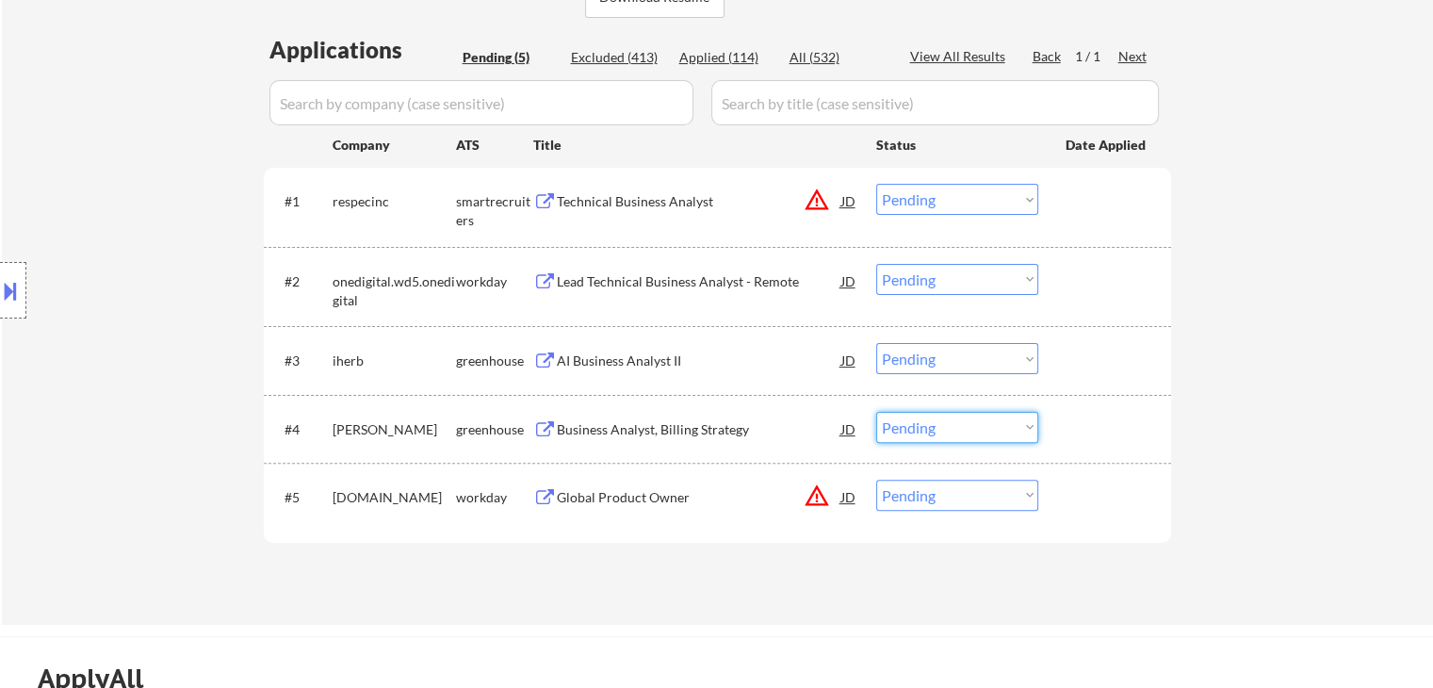
drag, startPoint x: 910, startPoint y: 416, endPoint x: 912, endPoint y: 427, distance: 10.5
click at [910, 416] on select "Choose an option... Pending Applied Excluded (Questions) Excluded (Expired) Exc…" at bounding box center [957, 427] width 162 height 31
click at [876, 412] on select "Choose an option... Pending Applied Excluded (Questions) Excluded (Expired) Exc…" at bounding box center [957, 427] width 162 height 31
click at [627, 359] on div "AI Business Analyst II" at bounding box center [699, 360] width 285 height 19
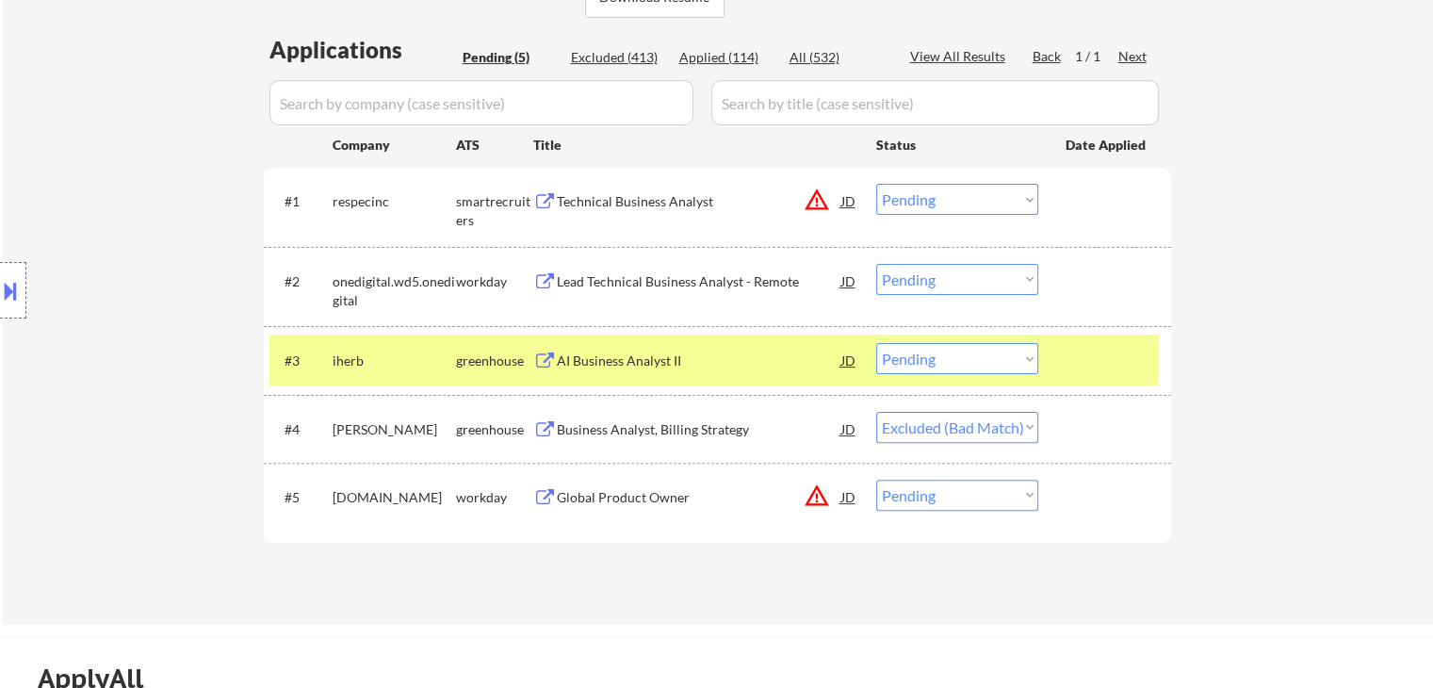
select select ""pending""
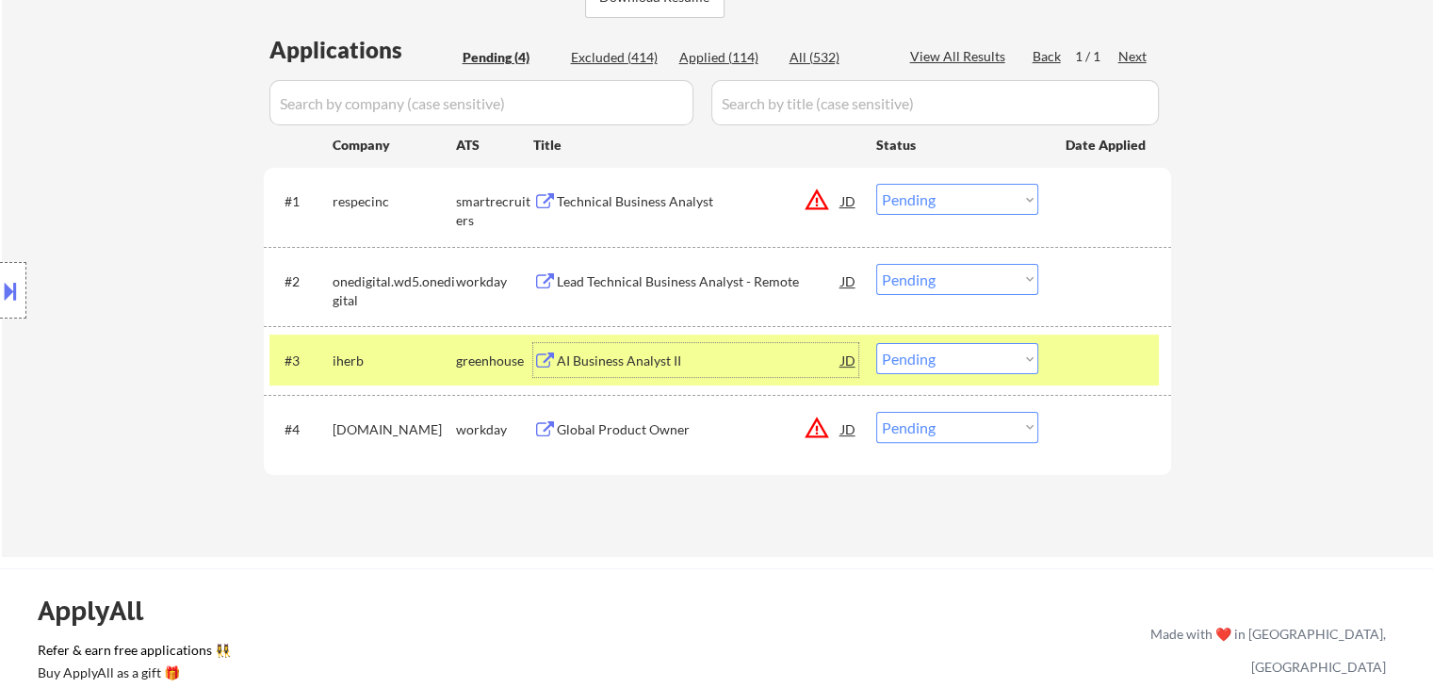
click at [937, 358] on select "Choose an option... Pending Applied Excluded (Questions) Excluded (Expired) Exc…" at bounding box center [957, 358] width 162 height 31
click at [876, 343] on select "Choose an option... Pending Applied Excluded (Questions) Excluded (Expired) Exc…" at bounding box center [957, 358] width 162 height 31
select select ""pending""
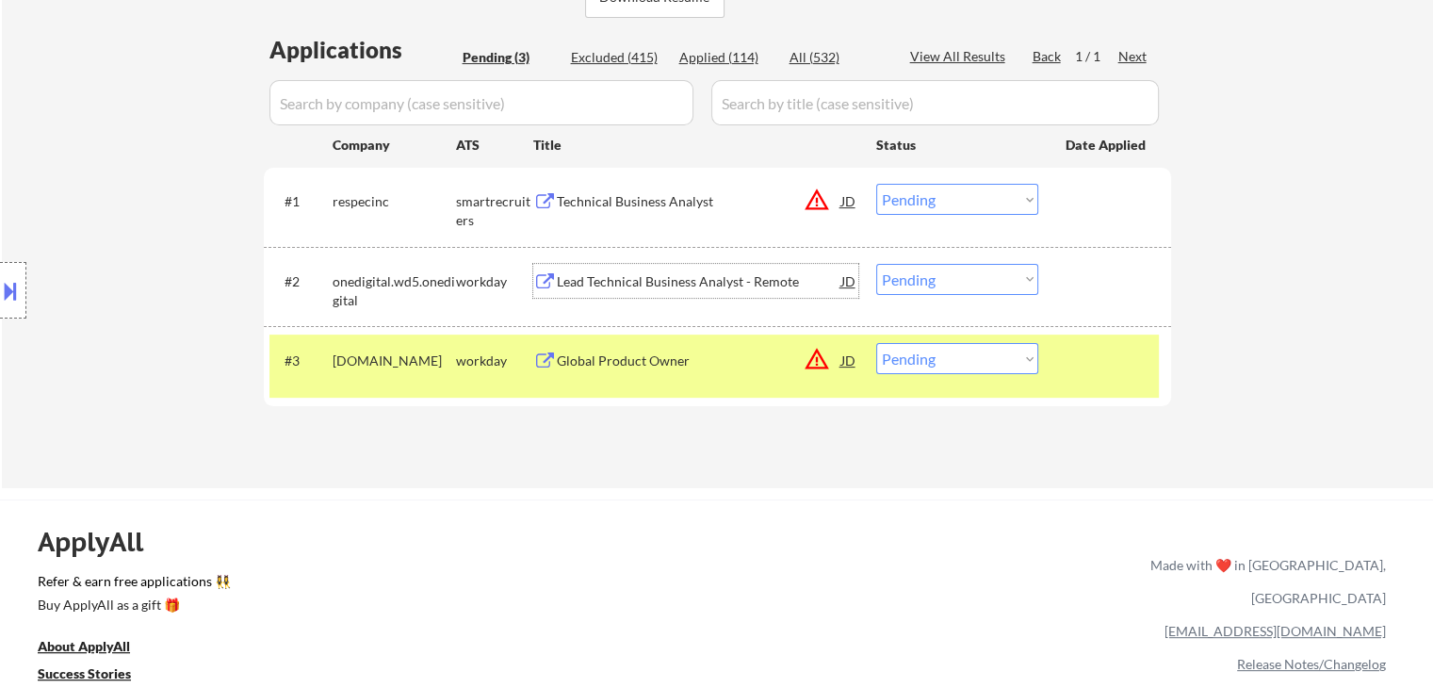
click at [598, 272] on div "Lead Technical Business Analyst - Remote" at bounding box center [699, 281] width 285 height 19
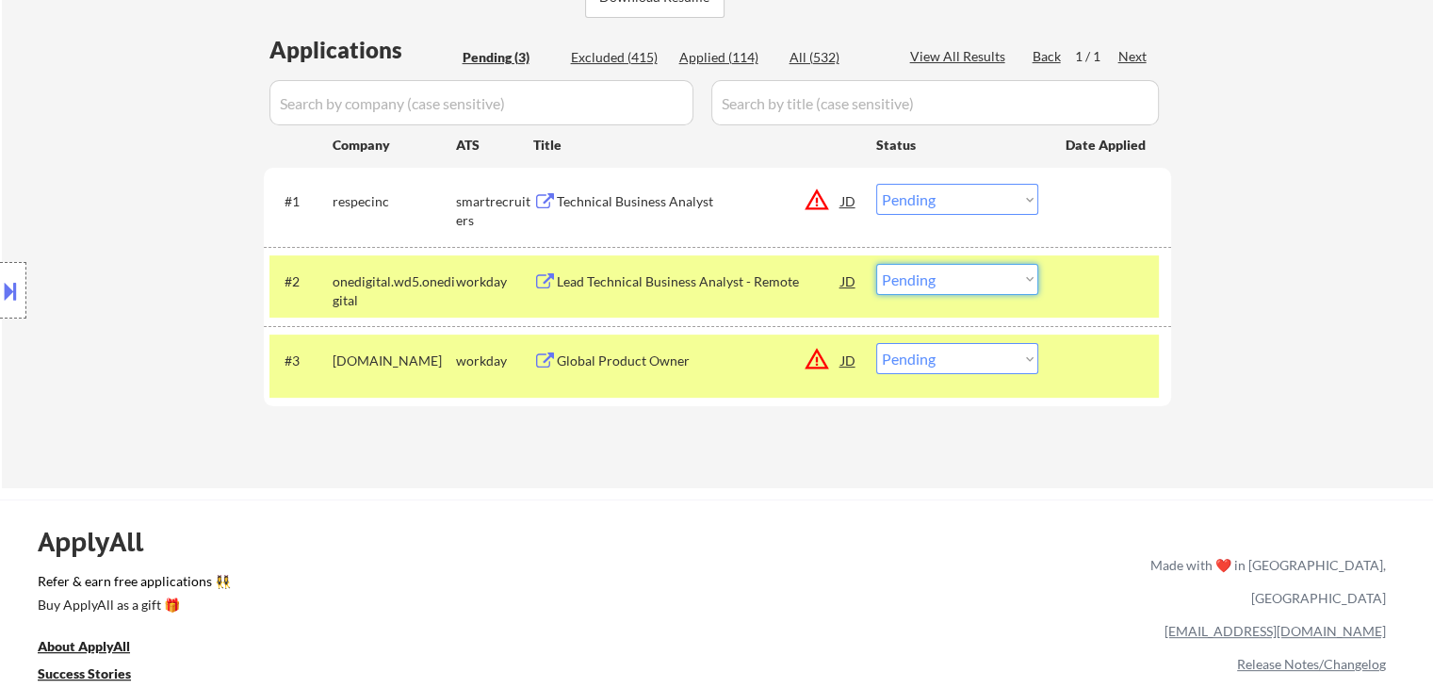
click at [924, 287] on select "Choose an option... Pending Applied Excluded (Questions) Excluded (Expired) Exc…" at bounding box center [957, 279] width 162 height 31
click at [876, 264] on select "Choose an option... Pending Applied Excluded (Questions) Excluded (Expired) Exc…" at bounding box center [957, 279] width 162 height 31
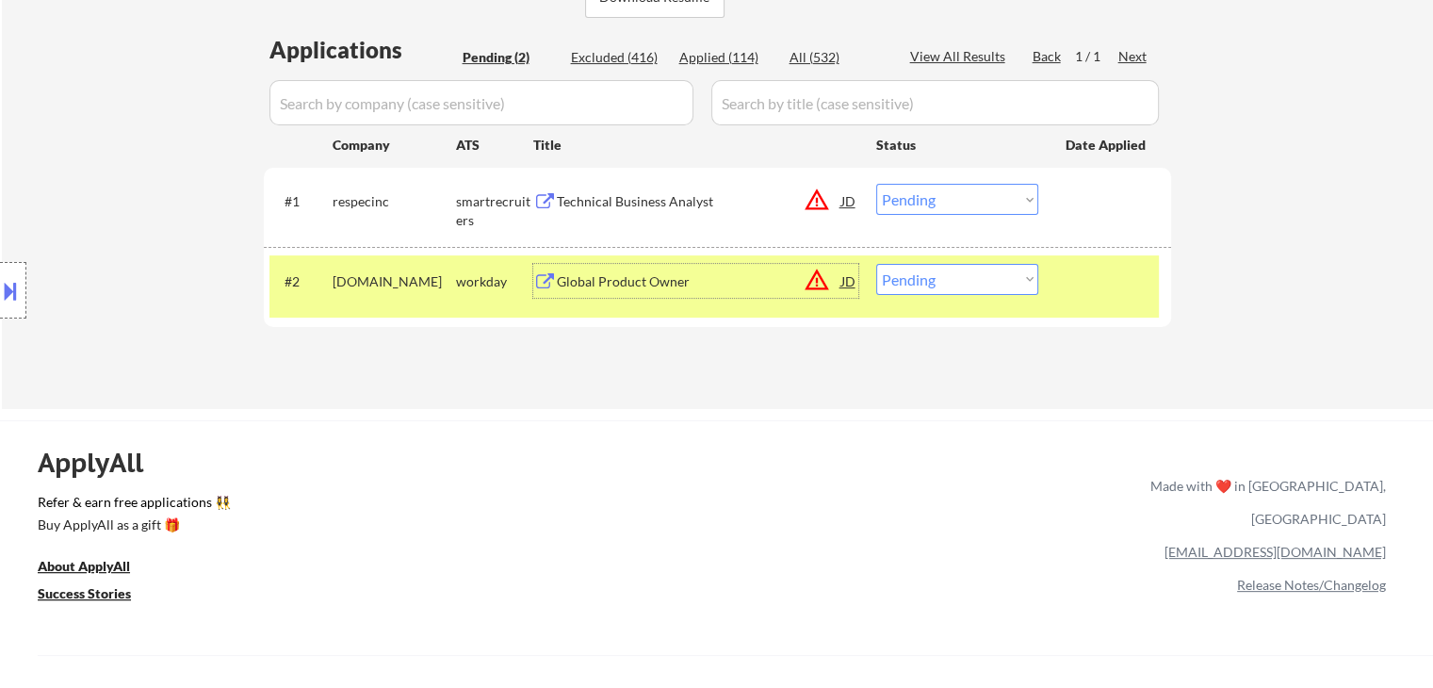
click at [652, 280] on div "Global Product Owner" at bounding box center [699, 281] width 285 height 19
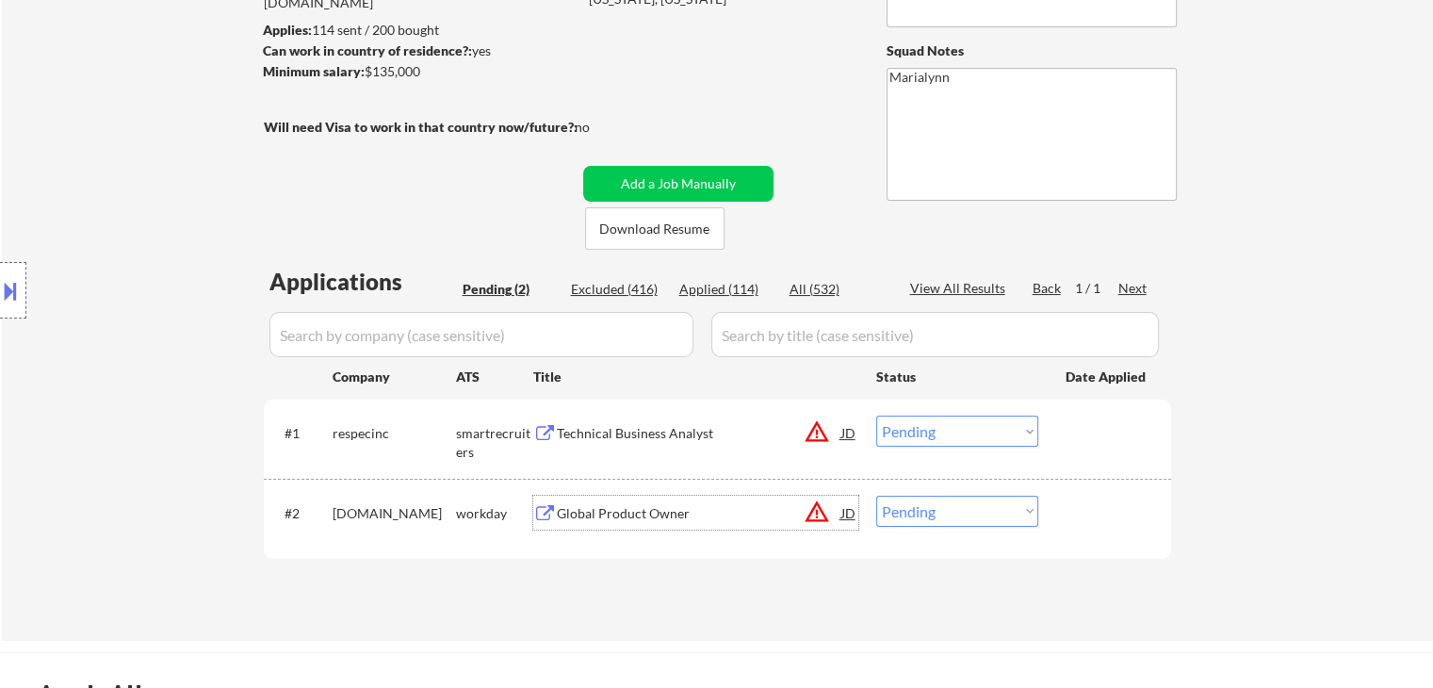
scroll to position [377, 0]
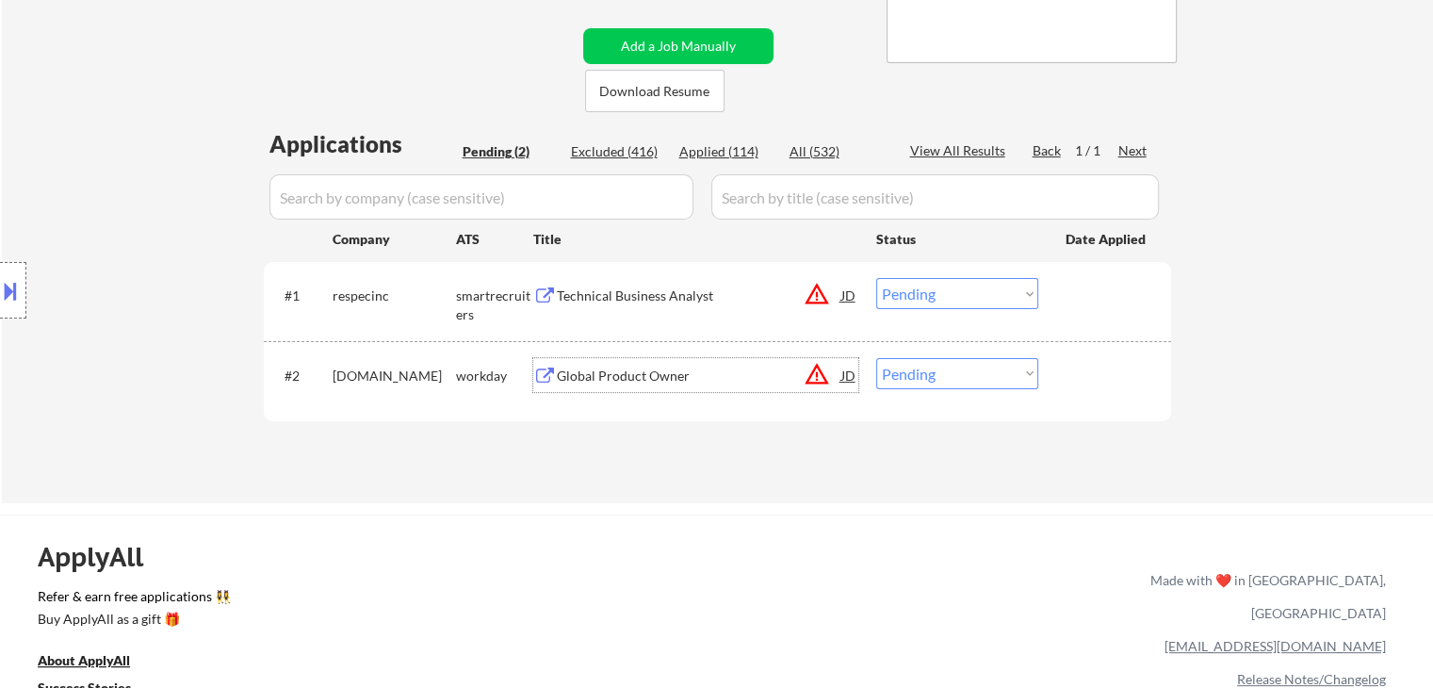
click at [954, 374] on select "Choose an option... Pending Applied Excluded (Questions) Excluded (Expired) Exc…" at bounding box center [957, 373] width 162 height 31
select select ""applied""
click at [876, 358] on select "Choose an option... Pending Applied Excluded (Questions) Excluded (Expired) Exc…" at bounding box center [957, 373] width 162 height 31
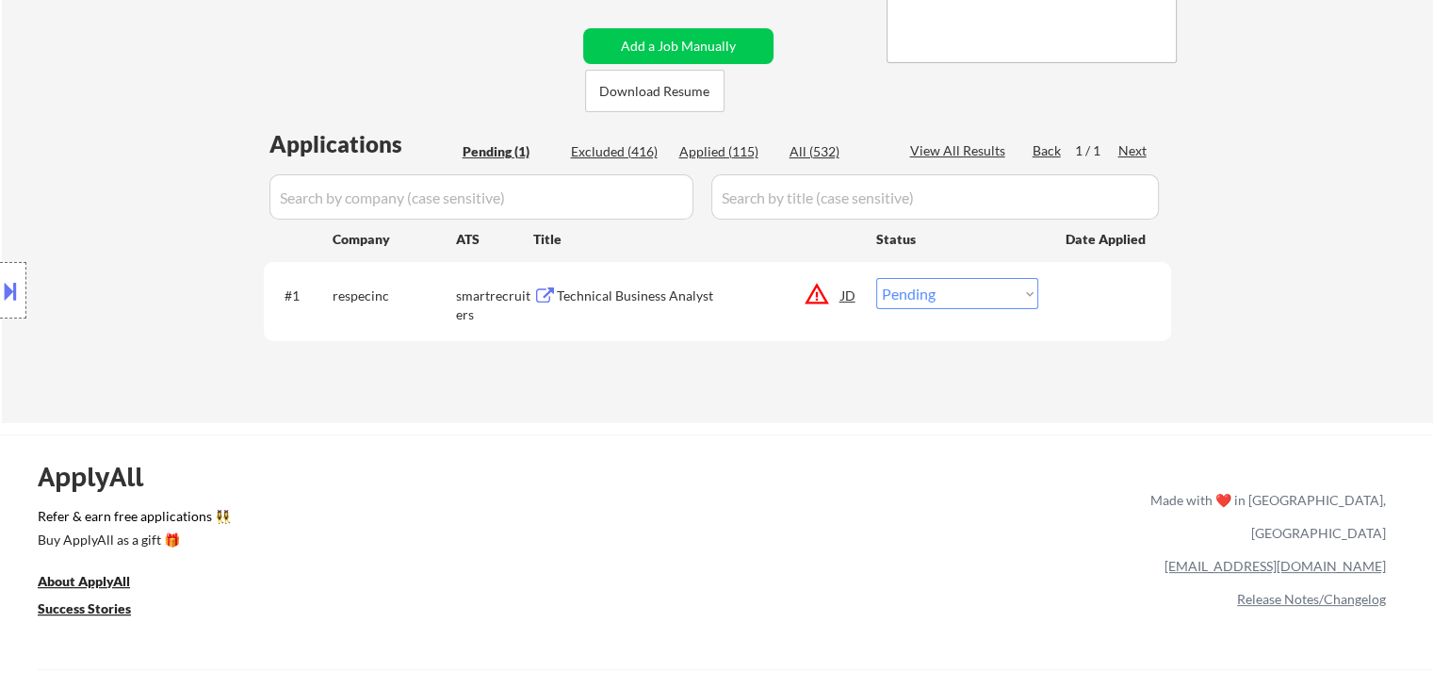
click at [671, 291] on div "Technical Business Analyst" at bounding box center [699, 295] width 285 height 19
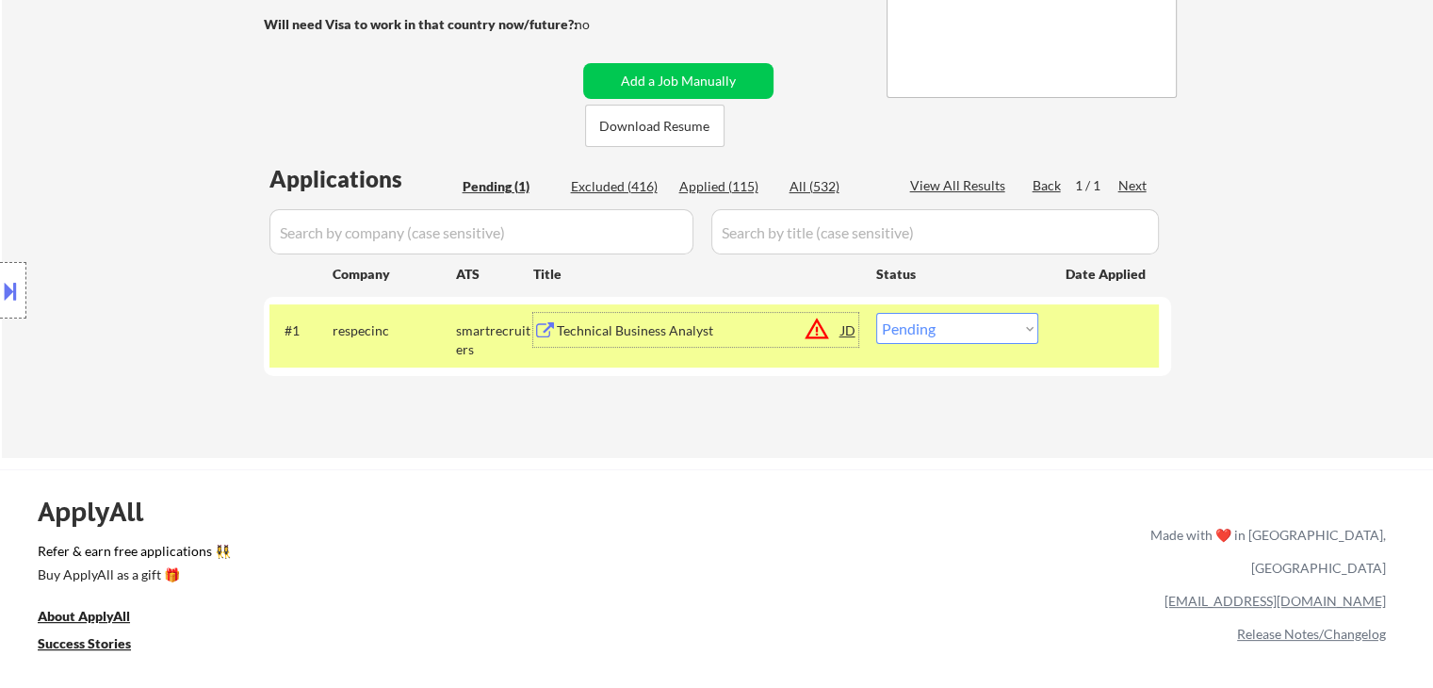
scroll to position [94, 0]
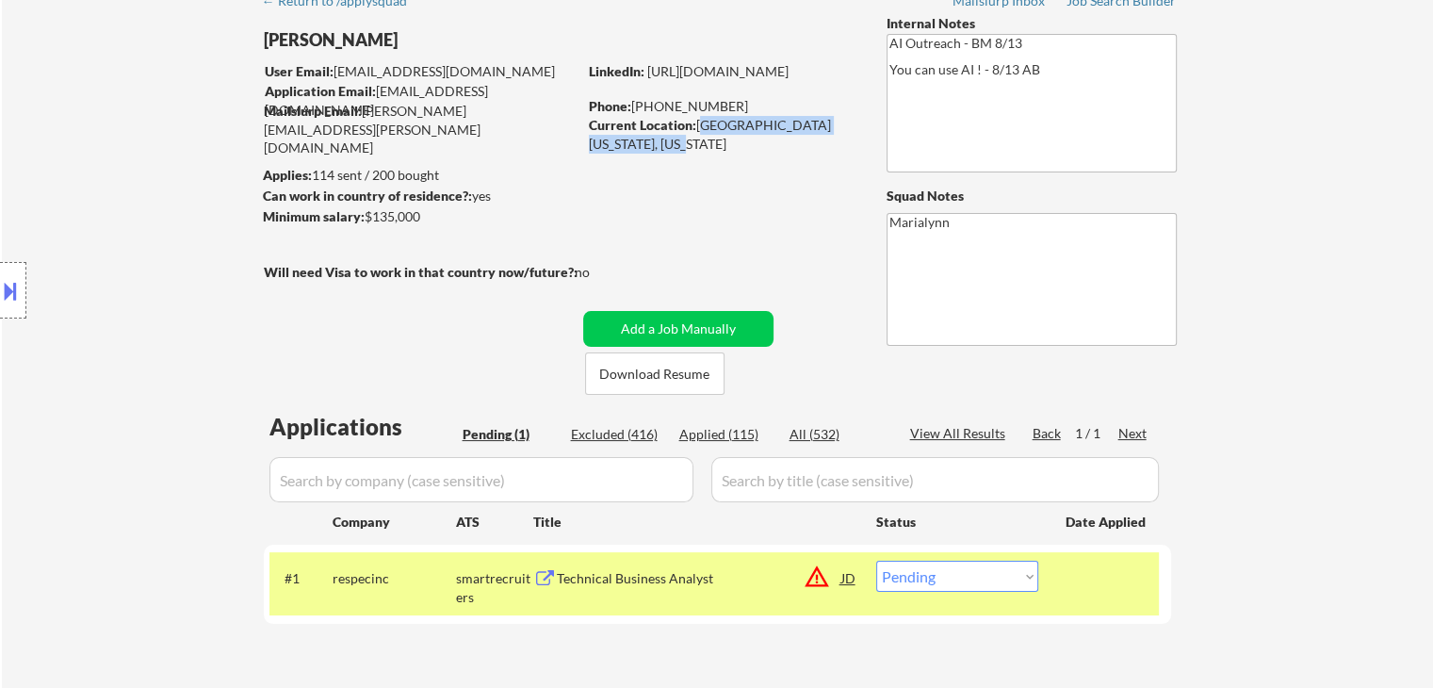
drag, startPoint x: 696, startPoint y: 127, endPoint x: 676, endPoint y: 164, distance: 42.2
click at [682, 154] on div "← Return to /applysquad Mailslurp Inbox Job Search Builder [PERSON_NAME] User E…" at bounding box center [718, 335] width 940 height 709
click at [646, 157] on div "← Return to /applysquad Mailslurp Inbox Job Search Builder [PERSON_NAME] User E…" at bounding box center [718, 335] width 940 height 709
drag, startPoint x: 695, startPoint y: 128, endPoint x: 684, endPoint y: 148, distance: 22.8
click at [684, 148] on div "Current Location: [GEOGRAPHIC_DATA][US_STATE], [US_STATE]" at bounding box center [722, 134] width 267 height 37
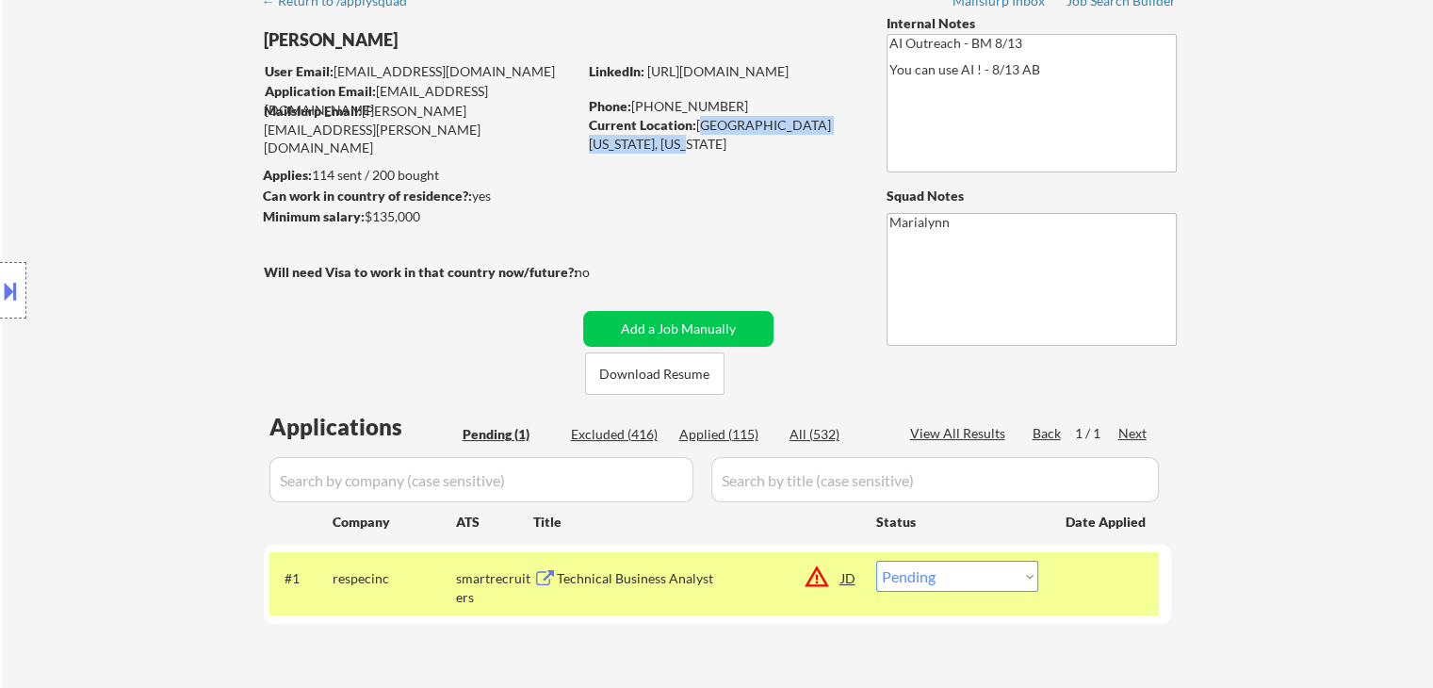
copy div "[GEOGRAPHIC_DATA][US_STATE]"
click at [969, 577] on select "Choose an option... Pending Applied Excluded (Questions) Excluded (Expired) Exc…" at bounding box center [957, 576] width 162 height 31
select select ""excluded""
click at [876, 561] on select "Choose an option... Pending Applied Excluded (Questions) Excluded (Expired) Exc…" at bounding box center [957, 576] width 162 height 31
